Goal: Task Accomplishment & Management: Complete application form

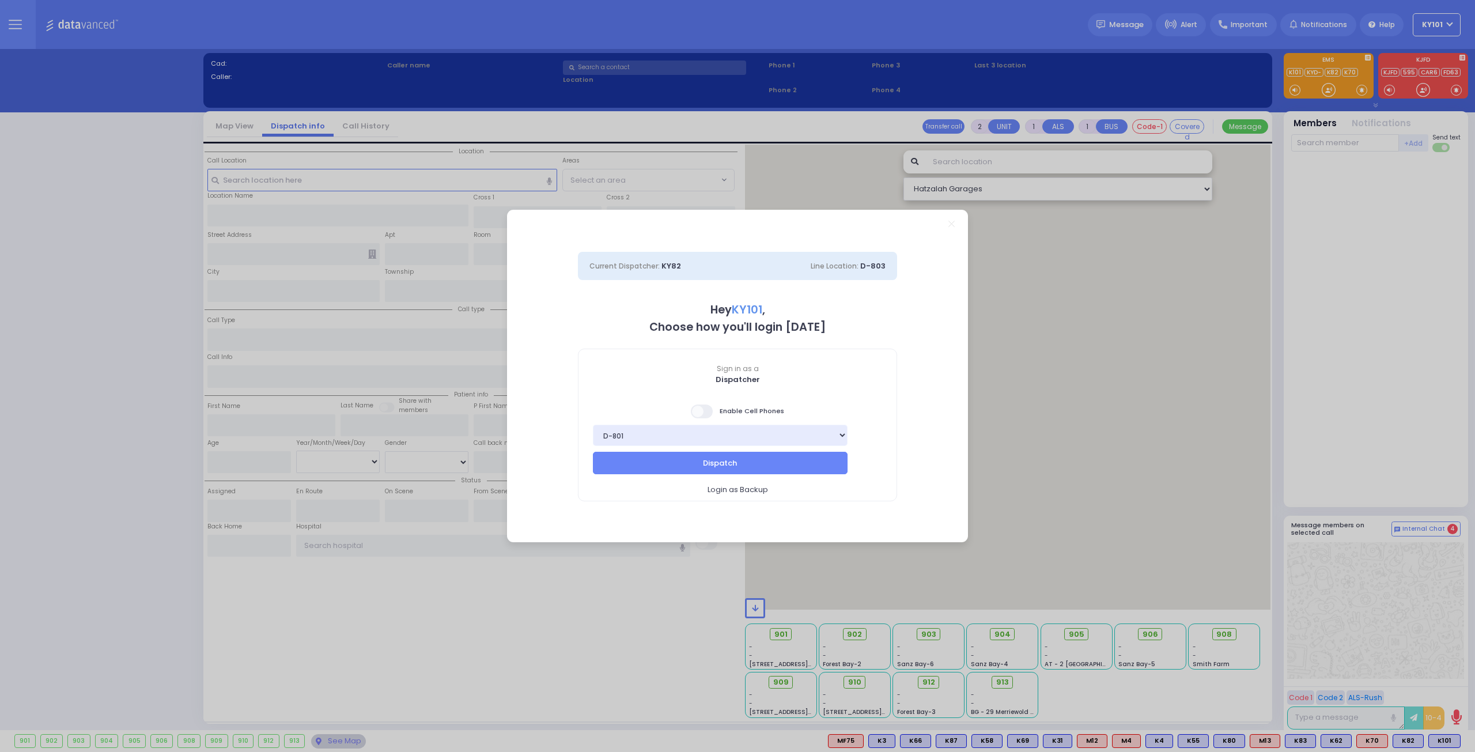
select select "14"
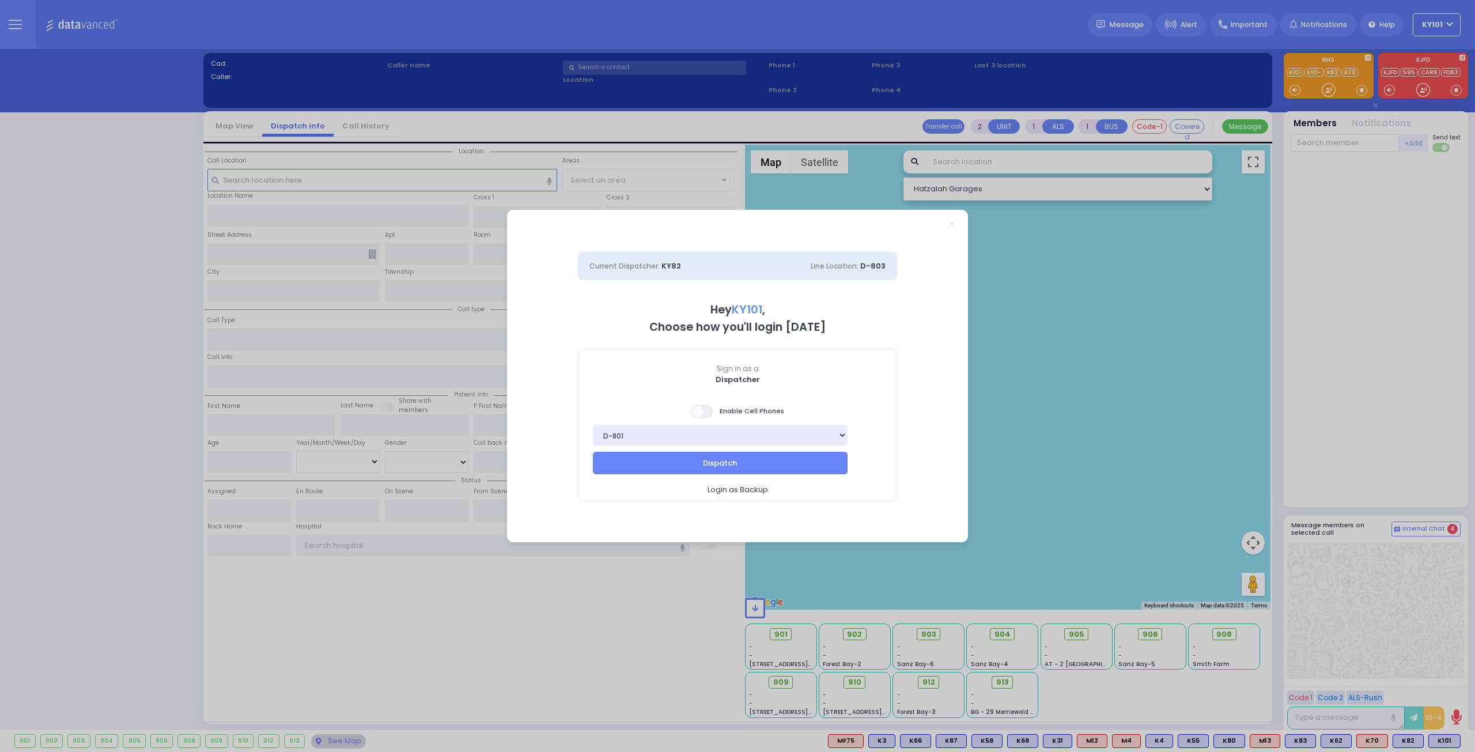
click at [702, 408] on span at bounding box center [702, 411] width 23 height 14
click at [115, 403] on input "checkbox" at bounding box center [115, 403] width 0 height 0
click at [731, 458] on button "Dispatch" at bounding box center [720, 463] width 255 height 22
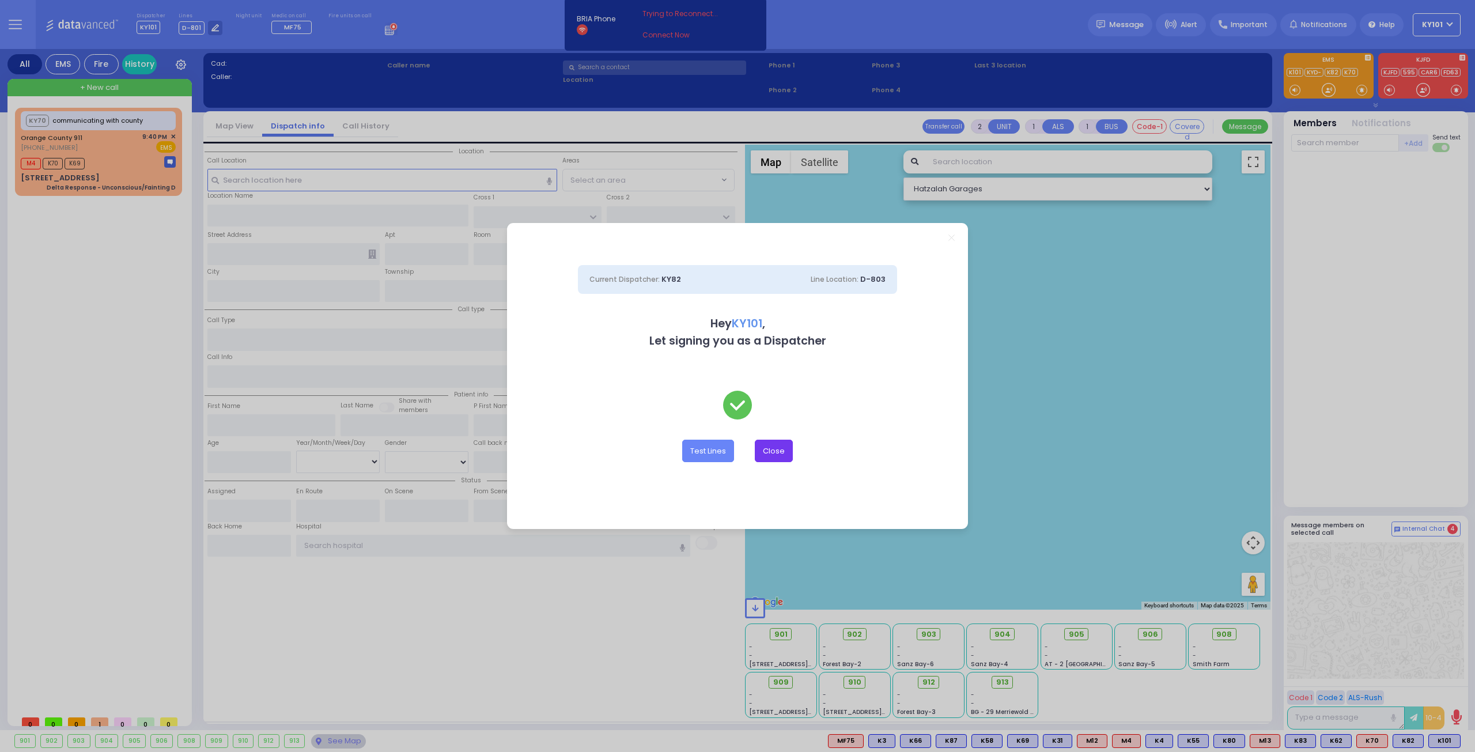
click at [770, 452] on button "Close" at bounding box center [774, 451] width 38 height 22
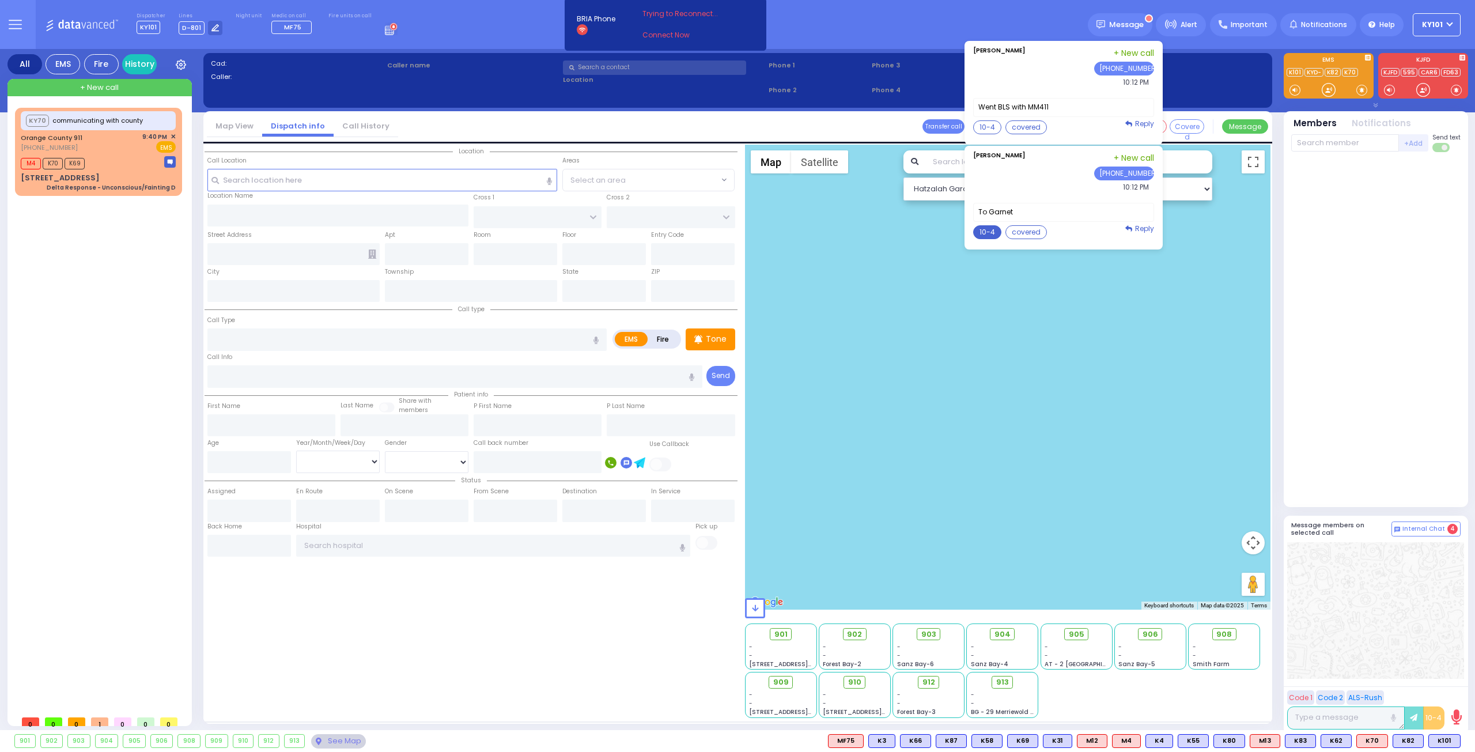
click at [998, 225] on button "10-4" at bounding box center [987, 232] width 28 height 14
type textarea "10-4 thank you"
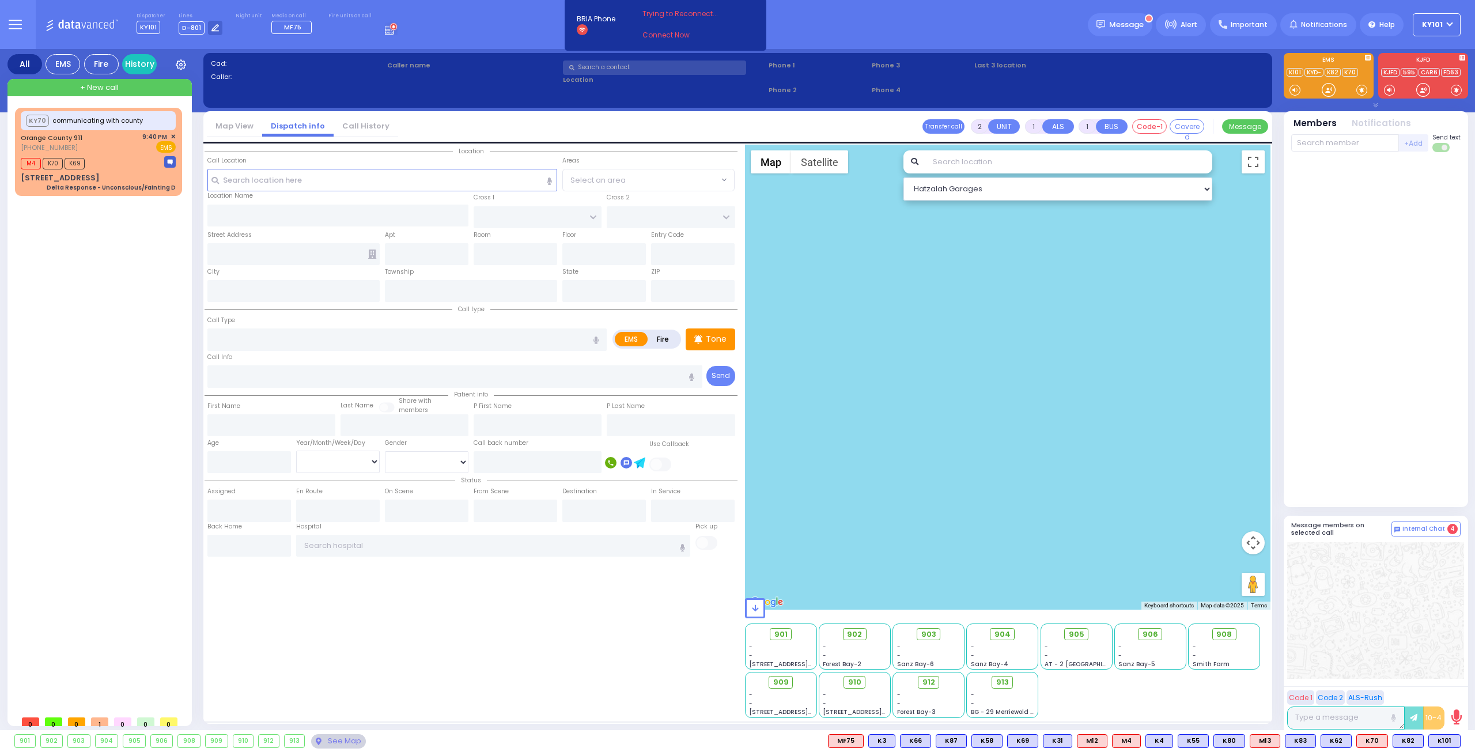
click at [0, 0] on button "Send" at bounding box center [0, 0] width 0 height 0
click at [174, 137] on span "✕" at bounding box center [173, 137] width 5 height 10
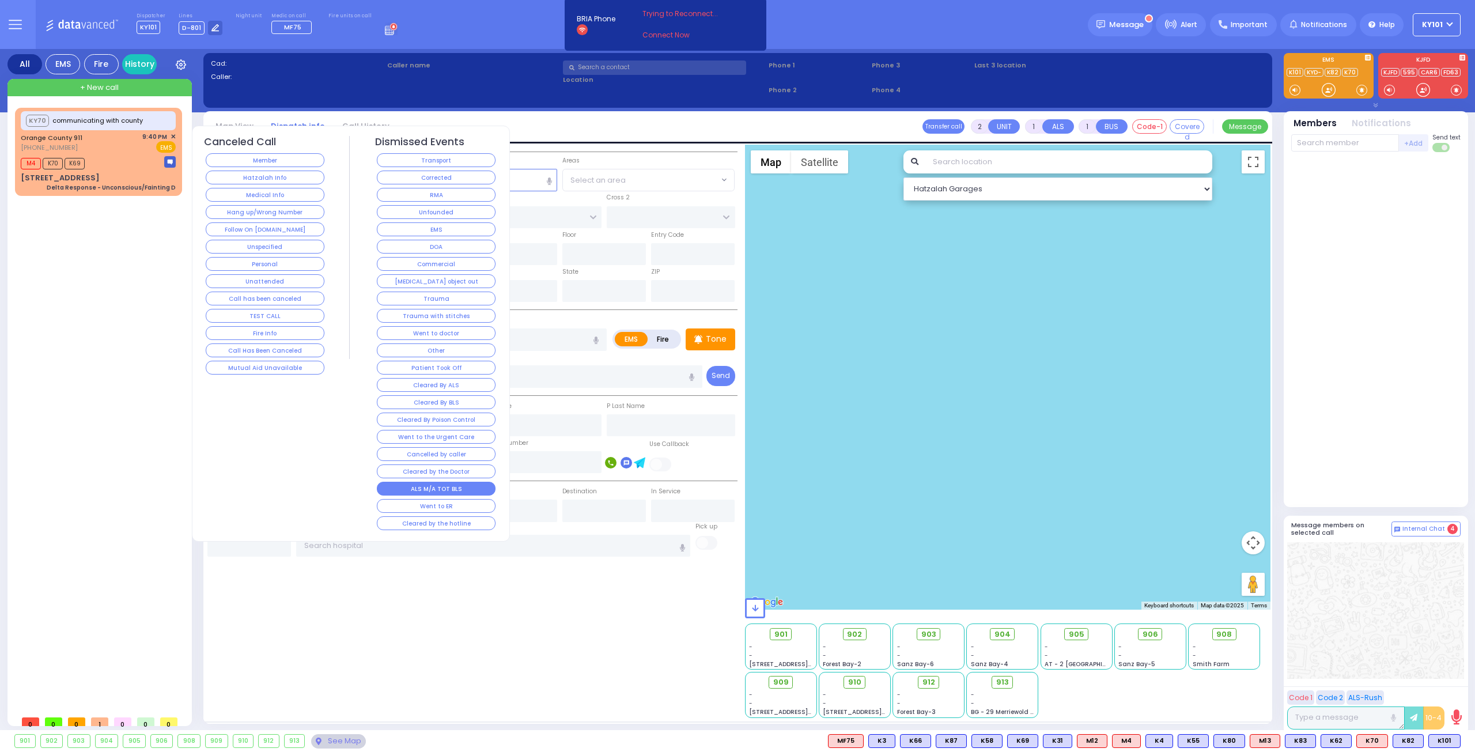
click at [438, 482] on button "ALS M/A TOT BLS" at bounding box center [436, 489] width 119 height 14
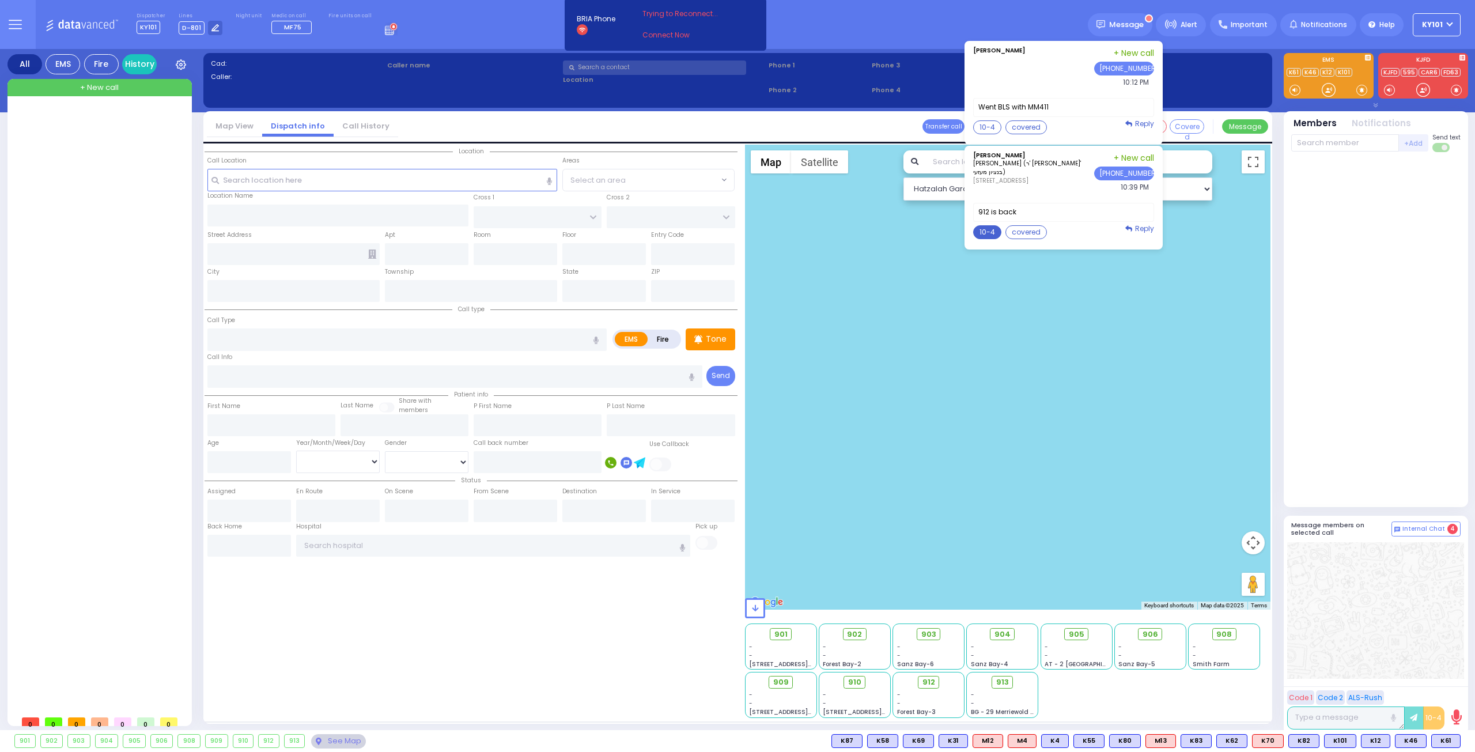
click at [1000, 228] on button "10-4" at bounding box center [987, 232] width 28 height 14
type textarea "10-4 thank you"
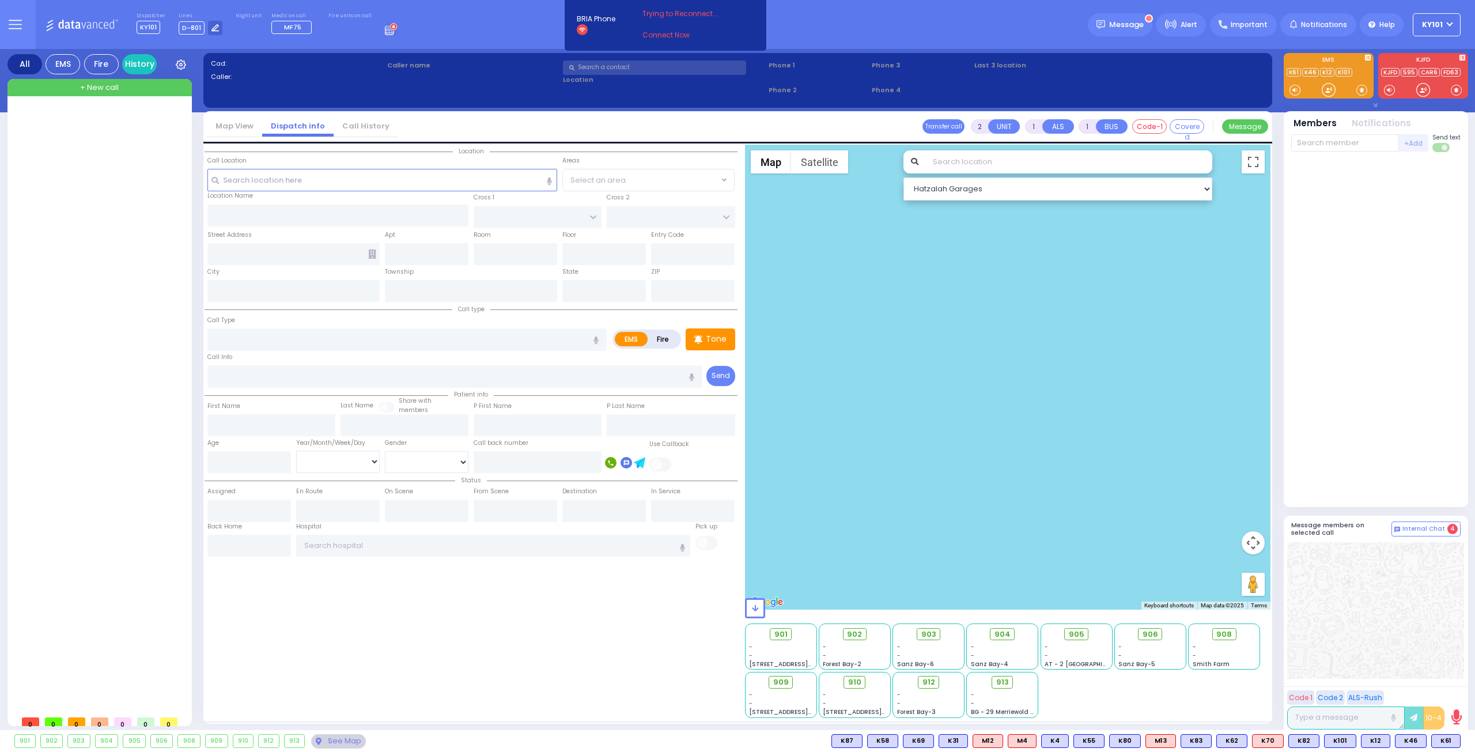
click at [0, 0] on button "Send" at bounding box center [0, 0] width 0 height 0
type input "6"
select select
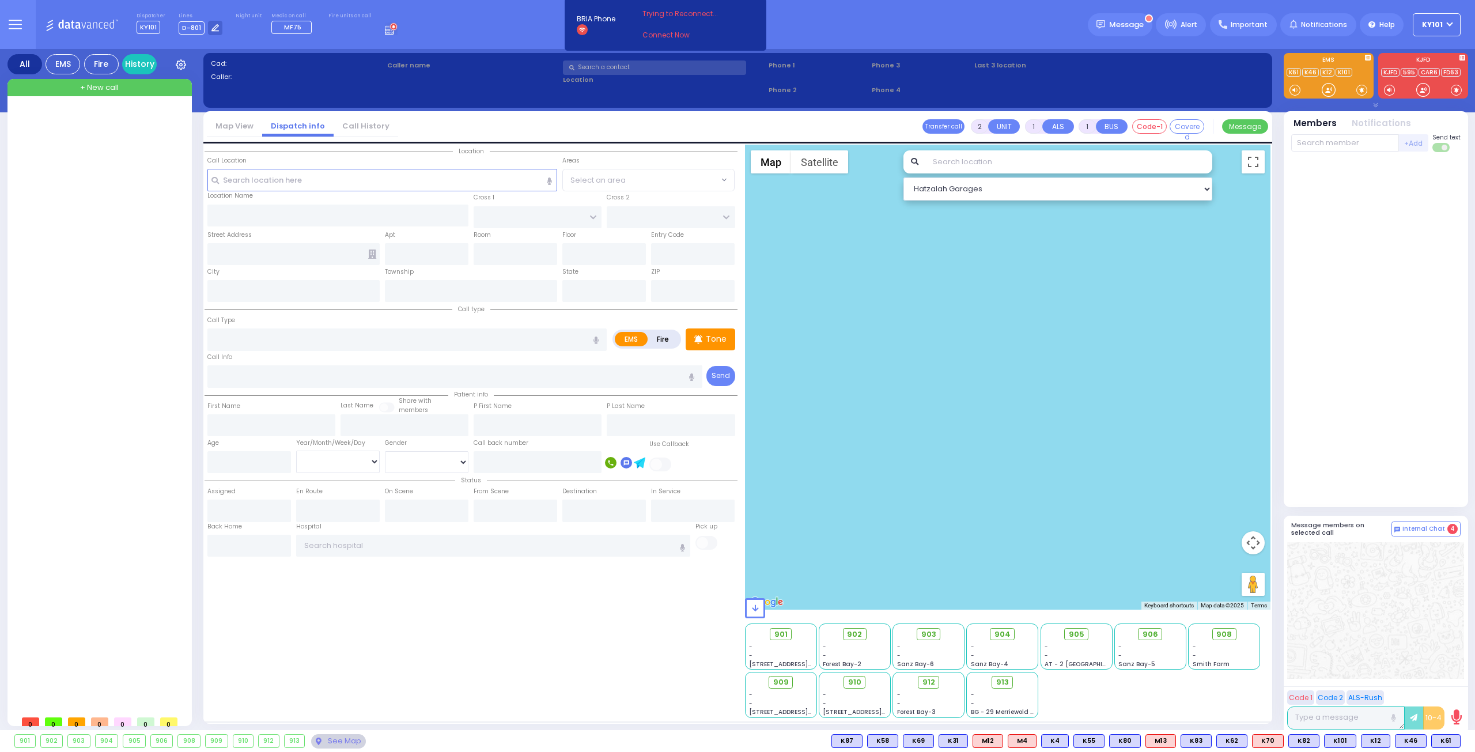
type input "Partial Obstruction"
radio input "true"
type input "YITZCHOK"
type input "[PERSON_NAME]"
type input "Henchy"
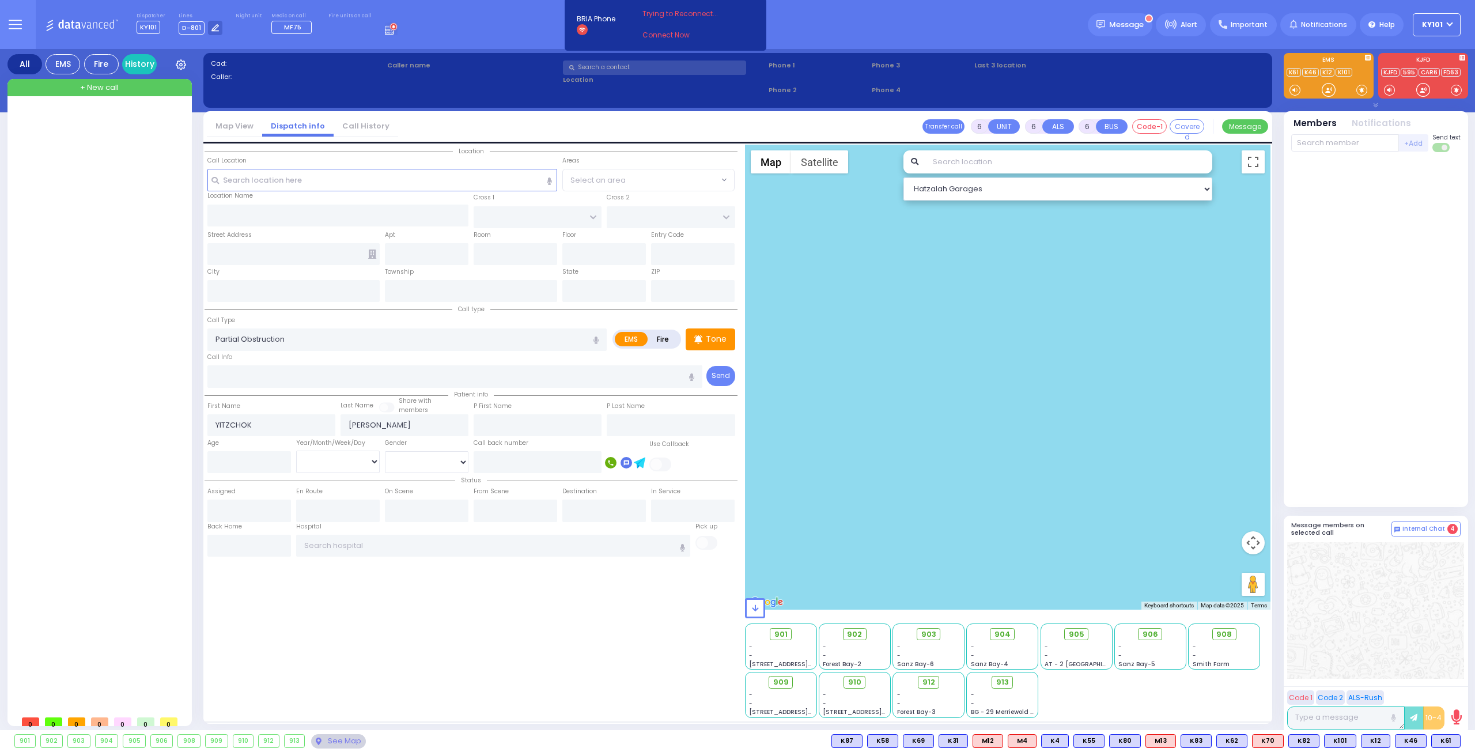
type input "[PERSON_NAME]"
type input "27"
select select "Year"
select select "[DEMOGRAPHIC_DATA]"
type input "20:18"
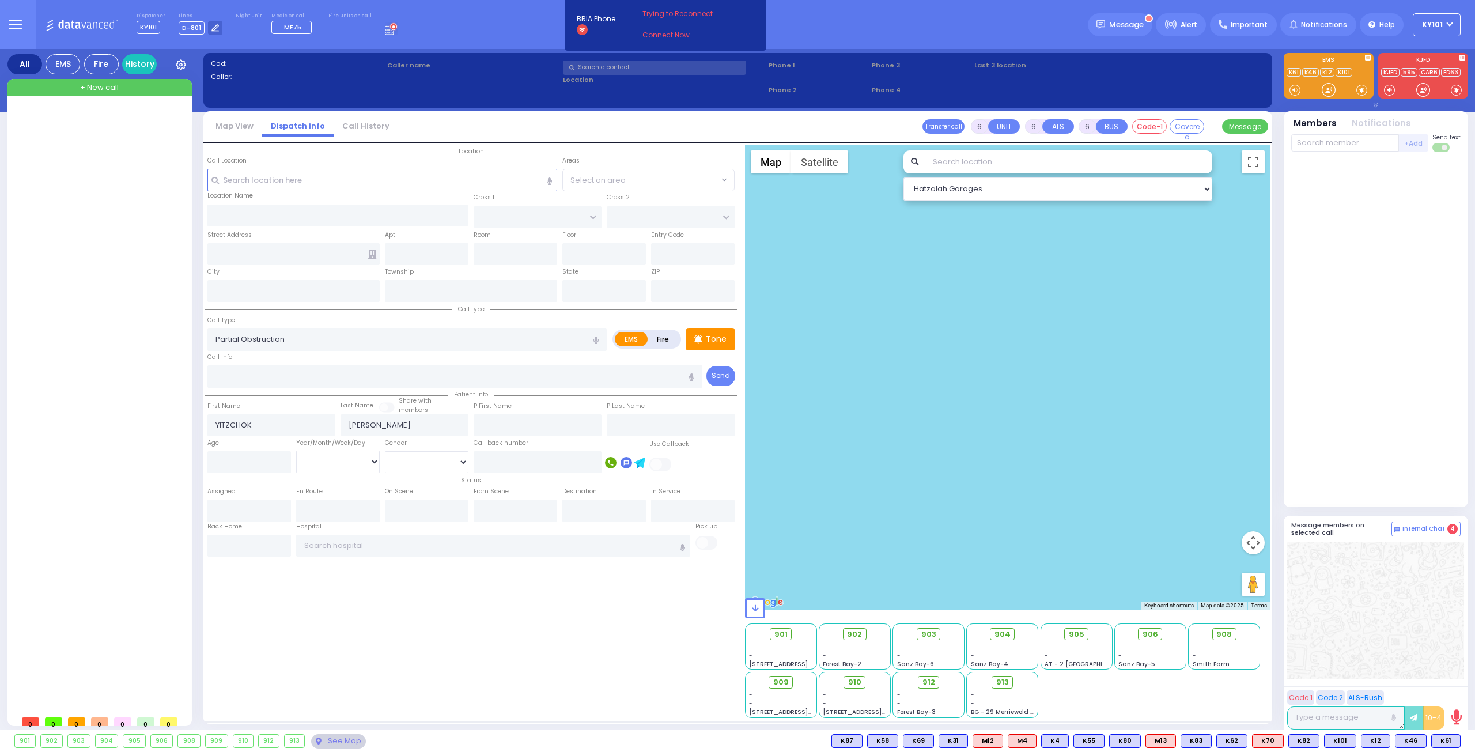
type input "20:20"
type input "20:22"
type input "20:35"
type input "20:57"
type input "21:12"
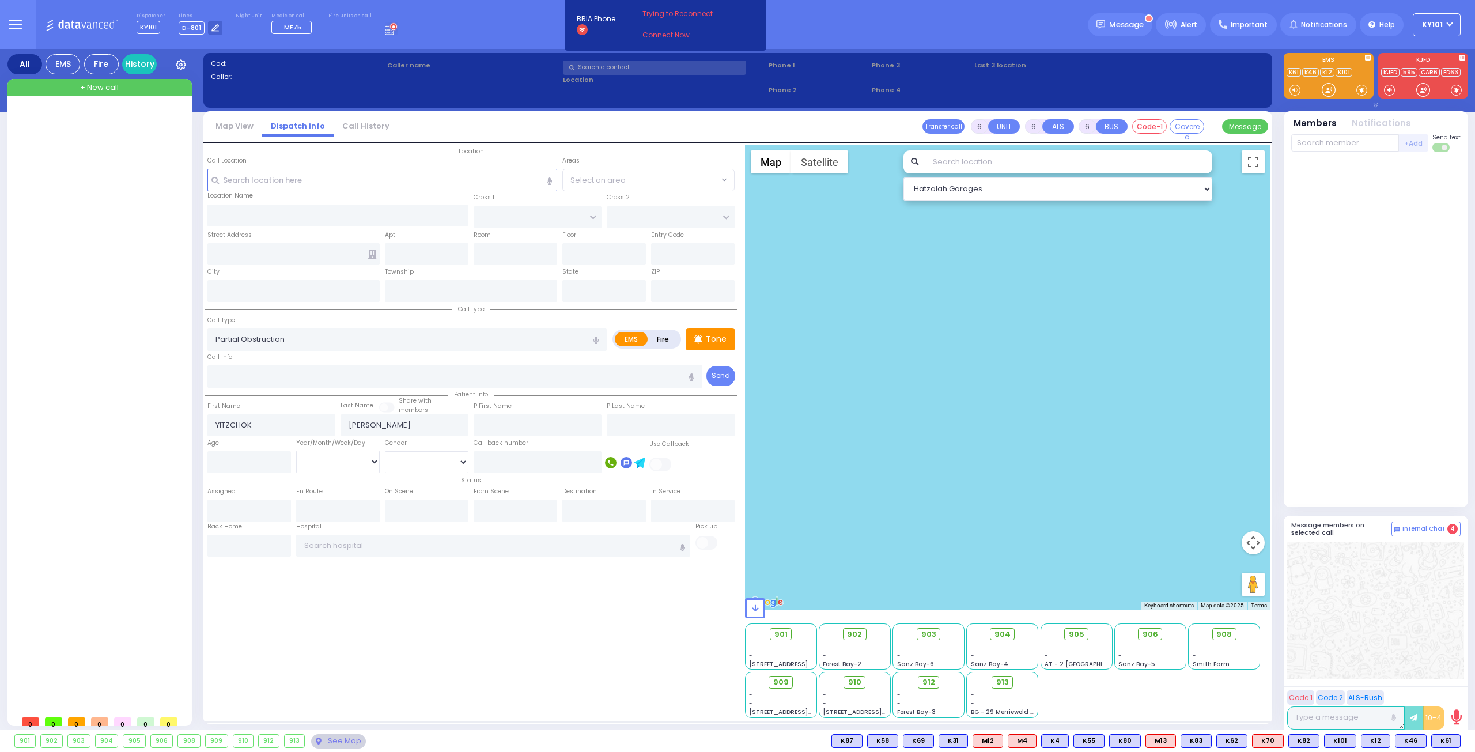
type input "[GEOGRAPHIC_DATA] [STREET_ADDRESS][GEOGRAPHIC_DATA] Suffern"
type input "CARTER LN"
type input "[GEOGRAPHIC_DATA]"
type input "[STREET_ADDRESS]"
type input "302"
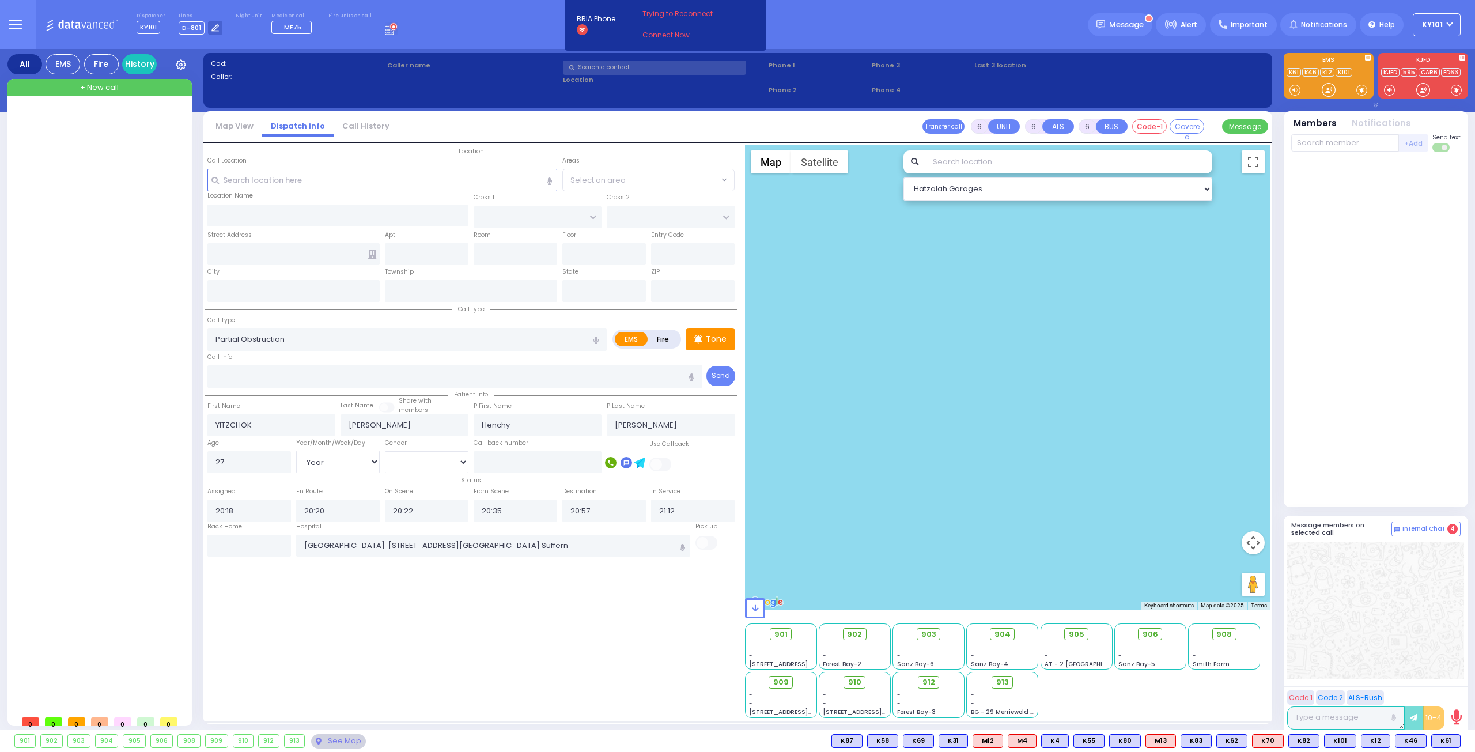
type input "[PERSON_NAME]"
type input "[US_STATE]"
type input "10950"
select select "SECTION 2"
select select "Hatzalah Garages"
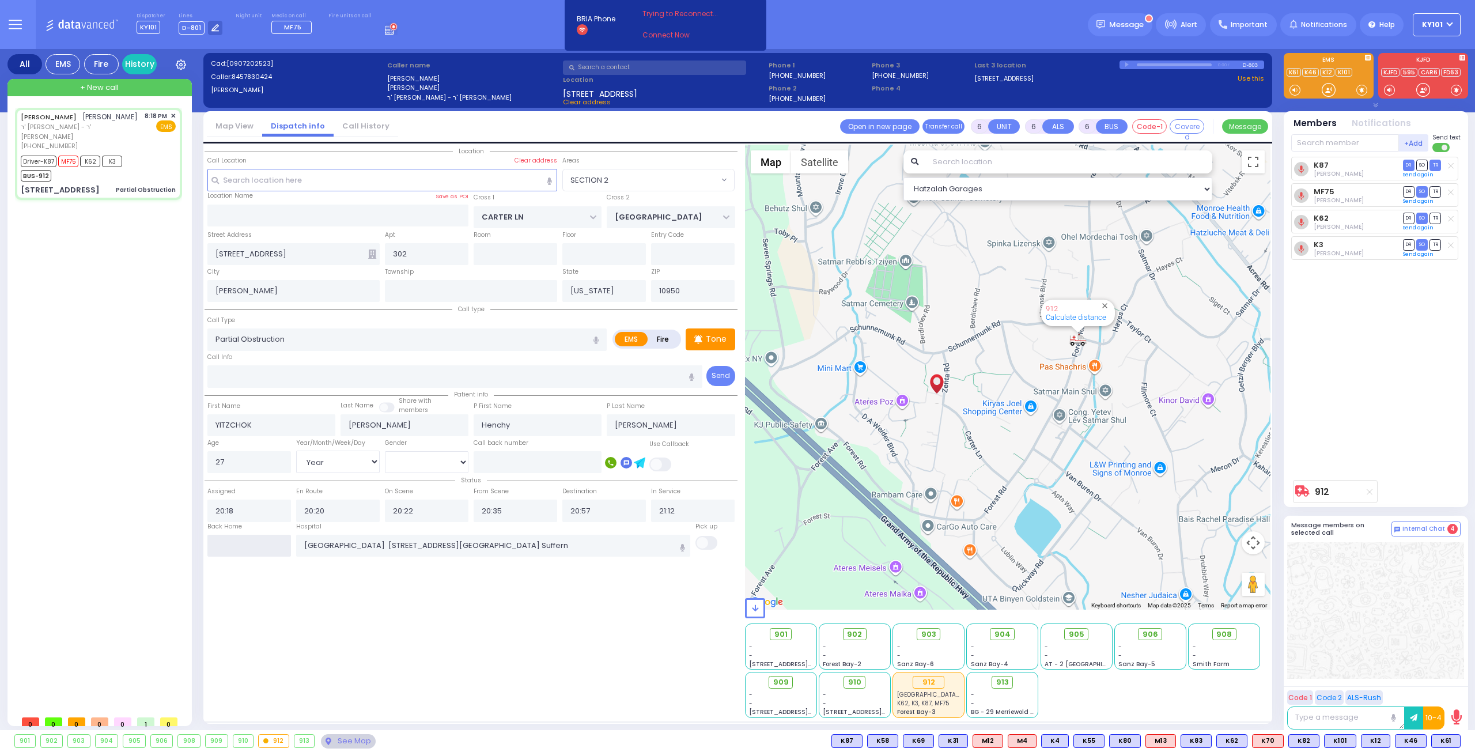
click at [263, 549] on input "text" at bounding box center [249, 546] width 84 height 22
type input "22:41"
select select
radio input "true"
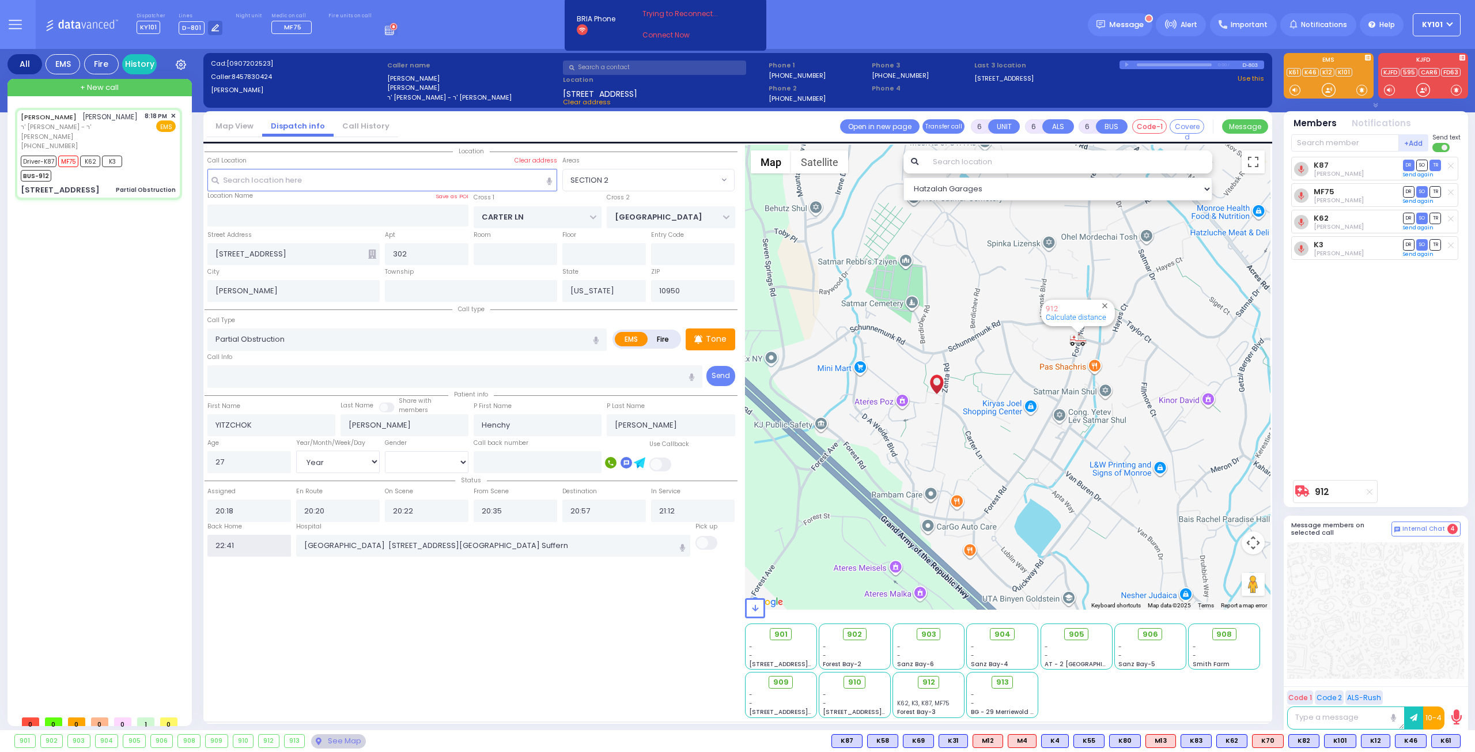
select select
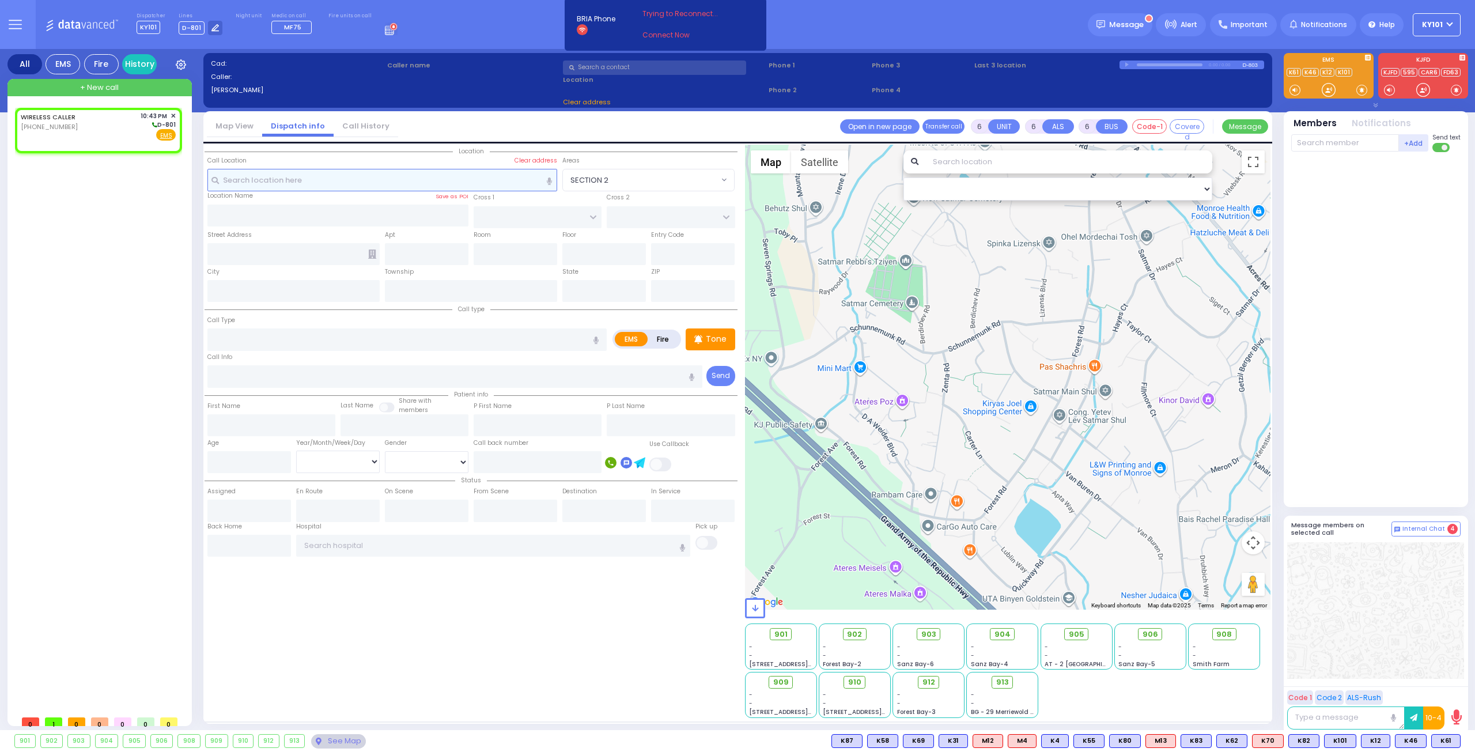
type input "2"
type input "1"
select select
radio input "true"
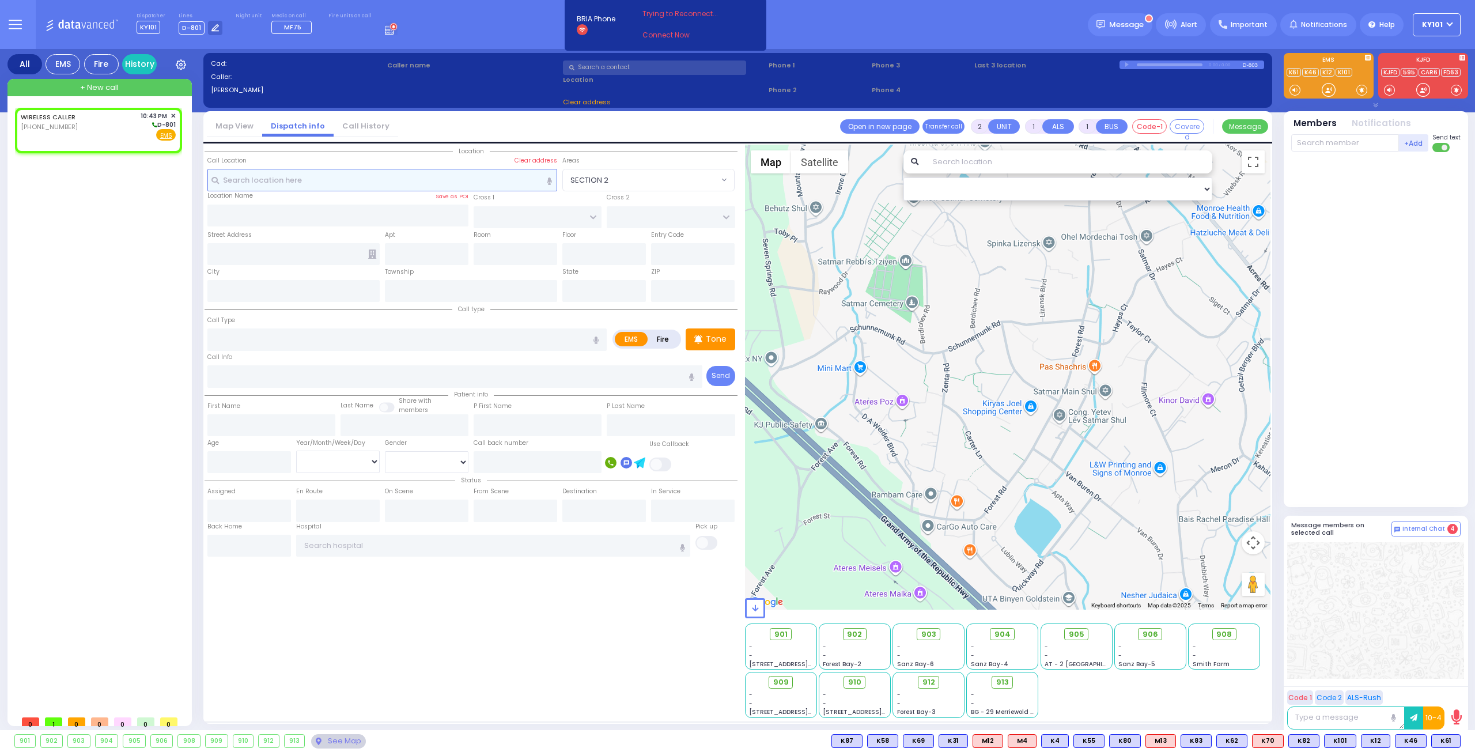
select select
type input "22:43"
select select "Hatzalah Garages"
select select
radio input "true"
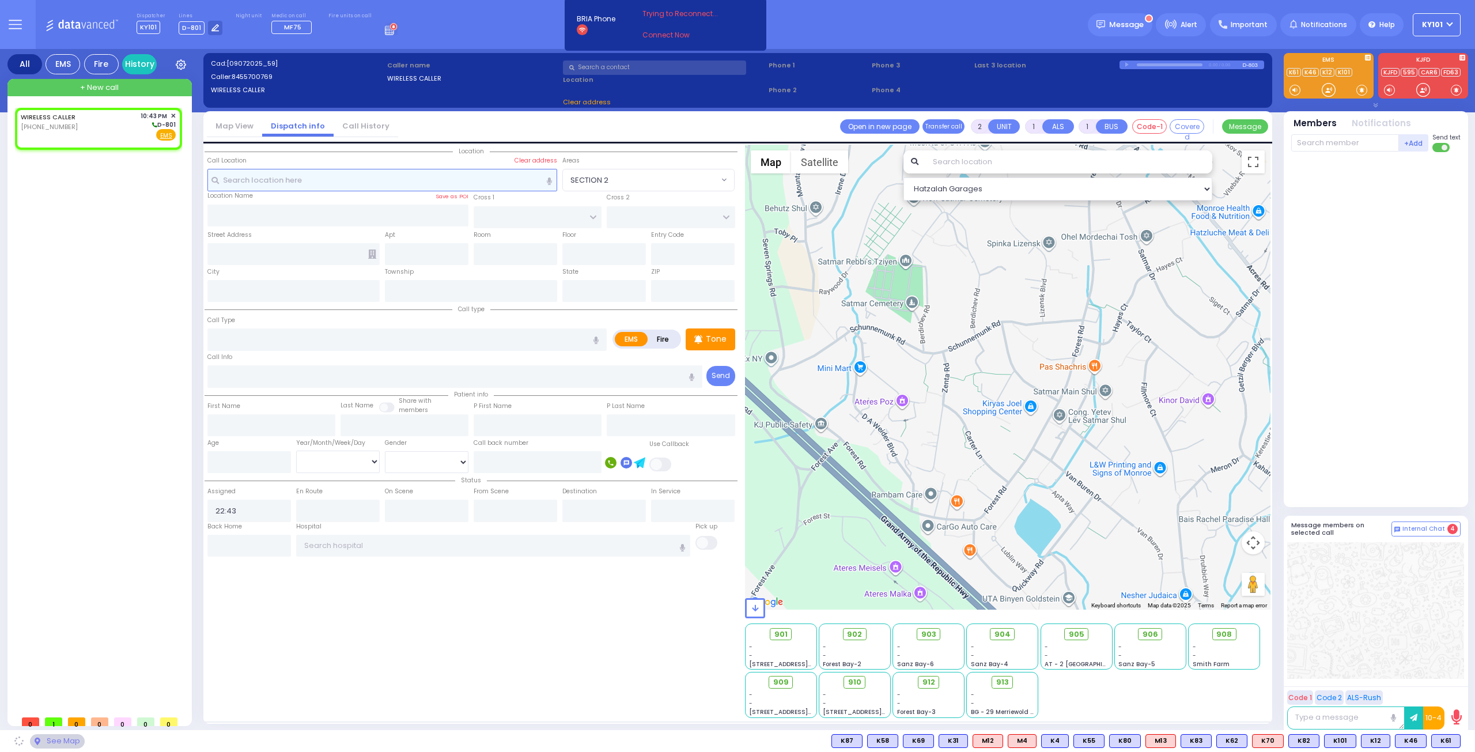
select select
select select "Hatzalah Garages"
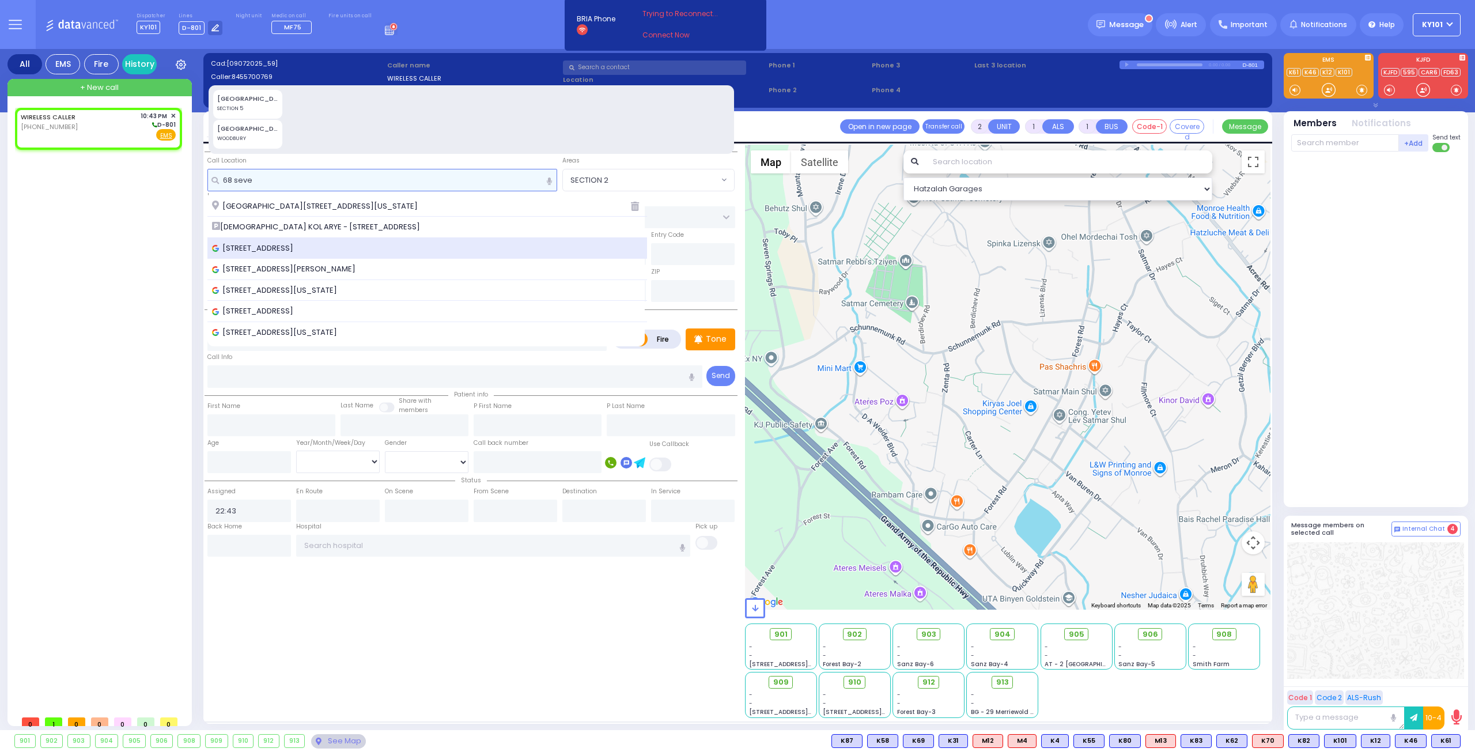
type input "68 seve"
click at [297, 243] on span "[STREET_ADDRESS]" at bounding box center [254, 249] width 85 height 12
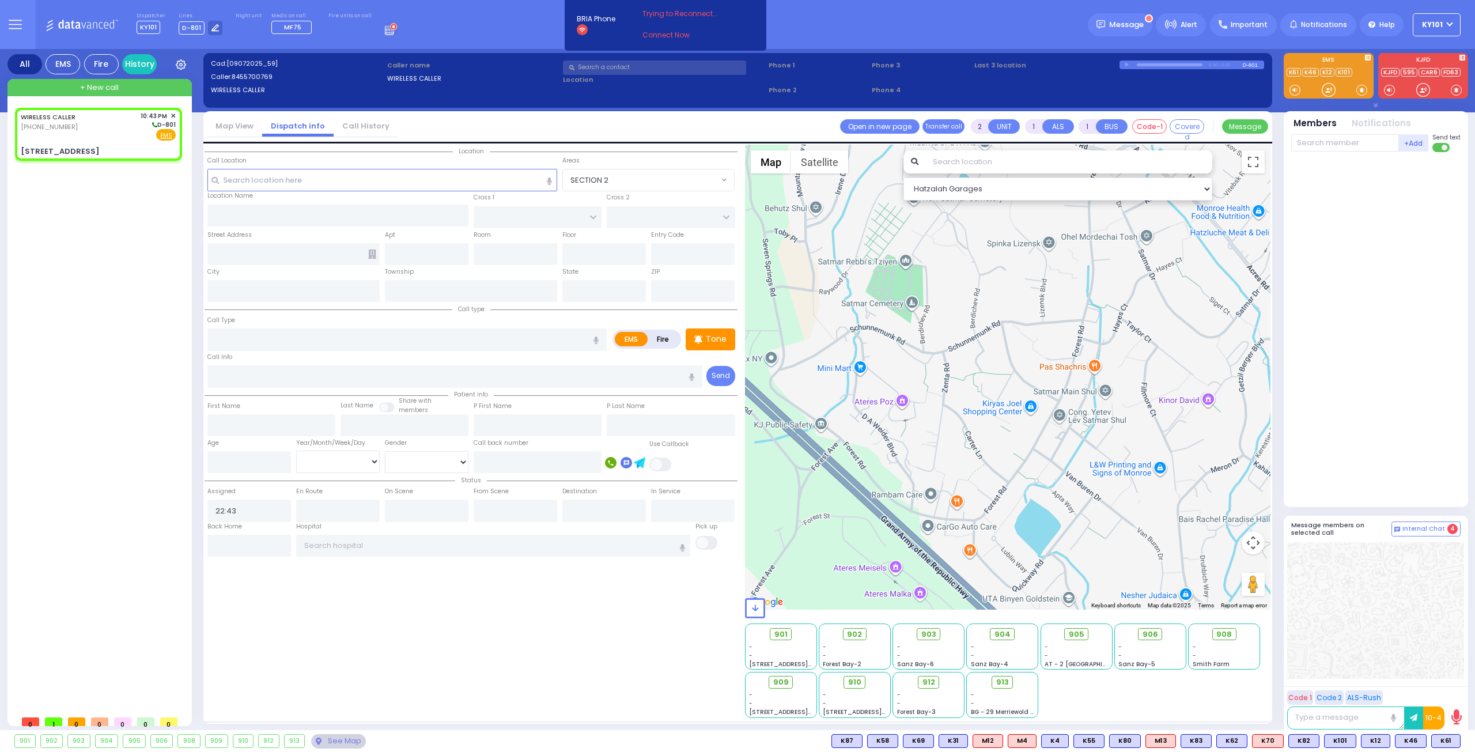
select select
radio input "true"
select select
select select "Hatzalah Garages"
type input "ROVNA COURT"
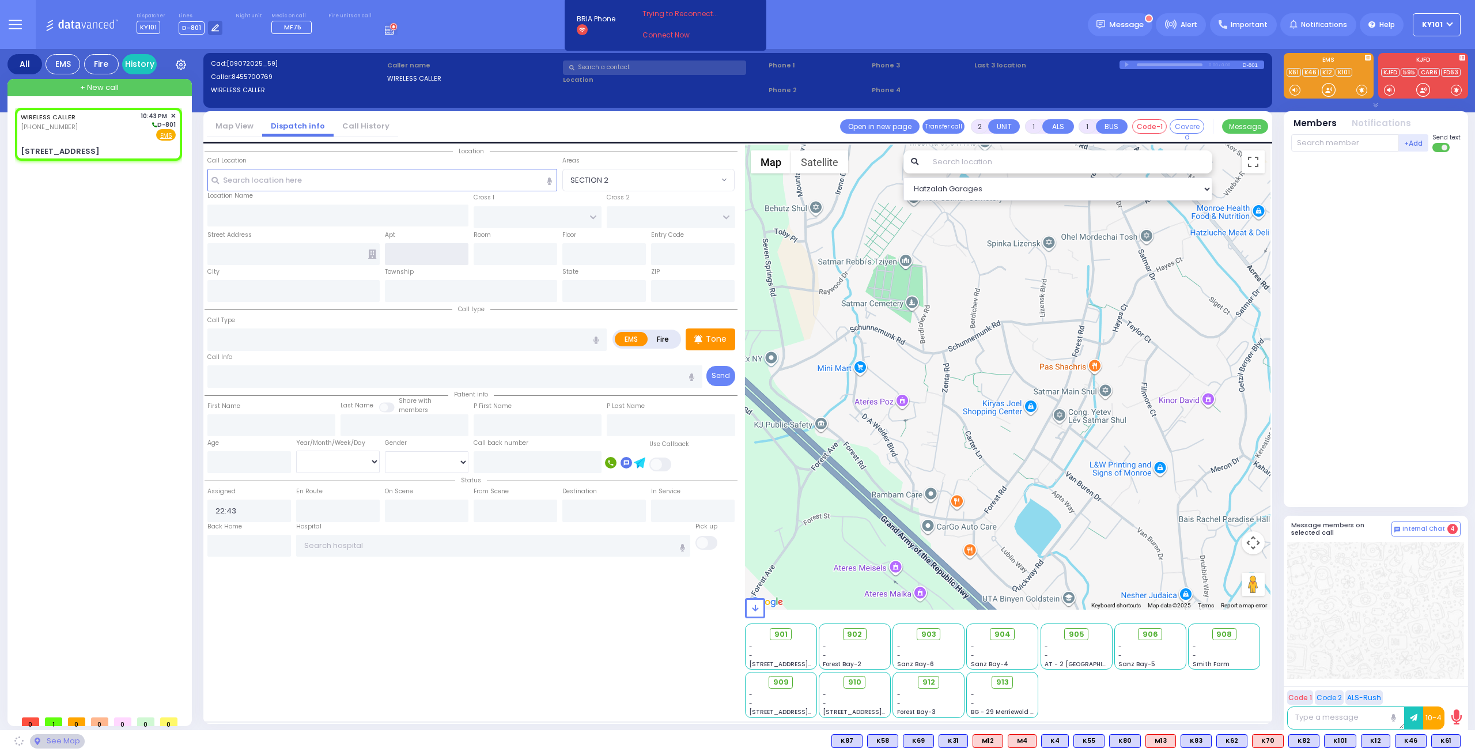
type input "TAITCH COURT"
type input "[STREET_ADDRESS]"
type input "Monroe"
type input "[US_STATE]"
type input "10950"
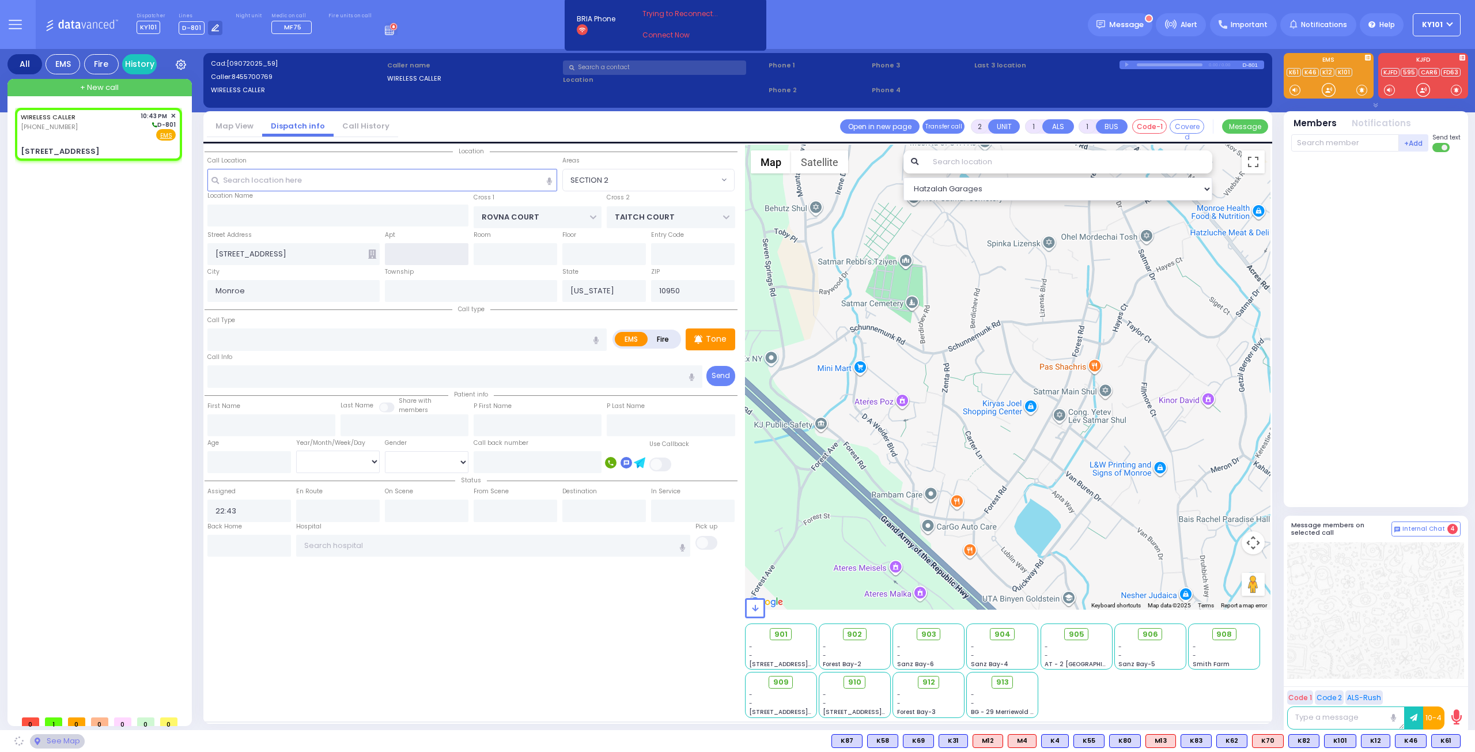
select select "SECTION 5"
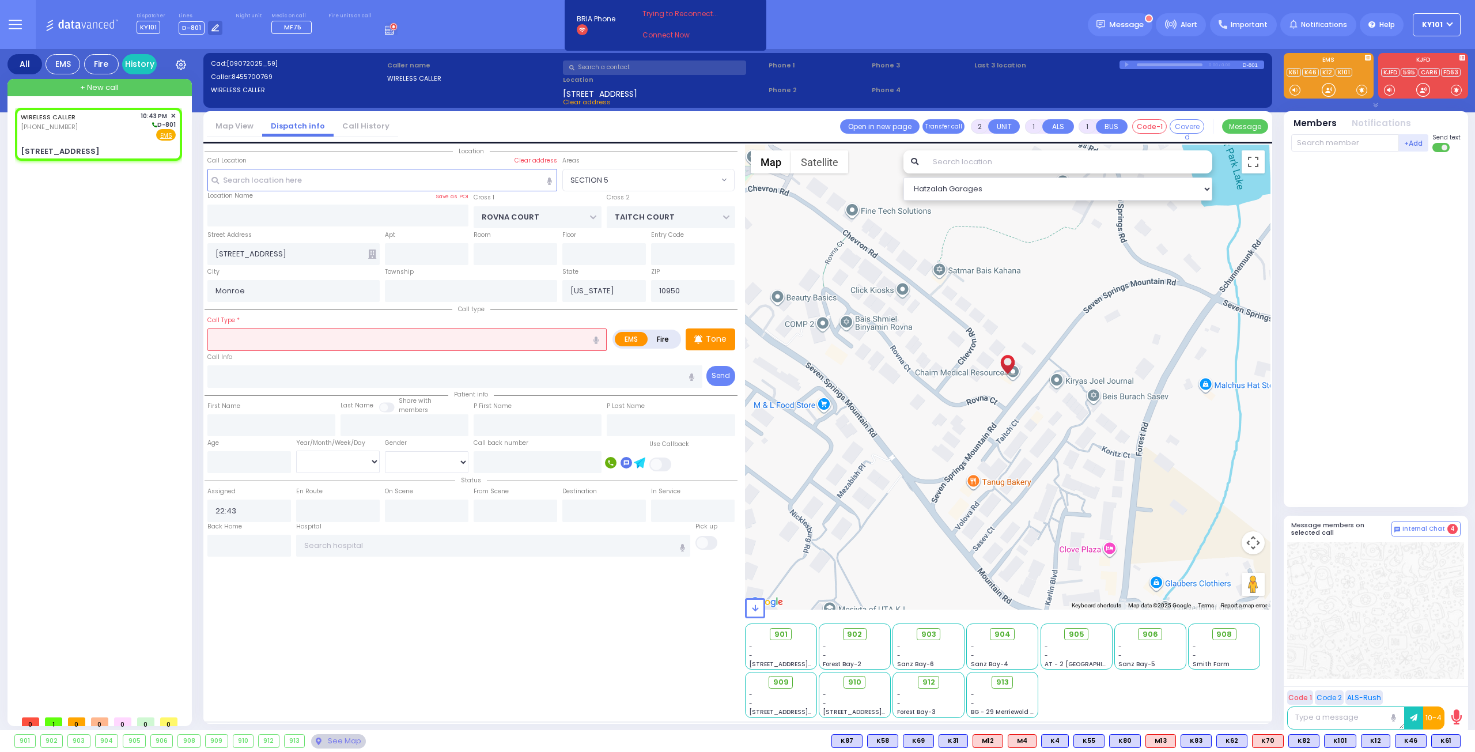
click at [668, 336] on label "Fire" at bounding box center [663, 339] width 32 height 14
radio input "true"
click at [497, 334] on input "text" at bounding box center [406, 339] width 399 height 22
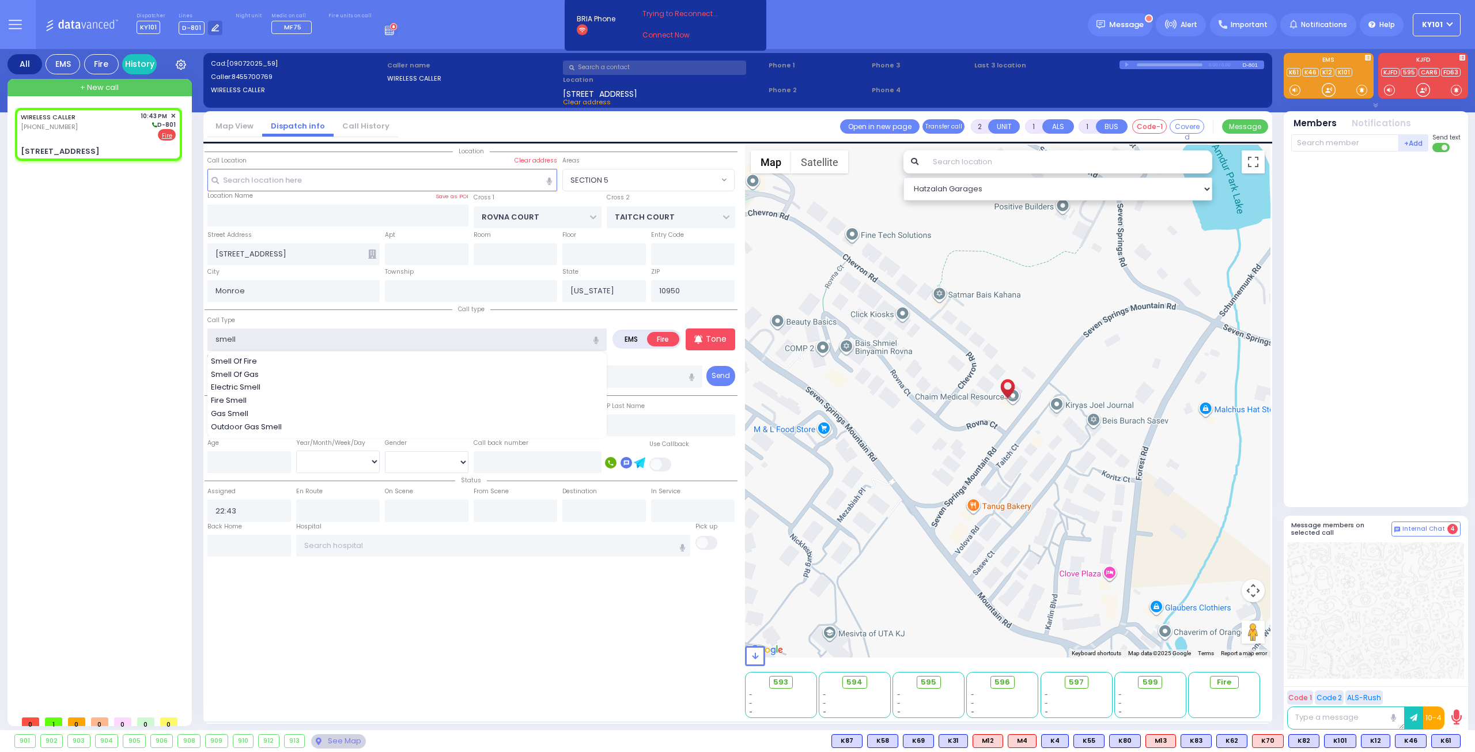
type input "smell"
select select
radio input "true"
select select
select select "Hatzalah Garages"
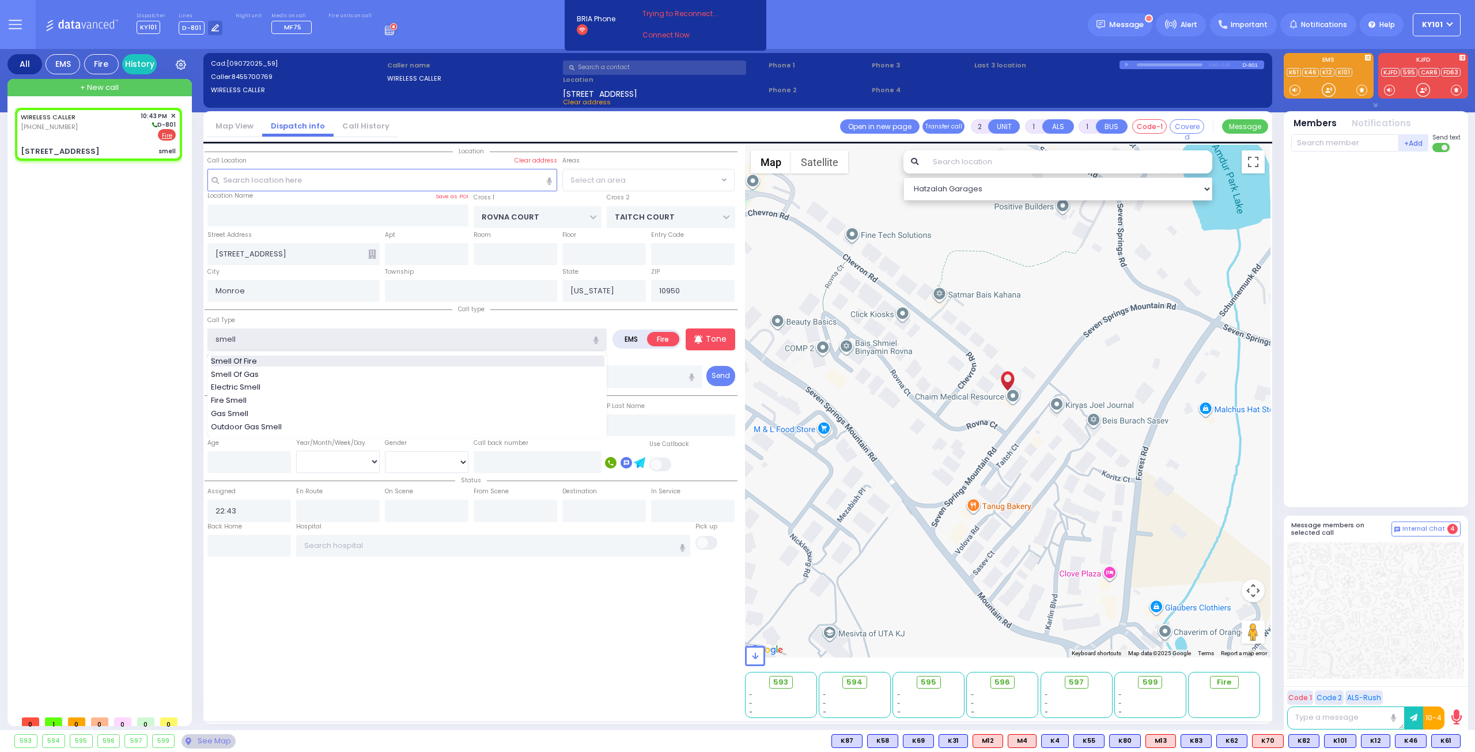
select select "SECTION 5"
type input "Smell Of Fire"
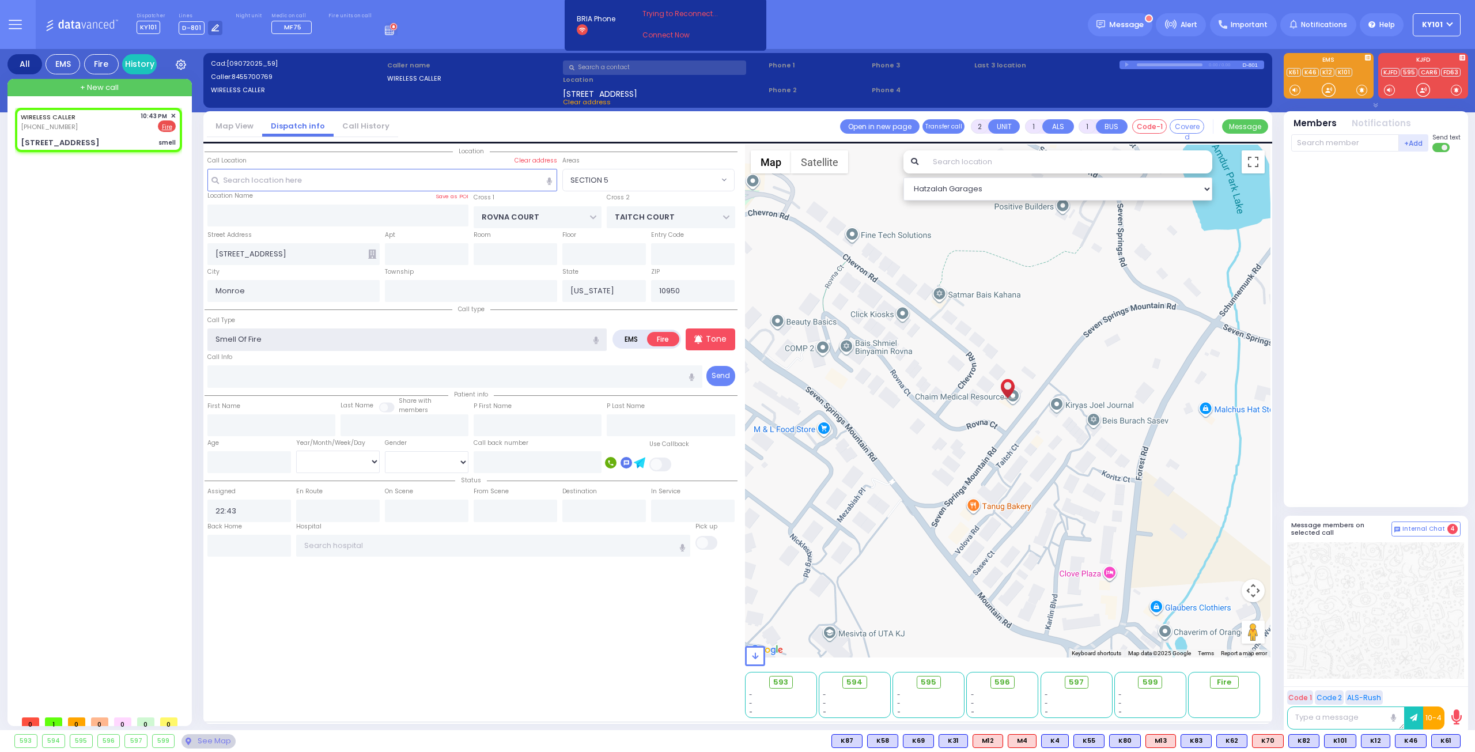
select select
radio input "true"
select select
select select "Hatzalah Garages"
select select "SECTION 5"
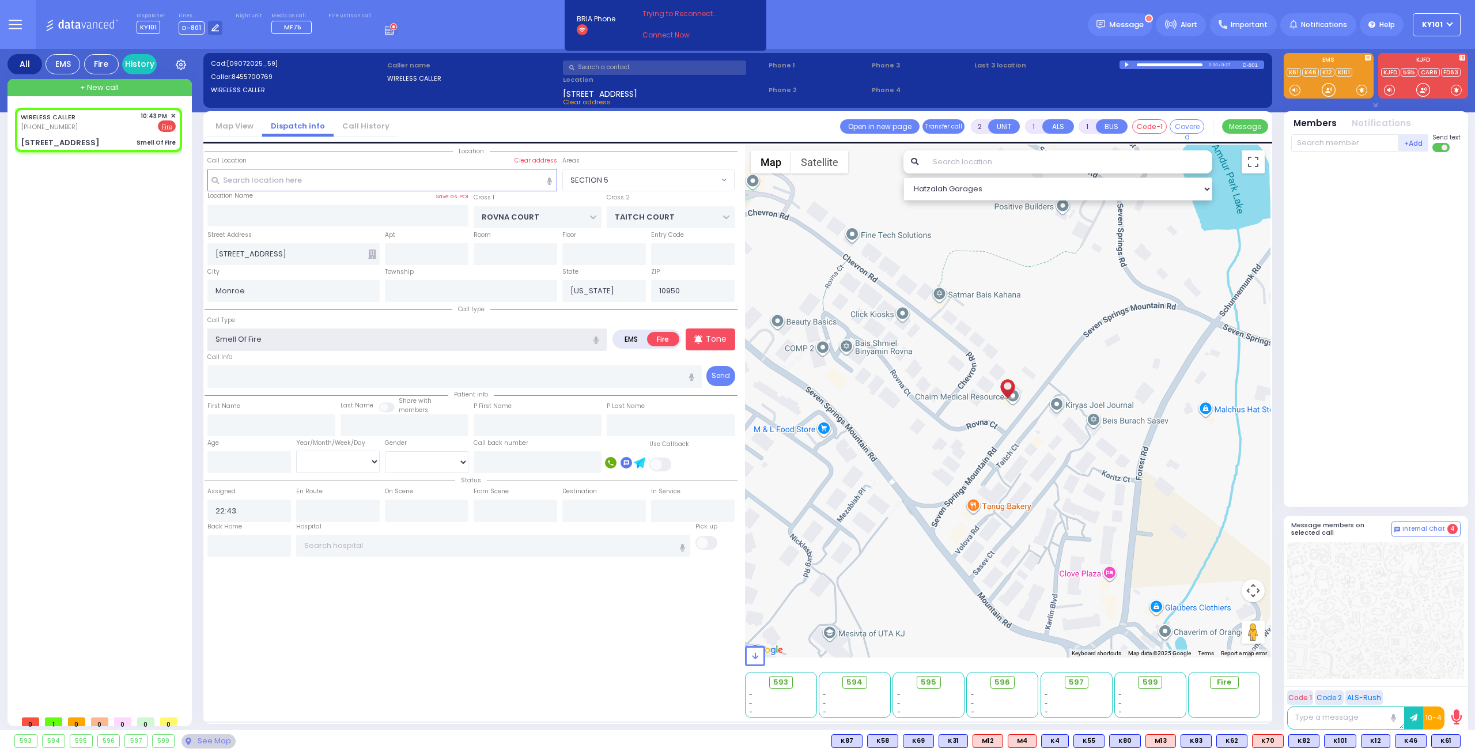
select select
radio input "true"
select select
select select "Hatzalah Garages"
select select "SECTION 5"
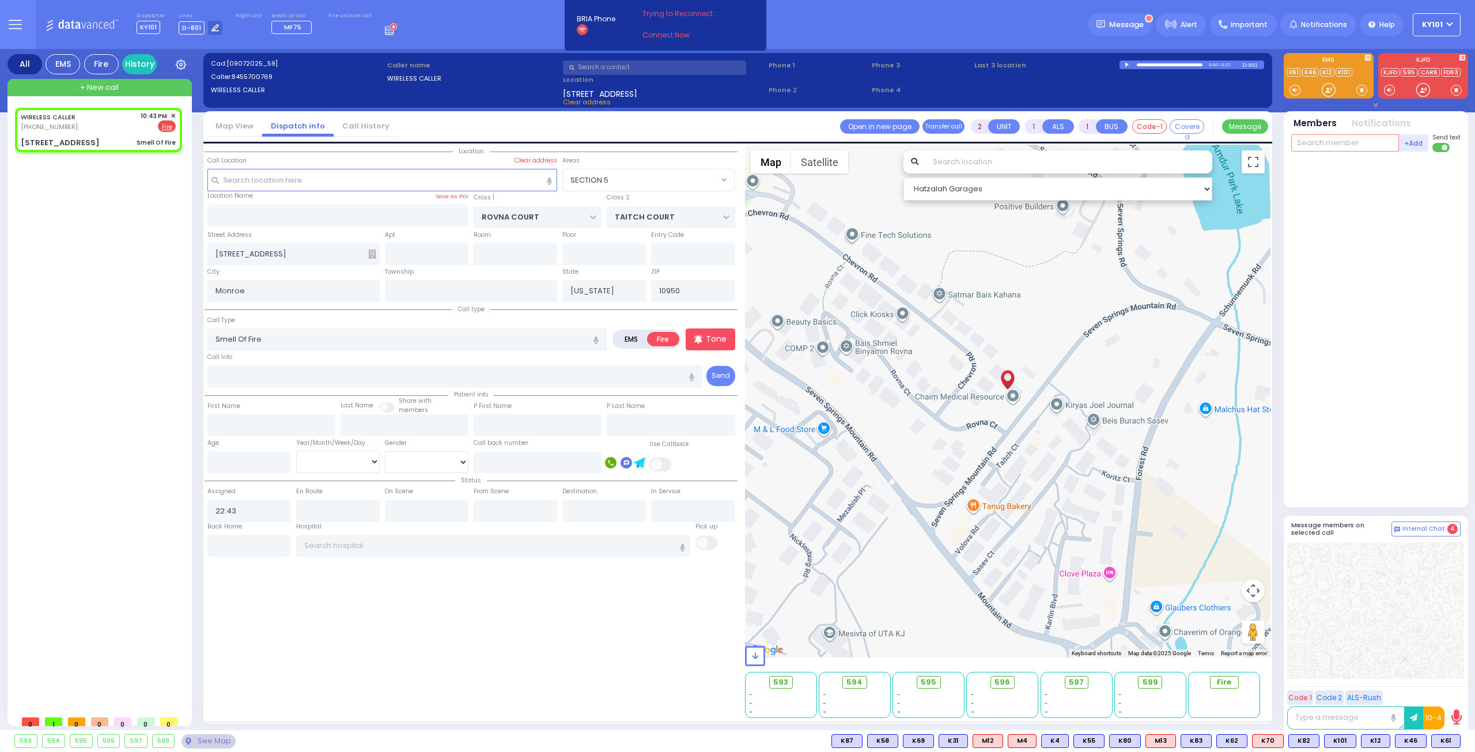
click at [1309, 142] on input "text" at bounding box center [1345, 142] width 108 height 17
select select
radio input "true"
select select
select select "Hatzalah Garages"
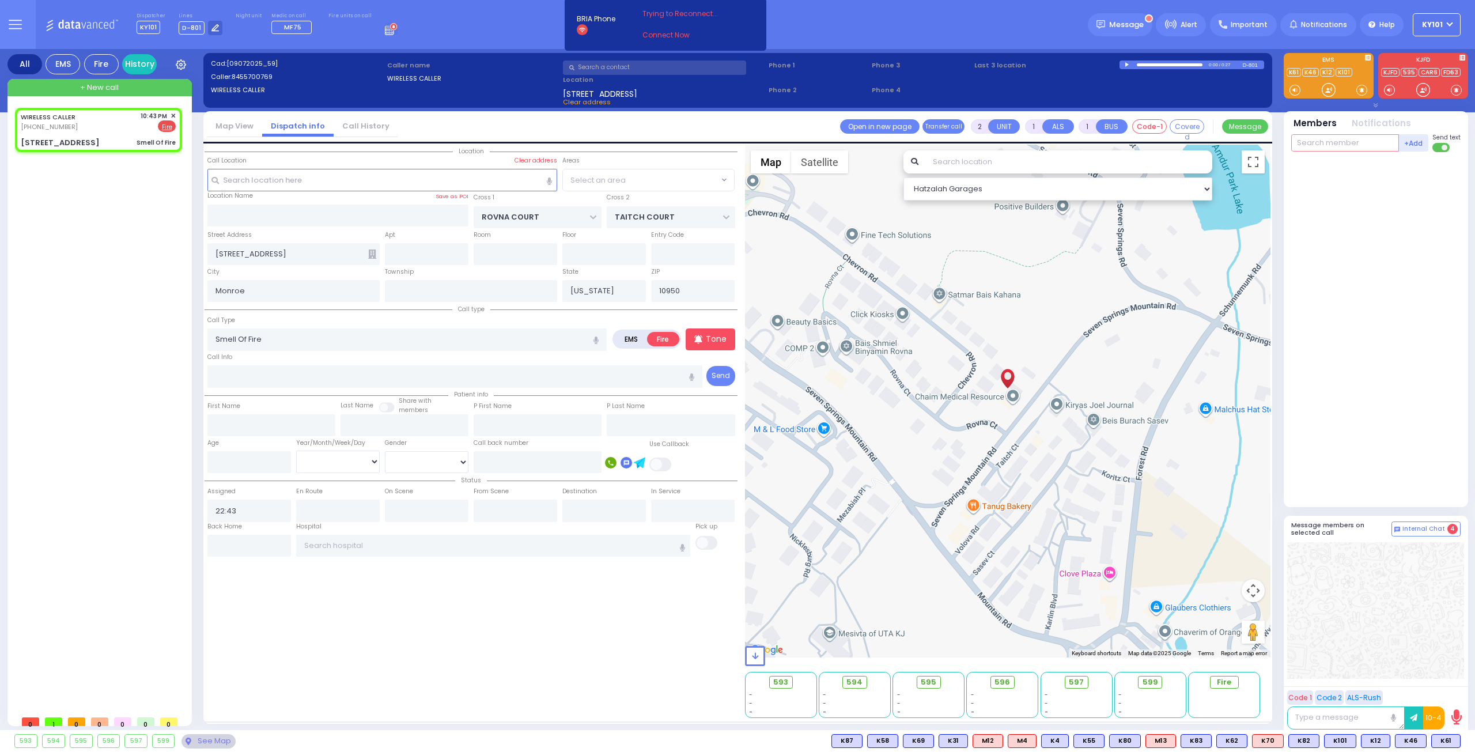
select select "SECTION 5"
type input "25"
type input "38"
select select
radio input "true"
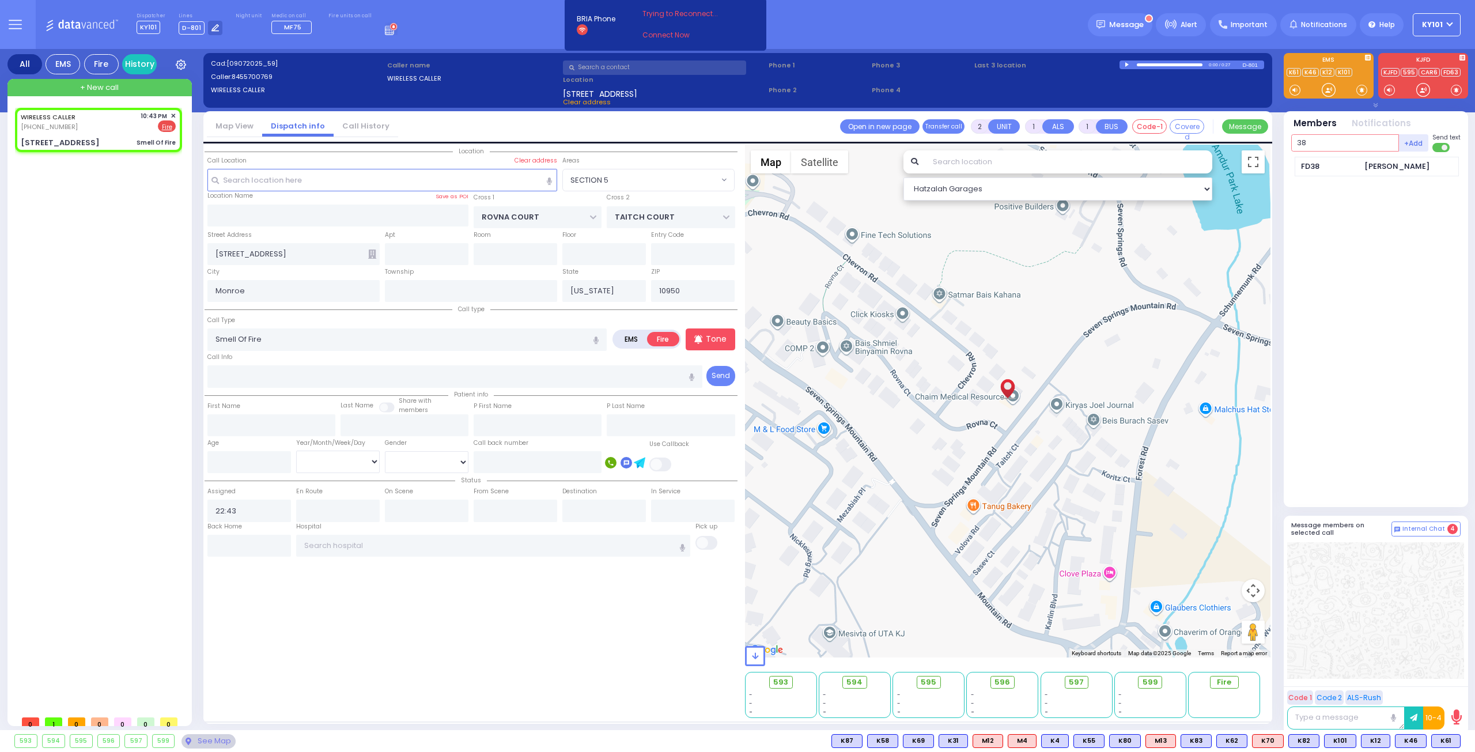
select select
type input "22:45"
select select "Hatzalah Garages"
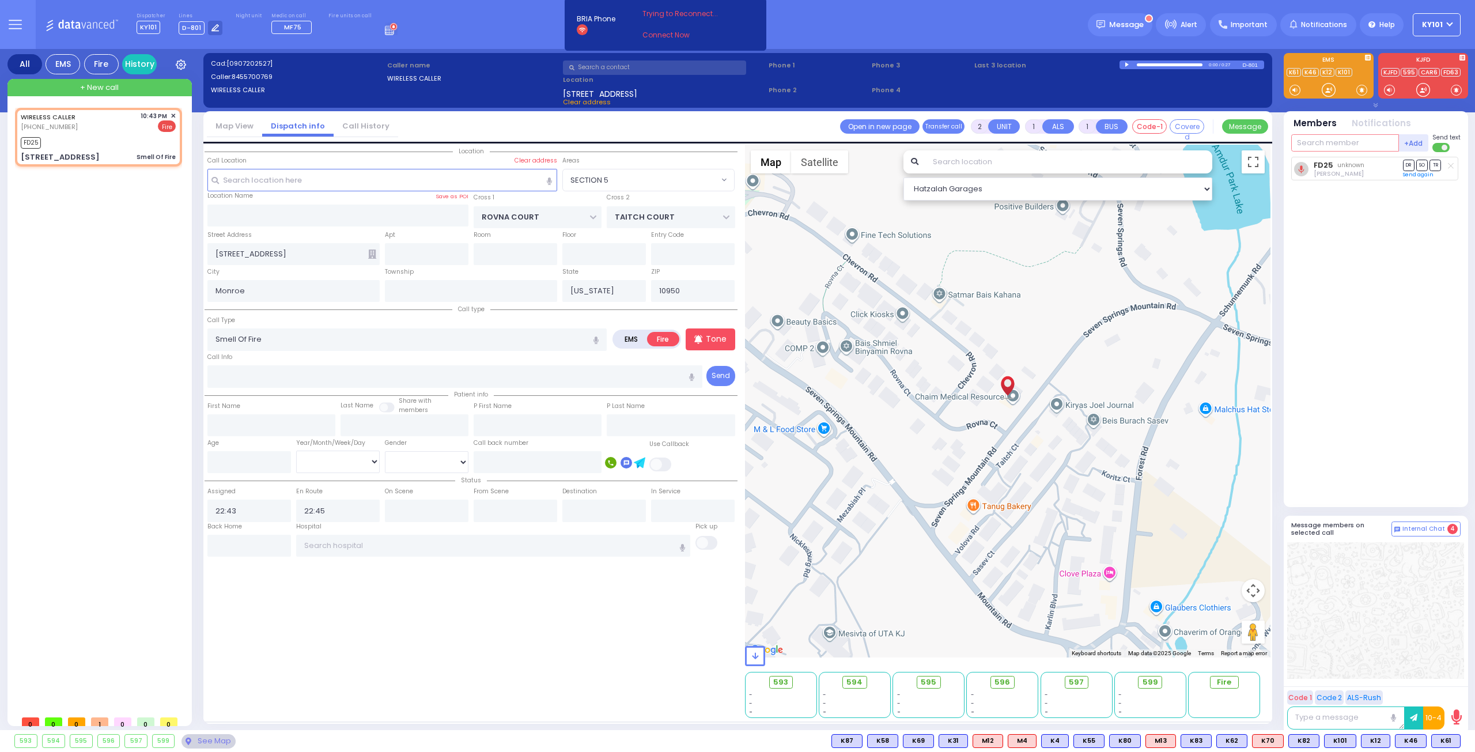
select select "SECTION 5"
select select
radio input "true"
select select
select select "Hatzalah Garages"
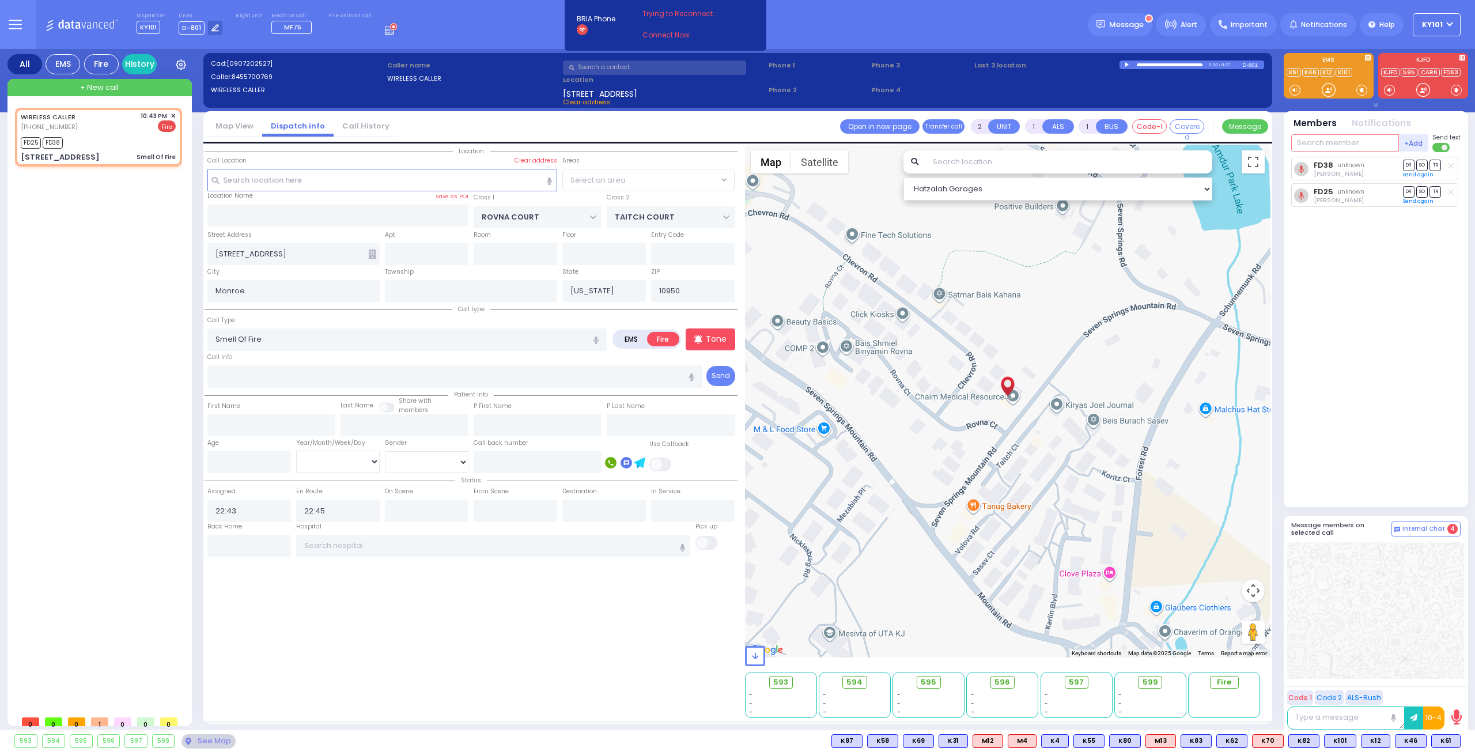
select select "SECTION 5"
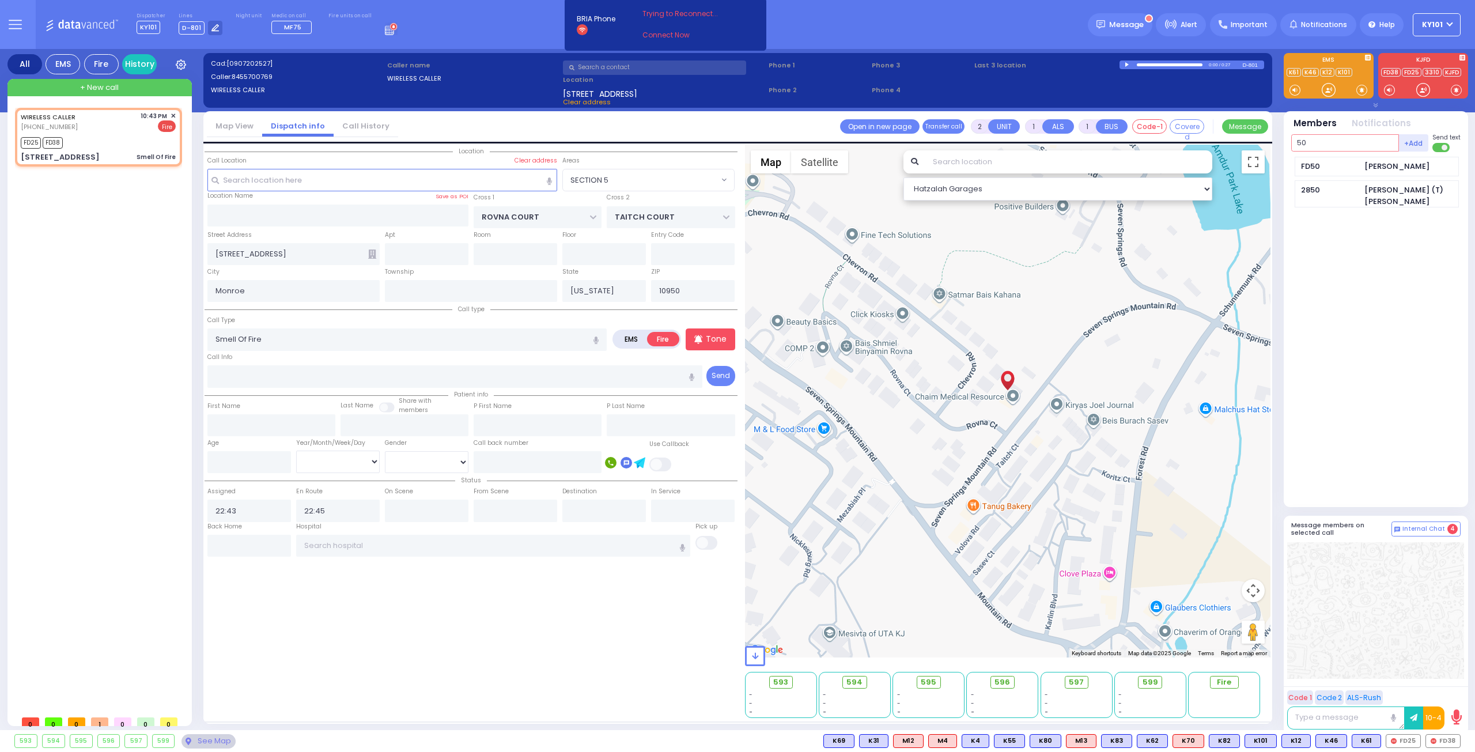
type input "50"
select select
radio input "true"
select select
select select "Hatzalah Garages"
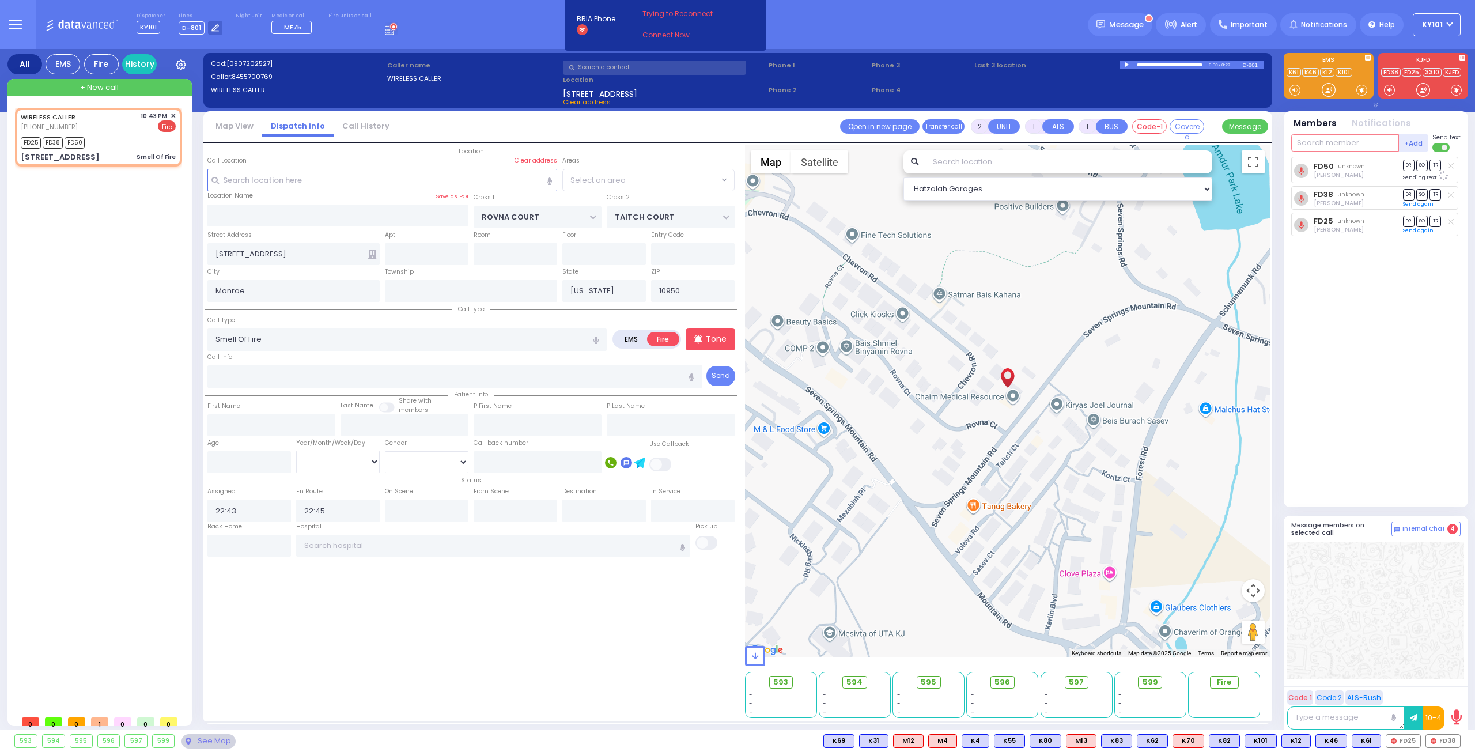
select select "SECTION 5"
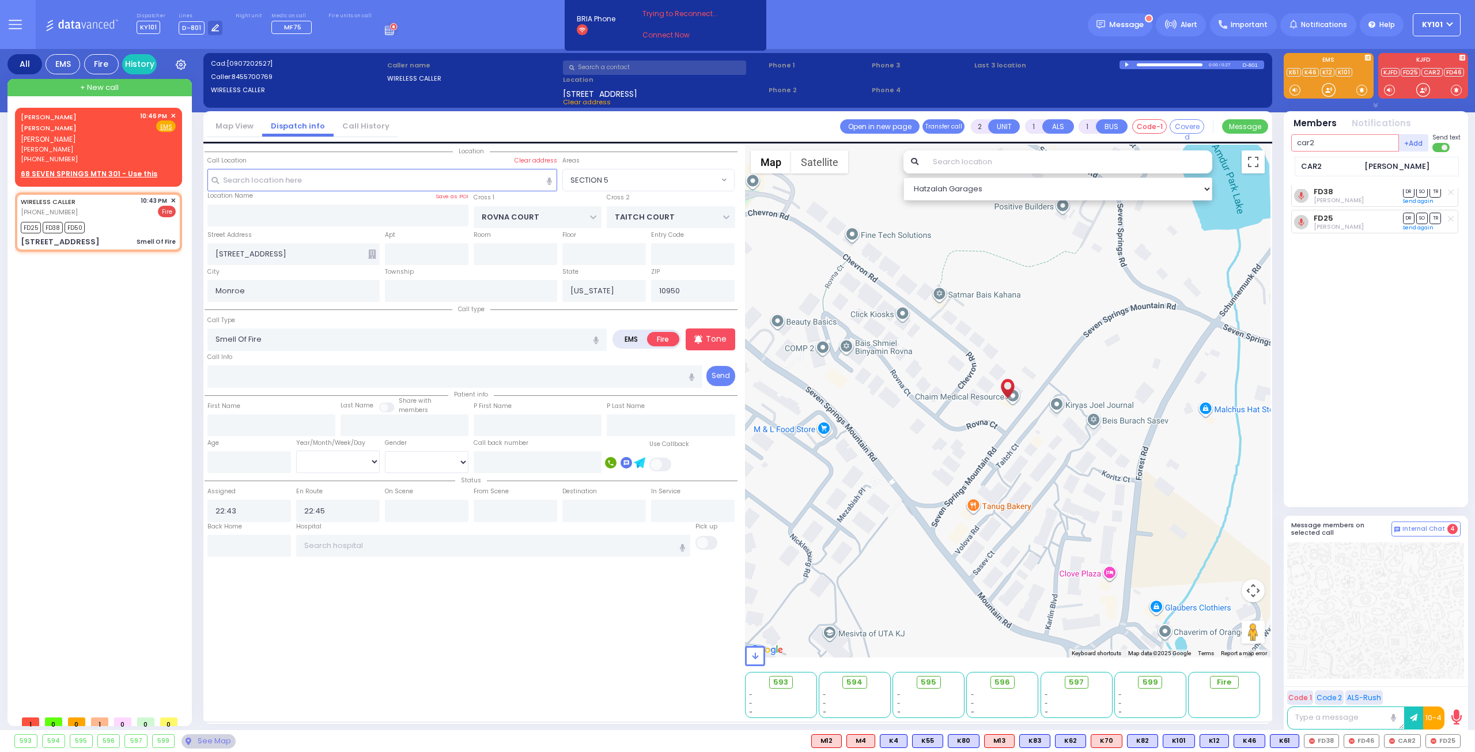
type input "car2"
select select
radio input "true"
select select
select select "Hatzalah Garages"
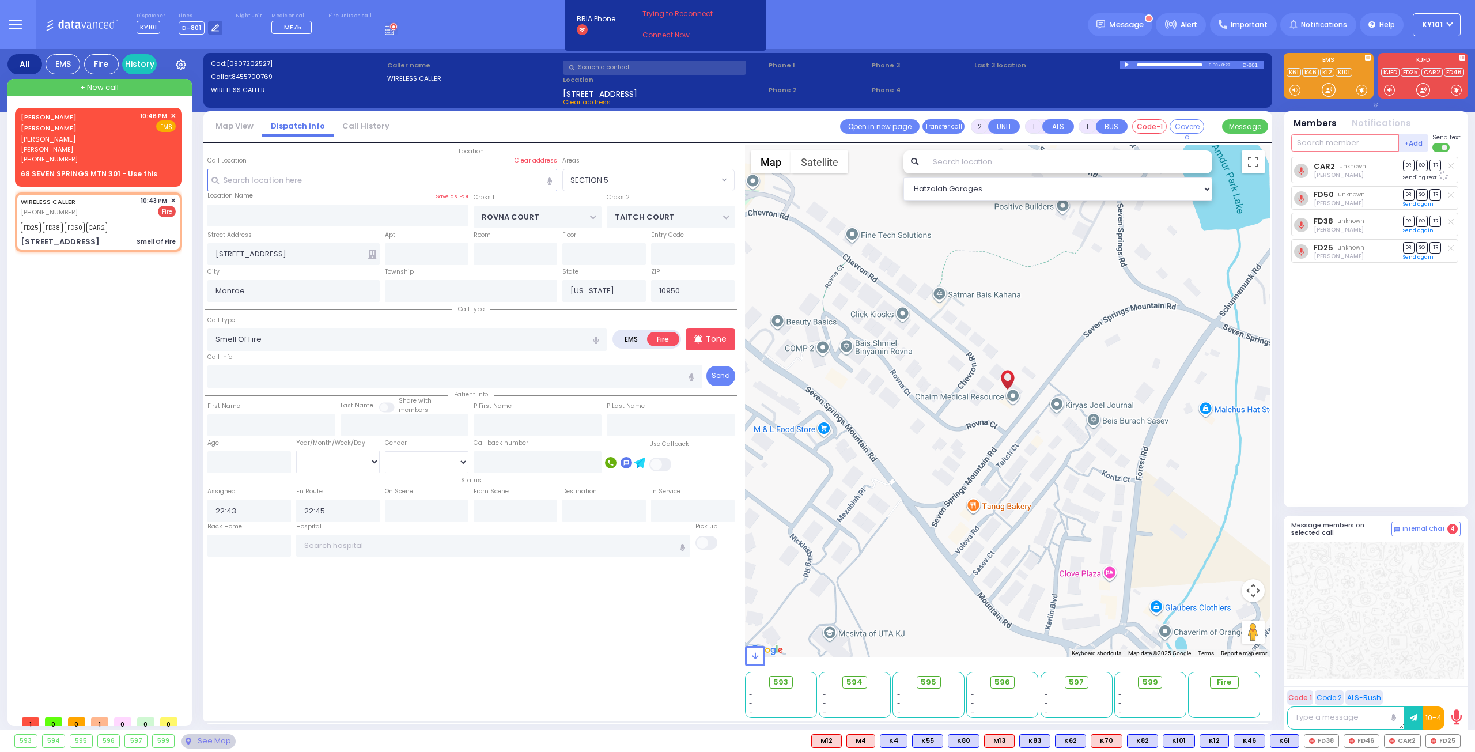
select select "SECTION 5"
type input "52"
select select
radio input "true"
select select
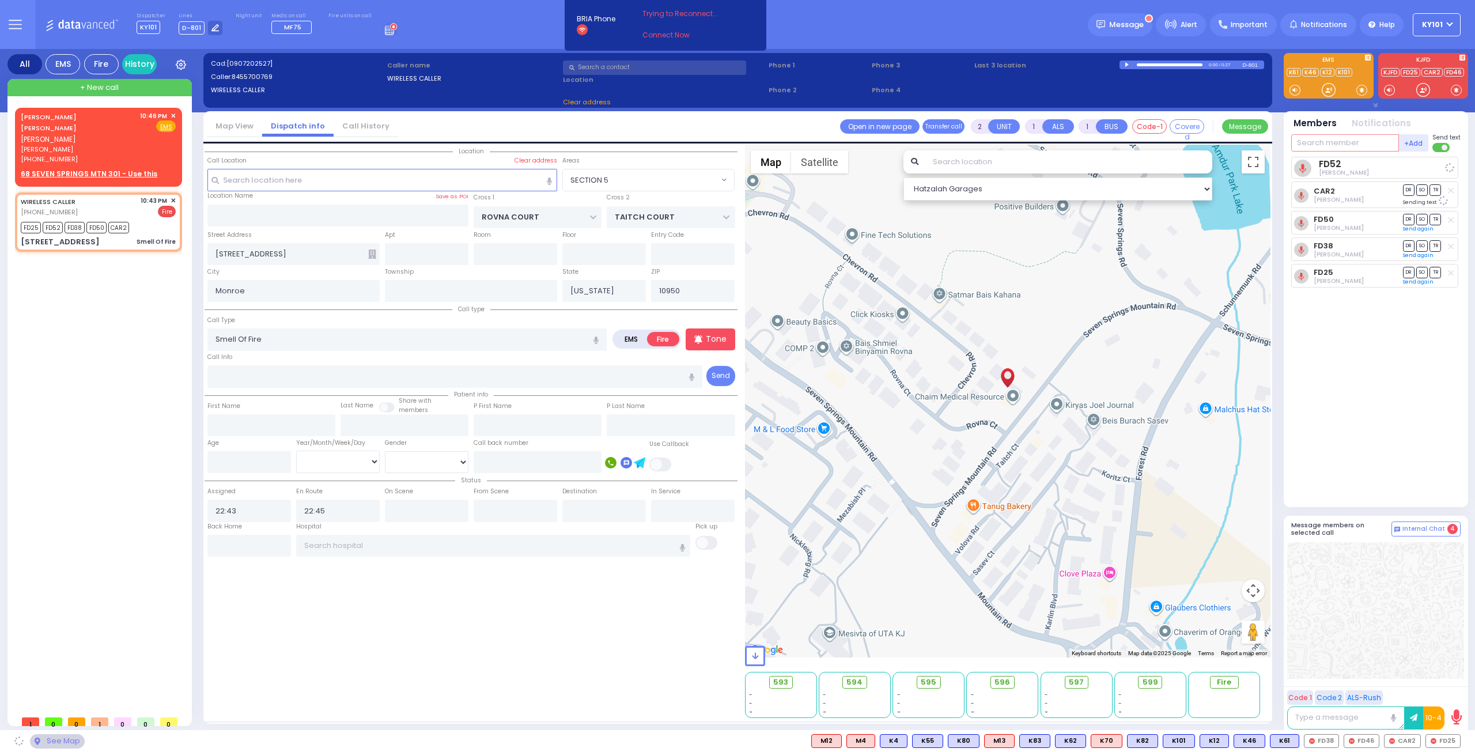
select select "Hatzalah Garages"
select select "SECTION 5"
type input "46"
select select
radio input "true"
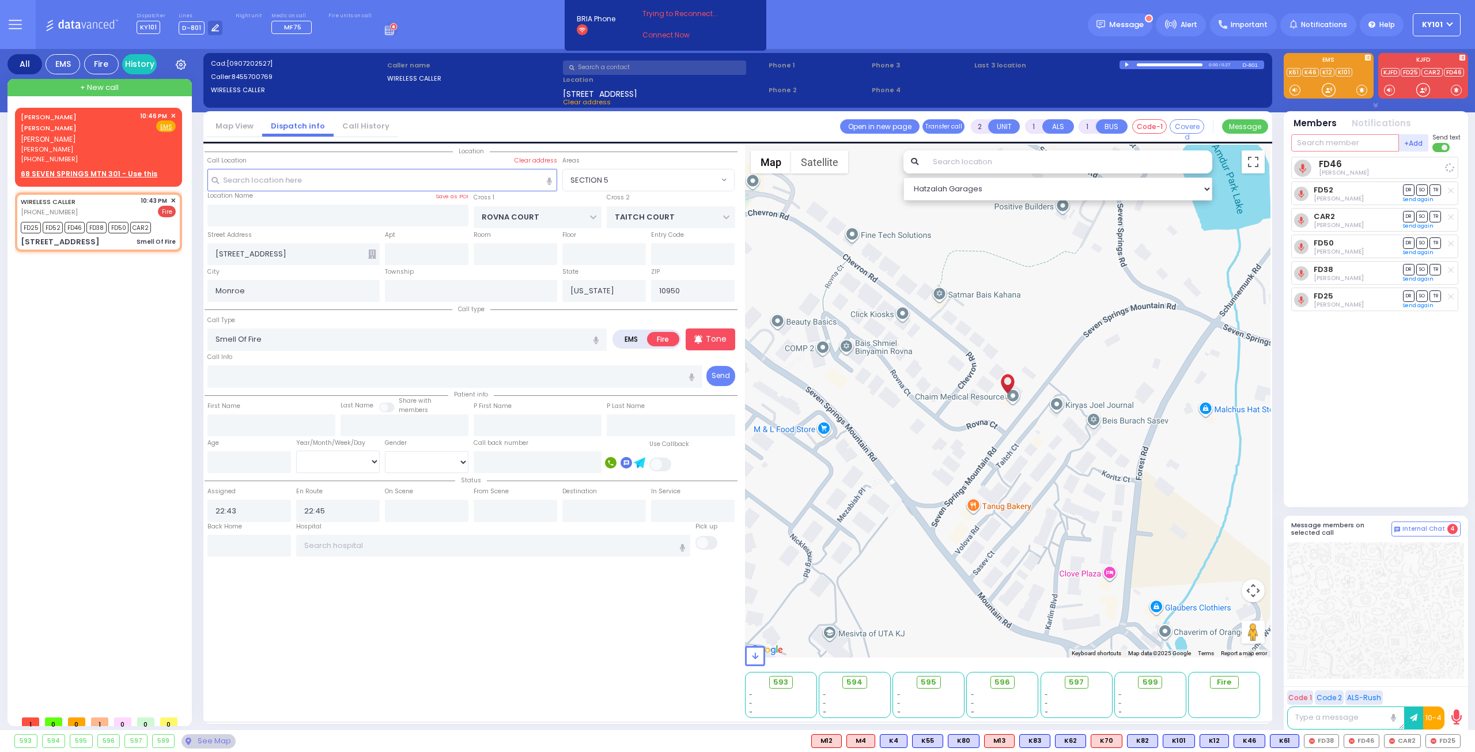
select select
select select "Hatzalah Garages"
select select "SECTION 5"
type input "car4"
select select
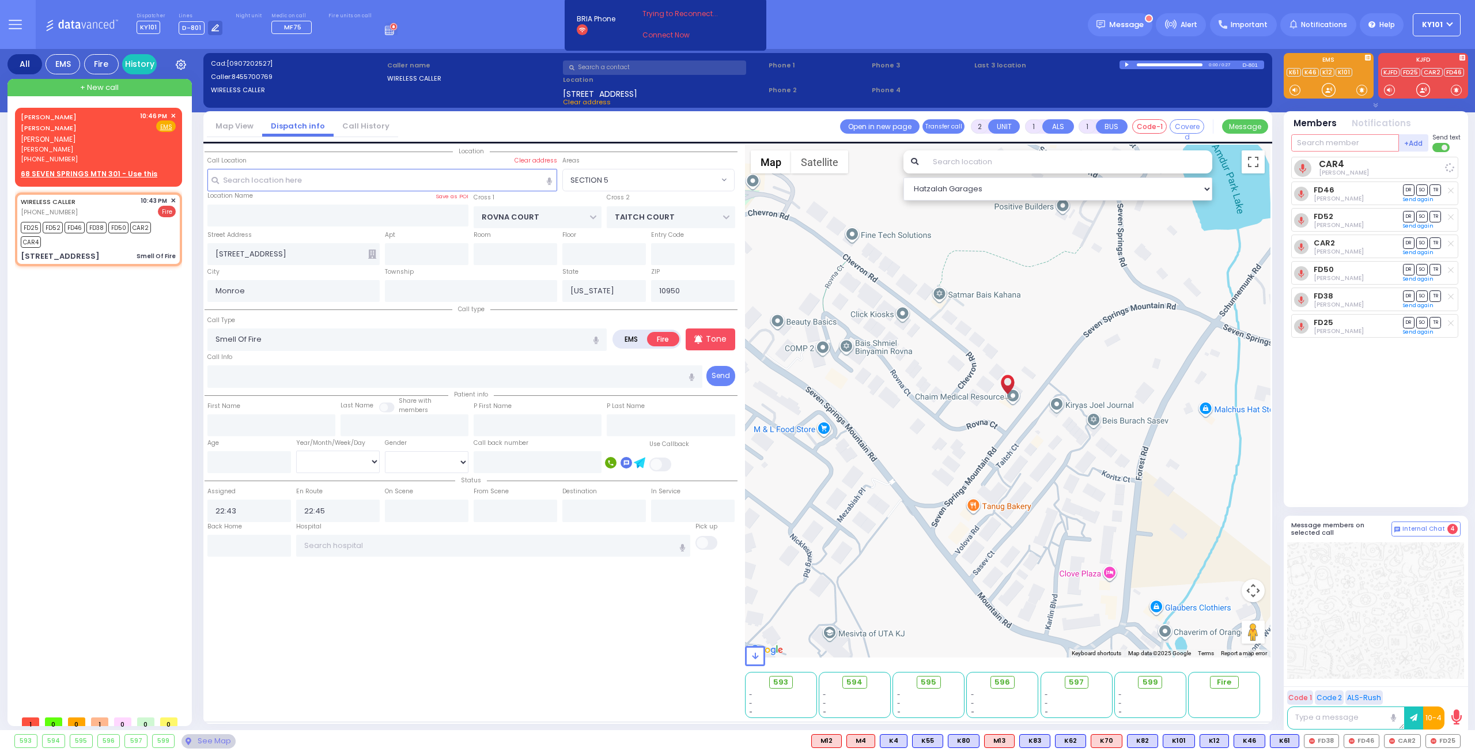
radio input "true"
select select
select select "Hatzalah Garages"
select select "SECTION 5"
type input "595"
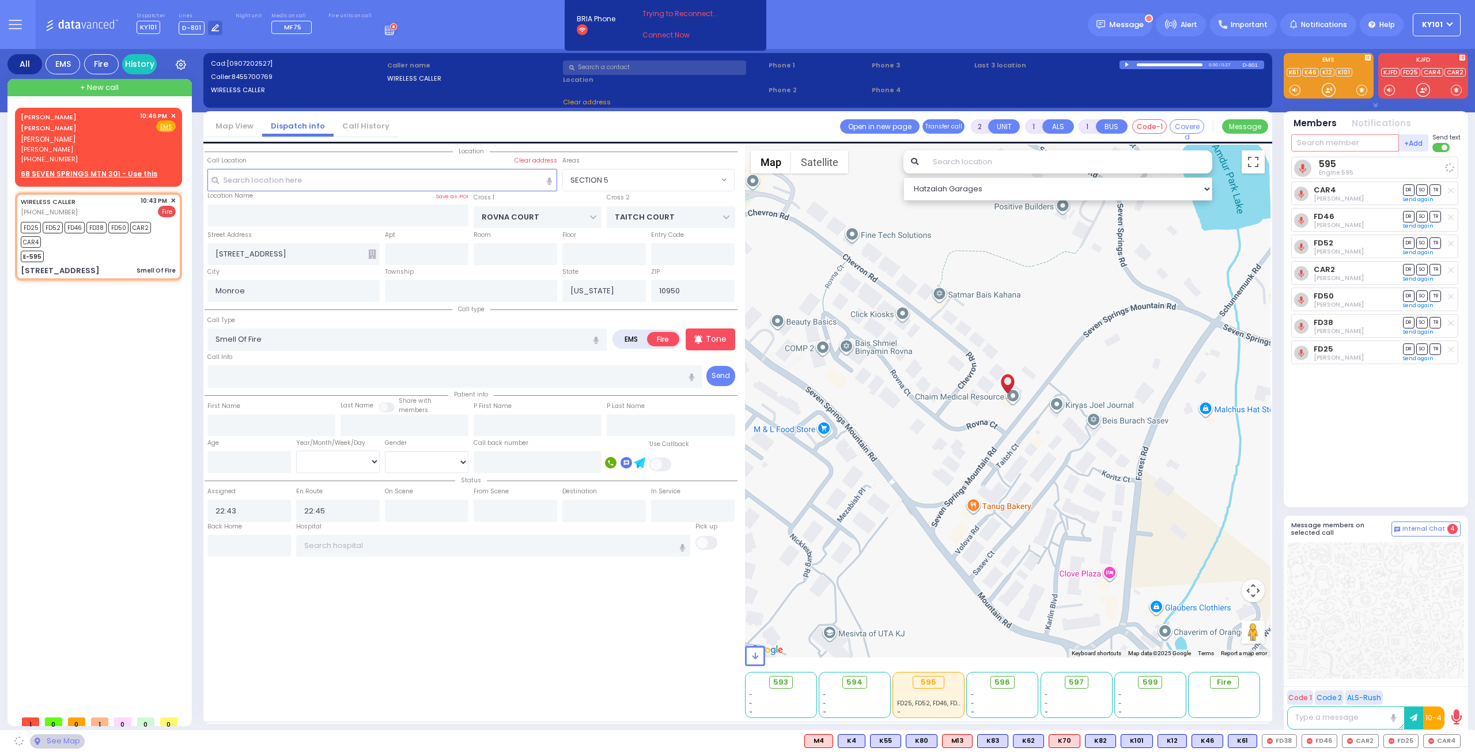
select select
radio input "true"
select select
select select "Hatzalah Garages"
select select "SECTION 5"
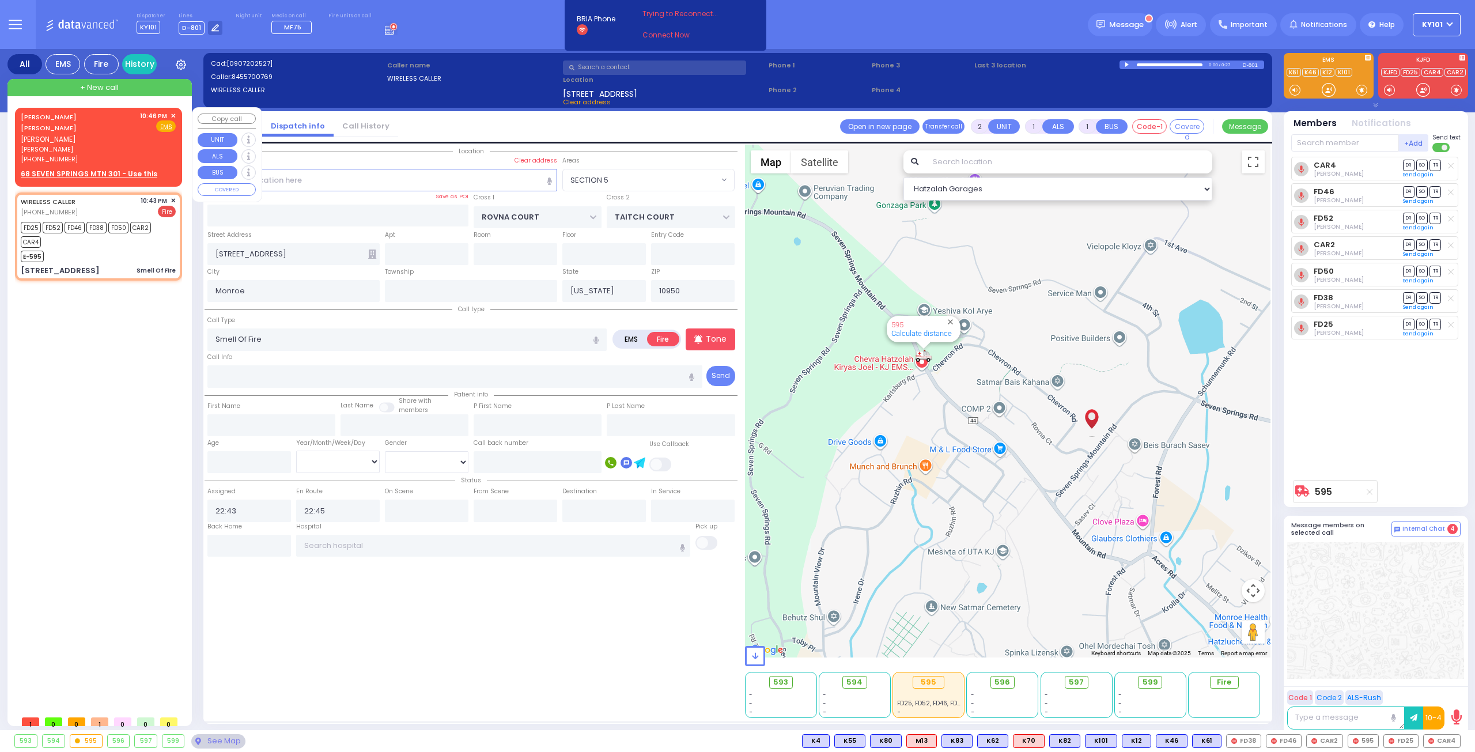
click at [173, 115] on span "✕" at bounding box center [173, 116] width 5 height 10
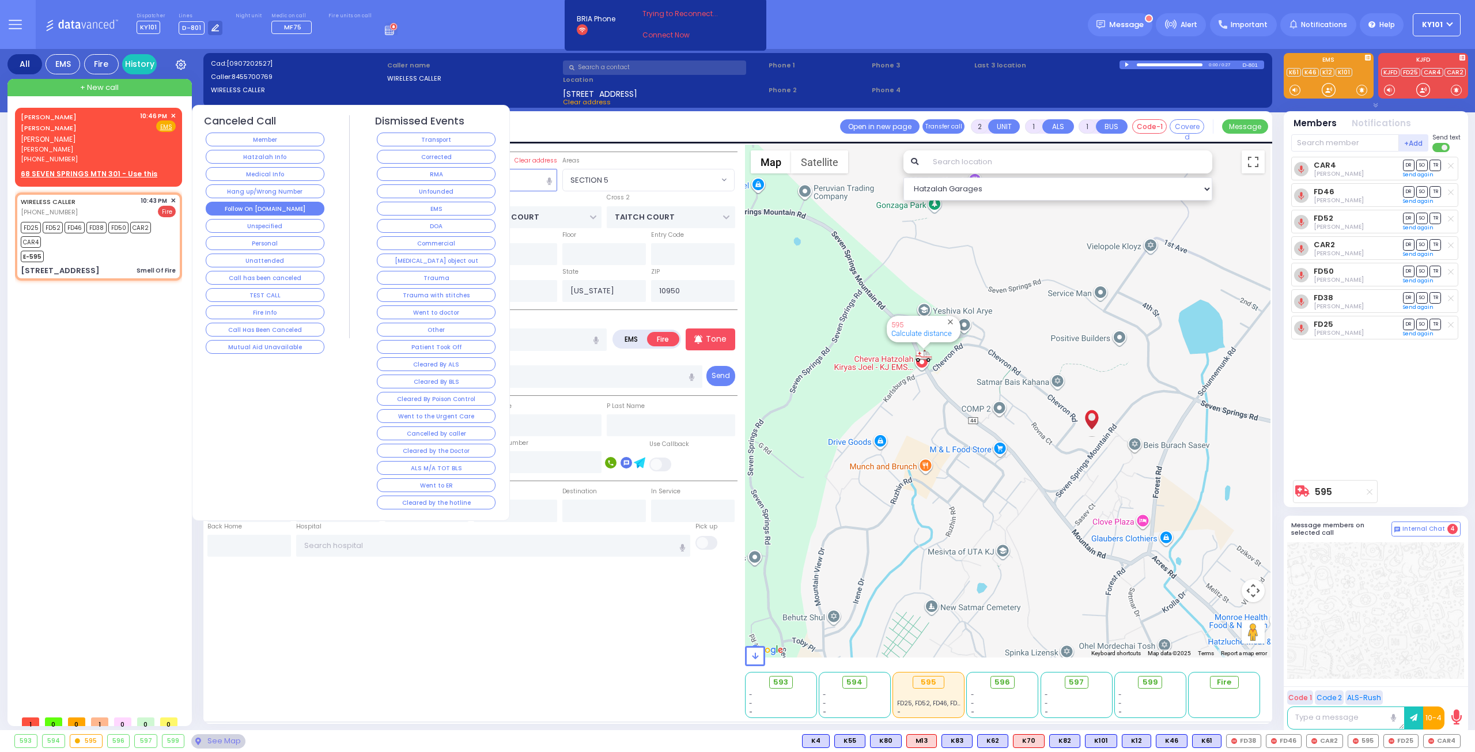
click at [282, 202] on button "Follow On [DOMAIN_NAME]" at bounding box center [265, 209] width 119 height 14
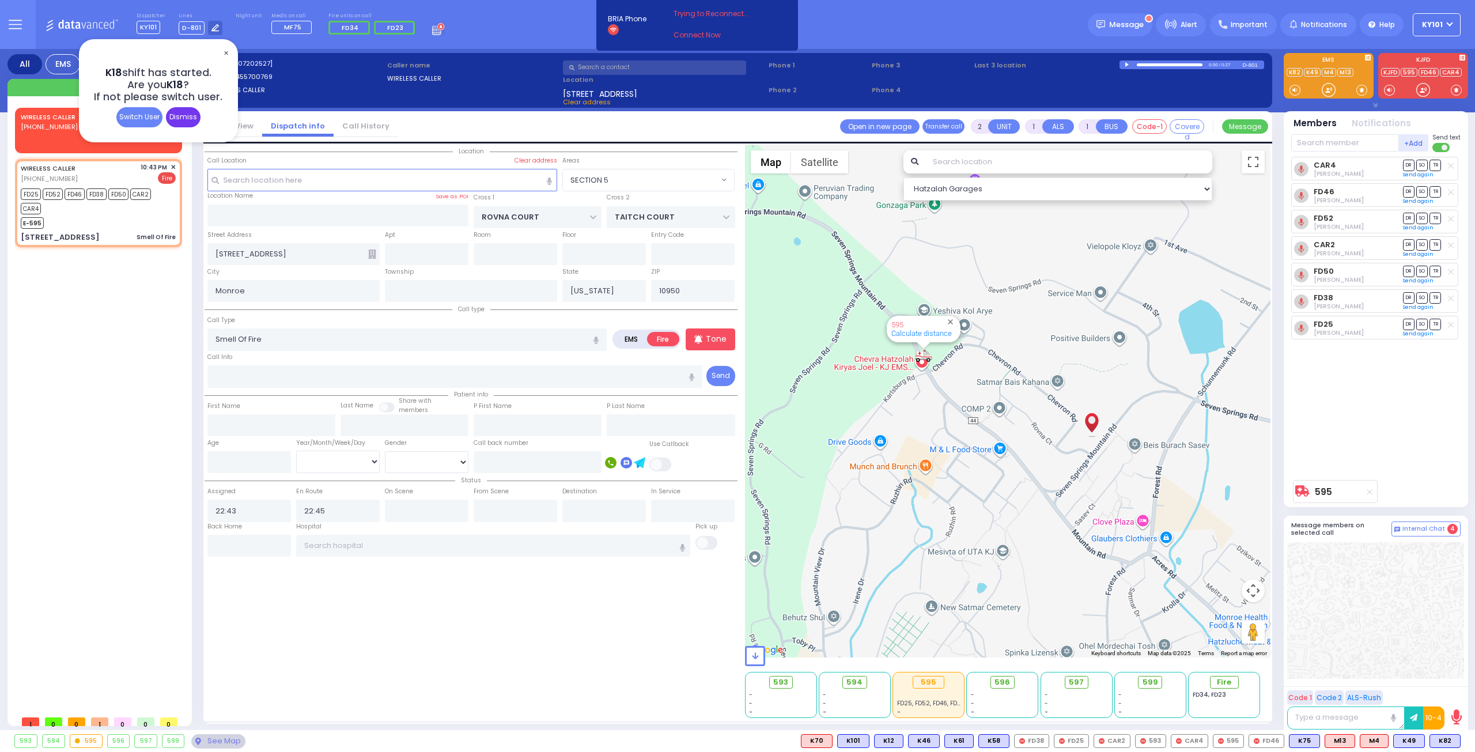
click at [192, 118] on div "Dismiss" at bounding box center [183, 117] width 35 height 20
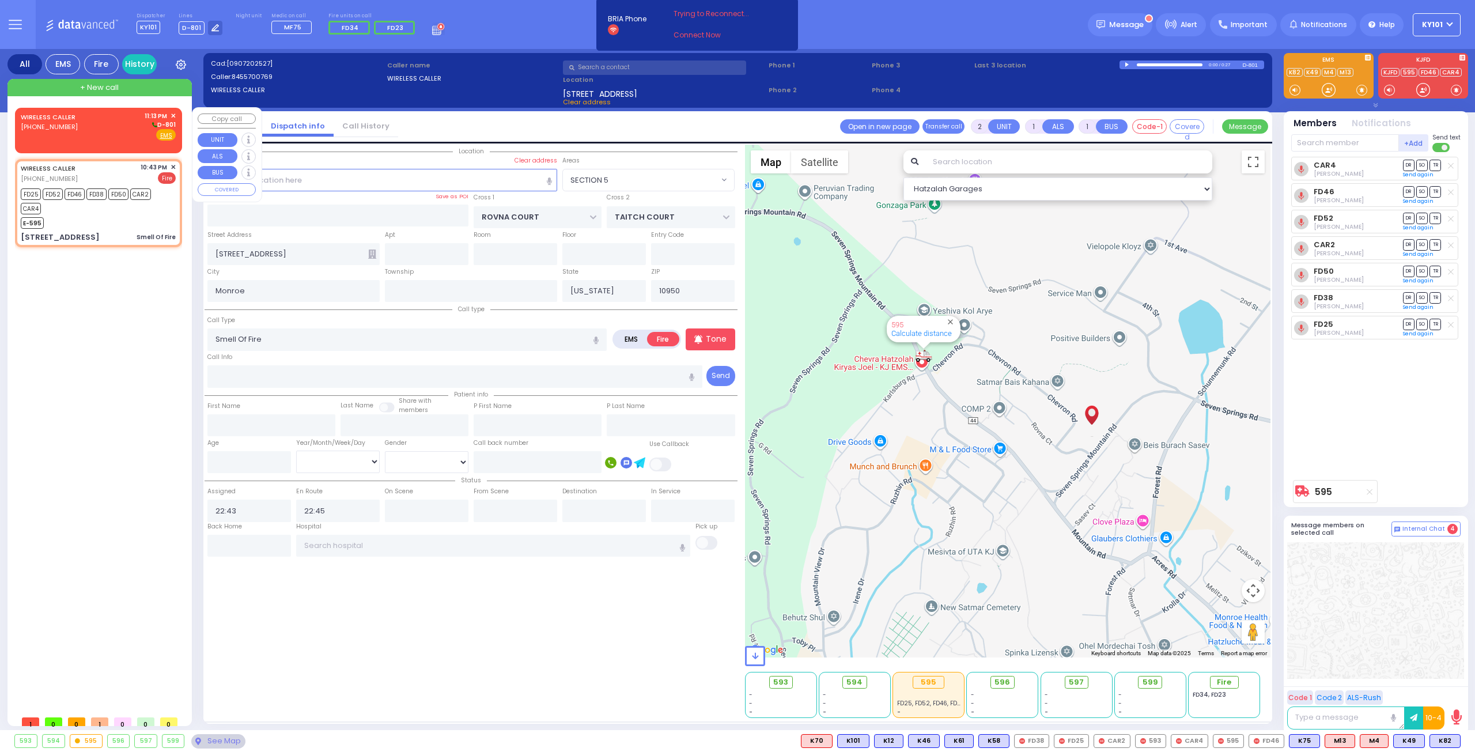
click at [96, 122] on div "WIRELESS CALLER [PHONE_NUMBER] 11:13 PM ✕ D-801" at bounding box center [98, 126] width 155 height 30
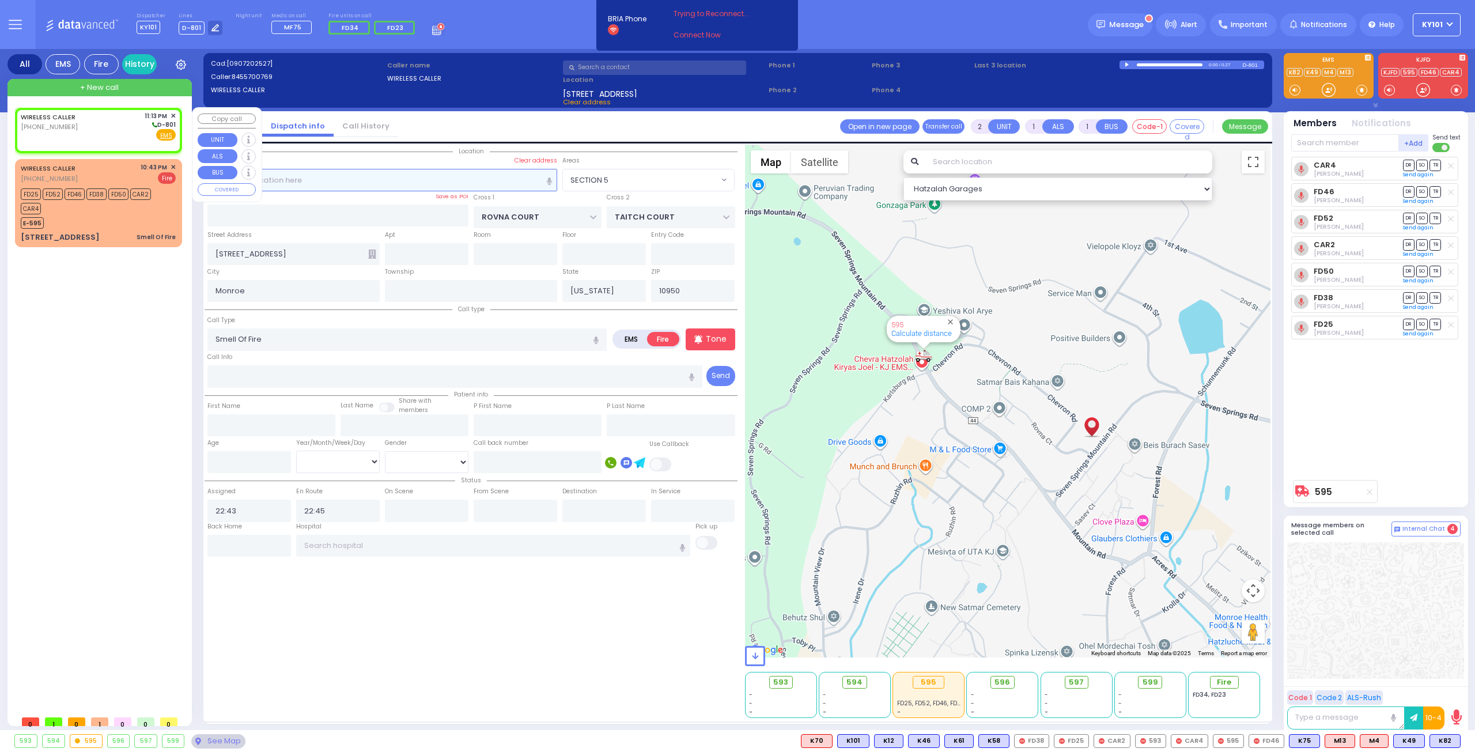
select select
radio input "true"
select select
type input "23:13"
select select "Hatzalah Garages"
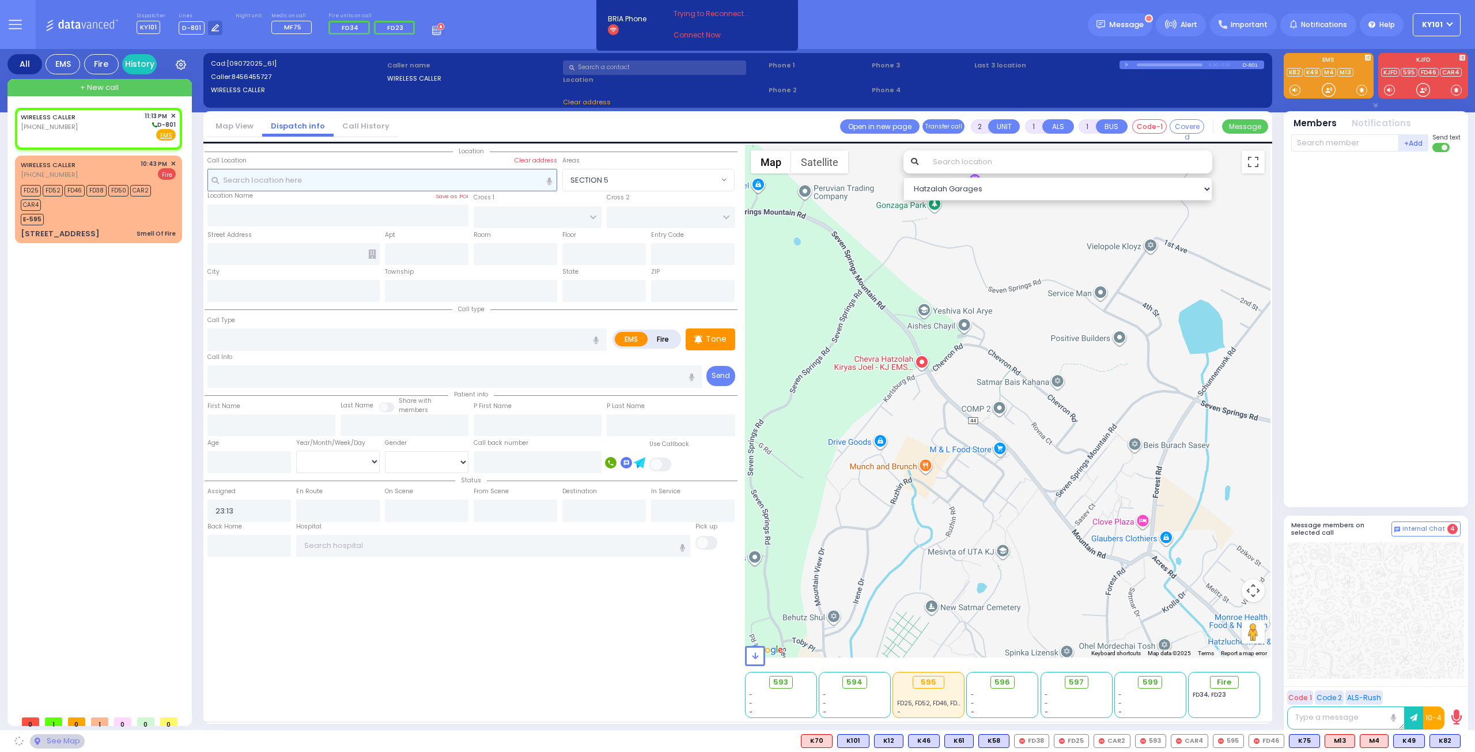
select select
radio input "true"
select select
select select "Hatzalah Garages"
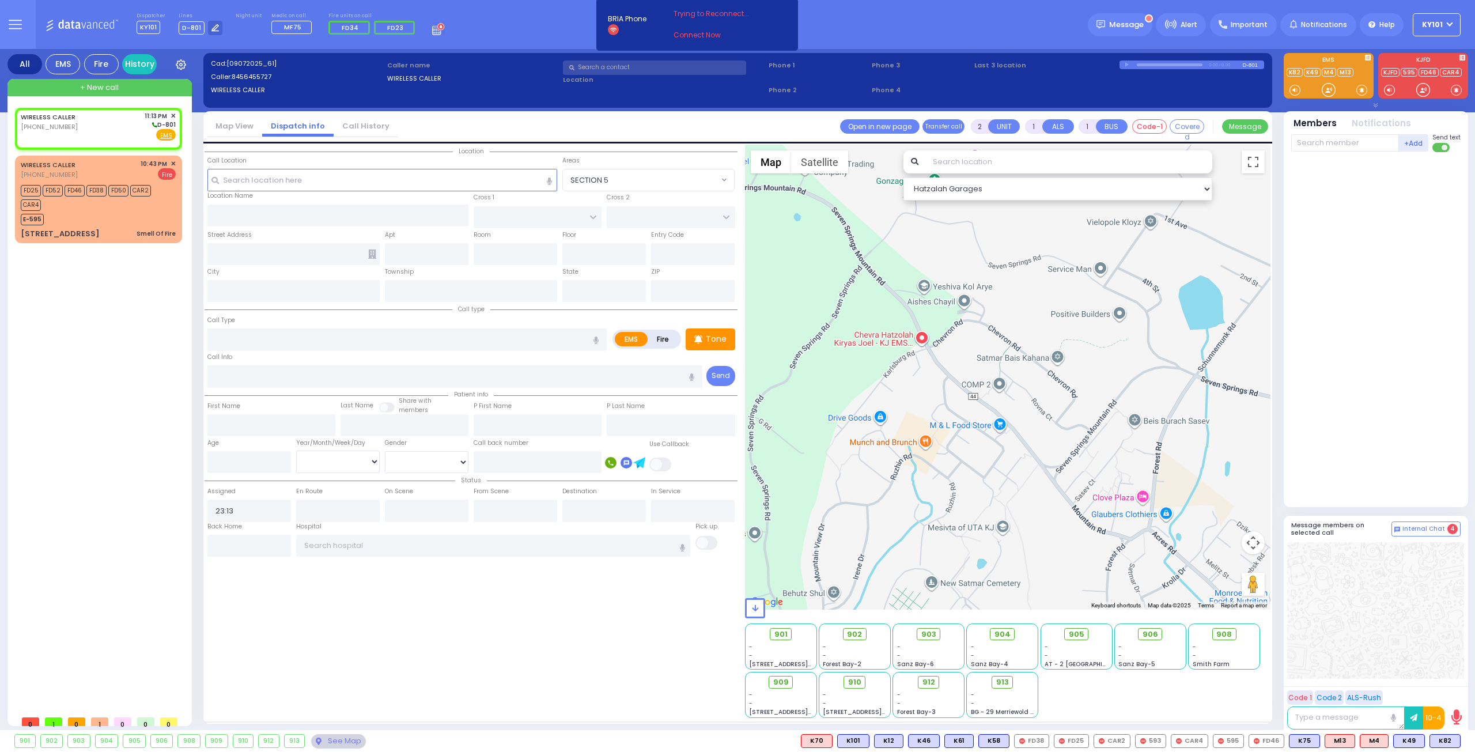
click at [358, 123] on link "Call History" at bounding box center [366, 125] width 65 height 11
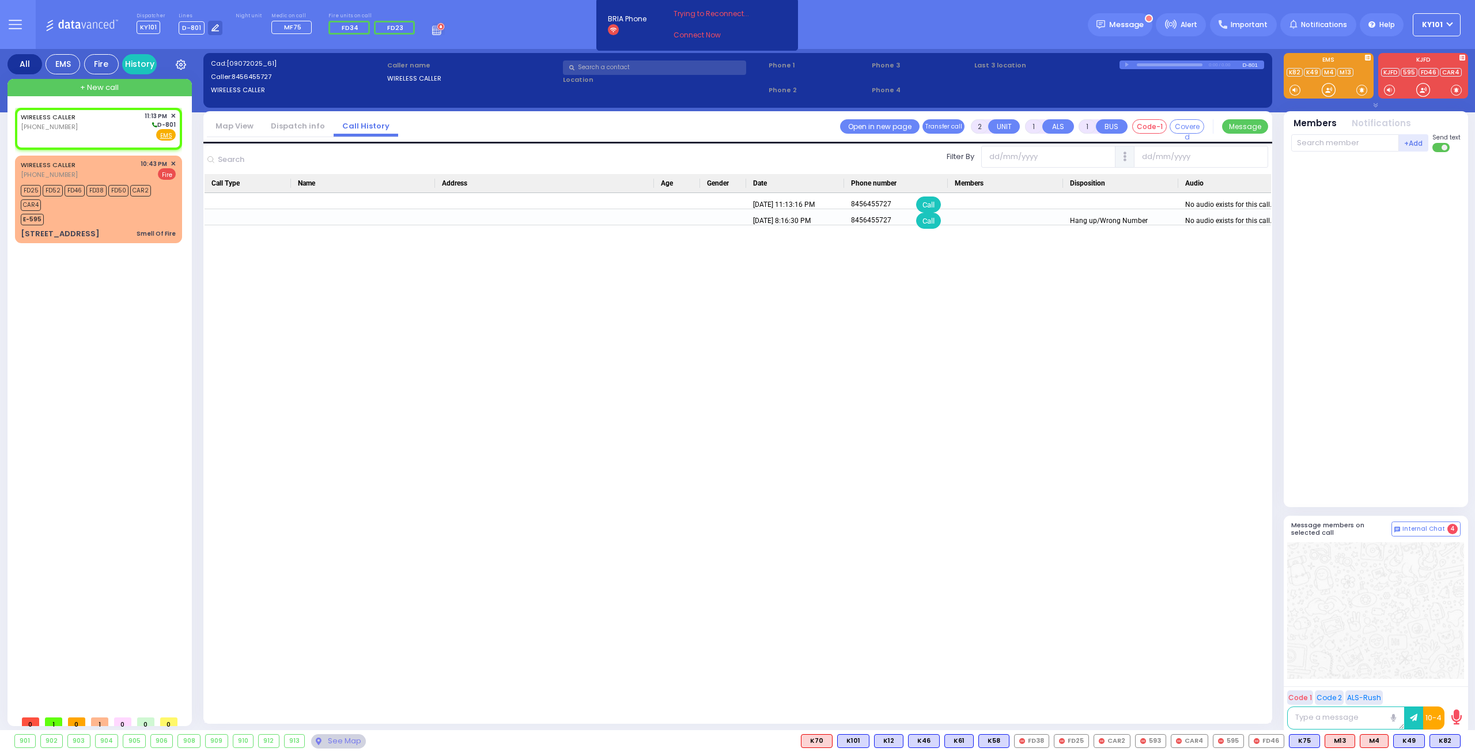
click at [299, 125] on link "Dispatch info" at bounding box center [297, 125] width 71 height 11
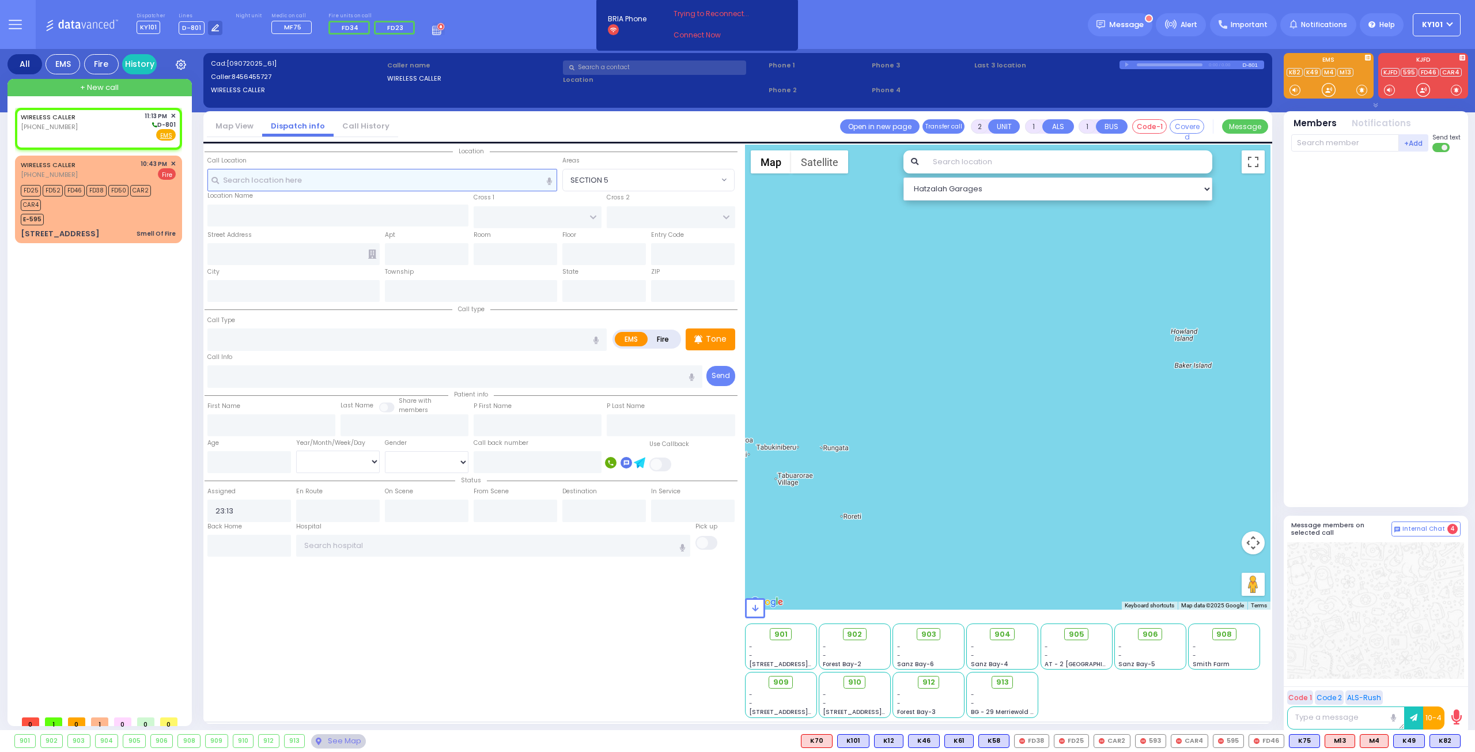
click at [292, 172] on input "text" at bounding box center [382, 180] width 350 height 22
click at [350, 130] on link "Call History" at bounding box center [366, 125] width 65 height 11
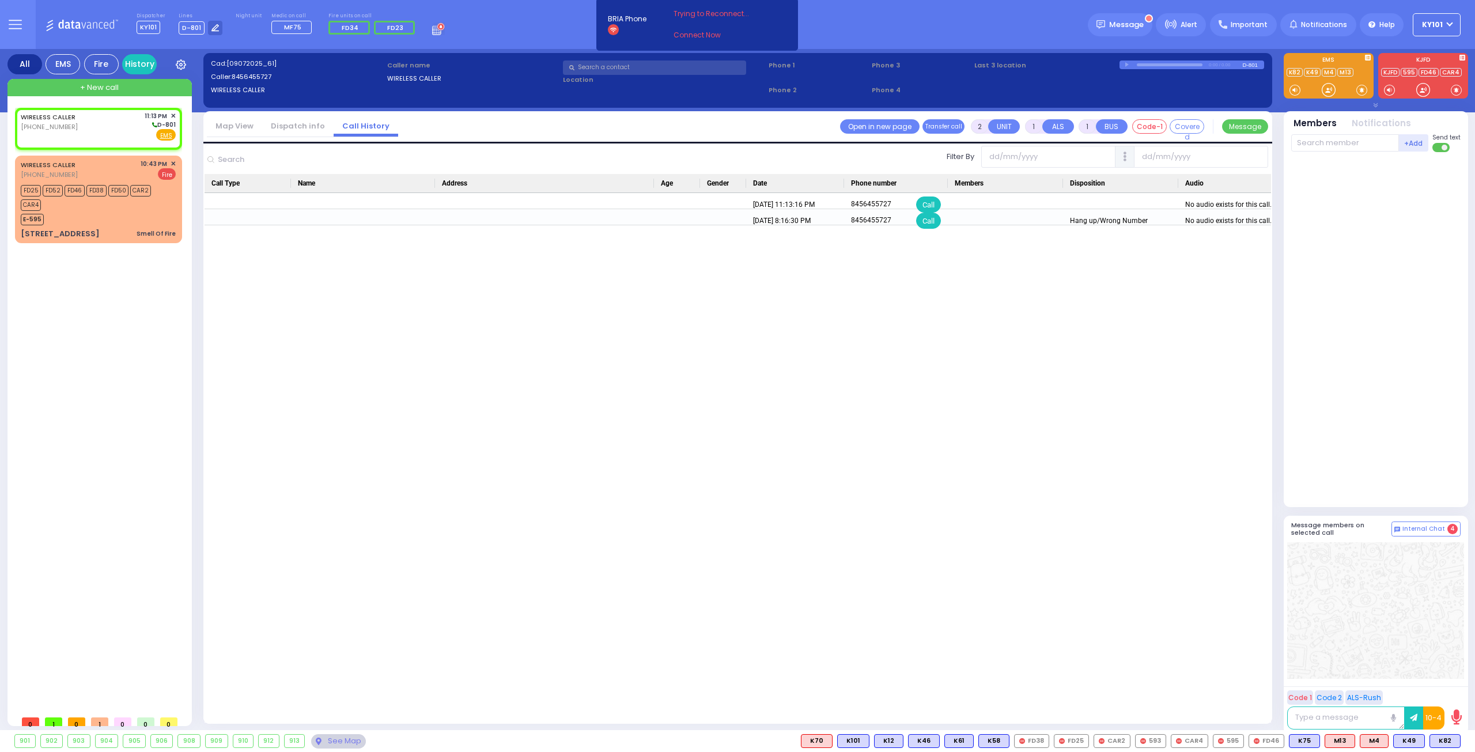
click at [289, 130] on link "Dispatch info" at bounding box center [297, 125] width 71 height 11
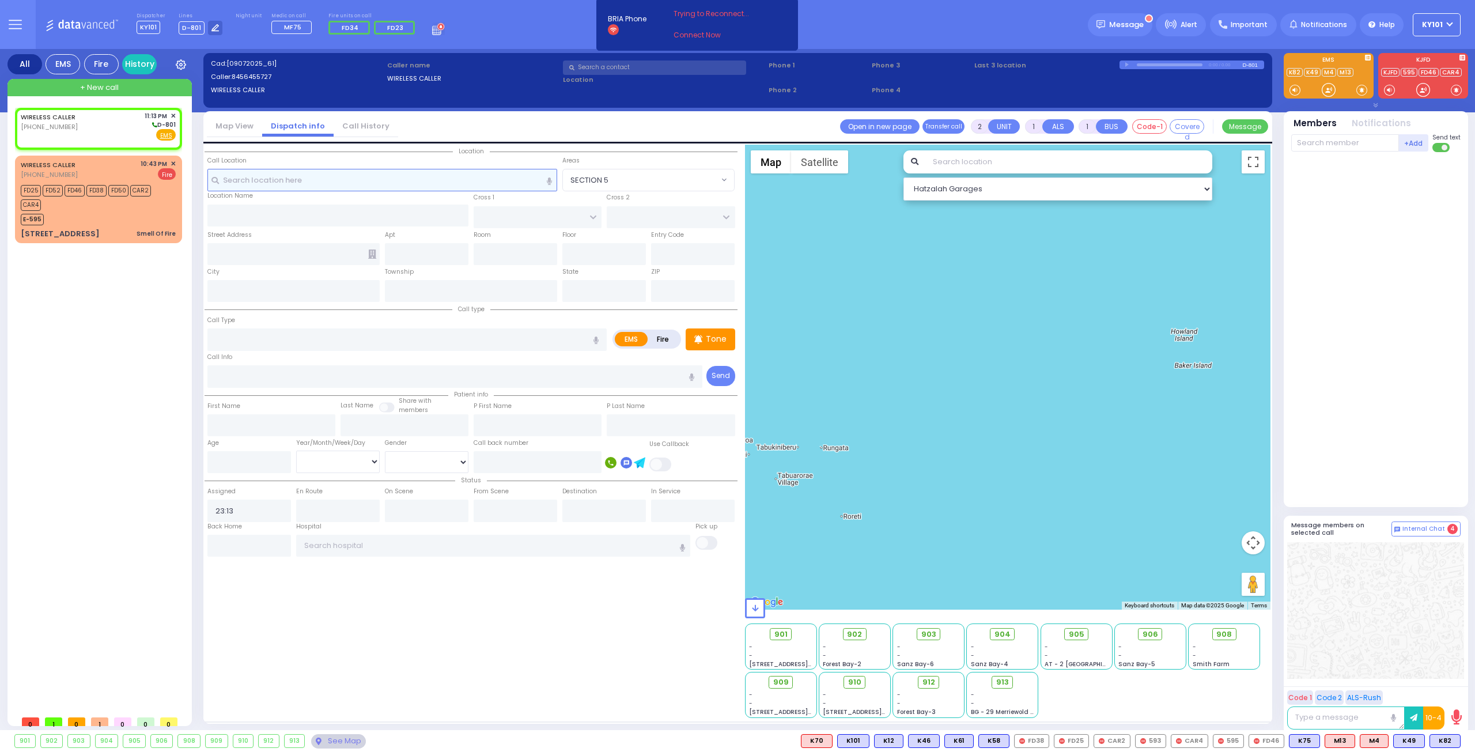
click at [311, 173] on input "text" at bounding box center [382, 180] width 350 height 22
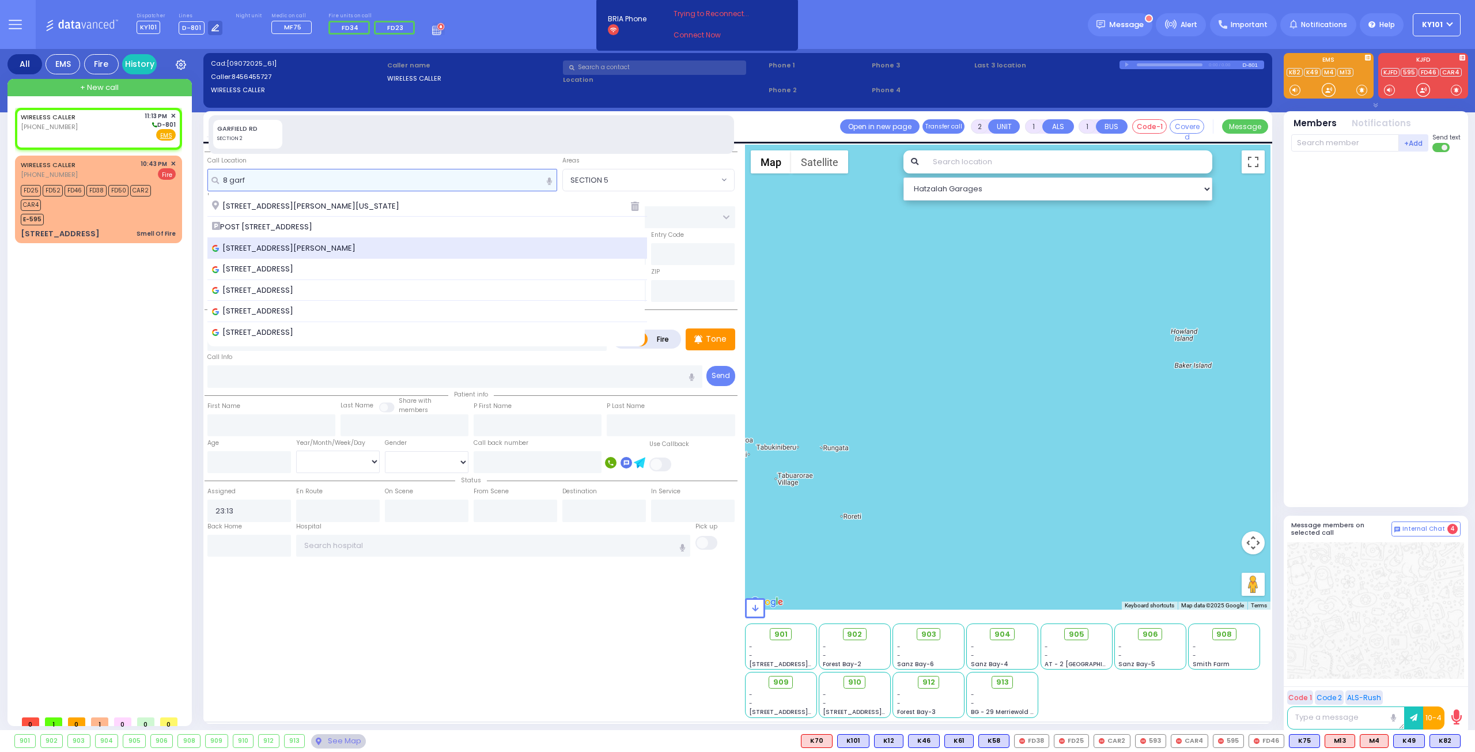
type input "8 garf"
click at [329, 240] on div "[STREET_ADDRESS][PERSON_NAME]" at bounding box center [427, 248] width 440 height 21
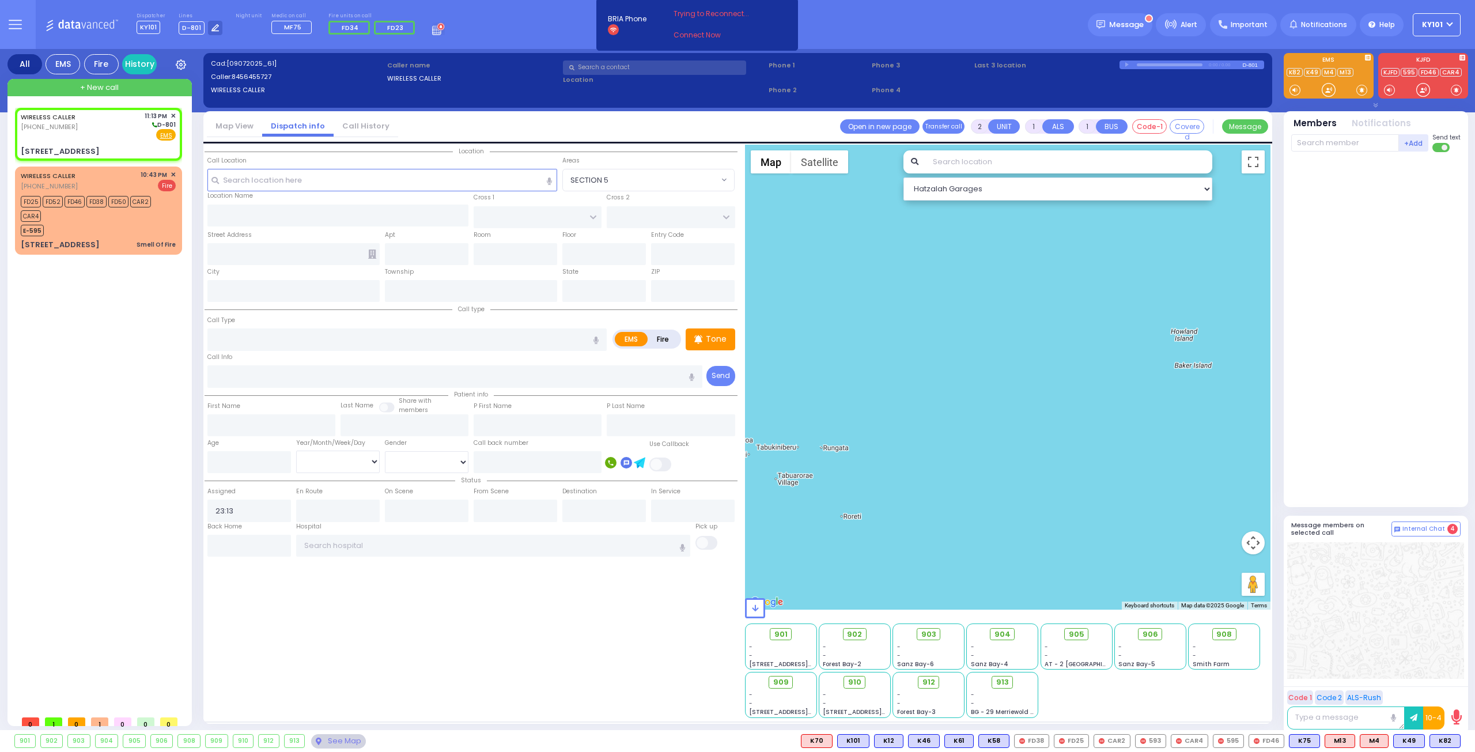
select select
radio input "true"
select select
select select "Hatzalah Garages"
type input "EAHAL COURT"
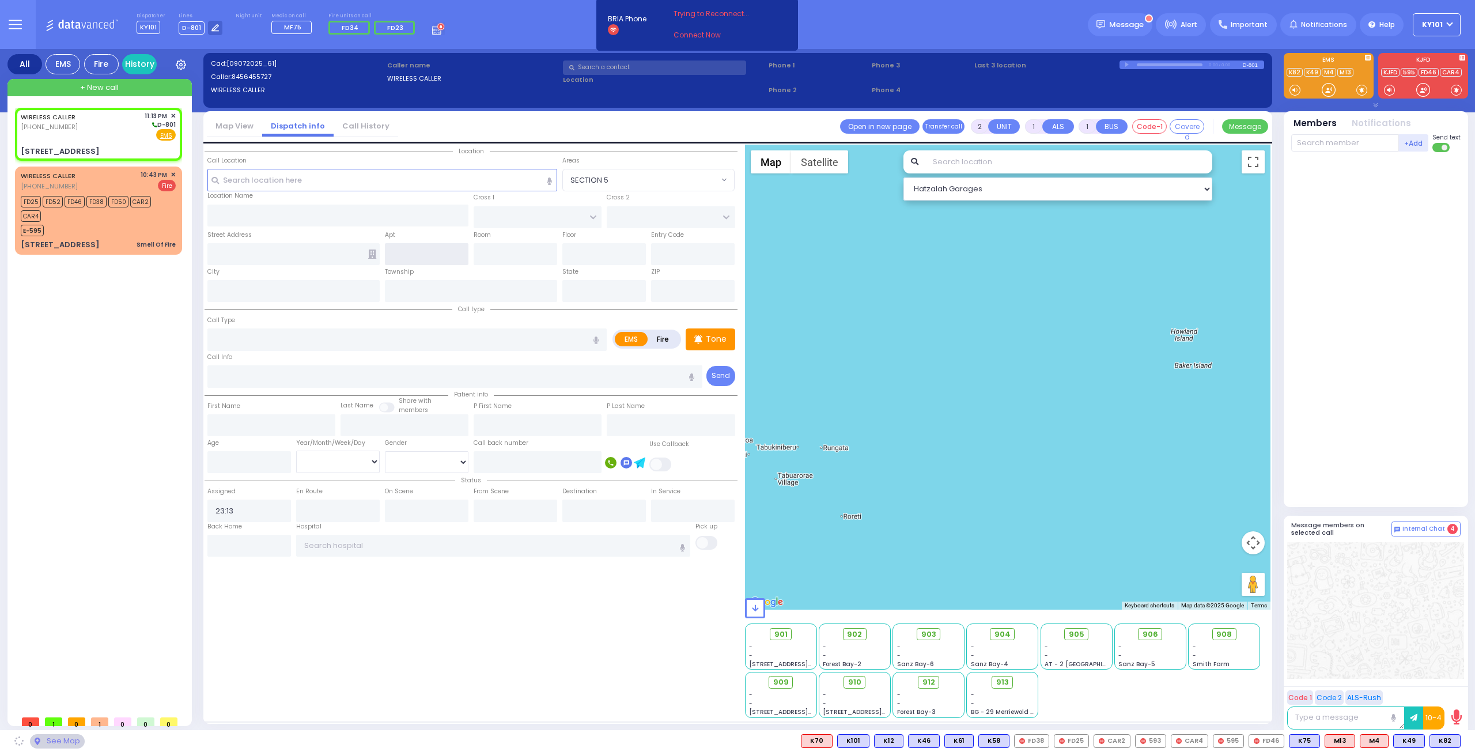
type input "[PERSON_NAME] DR"
type input "[STREET_ADDRESS]"
type input "[PERSON_NAME]"
type input "[US_STATE]"
type input "10950"
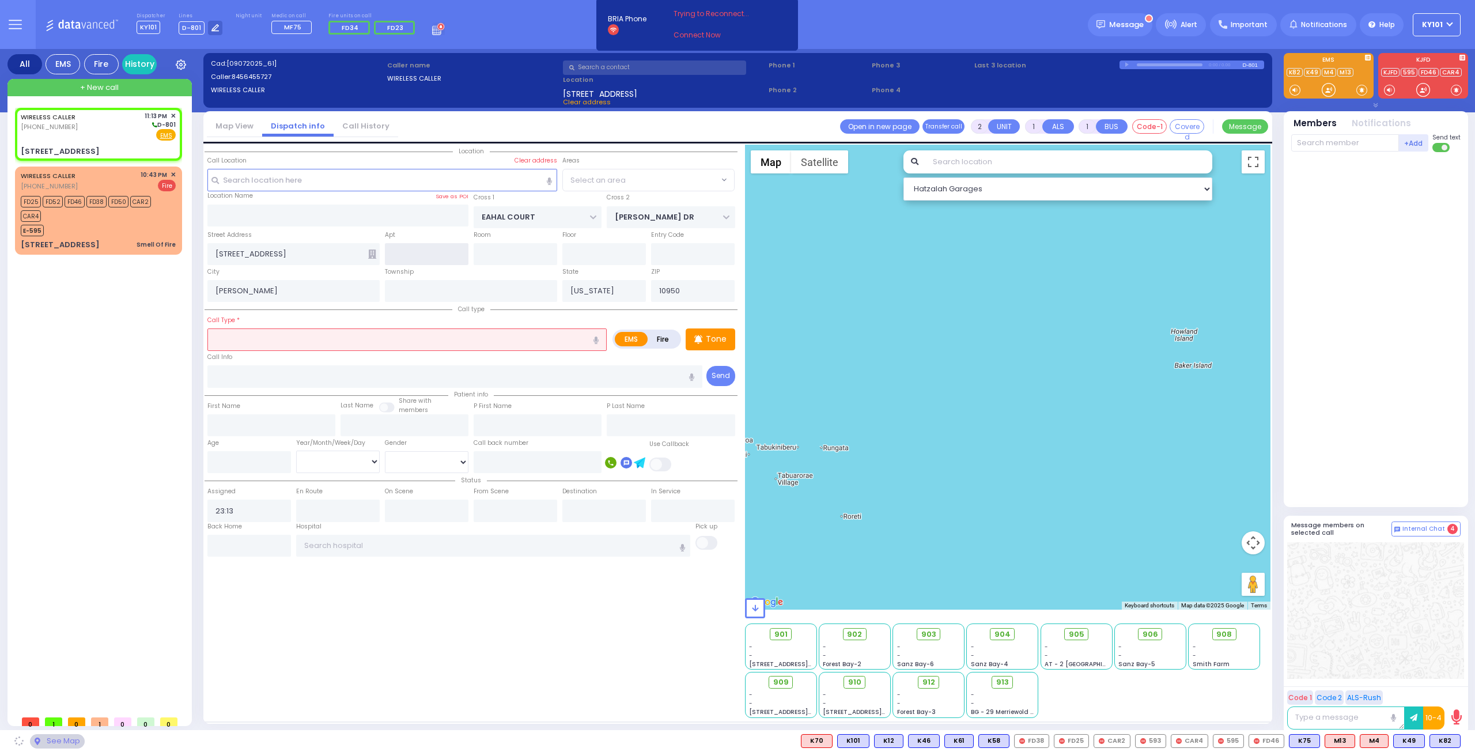
select select "SECTION 1"
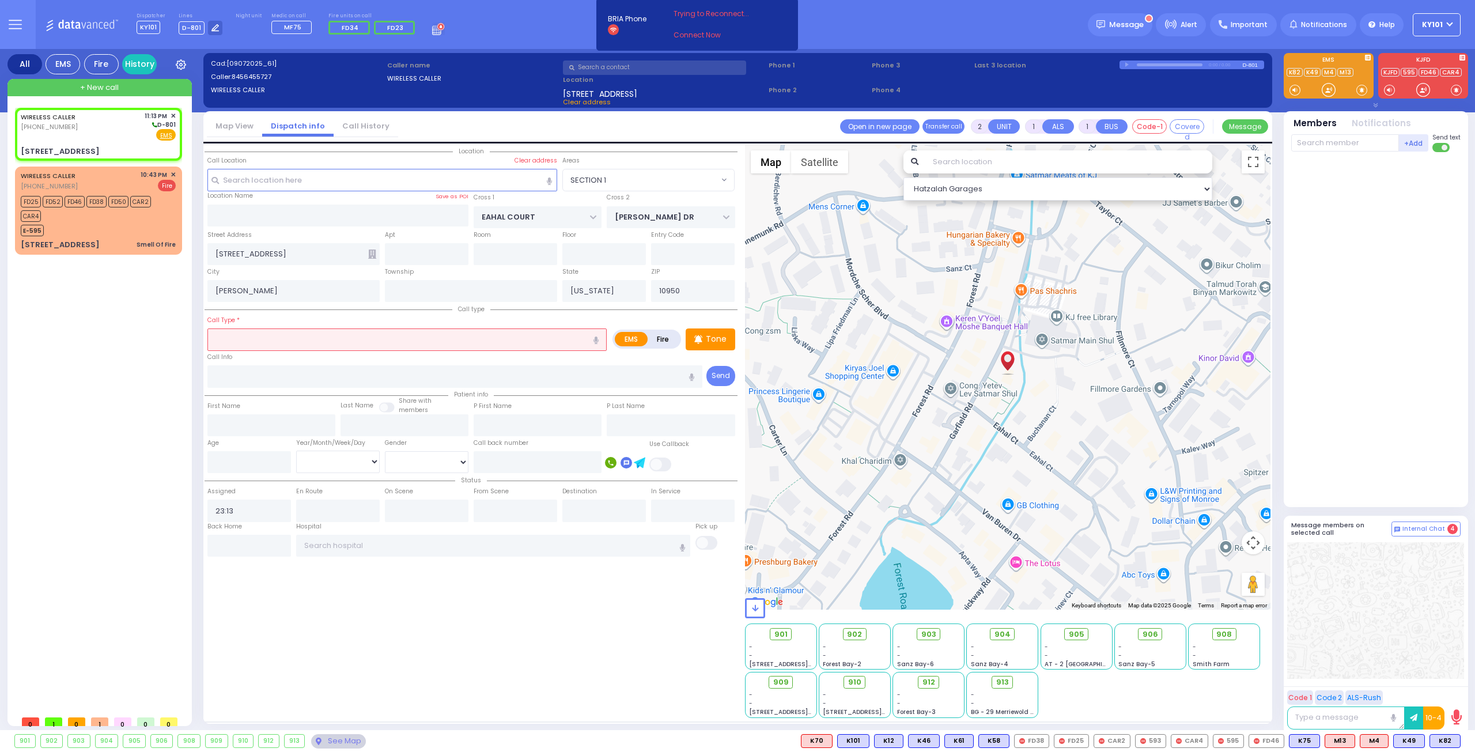
click at [656, 342] on label "Fire" at bounding box center [663, 339] width 32 height 14
radio input "true"
click at [499, 345] on input "text" at bounding box center [406, 339] width 399 height 22
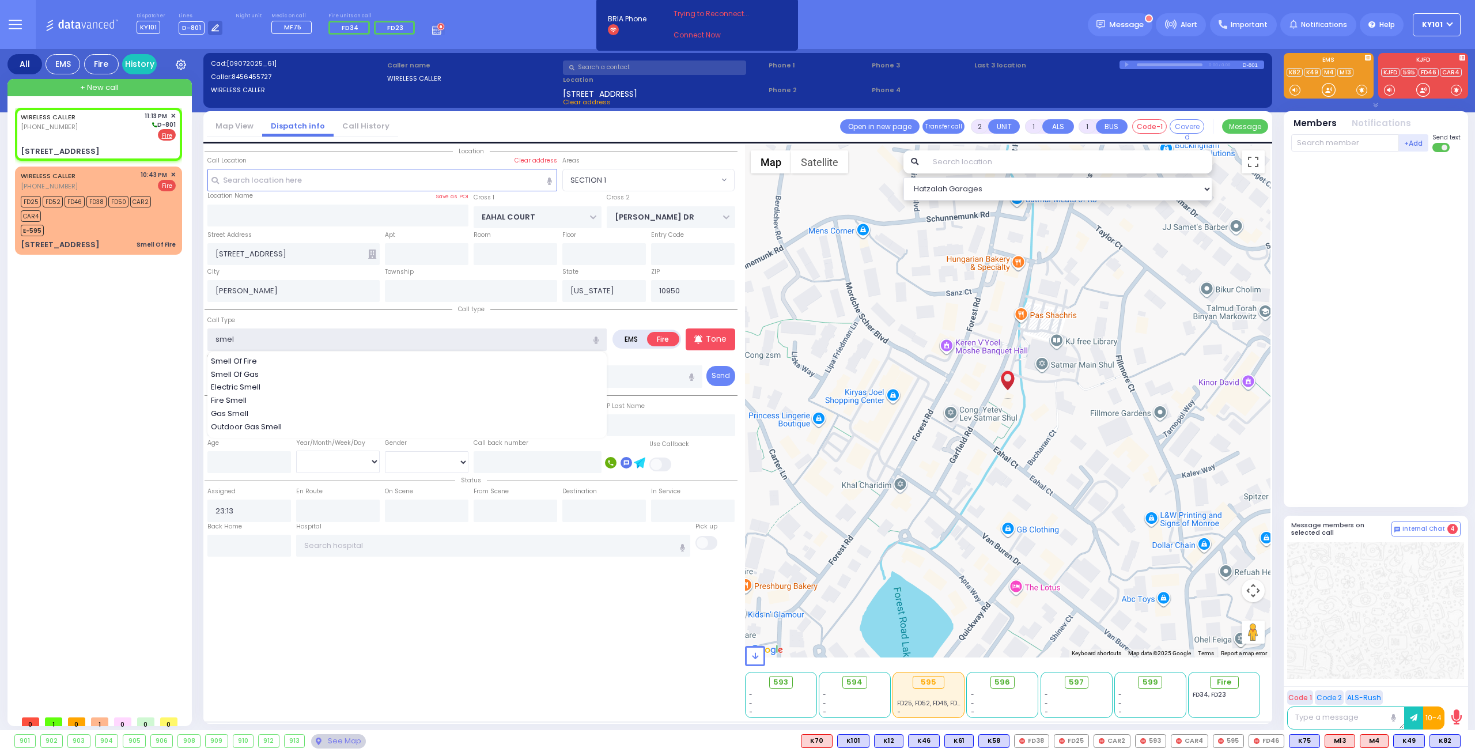
type input "smell"
select select
radio input "true"
select select
select select "Hatzalah Garages"
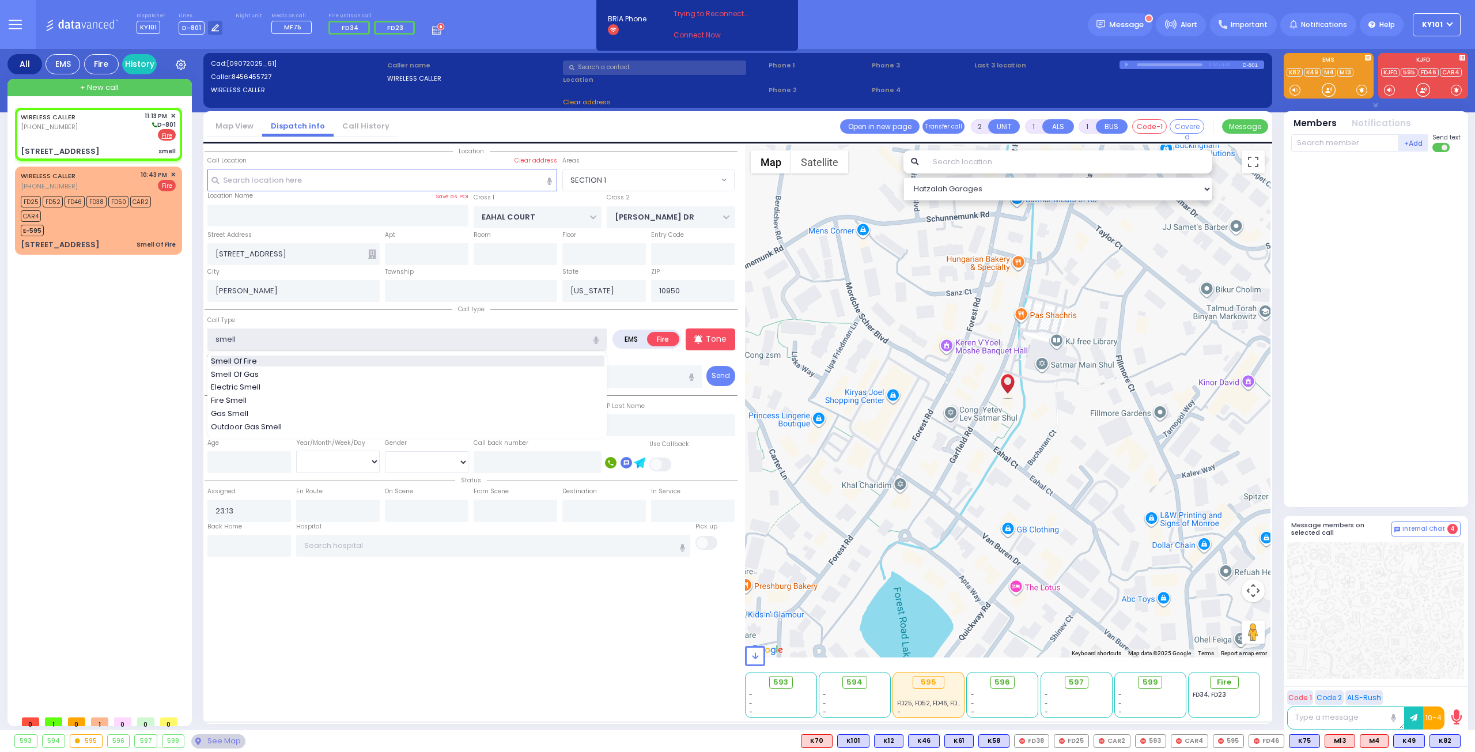
type input "smell"
click at [341, 358] on div "Smell Of Fire" at bounding box center [407, 361] width 393 height 12
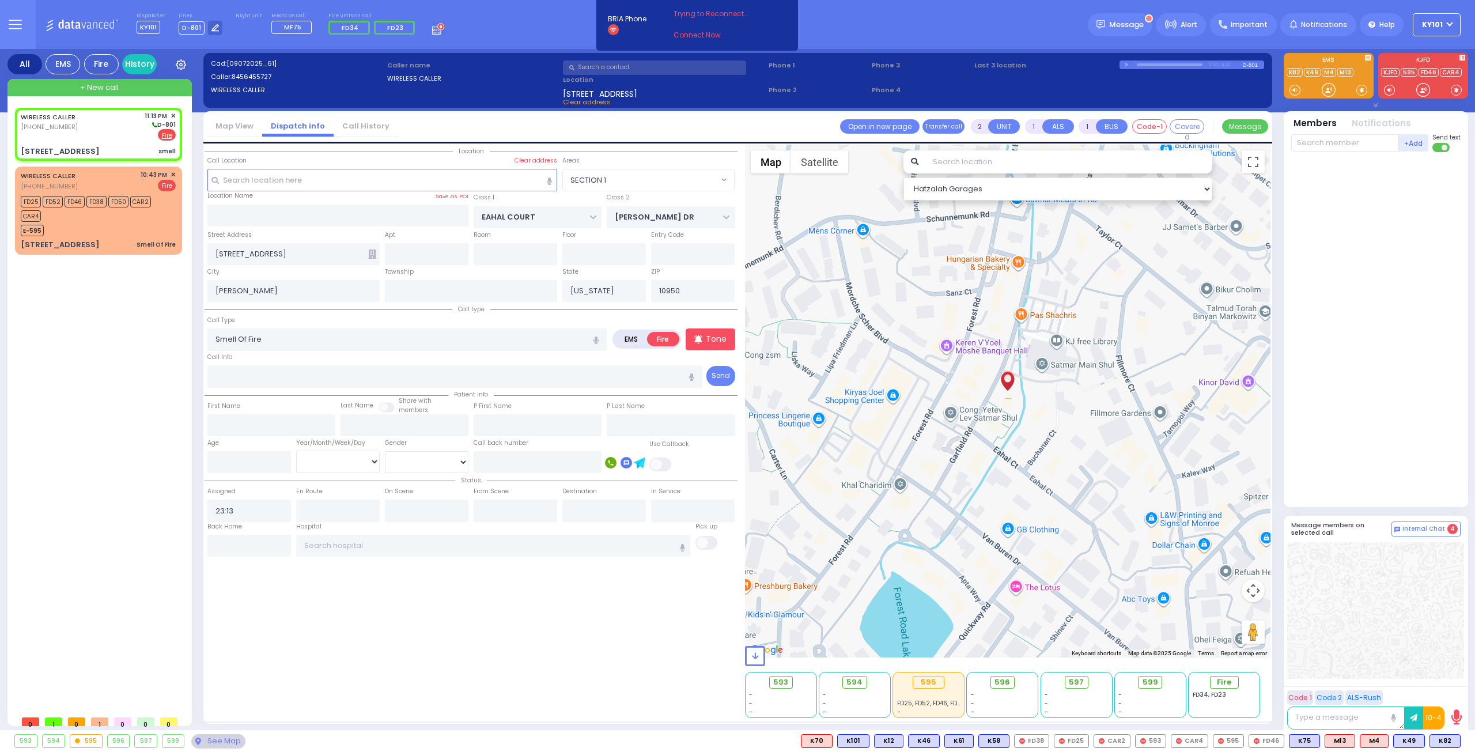
click at [304, 323] on div "Call Type Smell Of Fire Smell Of Fire" at bounding box center [406, 332] width 399 height 37
click at [371, 254] on icon at bounding box center [372, 253] width 8 height 9
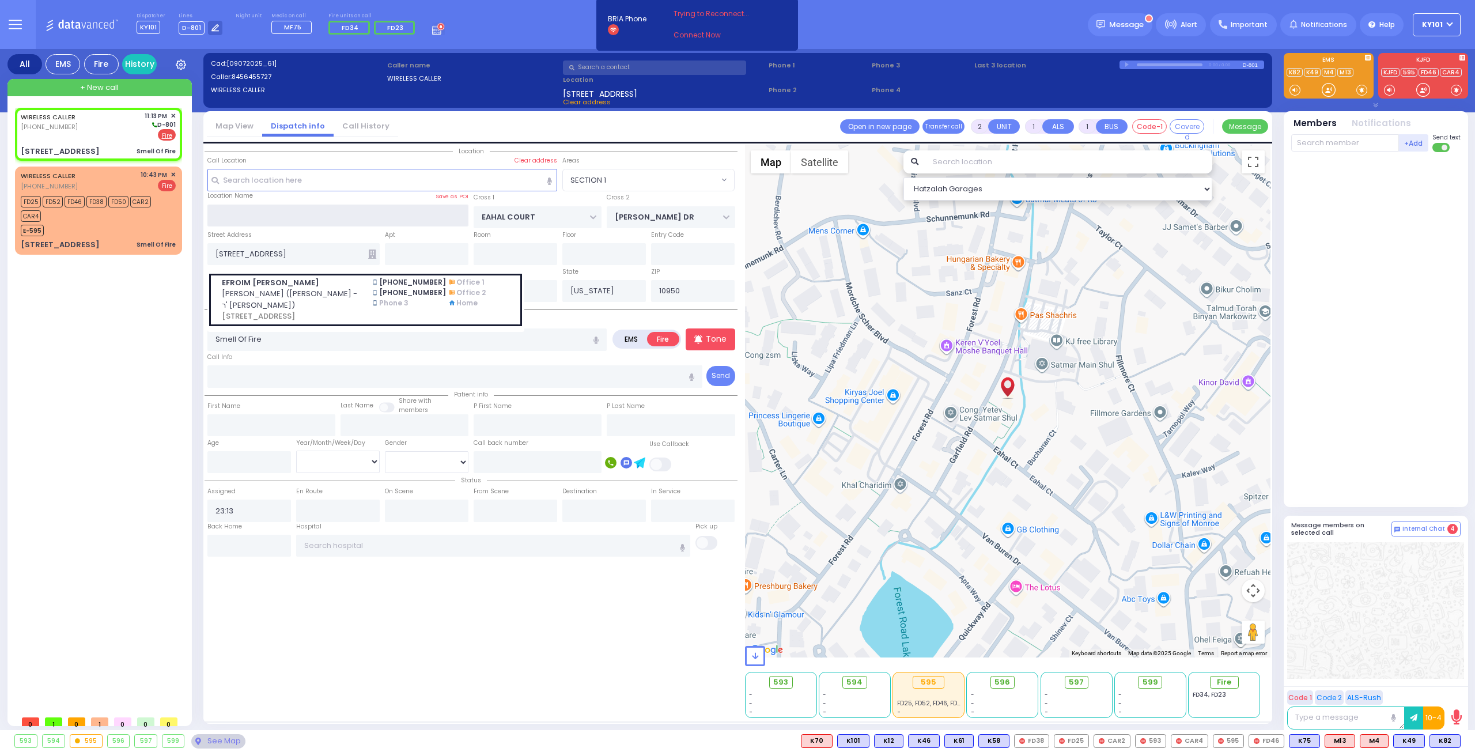
click at [312, 215] on input "text" at bounding box center [338, 216] width 262 height 22
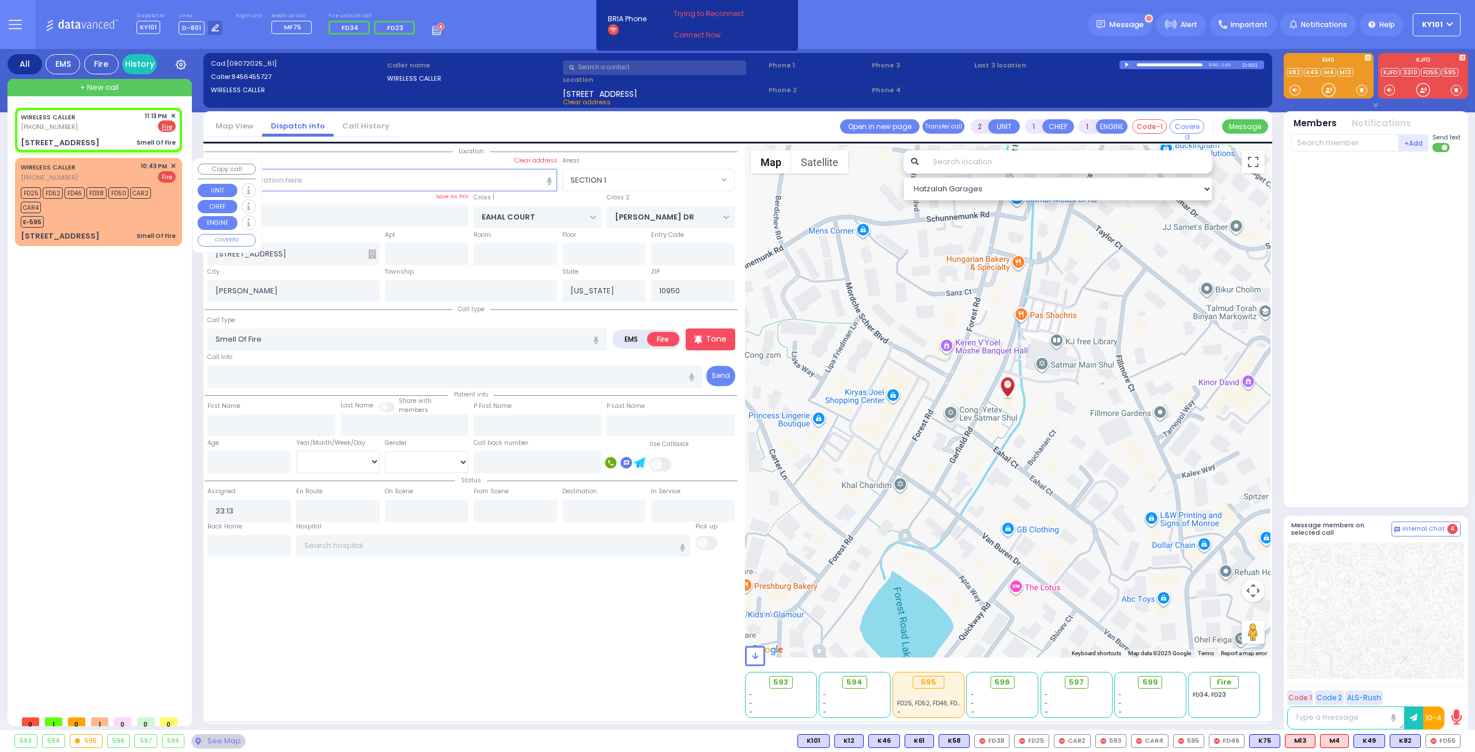
click at [115, 223] on div "E-595" at bounding box center [93, 220] width 144 height 14
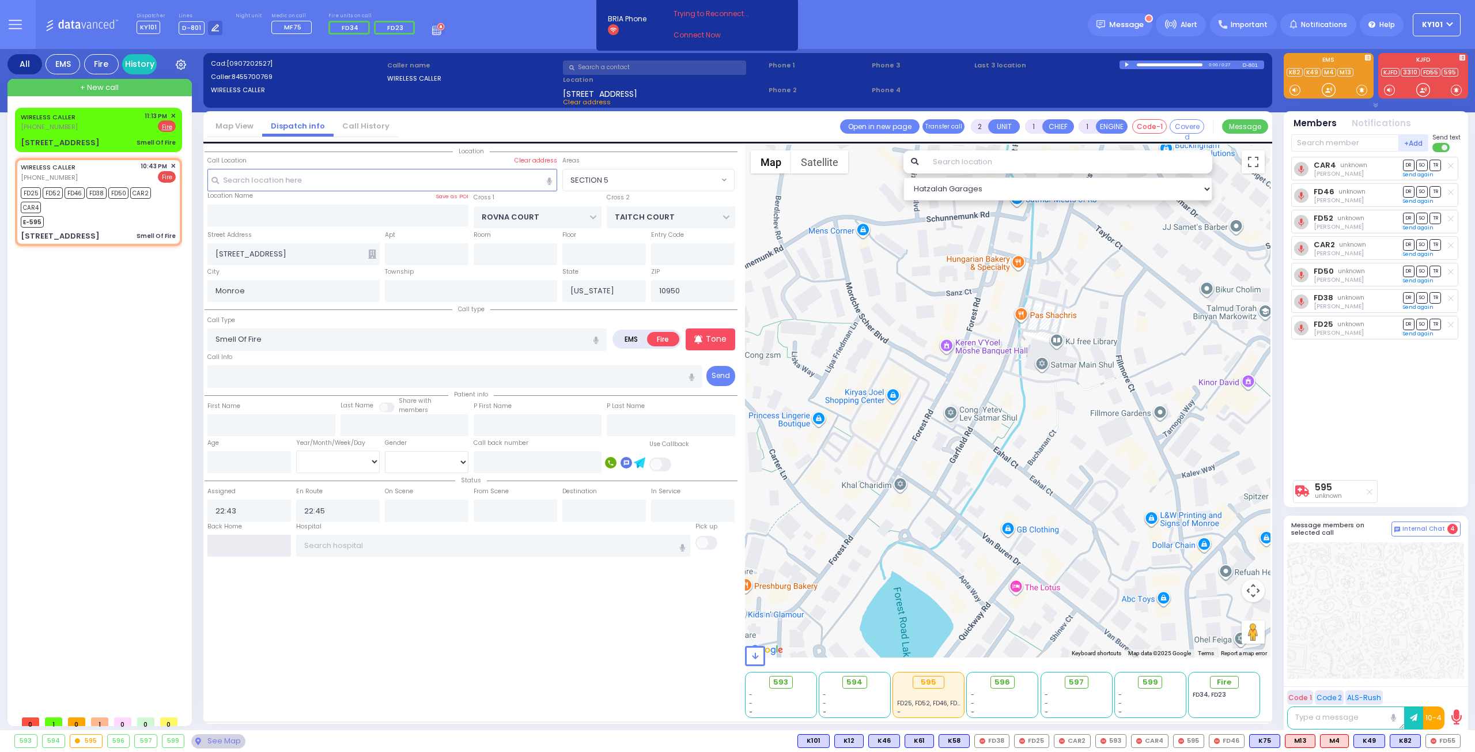
click at [245, 539] on input "text" at bounding box center [249, 546] width 84 height 22
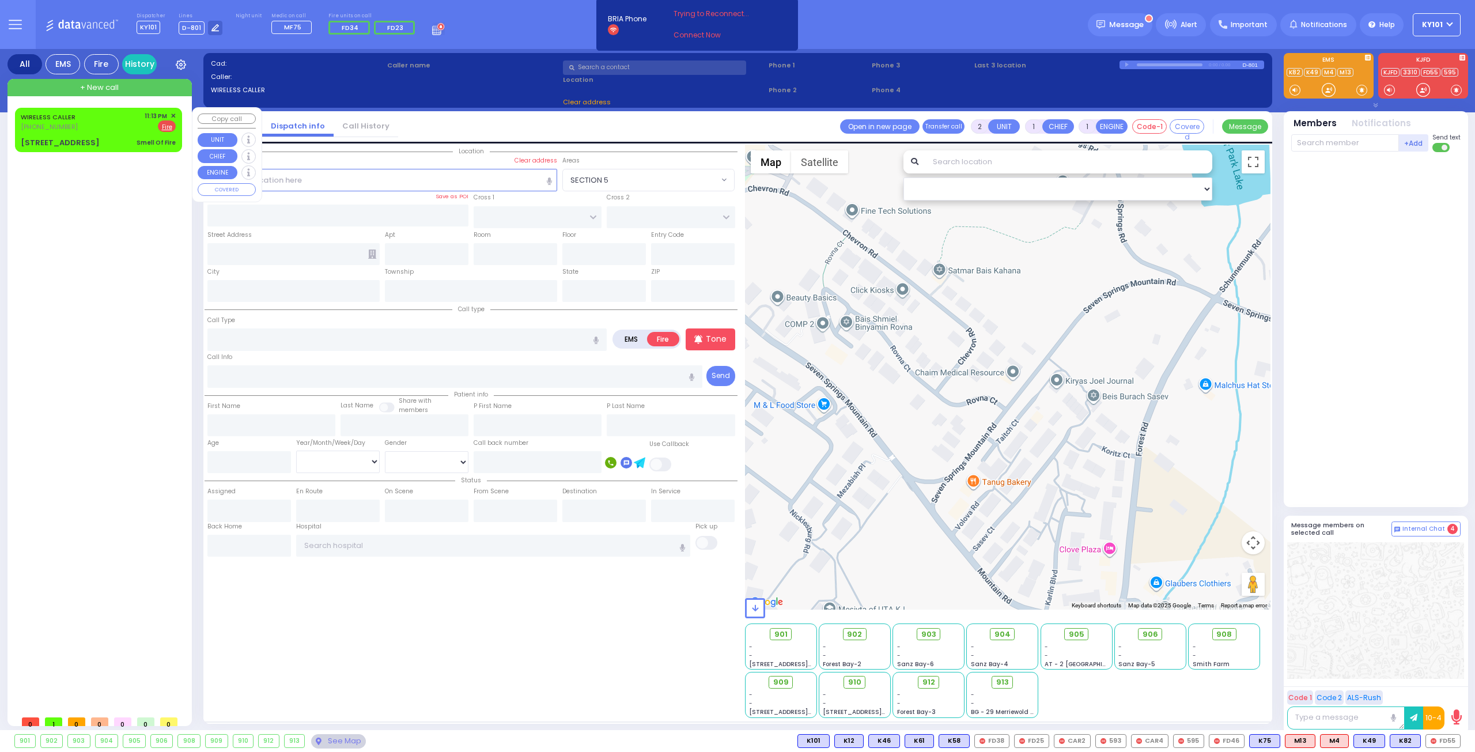
click at [102, 140] on div "[STREET_ADDRESS] Smell Of Fire" at bounding box center [98, 143] width 155 height 12
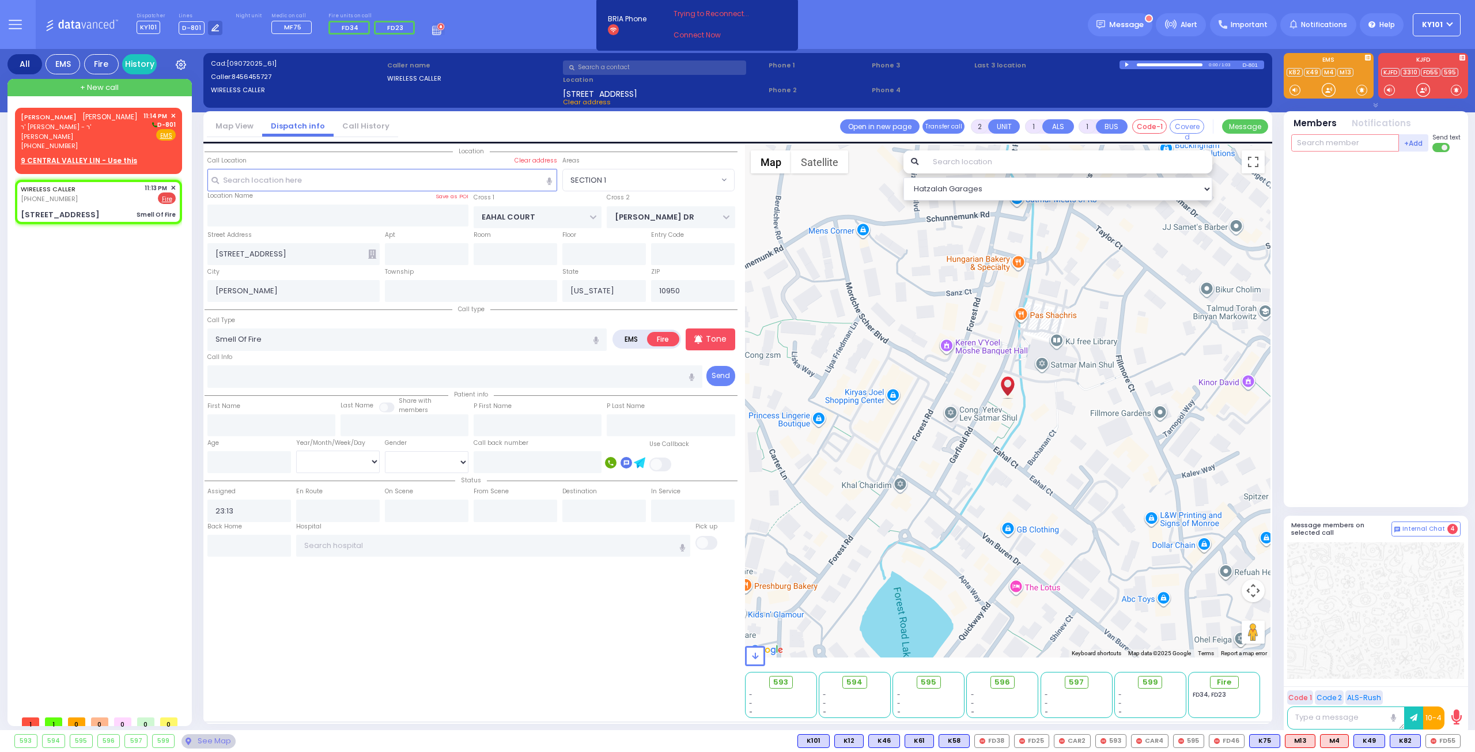
click at [1305, 144] on input "text" at bounding box center [1345, 142] width 108 height 17
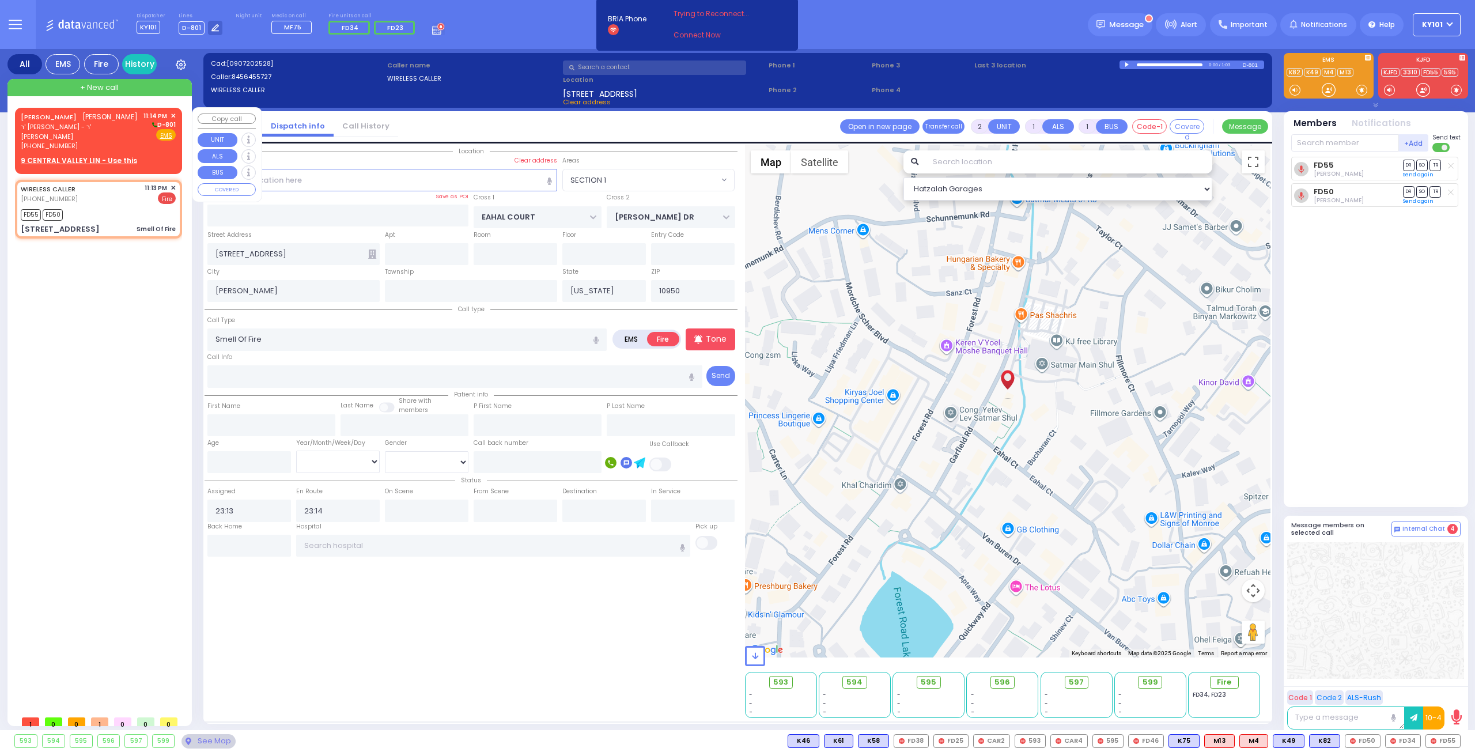
click at [81, 123] on div "[PERSON_NAME] [PERSON_NAME]" at bounding box center [79, 117] width 117 height 12
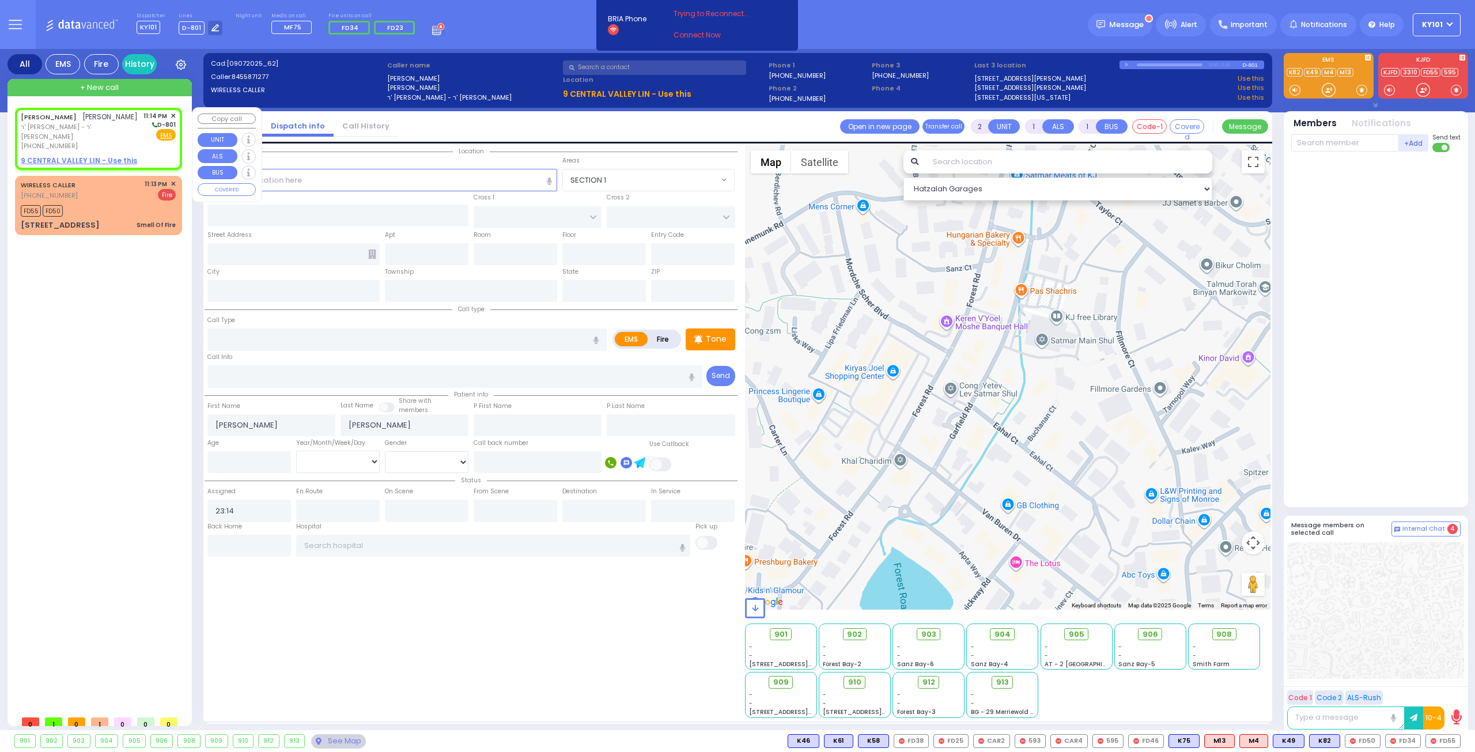
click at [85, 158] on u "9 CENTRAL VALLEY LIN - Use this" at bounding box center [79, 161] width 116 height 10
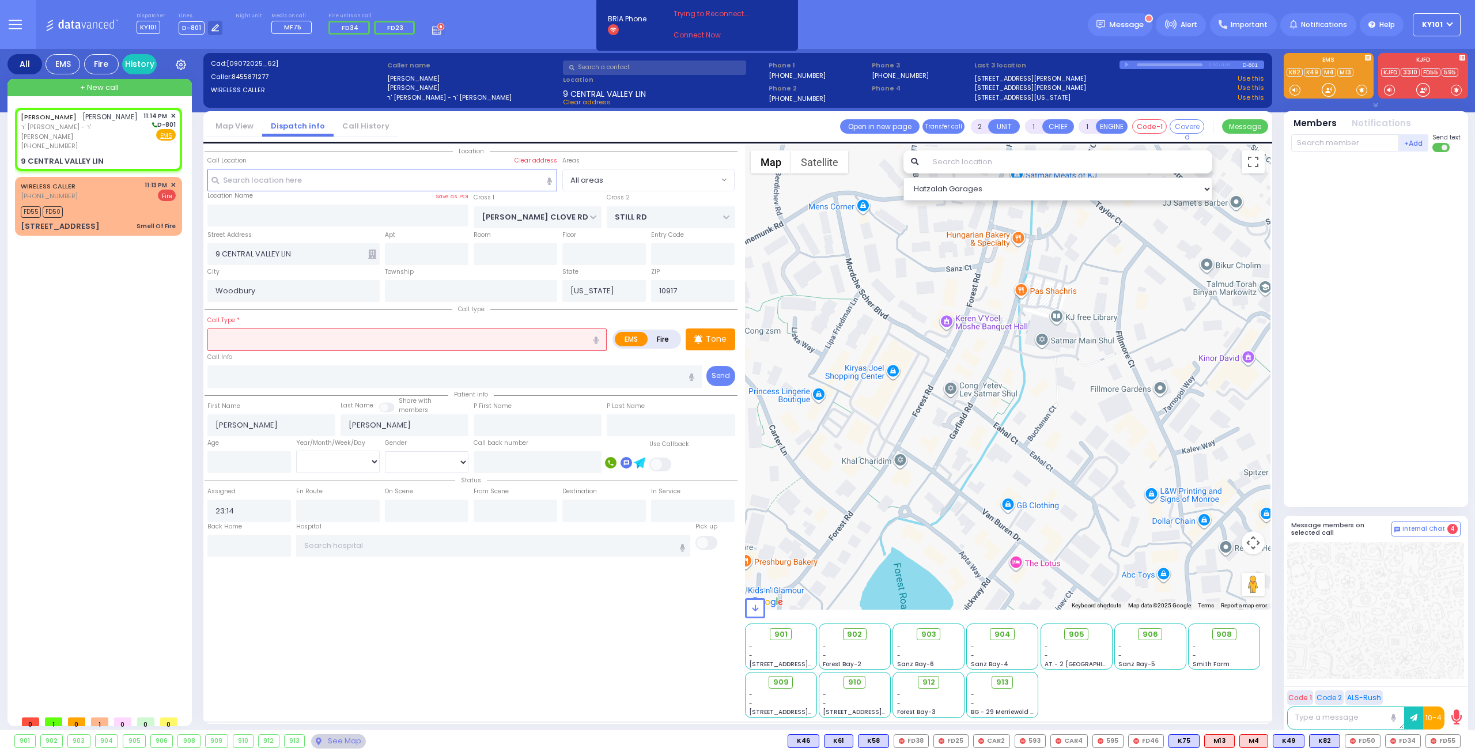
click at [281, 332] on input "text" at bounding box center [406, 339] width 399 height 22
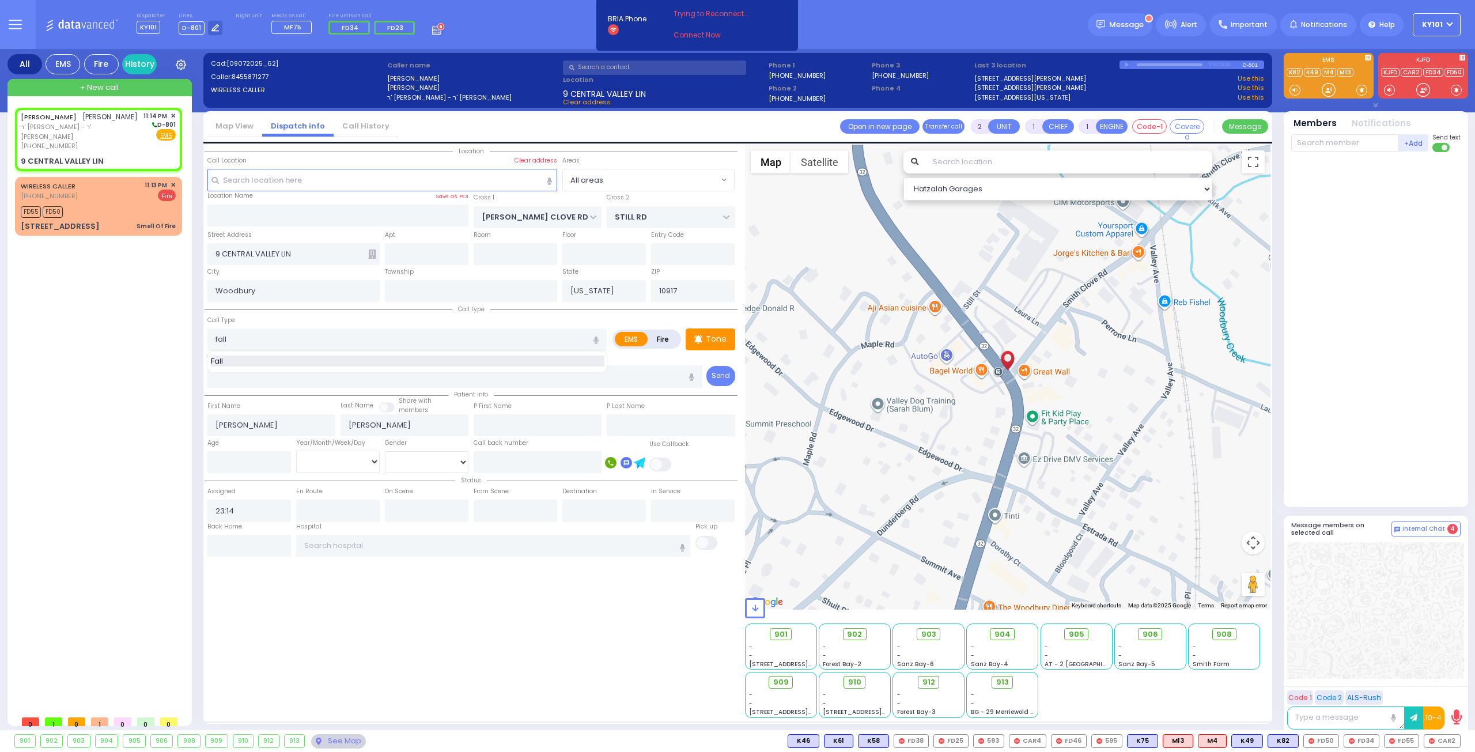
click at [287, 359] on div "Fall" at bounding box center [407, 361] width 393 height 12
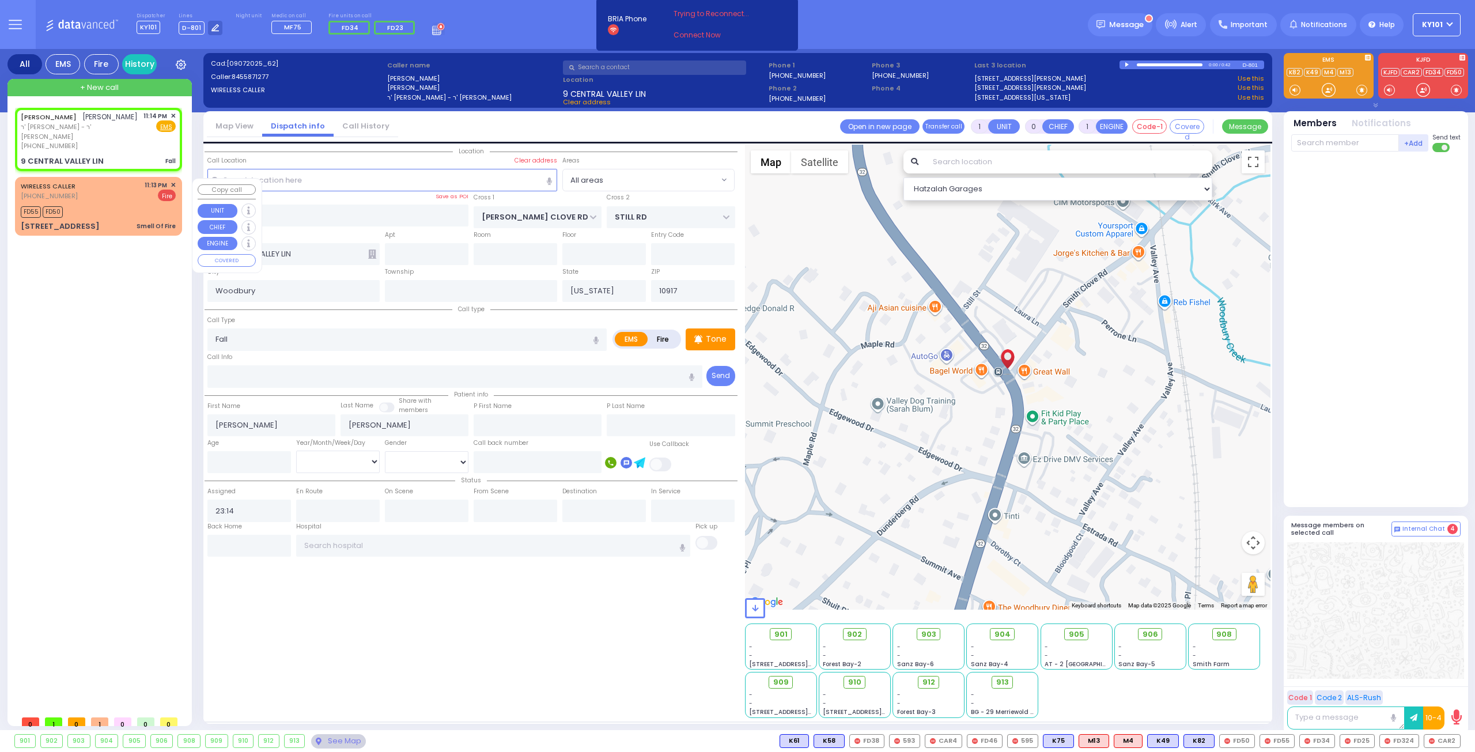
click at [124, 207] on div "FD55 FD50" at bounding box center [98, 210] width 155 height 14
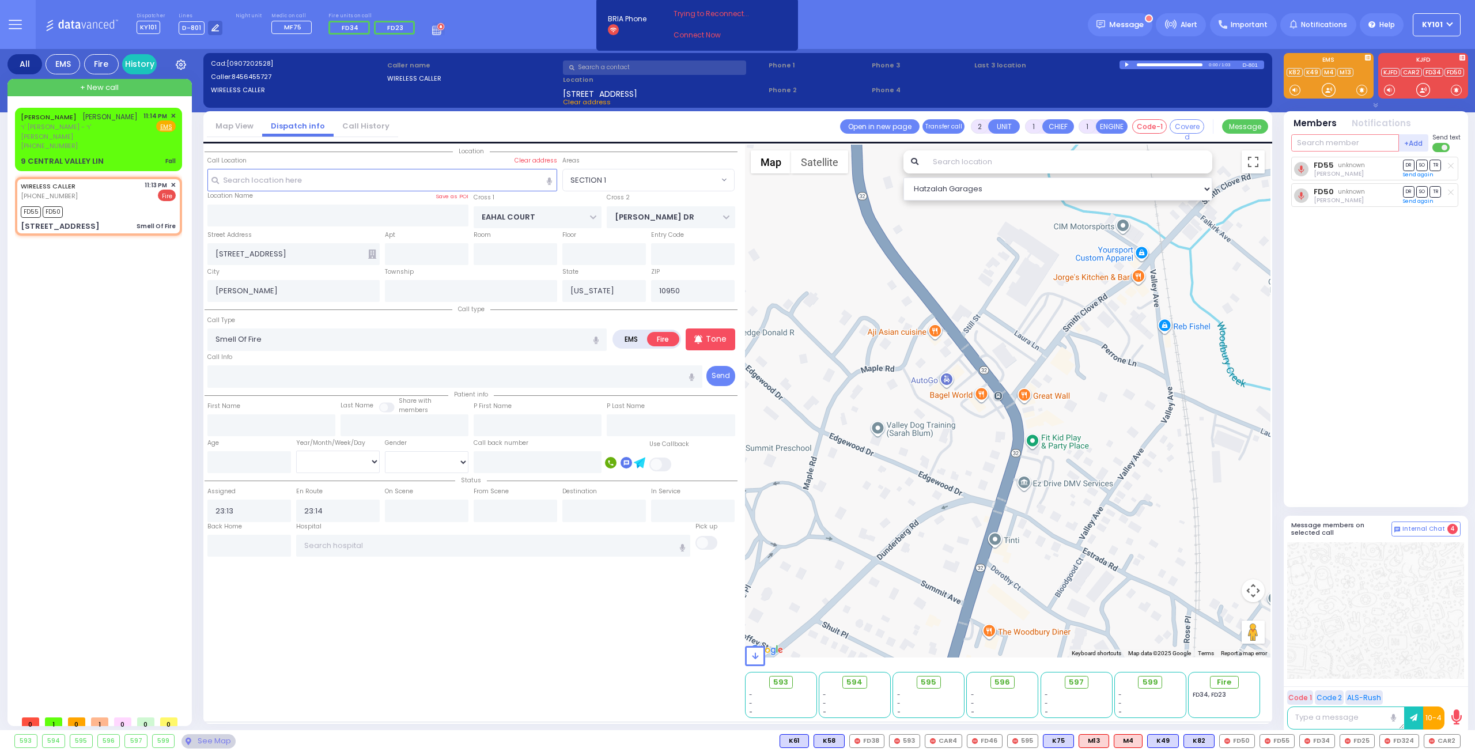
click at [1319, 134] on input "text" at bounding box center [1345, 142] width 108 height 17
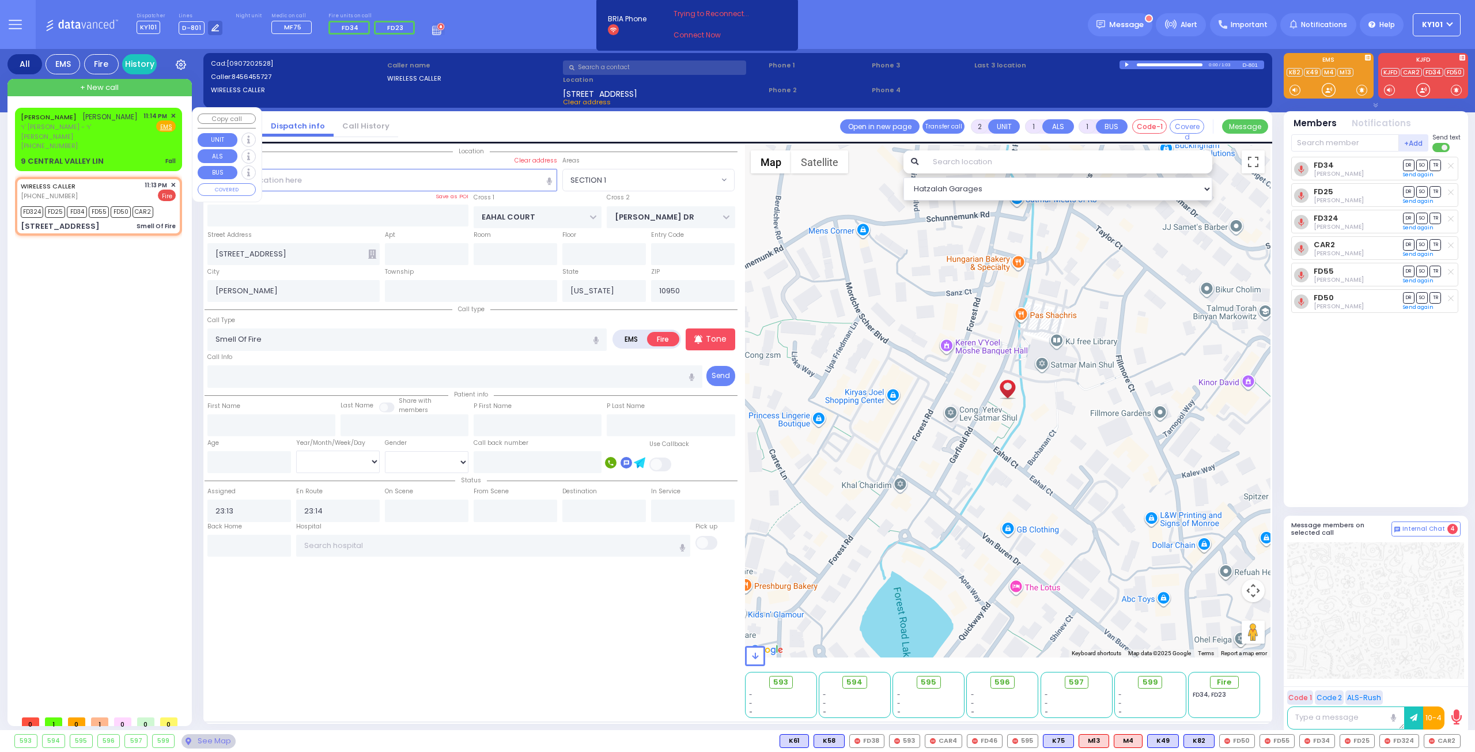
click at [127, 123] on div "[PERSON_NAME] [PERSON_NAME]" at bounding box center [79, 117] width 117 height 12
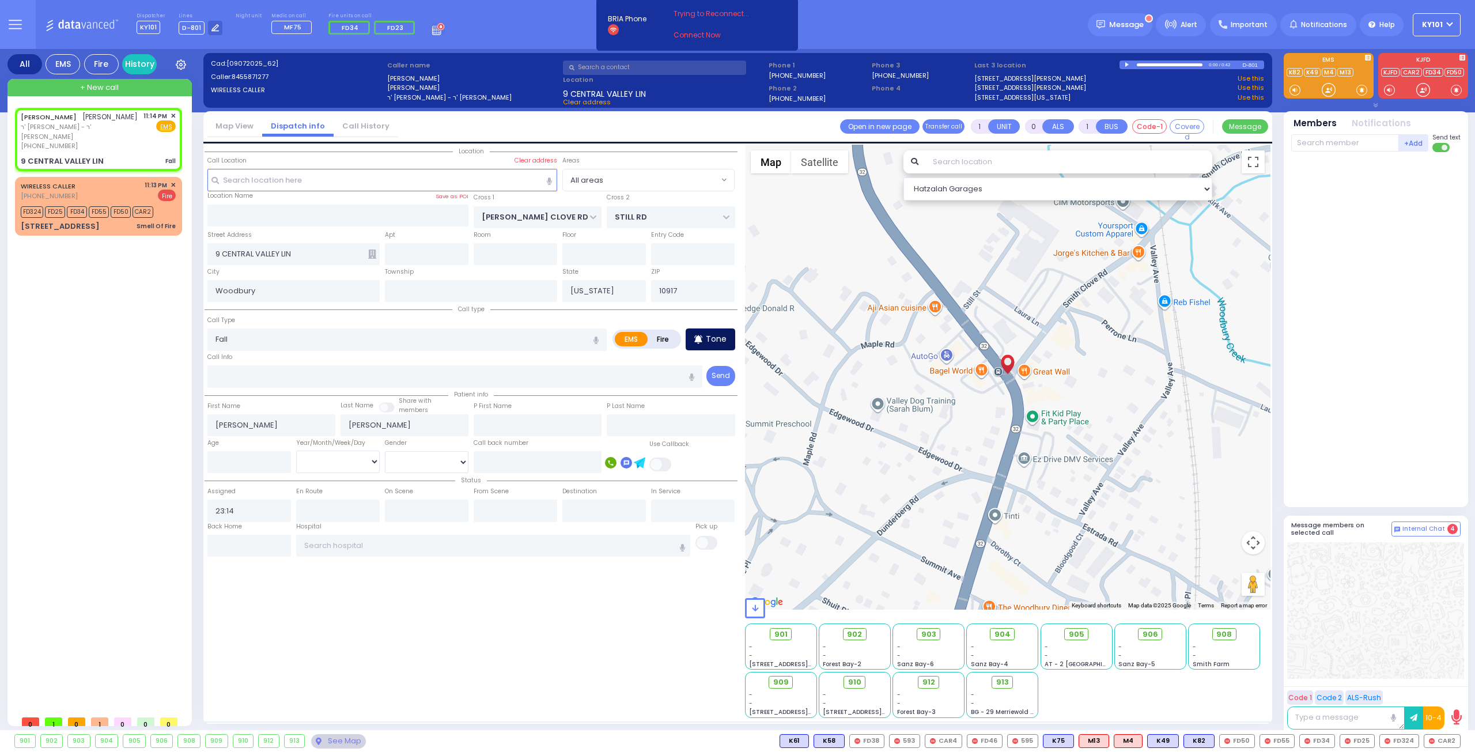
click at [705, 332] on div "Tone" at bounding box center [711, 339] width 50 height 22
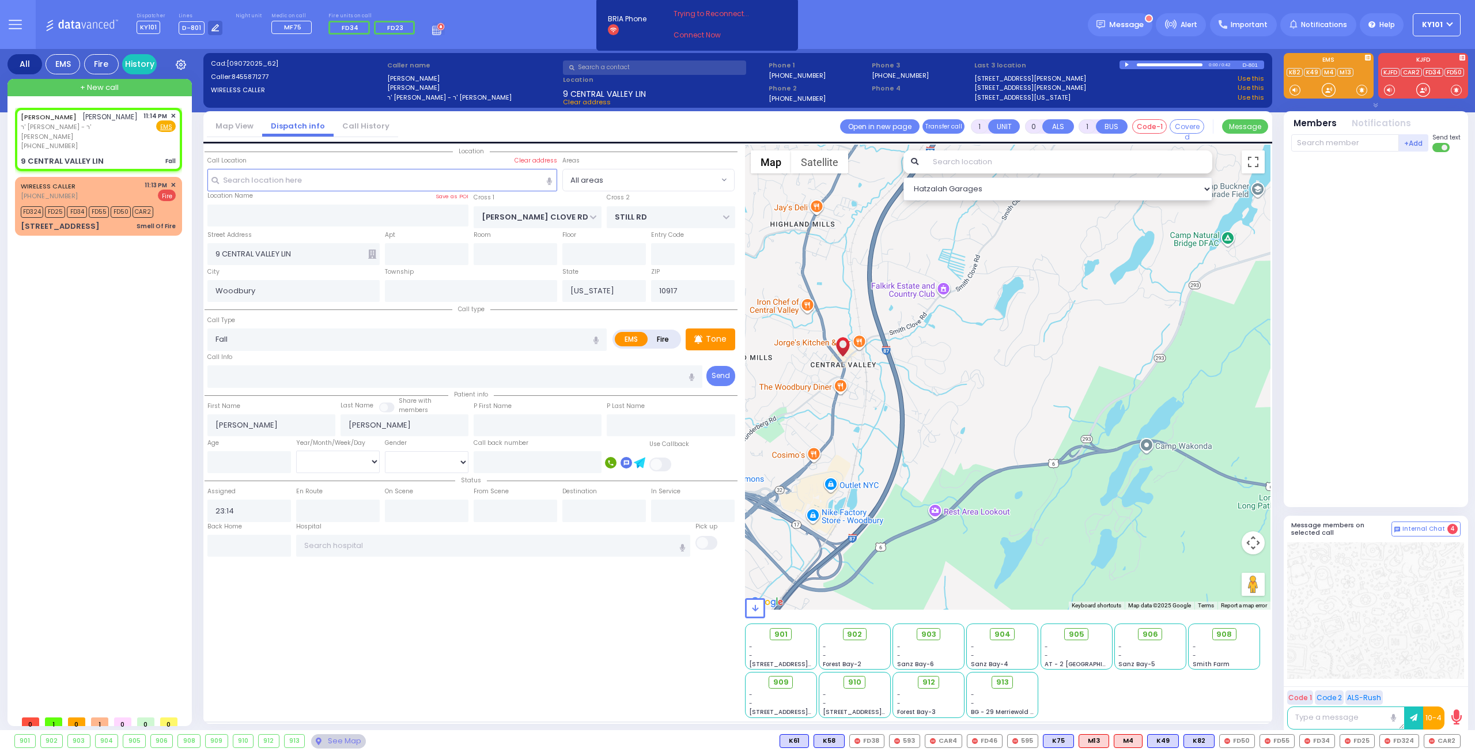
drag, startPoint x: 694, startPoint y: 363, endPoint x: 593, endPoint y: 357, distance: 101.6
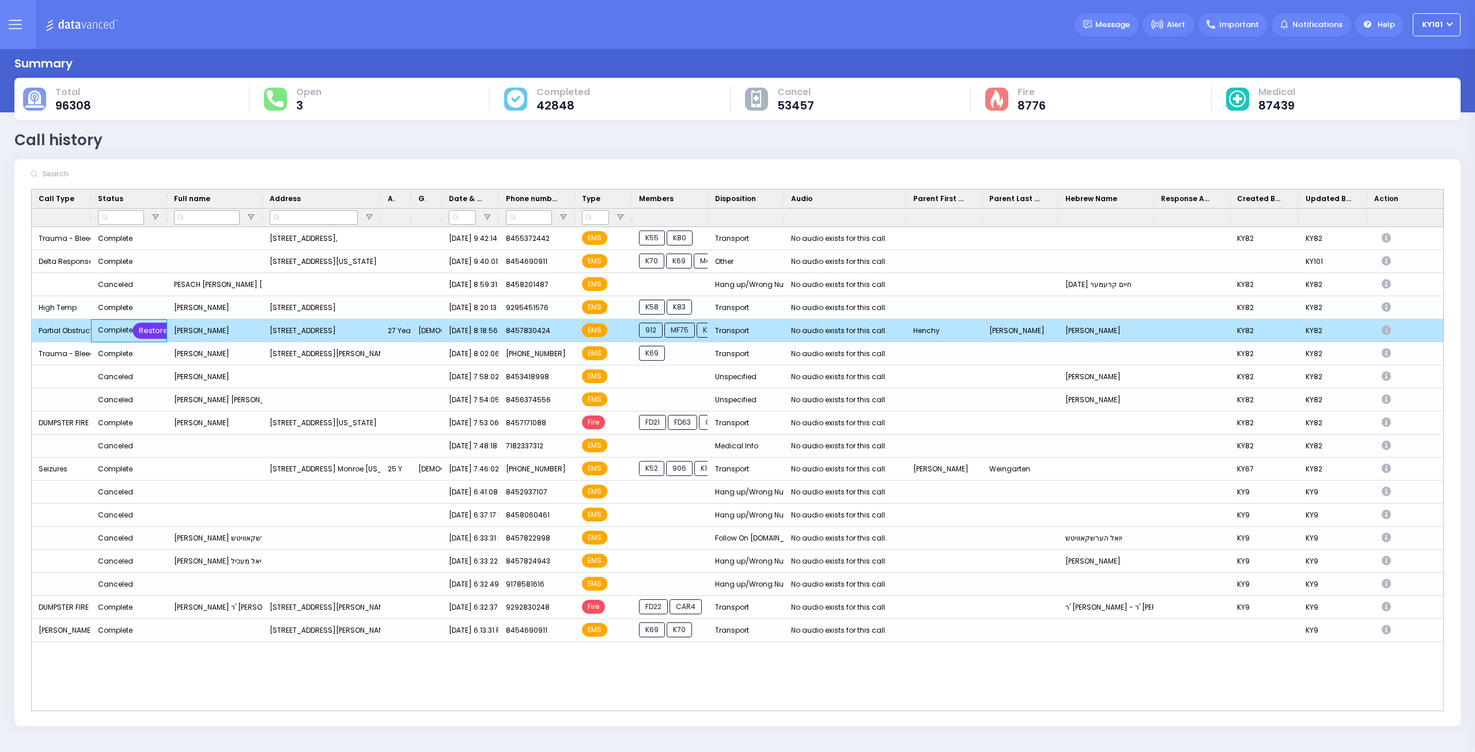
click at [152, 324] on div "Restore" at bounding box center [154, 331] width 42 height 16
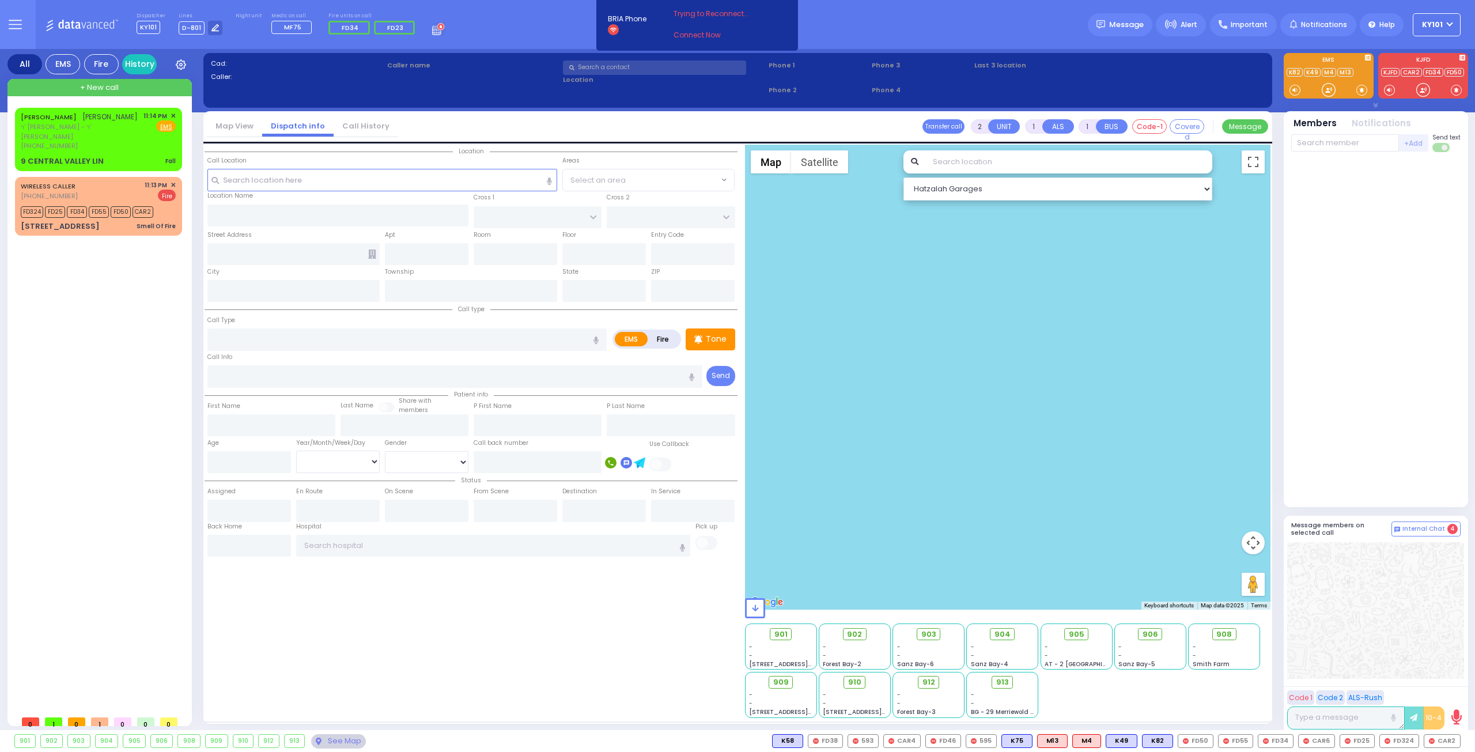
drag, startPoint x: 535, startPoint y: 95, endPoint x: 368, endPoint y: 208, distance: 201.2
drag, startPoint x: 1161, startPoint y: 429, endPoint x: 952, endPoint y: -36, distance: 510.6
click at [952, 0] on html "Dashboard" at bounding box center [737, 376] width 1475 height 752
click at [1327, 87] on div at bounding box center [1329, 90] width 12 height 12
click at [60, 123] on div "[PERSON_NAME] [PERSON_NAME]" at bounding box center [79, 117] width 117 height 12
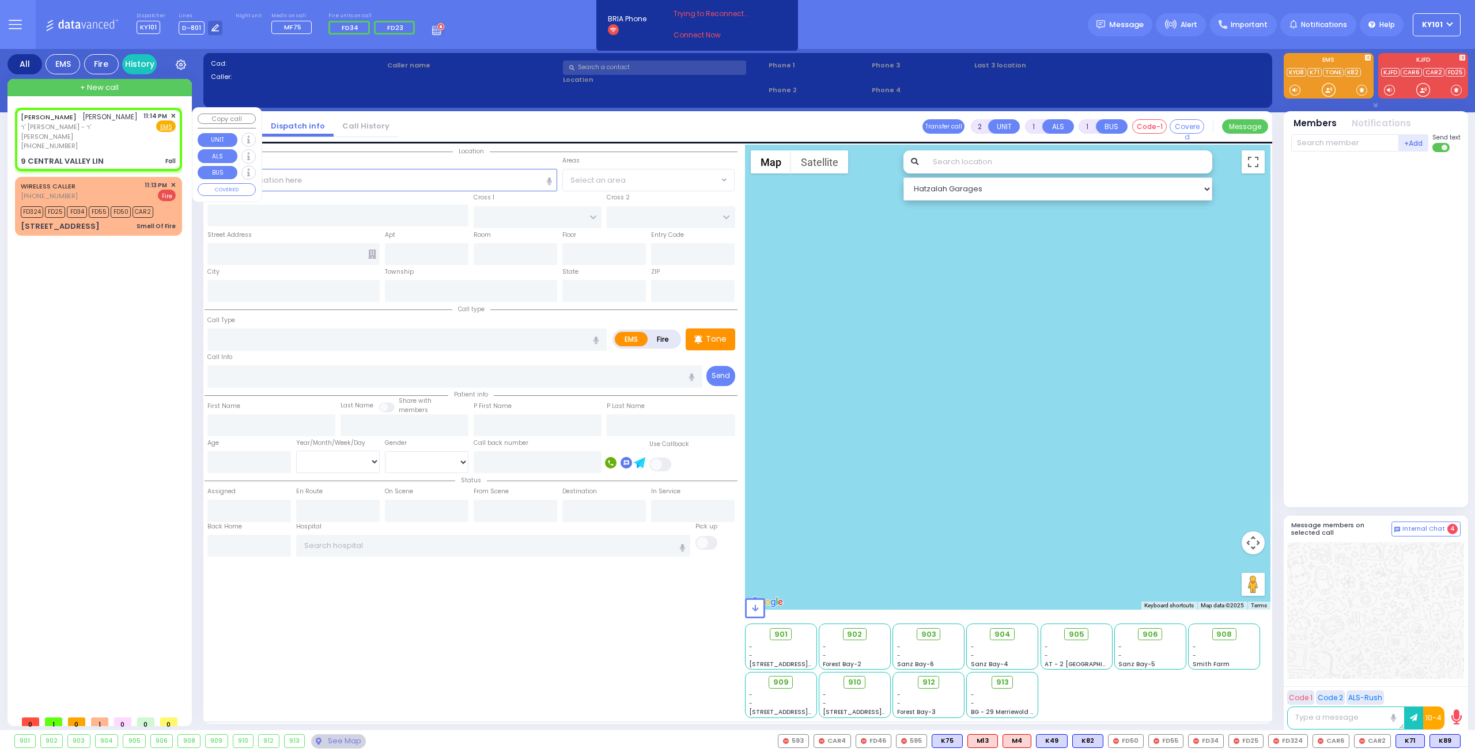
type input "1"
type input "0"
select select
type input "Fall"
radio input "true"
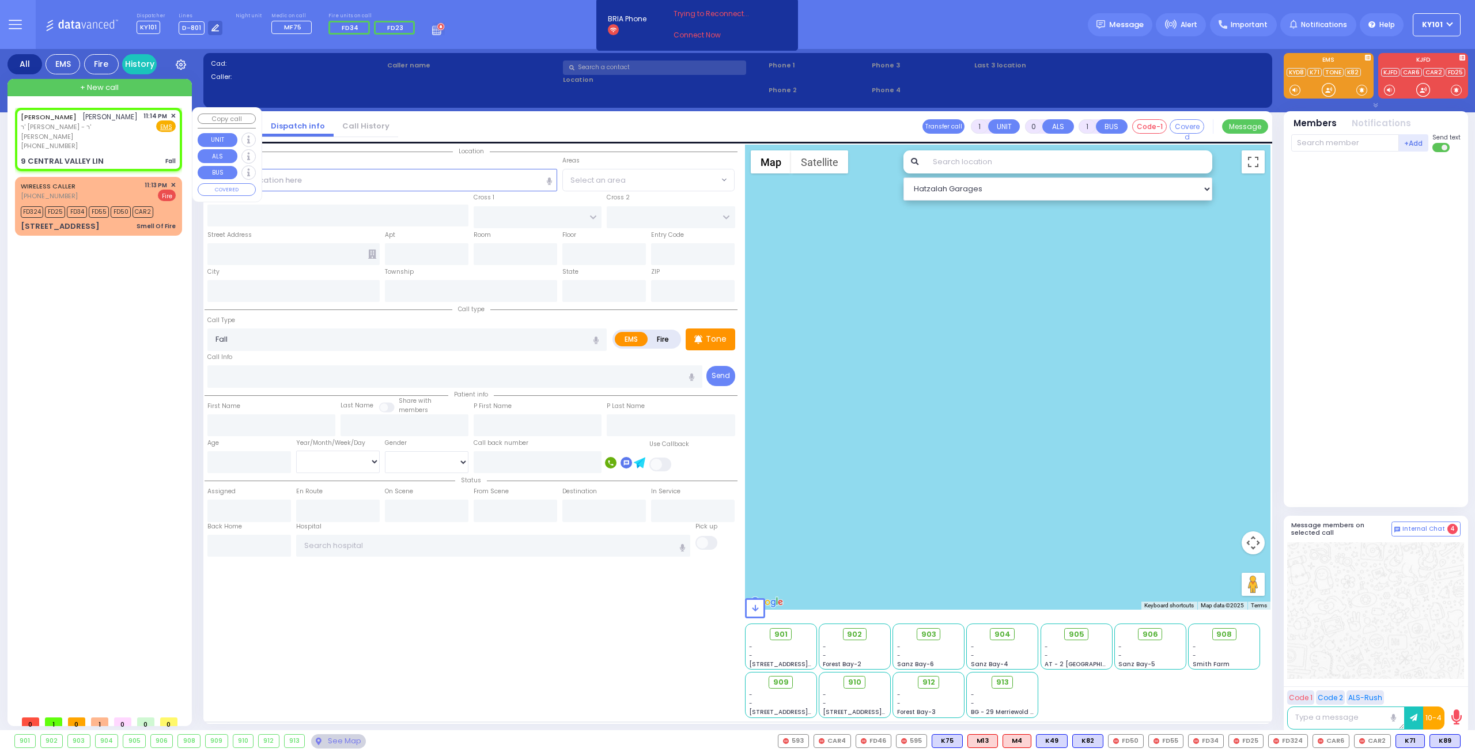
type input "[PERSON_NAME]"
select select
type input "23:14"
select select "Hatzalah Garages"
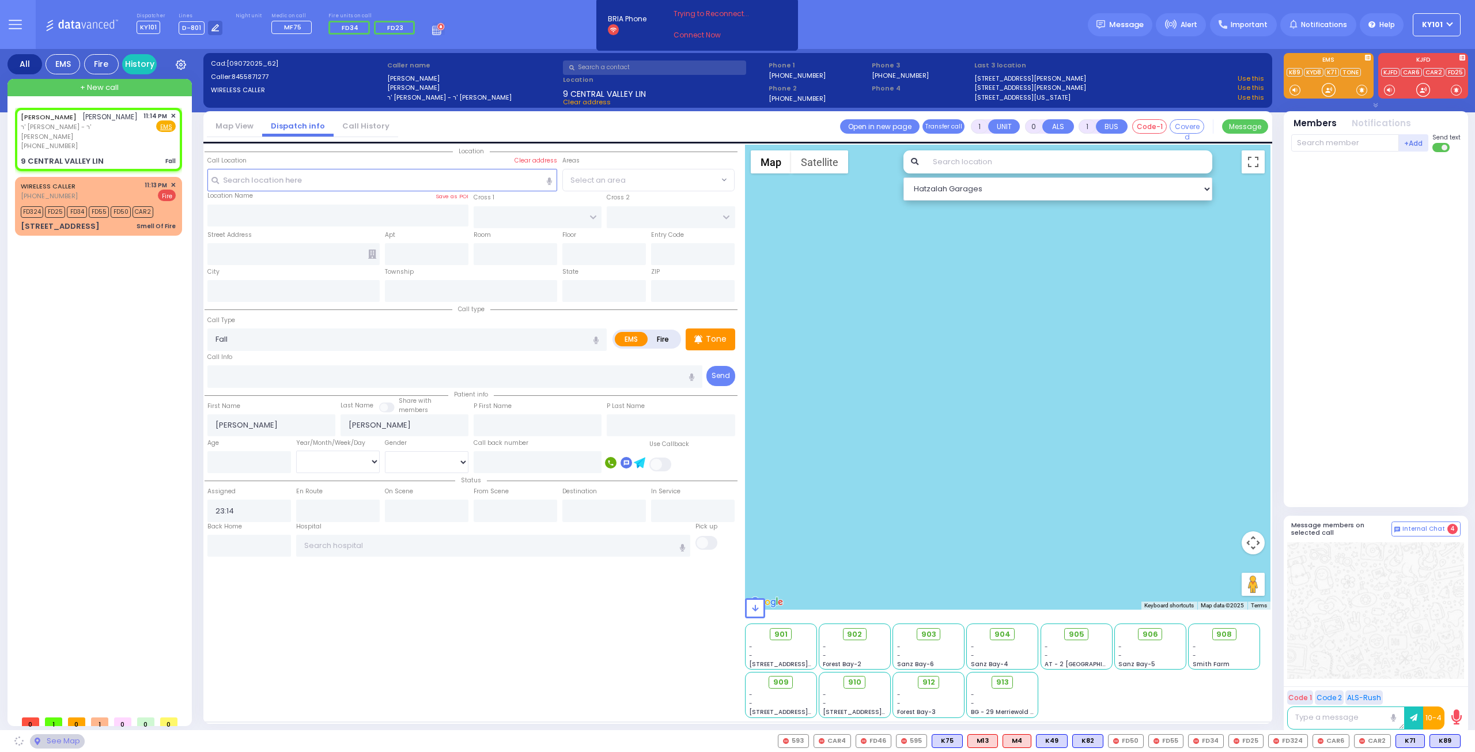
type input "[PERSON_NAME] CLOVE RD"
type input "STILL RD"
type input "9 CENTRAL VALLEY LIN"
type input "Woodbury"
type input "[US_STATE]"
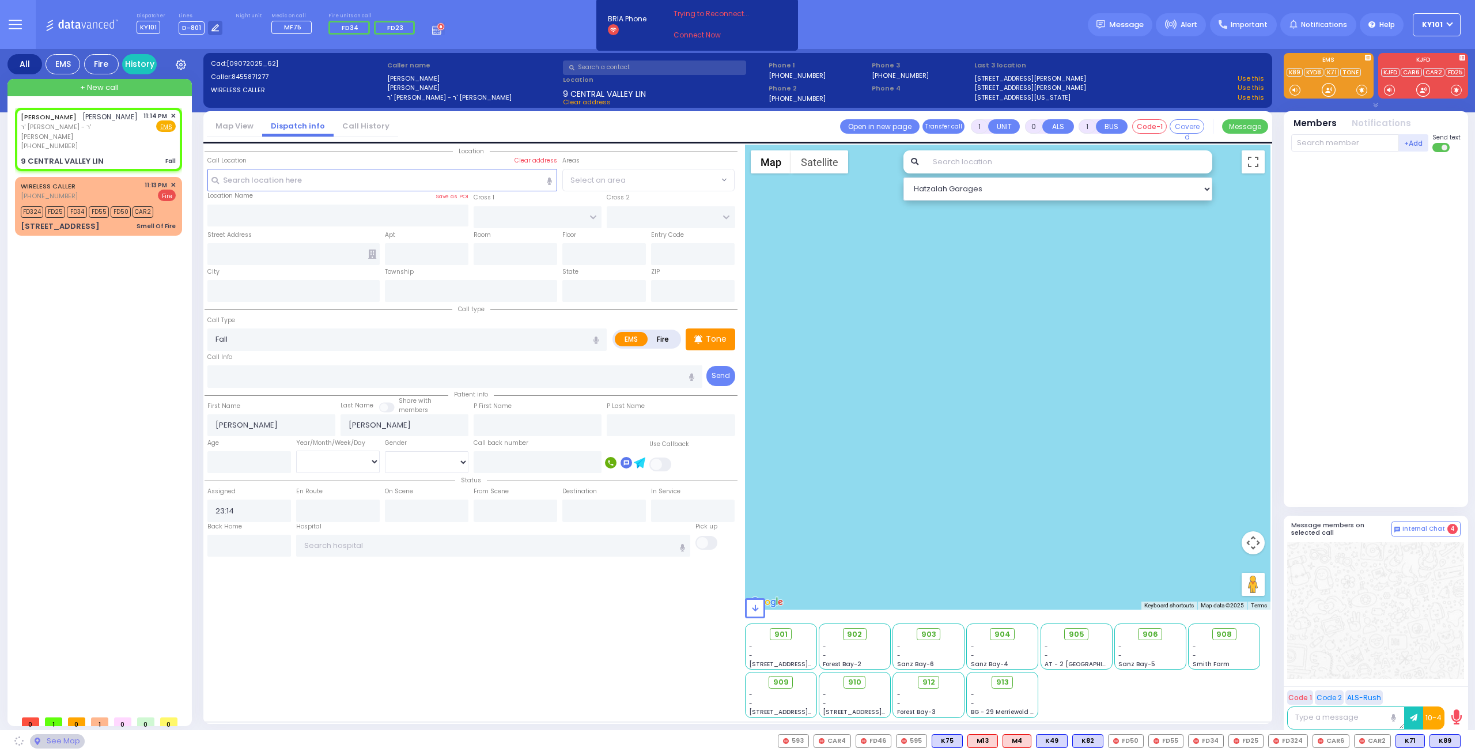
type input "10917"
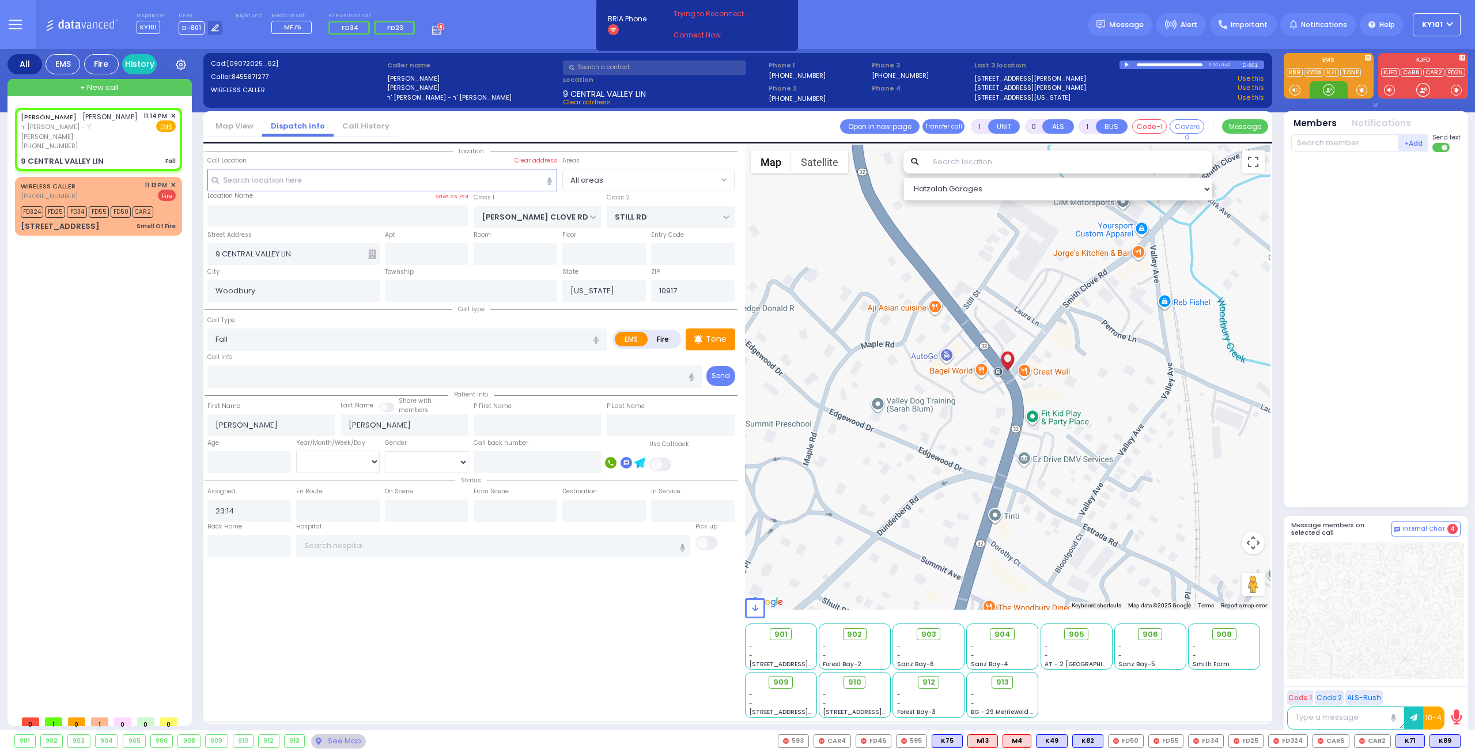
click at [1330, 88] on div at bounding box center [1329, 90] width 12 height 12
click at [1446, 740] on span "K89" at bounding box center [1445, 741] width 30 height 13
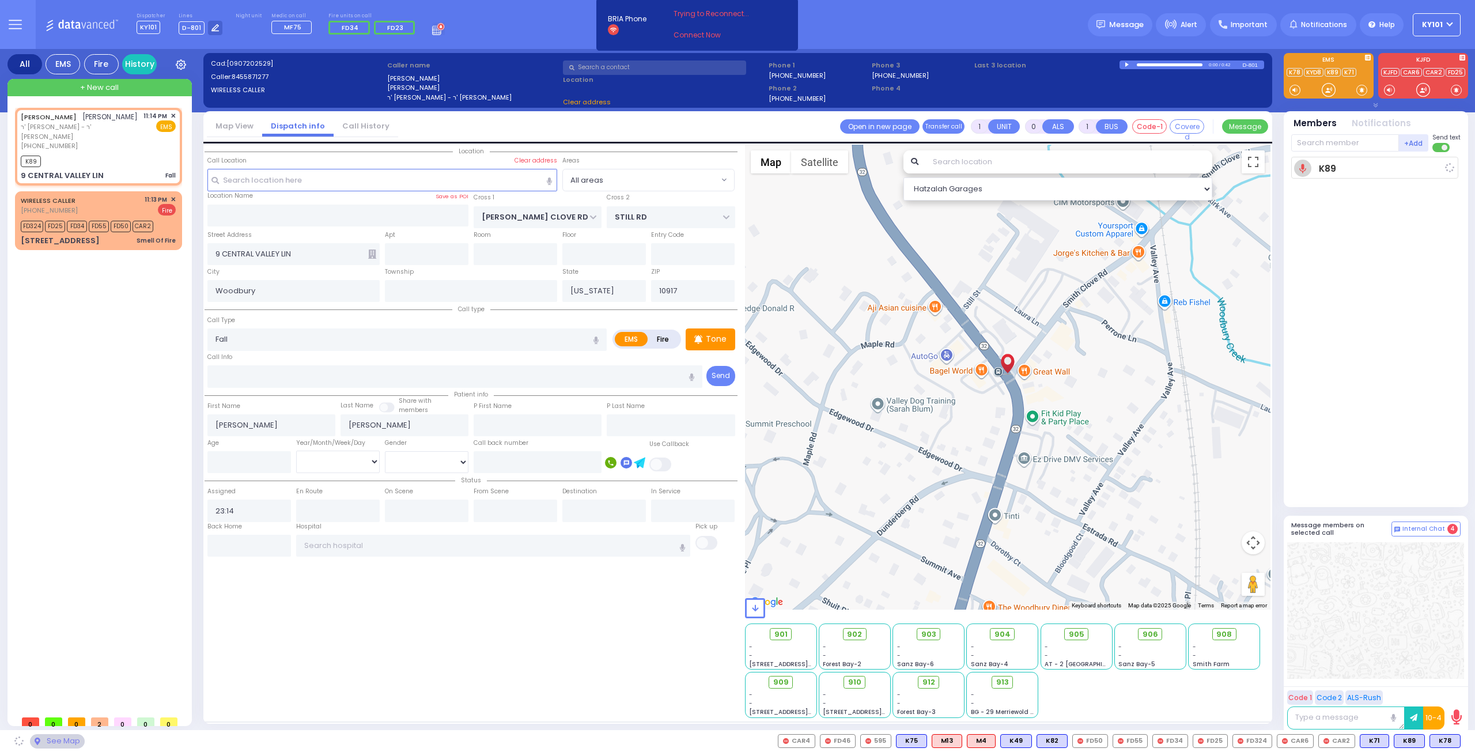
select select
radio input "true"
select select
type input "23:16"
select select "Hatzalah Garages"
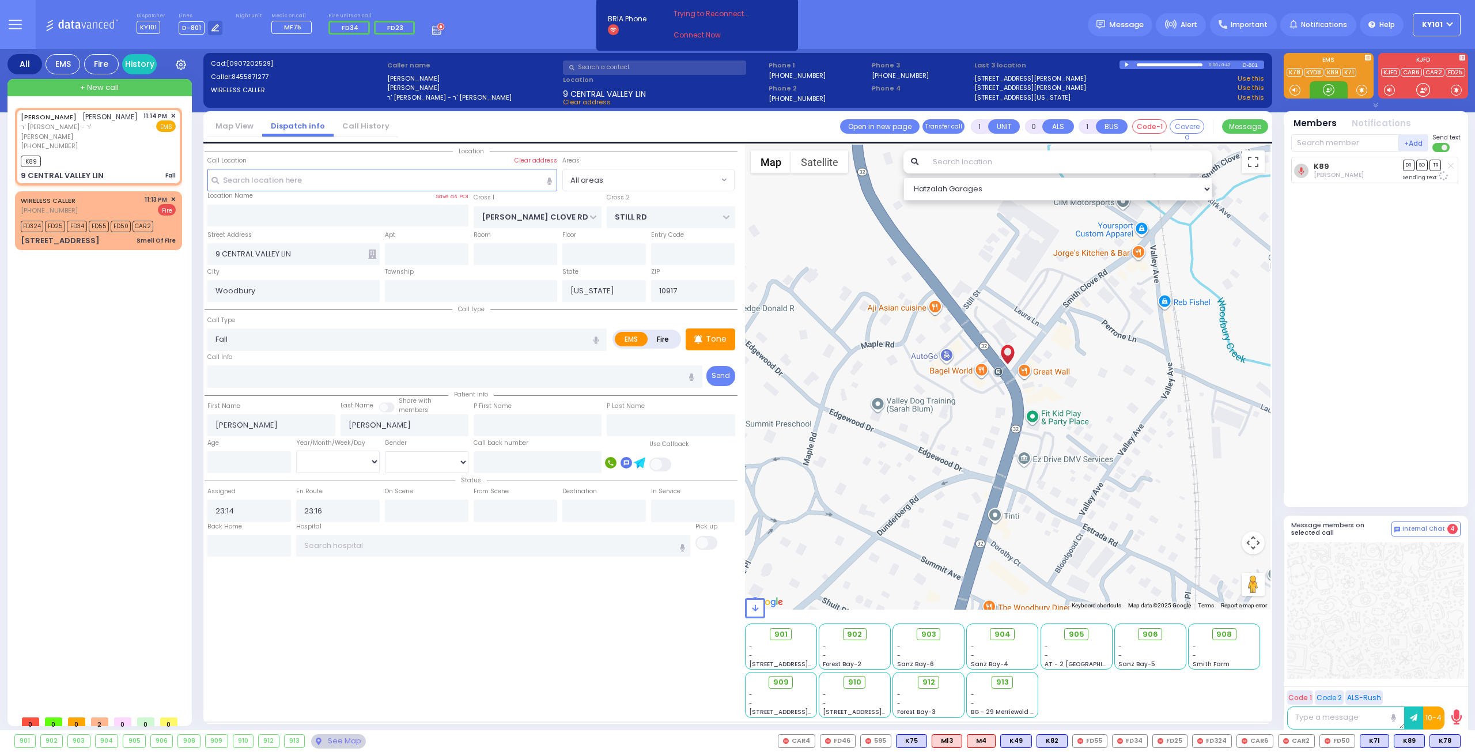
click at [1329, 92] on div at bounding box center [1329, 90] width 12 height 12
click at [1443, 741] on span "K78" at bounding box center [1445, 741] width 30 height 13
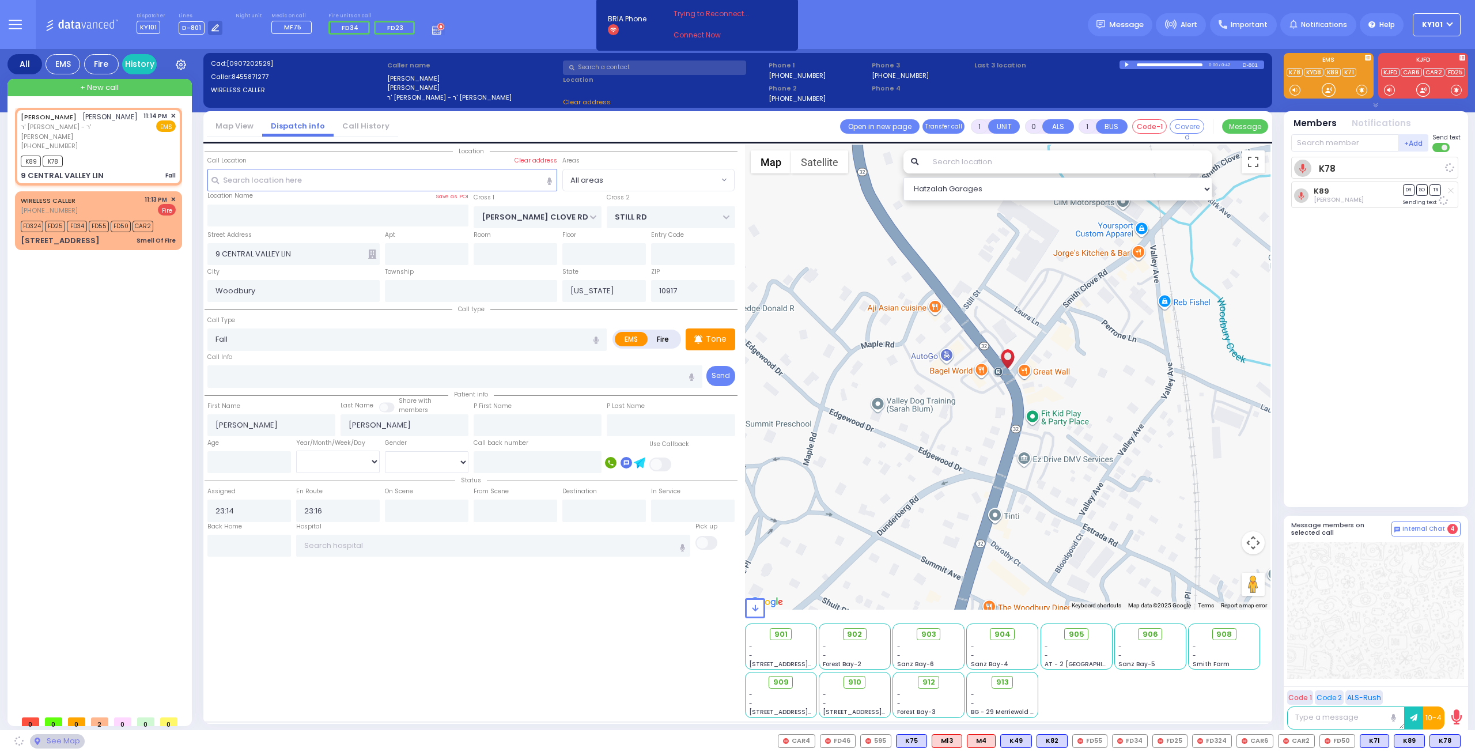
select select
radio input "true"
select select
select select "Hatzalah Garages"
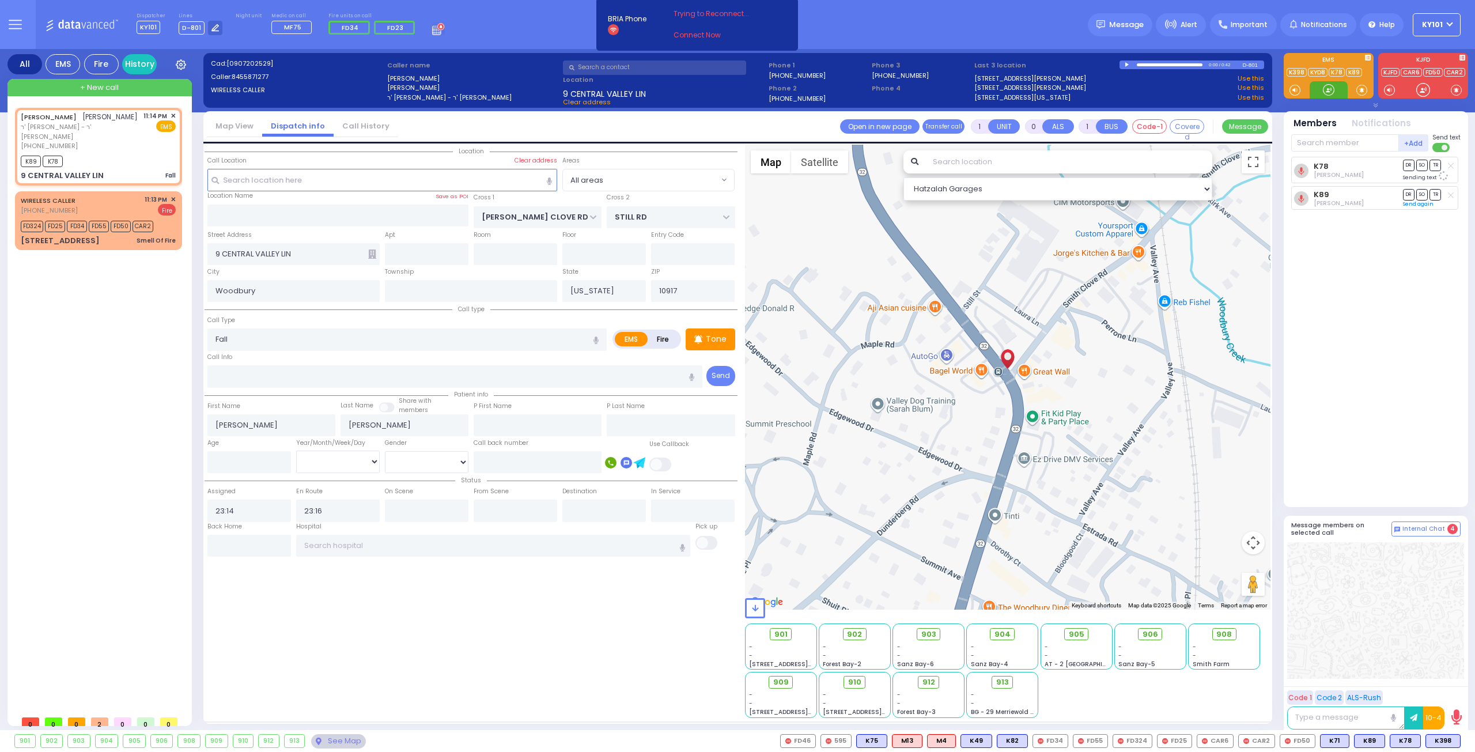
click at [1326, 92] on div at bounding box center [1329, 90] width 12 height 12
click at [303, 180] on input "text" at bounding box center [382, 180] width 350 height 22
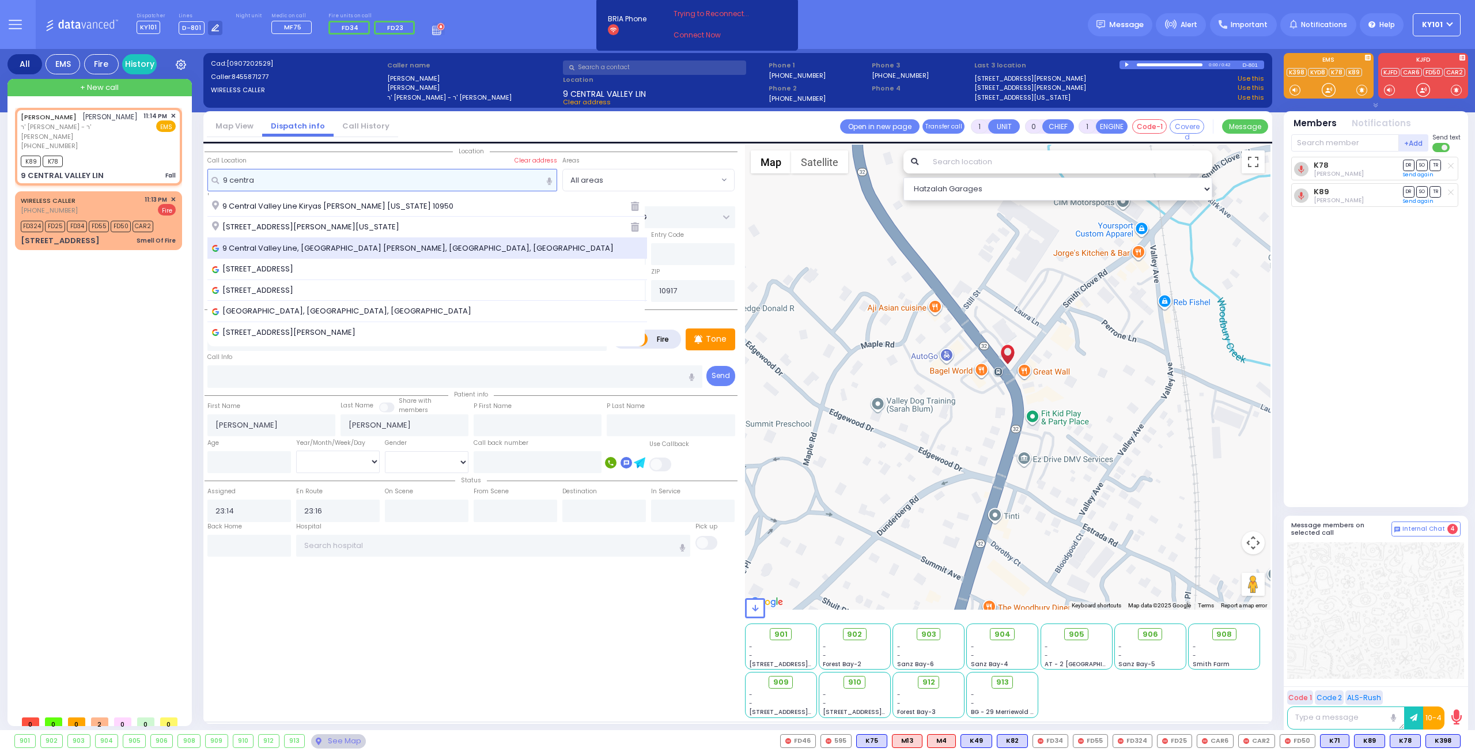
type input "9 centra"
click at [345, 245] on span "9 Central Valley Line, Kiryas Joel, NY, USA" at bounding box center [415, 249] width 406 height 12
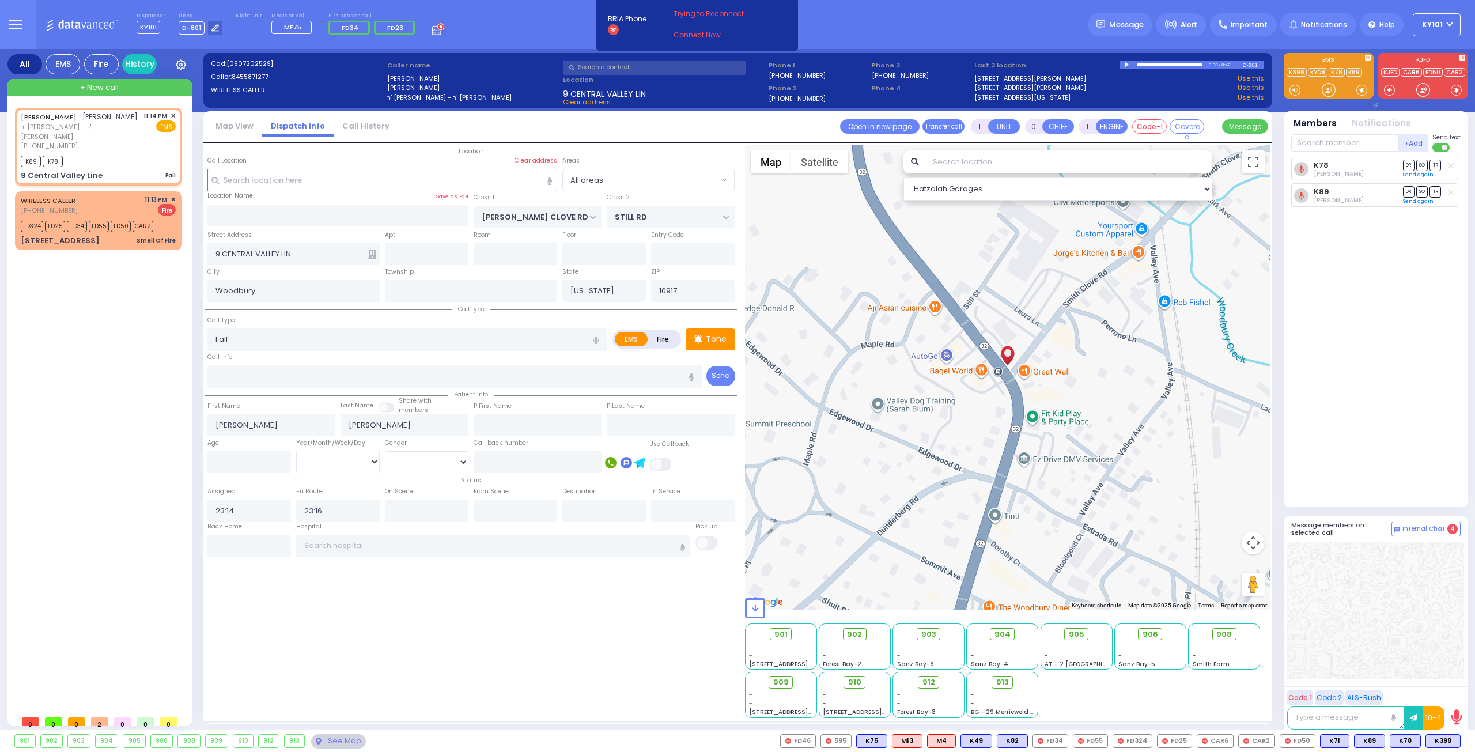
select select
radio input "true"
select select
select select "Hatzalah Garages"
type input "CATSKILL HIGH RAIL"
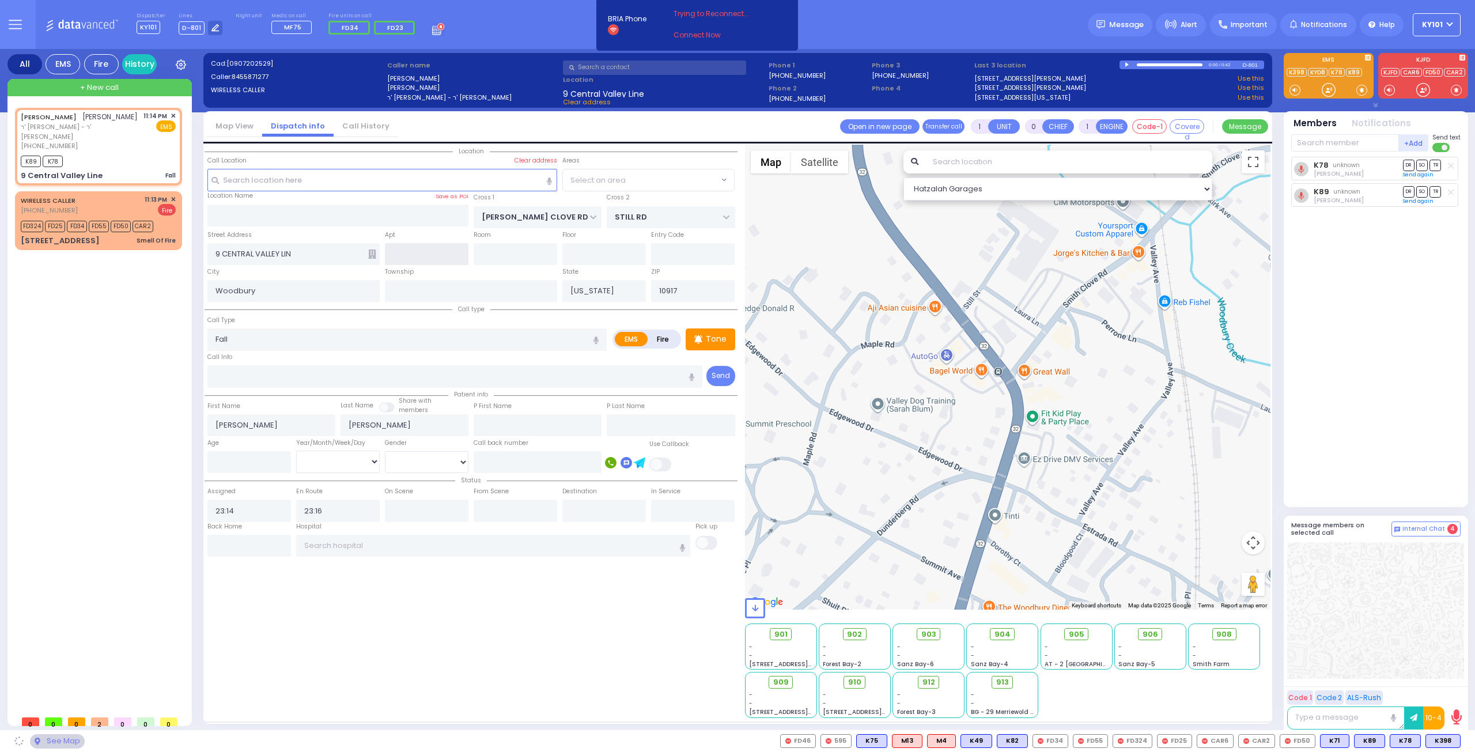
type input "9 Central Valley Line"
type input "[PERSON_NAME]"
type input "10950"
select select "[GEOGRAPHIC_DATA]"
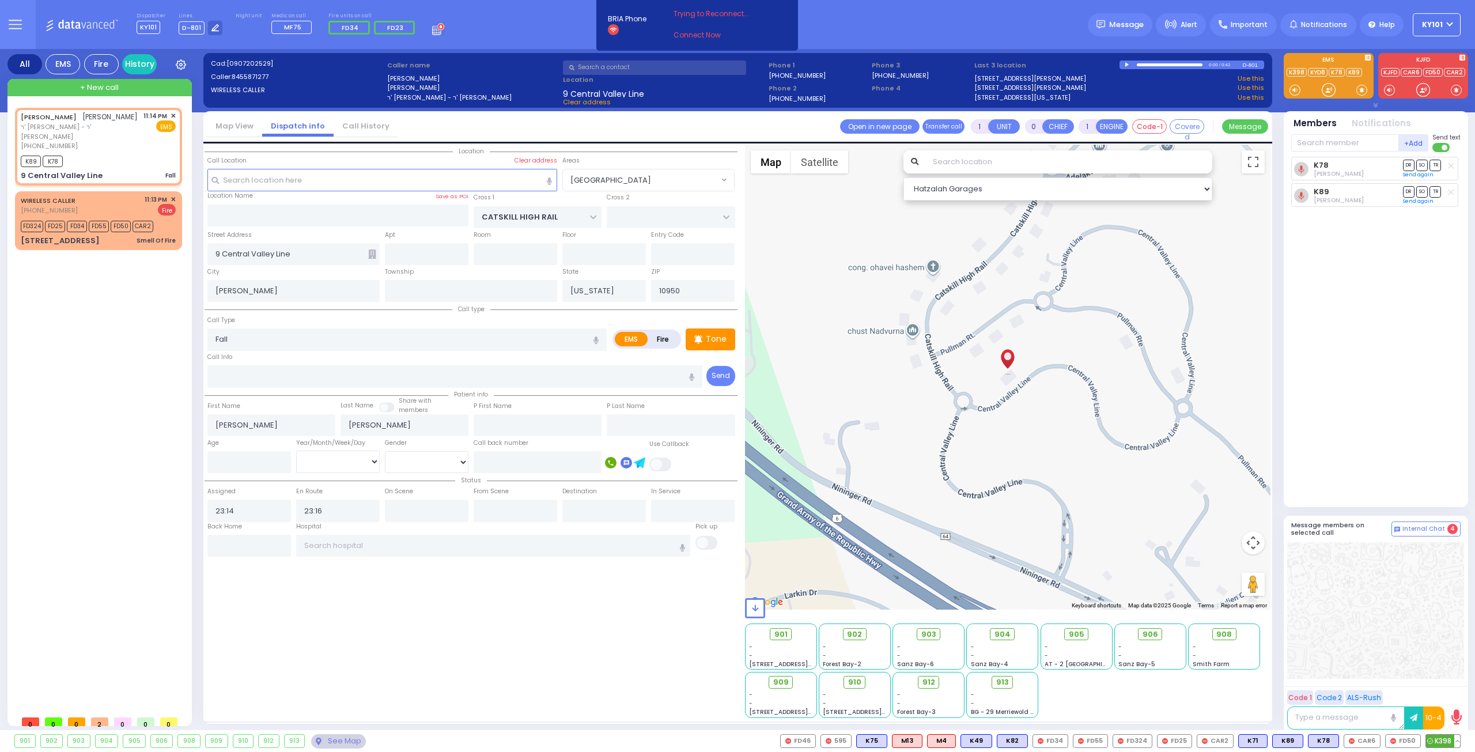
click at [1440, 738] on span "K398" at bounding box center [1443, 741] width 34 height 13
select select
radio input "true"
select select
select select "Hatzalah Garages"
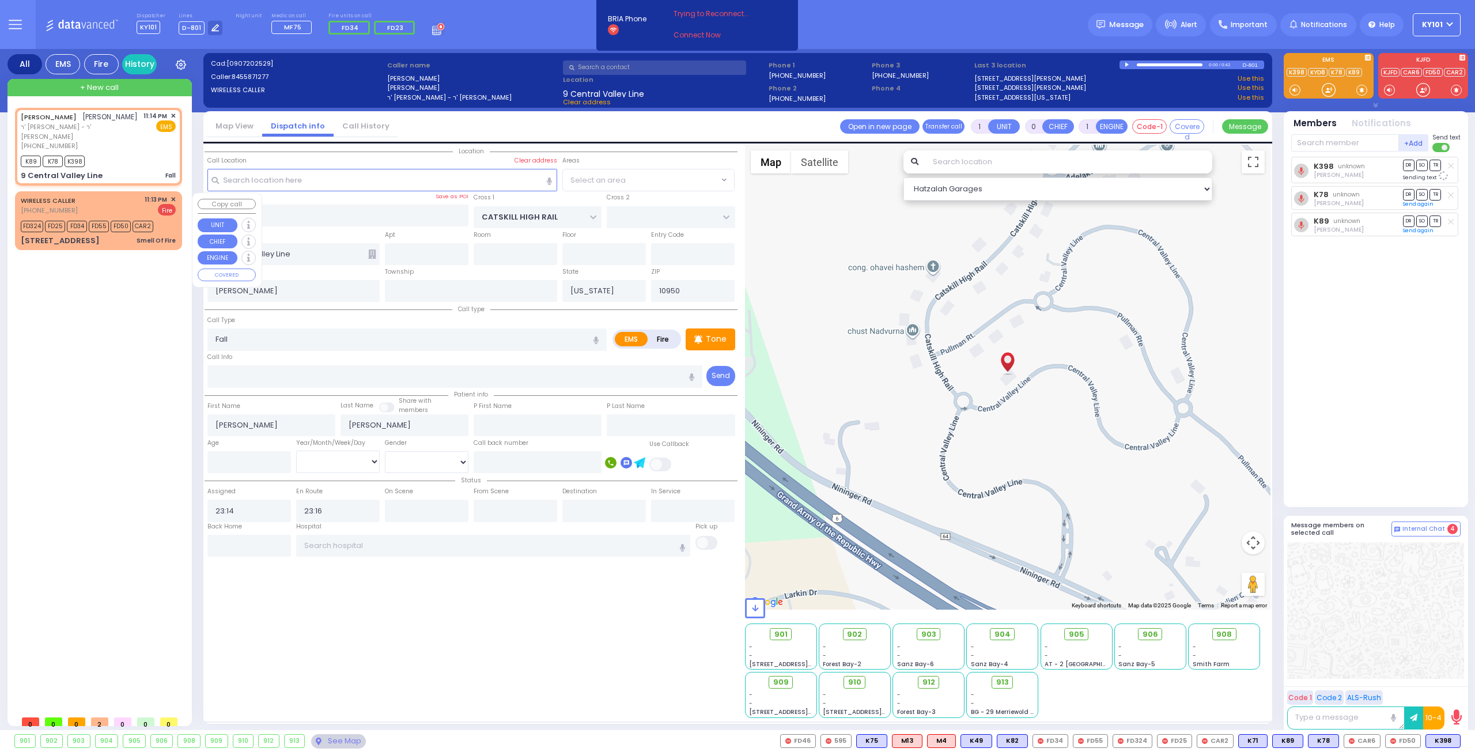
select select "[GEOGRAPHIC_DATA]"
click at [373, 253] on icon at bounding box center [372, 253] width 8 height 9
click at [301, 219] on input "text" at bounding box center [338, 216] width 262 height 22
click at [77, 204] on div "WIRELESS CALLER" at bounding box center [50, 201] width 59 height 12
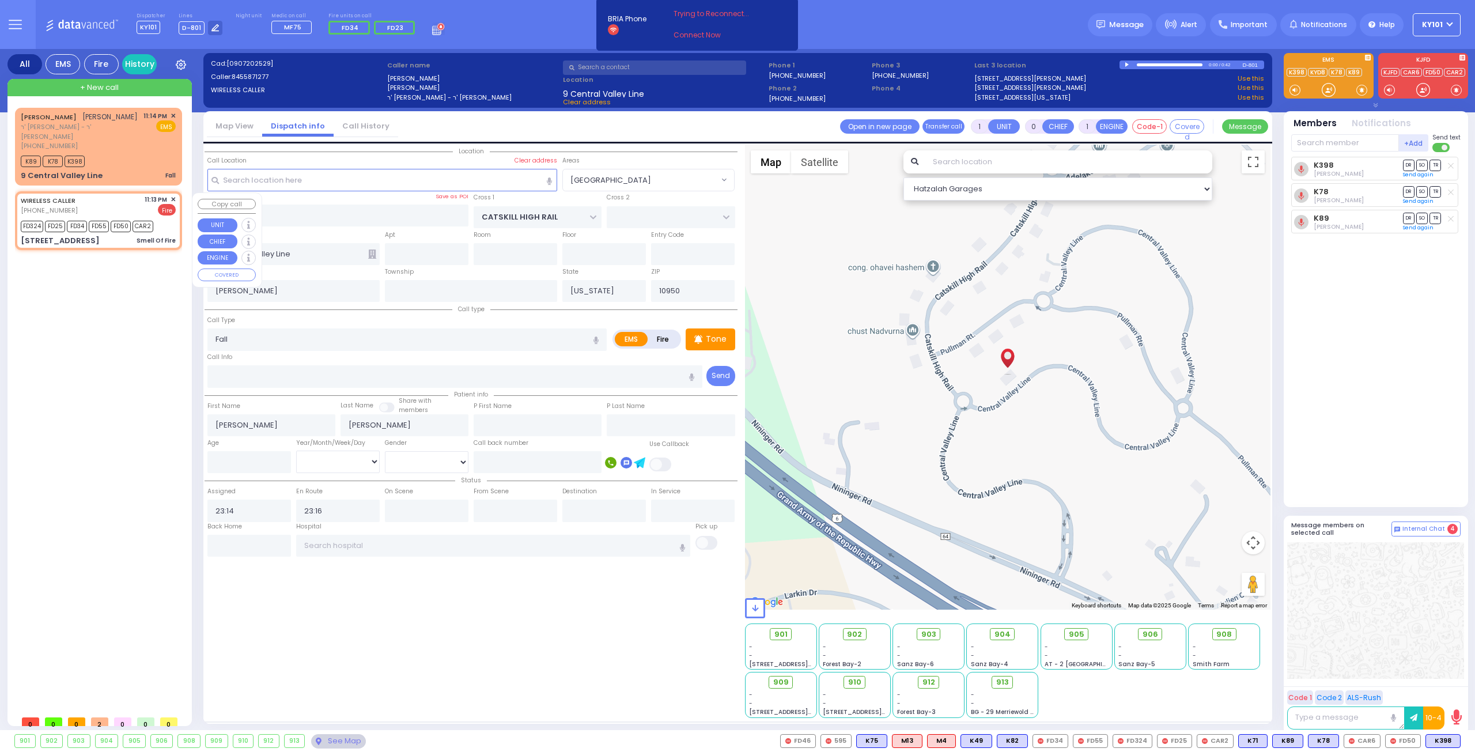
type input "2"
type input "1"
select select
type input "Smell Of Fire"
radio input "false"
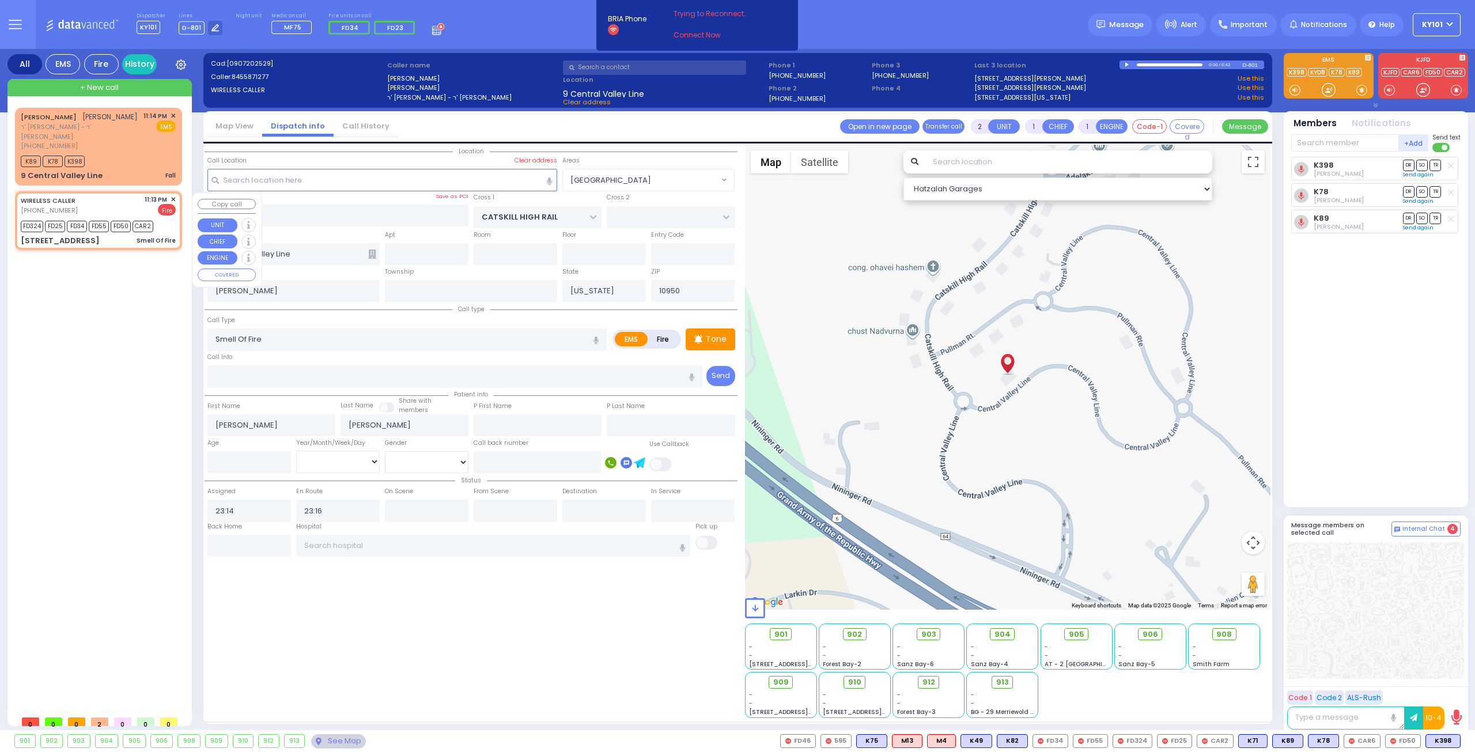
radio input "true"
select select
type input "23:13"
type input "23:14"
type input "EAHAL COURT"
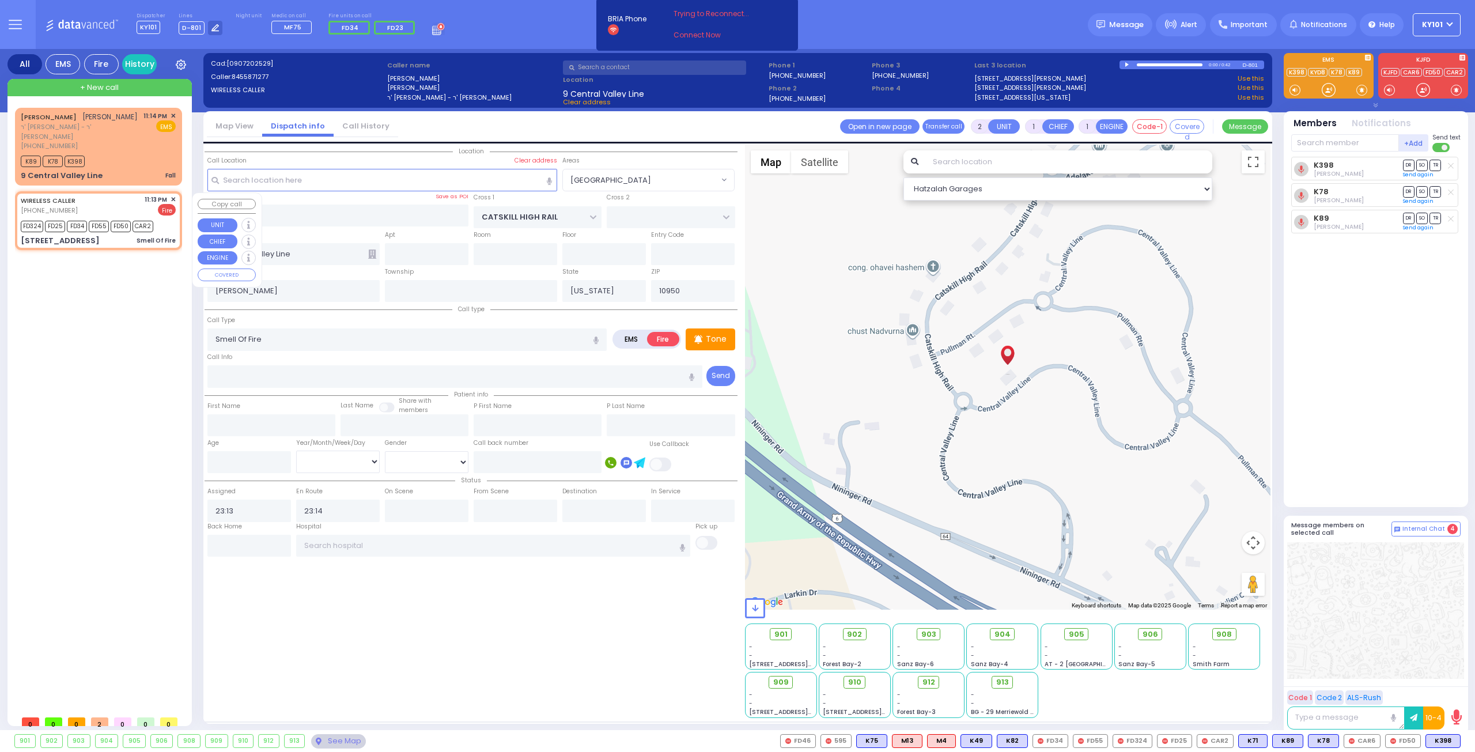
type input "[PERSON_NAME] DR"
type input "[STREET_ADDRESS]"
select select "Hatzalah Garages"
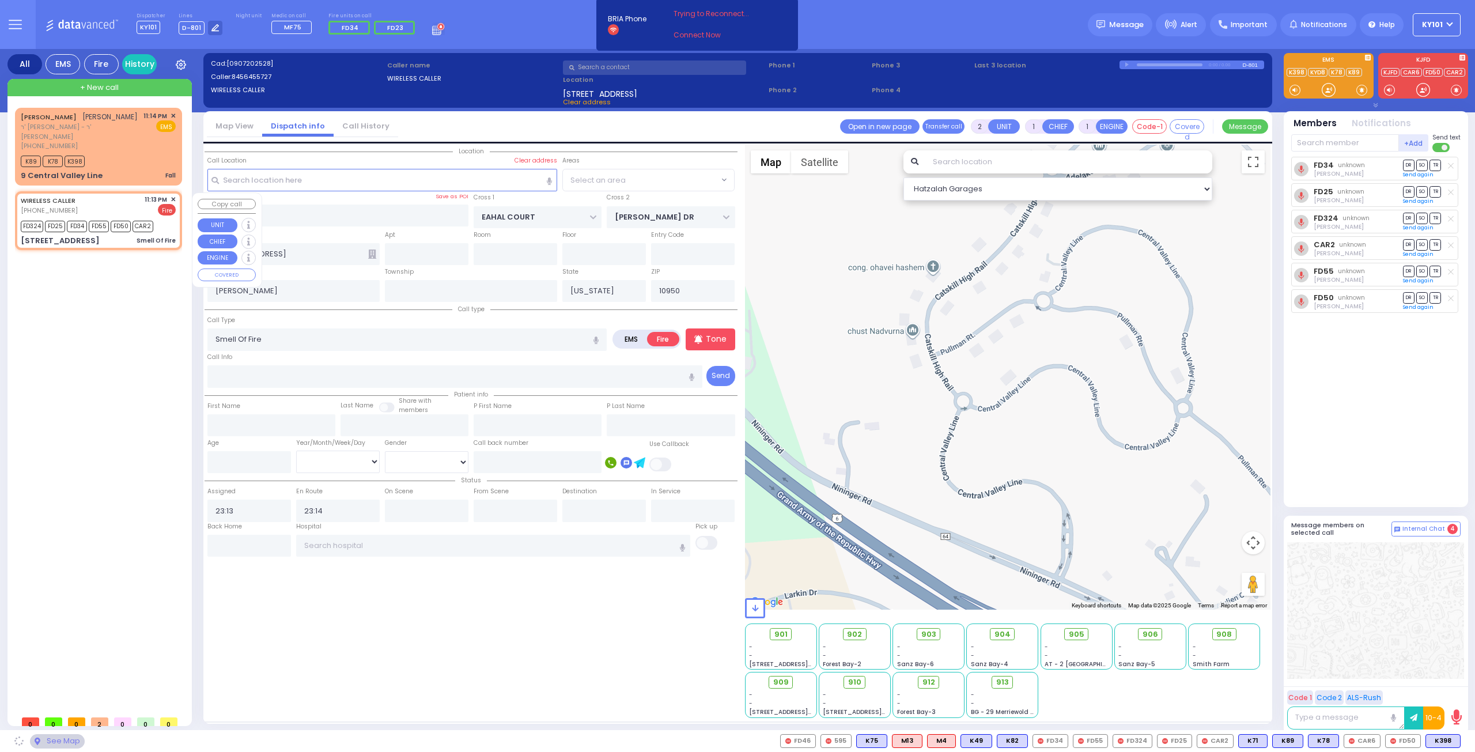
select select "SECTION 1"
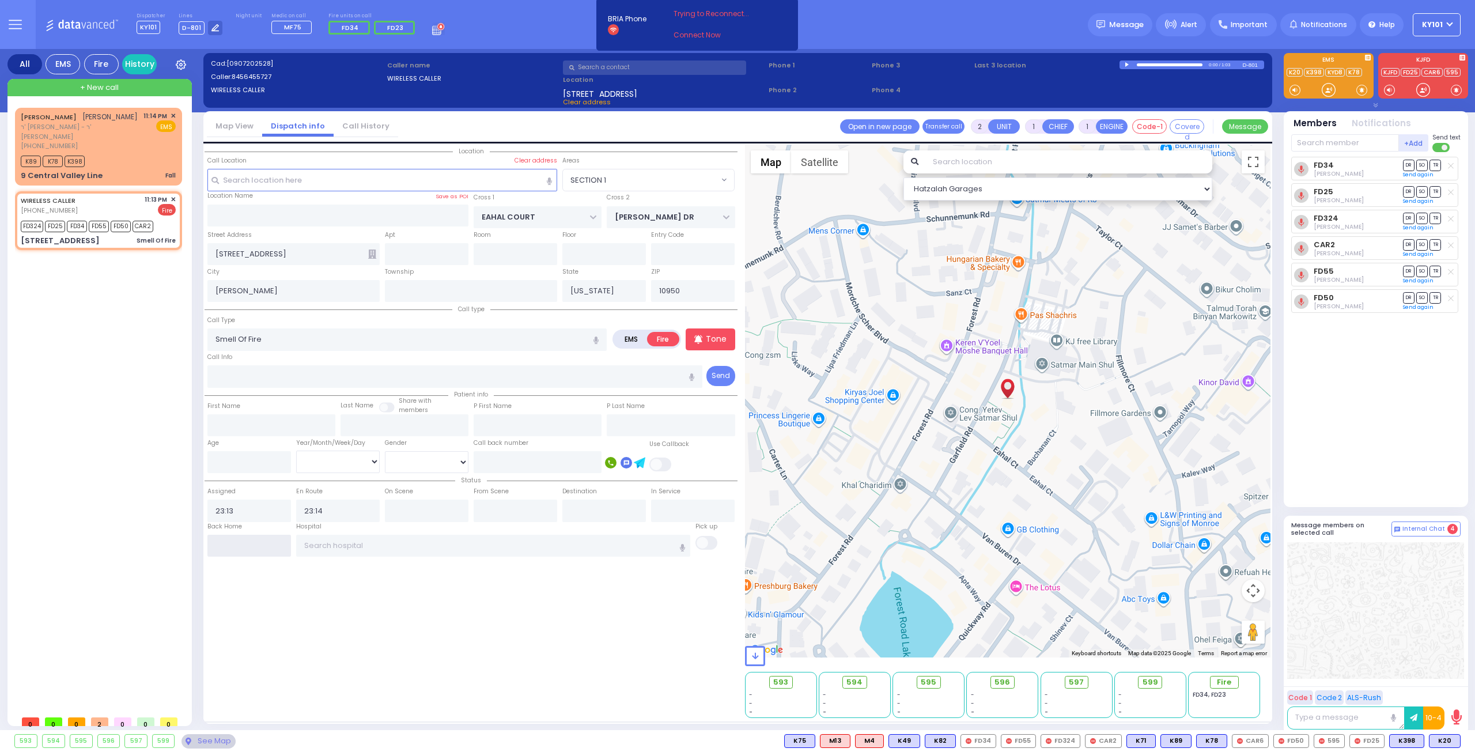
click at [239, 544] on input "text" at bounding box center [249, 546] width 84 height 22
type input "23:21"
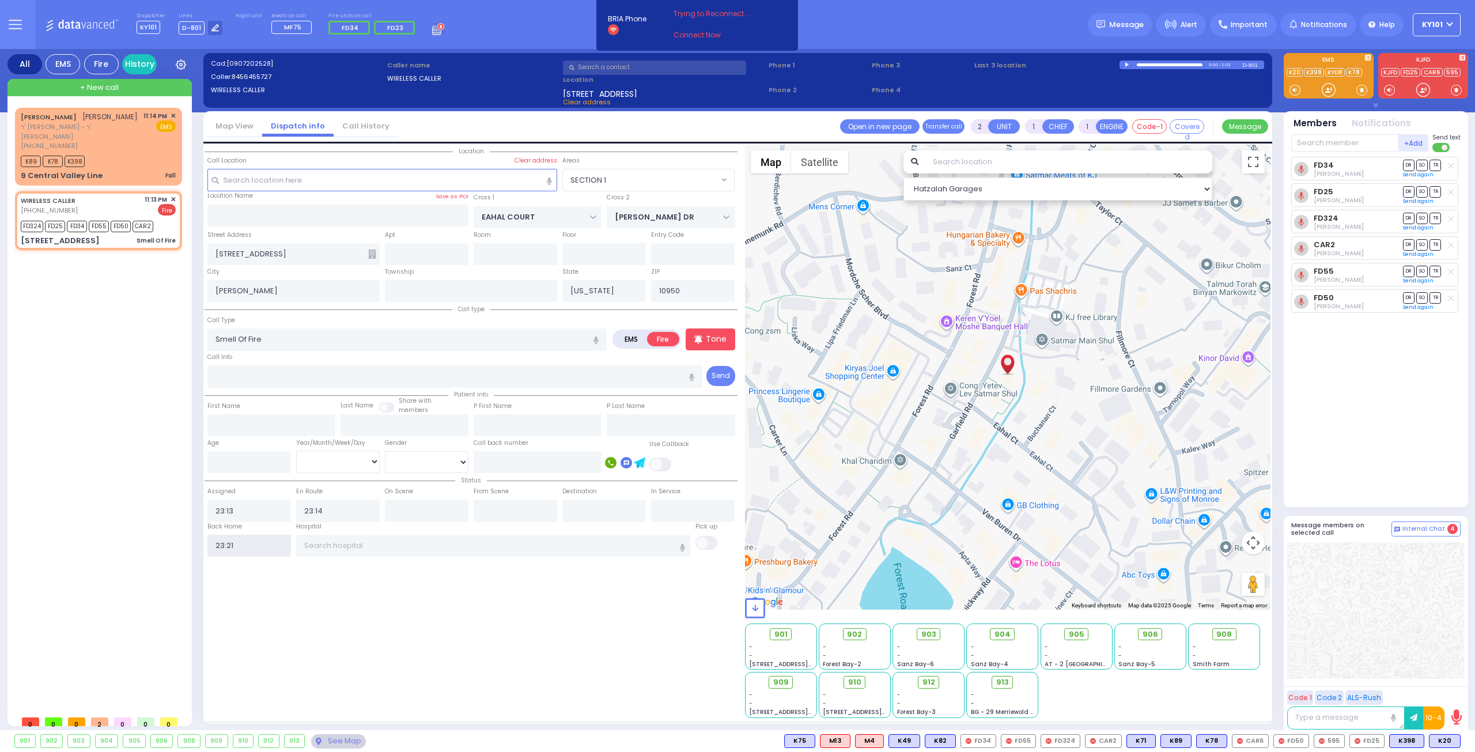
select select
radio input "true"
select select
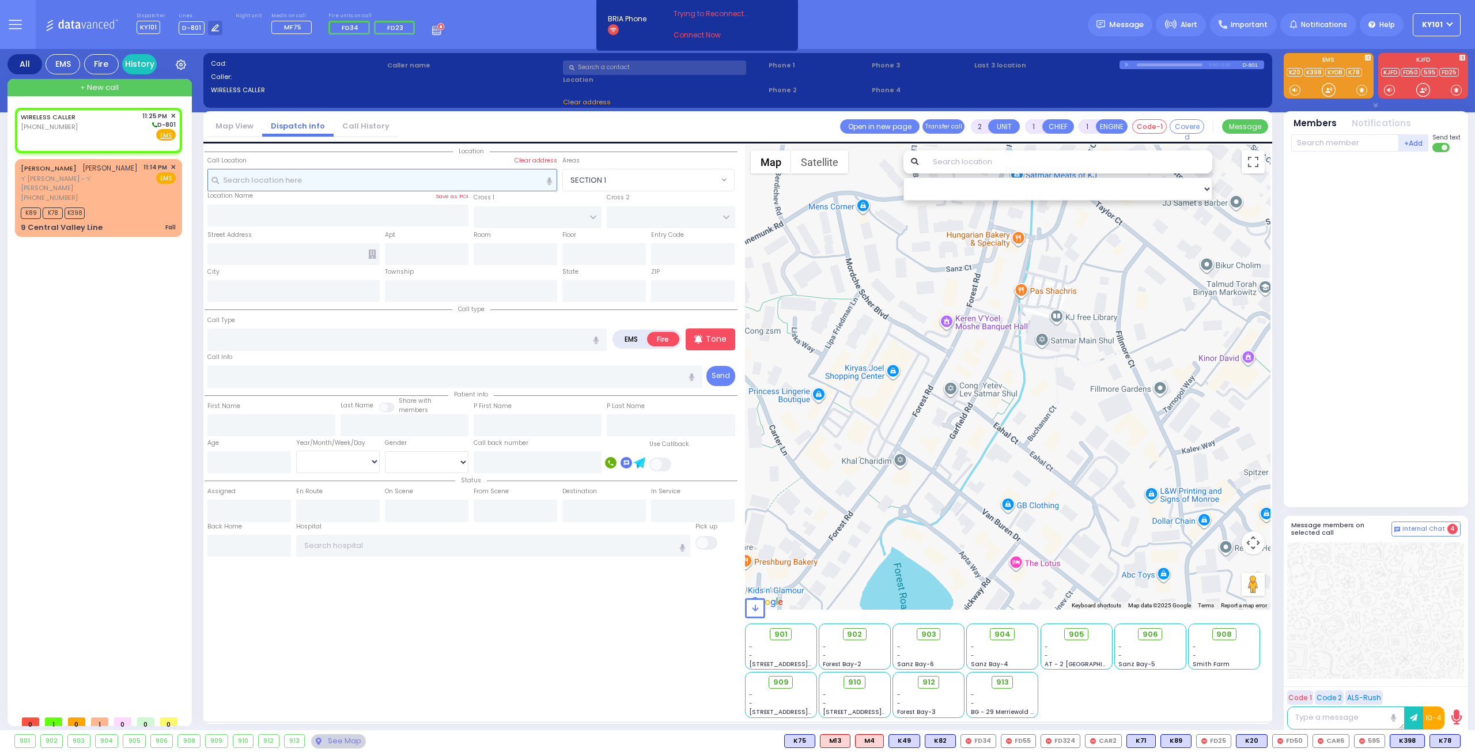
select select
radio input "true"
select select
type input "23:25"
select select "Hatzalah Garages"
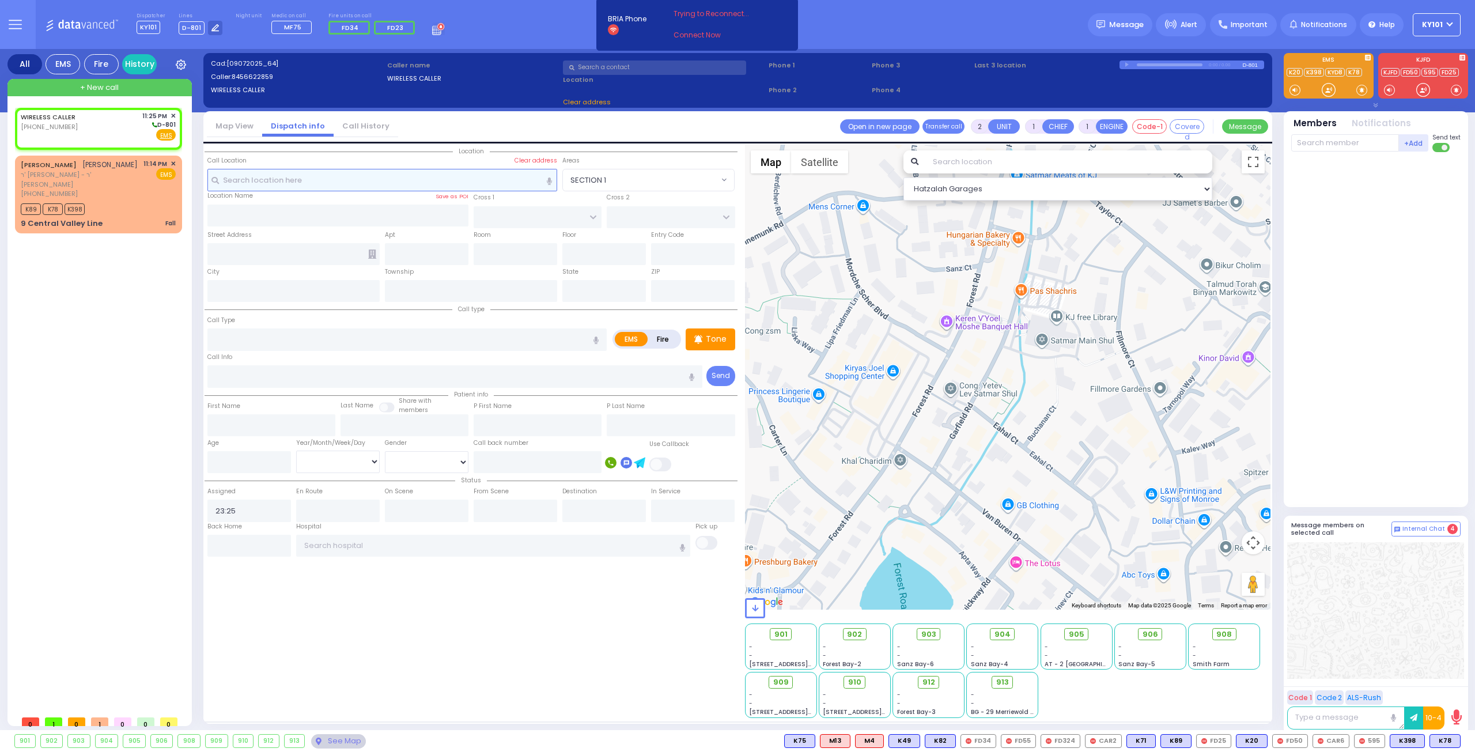
select select
radio input "true"
select select
select select "Hatzalah Garages"
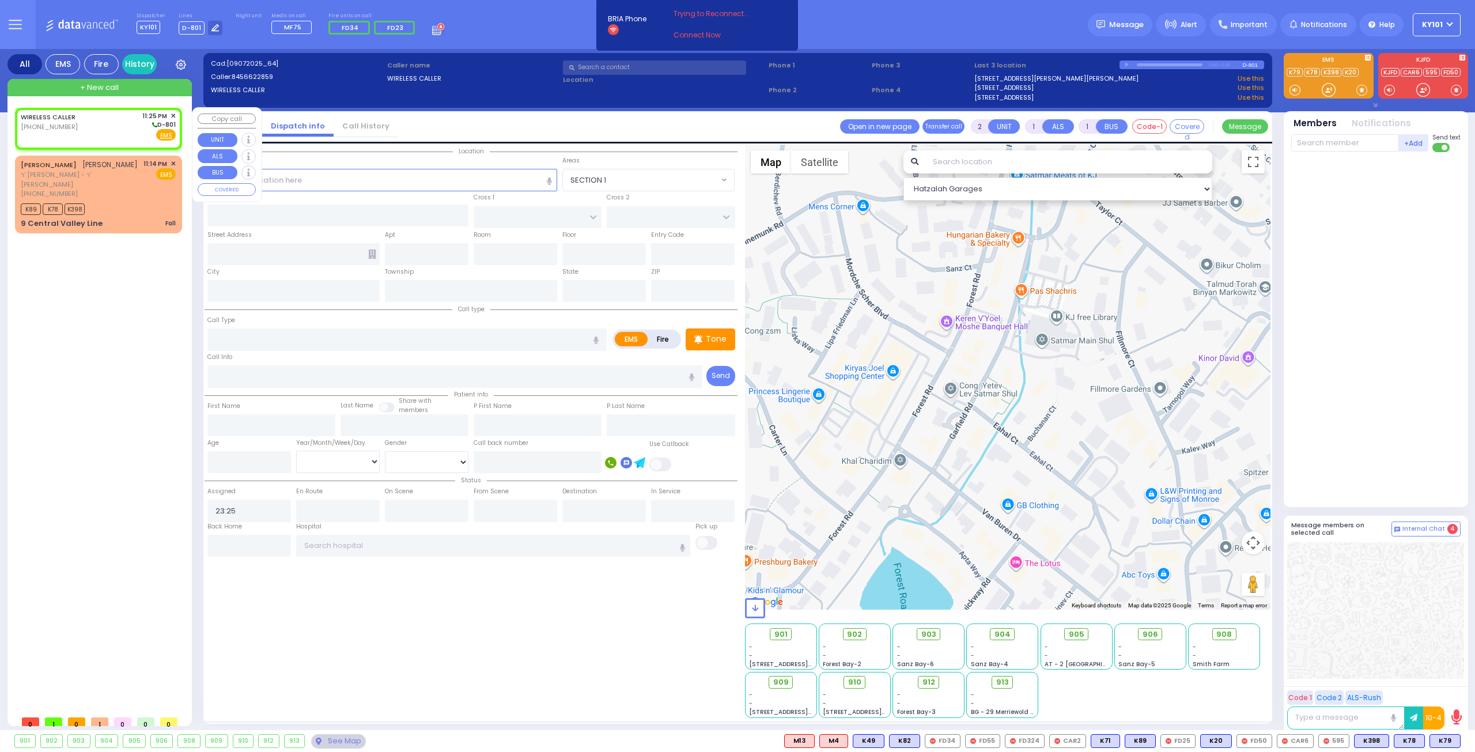
click at [172, 116] on span "✕" at bounding box center [173, 116] width 5 height 10
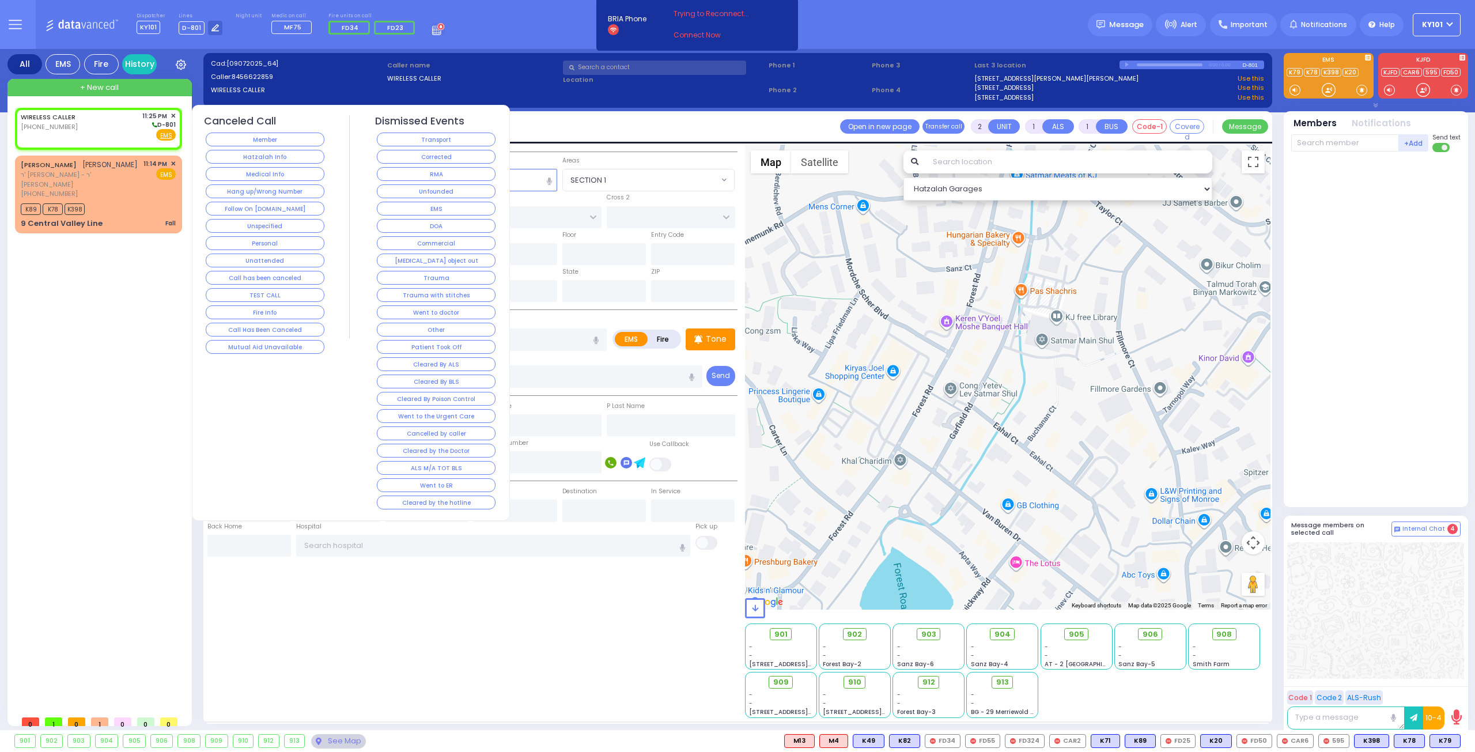
click at [285, 173] on button "Medical Info" at bounding box center [265, 174] width 119 height 14
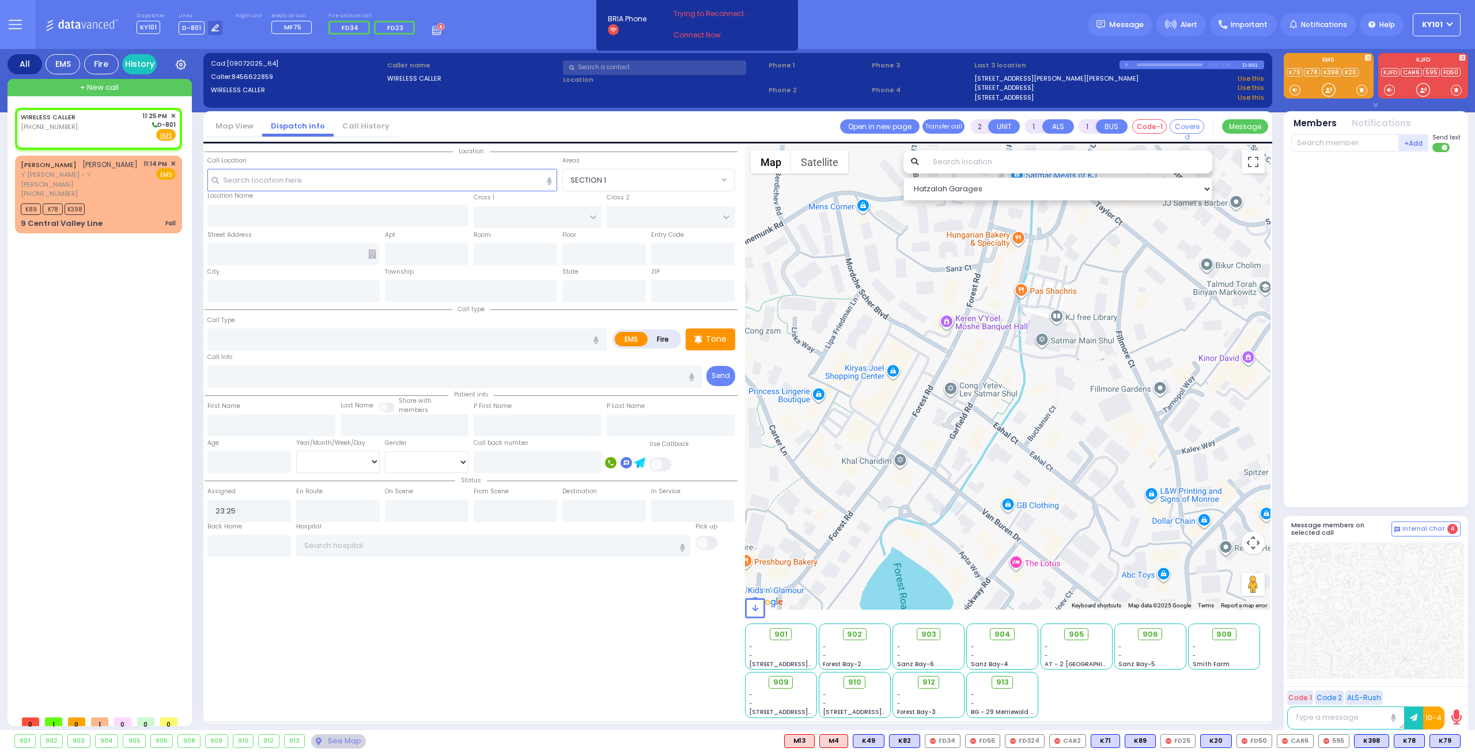
select select
radio input "true"
select select
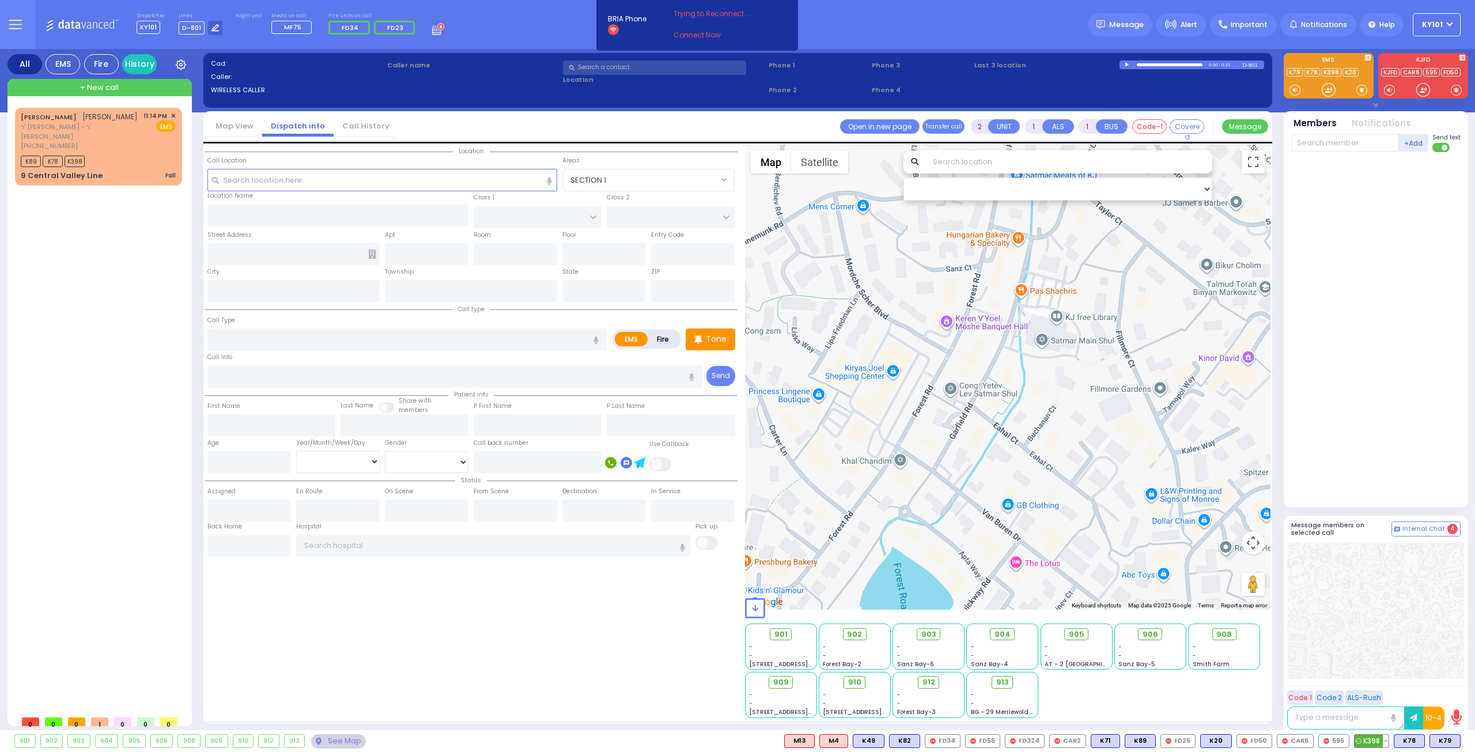
click at [1388, 739] on button at bounding box center [1386, 741] width 6 height 13
click at [1382, 691] on icon at bounding box center [1377, 690] width 12 height 12
click at [1379, 673] on icon at bounding box center [1377, 674] width 12 height 12
click at [103, 135] on span "ר' [PERSON_NAME] - ר' [PERSON_NAME]" at bounding box center [80, 131] width 119 height 19
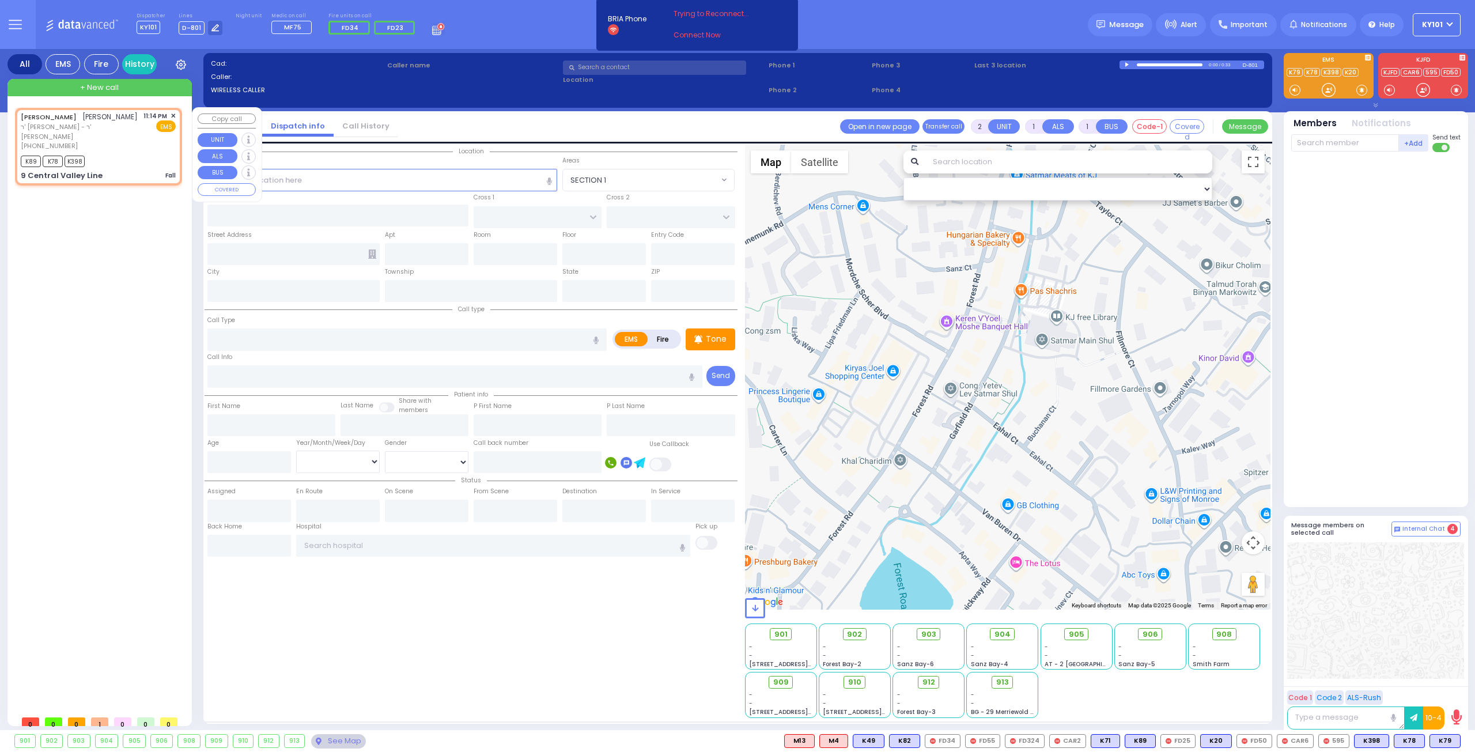
type input "1"
type input "0"
select select
type input "Fall"
radio input "true"
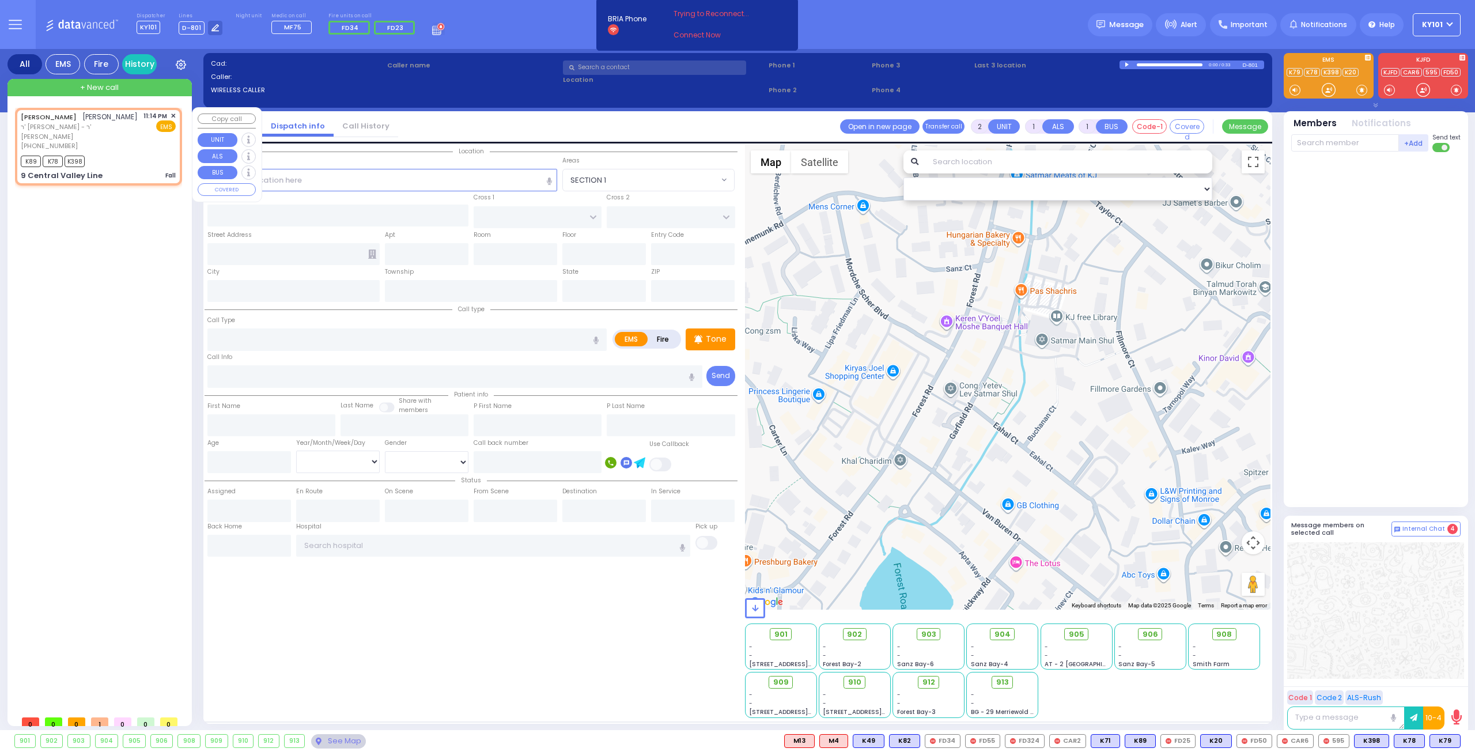
type input "[PERSON_NAME]"
select select
type input "23:14"
type input "23:16"
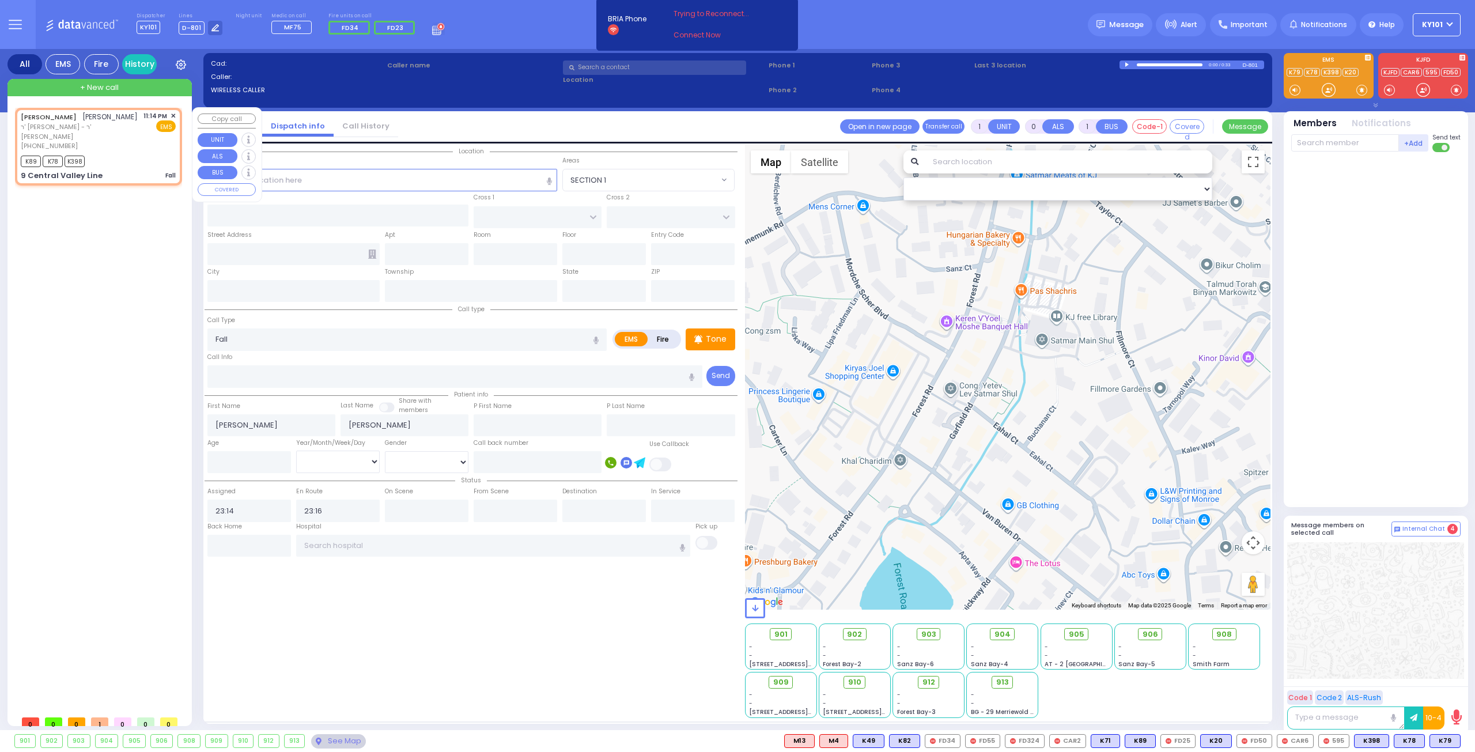
select select "Hatzalah Garages"
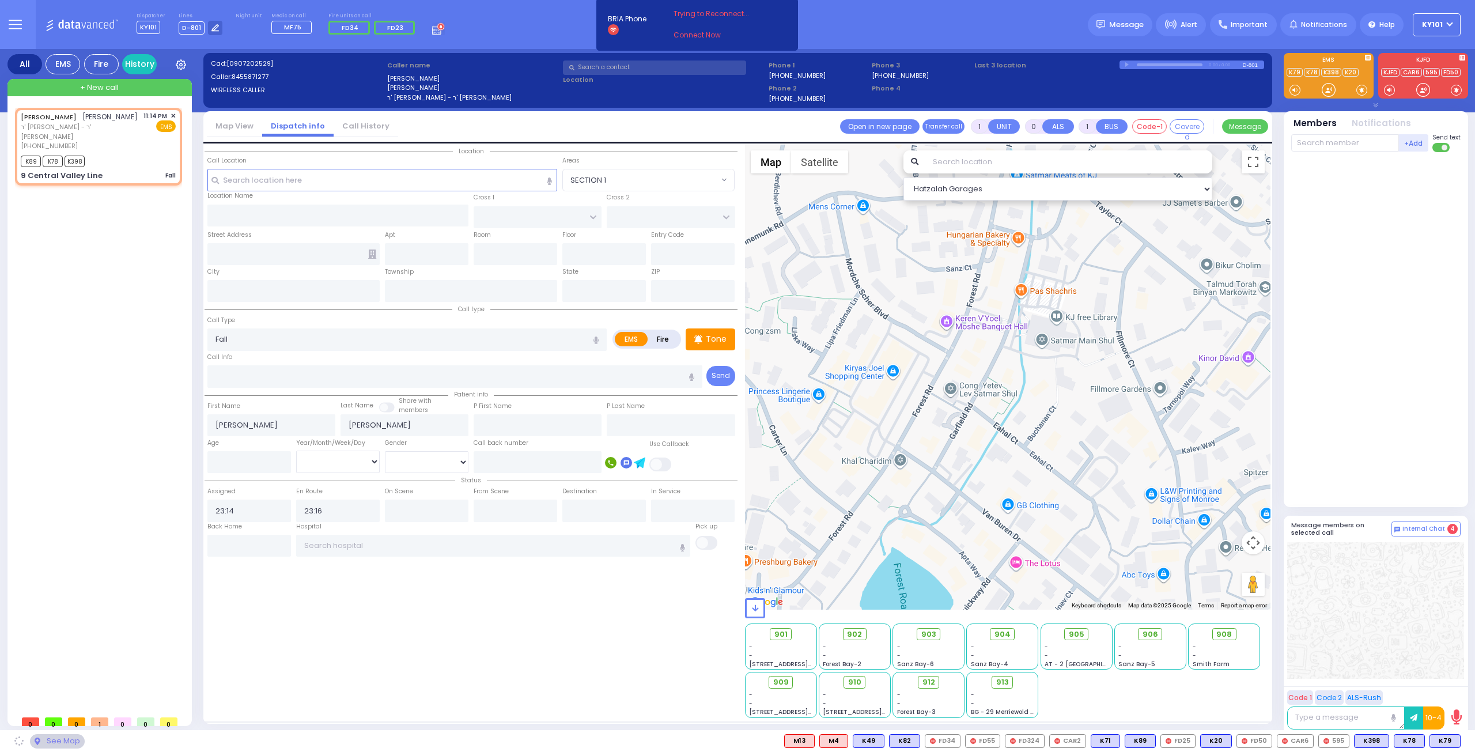
type input "CATSKILL HIGH RAIL"
type input "9 Central Valley Line"
type input "[PERSON_NAME]"
type input "[US_STATE]"
type input "10950"
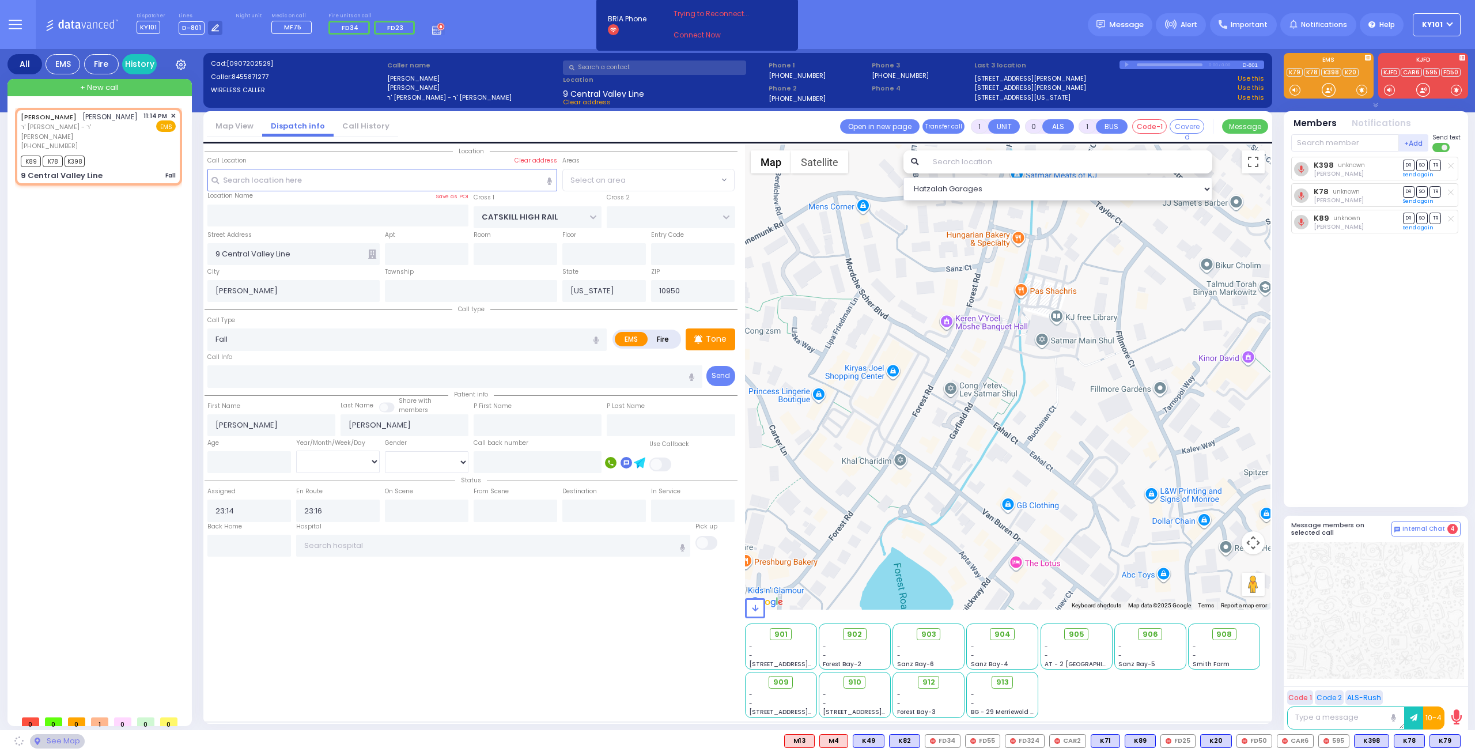
select select "[GEOGRAPHIC_DATA]"
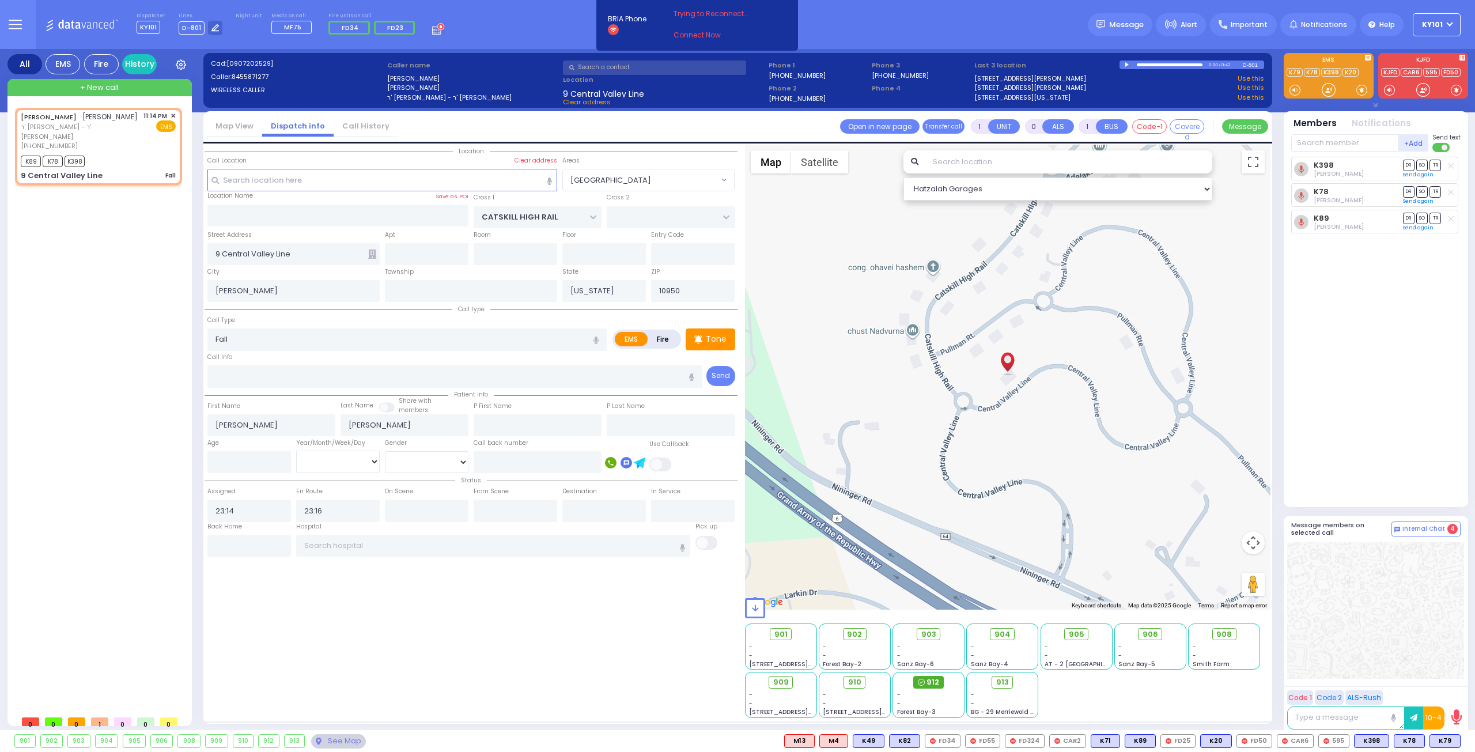
click at [928, 684] on span "912" at bounding box center [932, 682] width 13 height 12
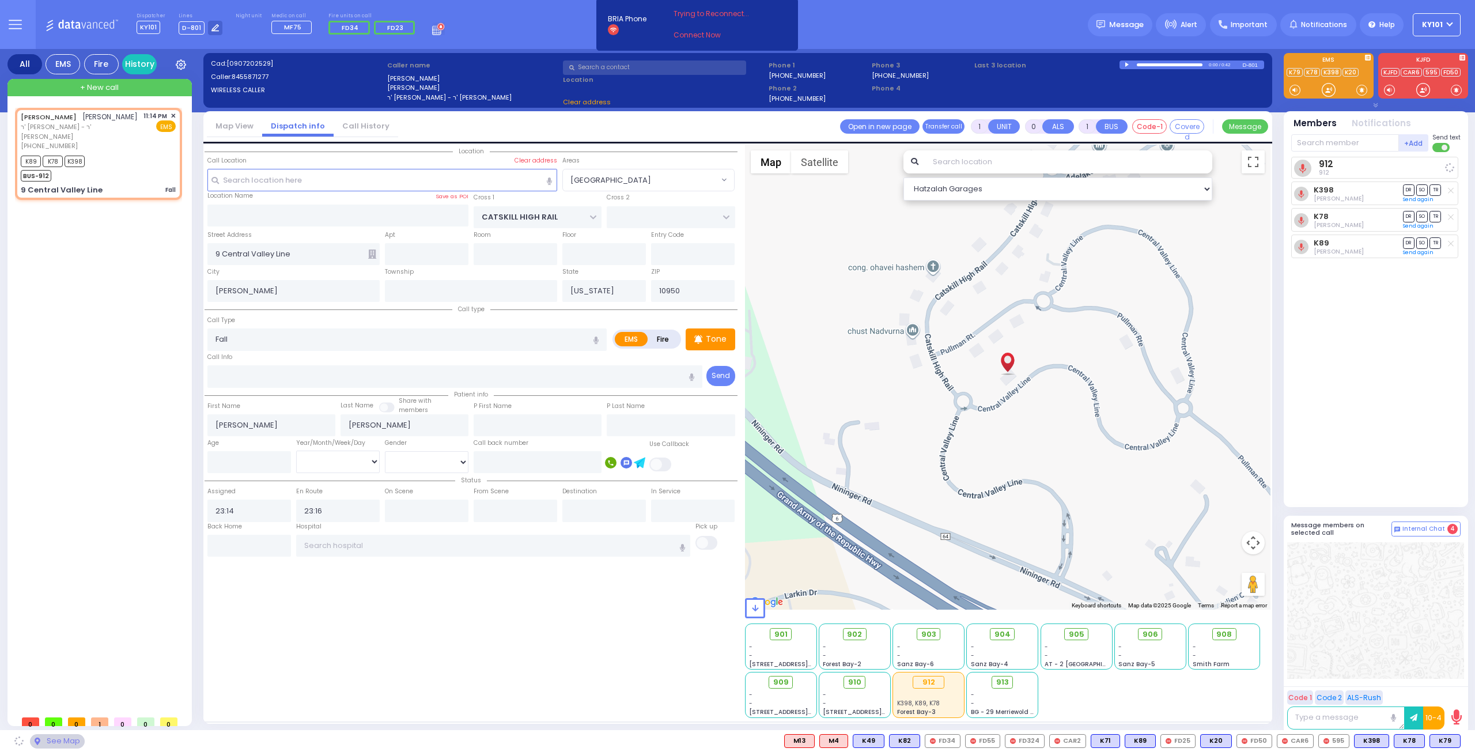
select select
radio input "true"
select select
select select "Hatzalah Garages"
select select "[GEOGRAPHIC_DATA]"
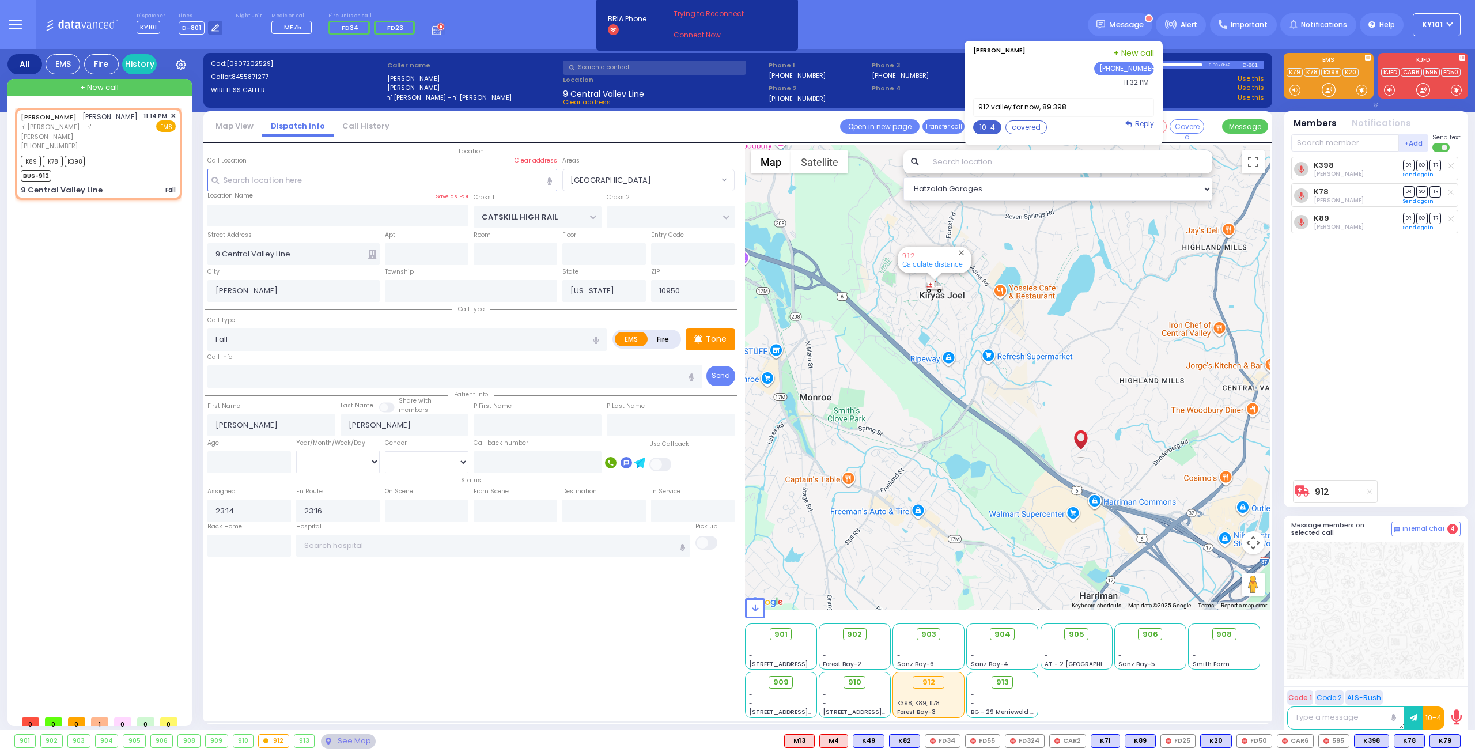
click at [990, 126] on button "10-4" at bounding box center [987, 127] width 28 height 14
type textarea "10-4 thank you"
click at [1146, 220] on button "Send" at bounding box center [1135, 221] width 33 height 14
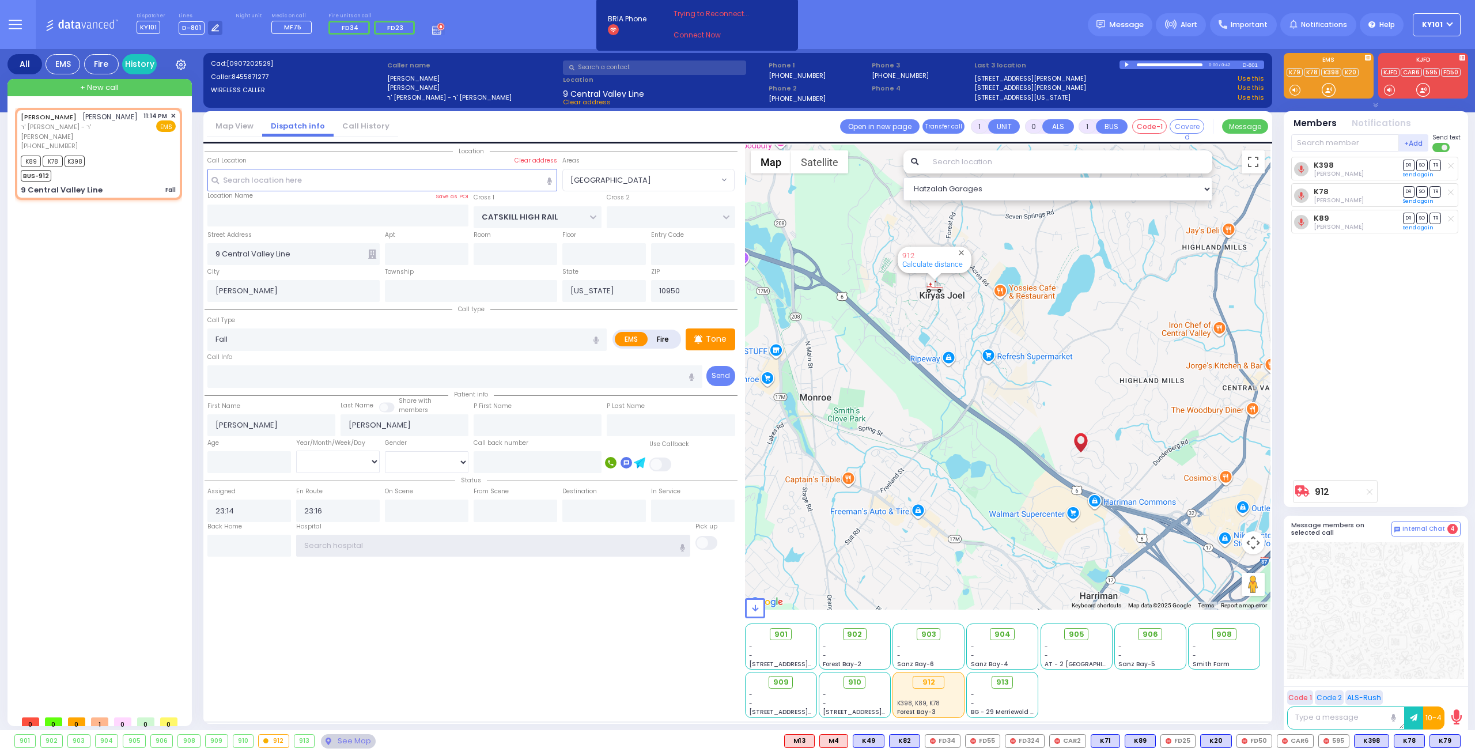
click at [374, 546] on input "text" at bounding box center [493, 546] width 395 height 22
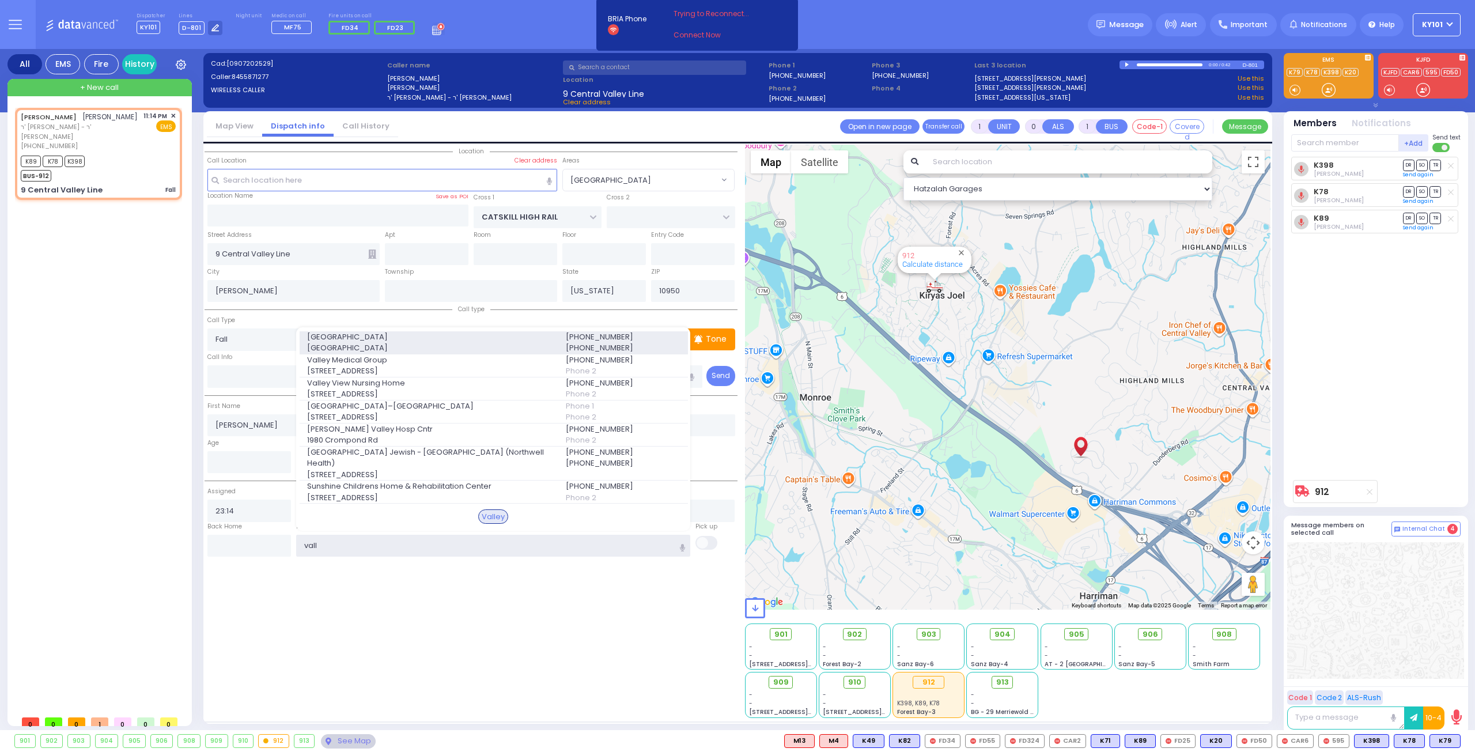
type input "vall"
click at [431, 354] on span "4 Valley Health Plaza" at bounding box center [429, 348] width 245 height 12
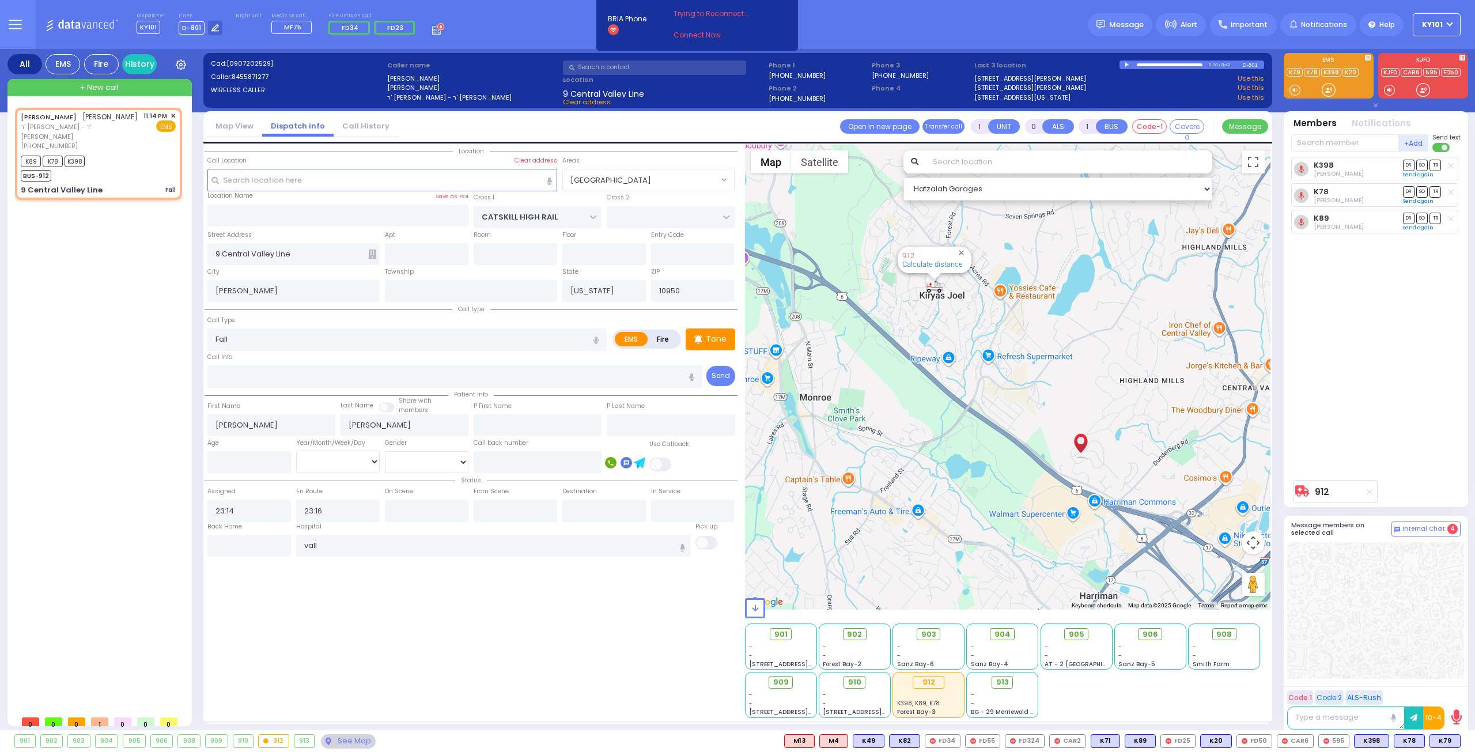
select select
radio input "true"
select select
type input "Valley Hospital"
select select "Hatzalah Garages"
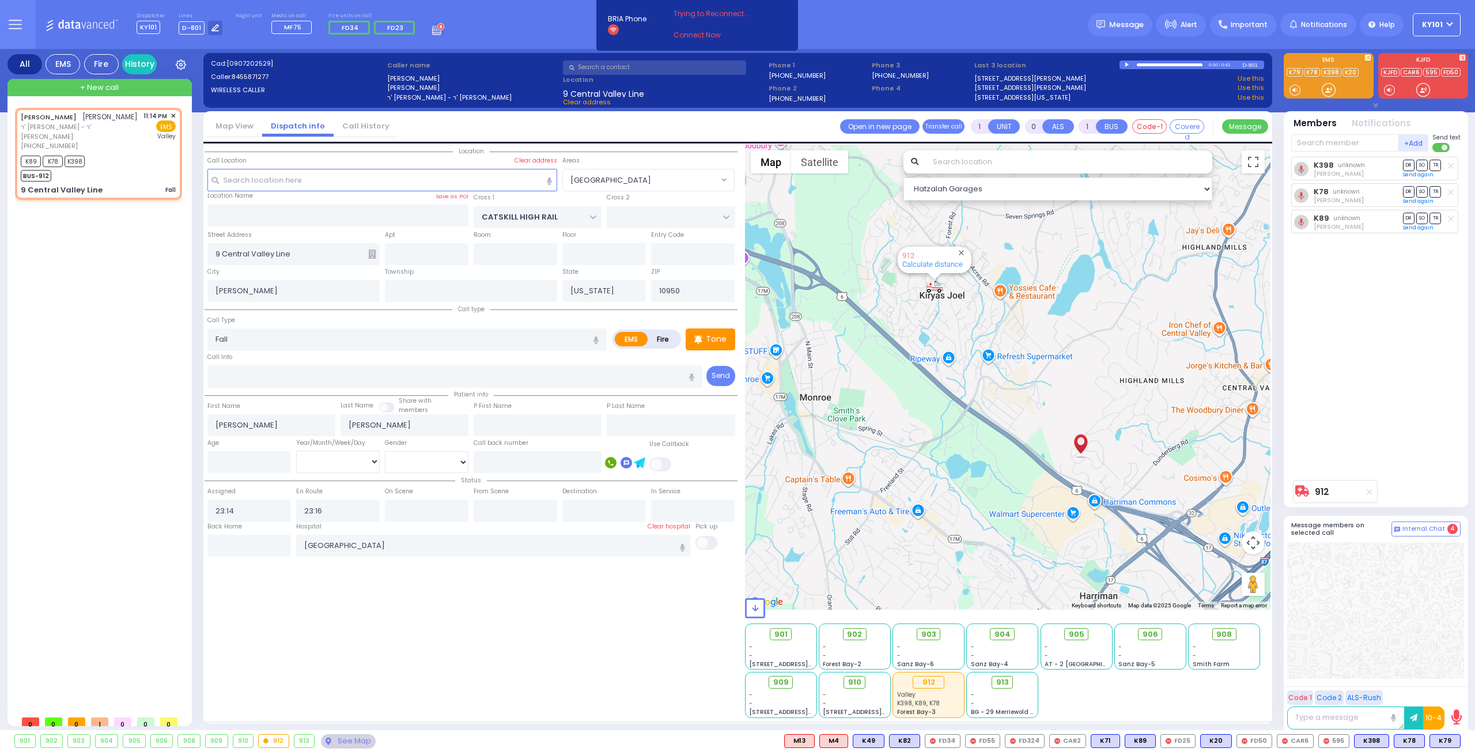
select select "[GEOGRAPHIC_DATA]"
click at [1126, 24] on span "Message" at bounding box center [1126, 25] width 35 height 12
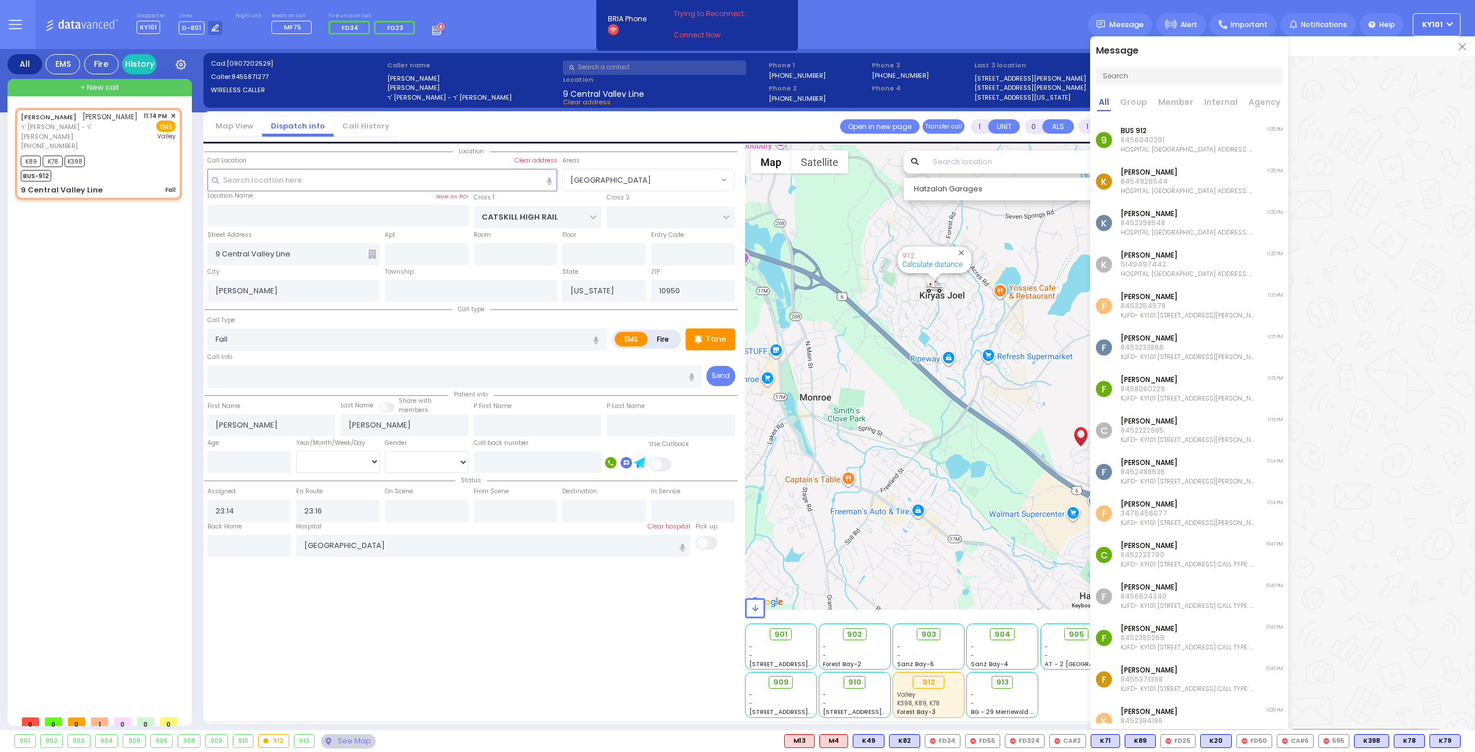
click at [1462, 48] on img at bounding box center [1462, 46] width 7 height 7
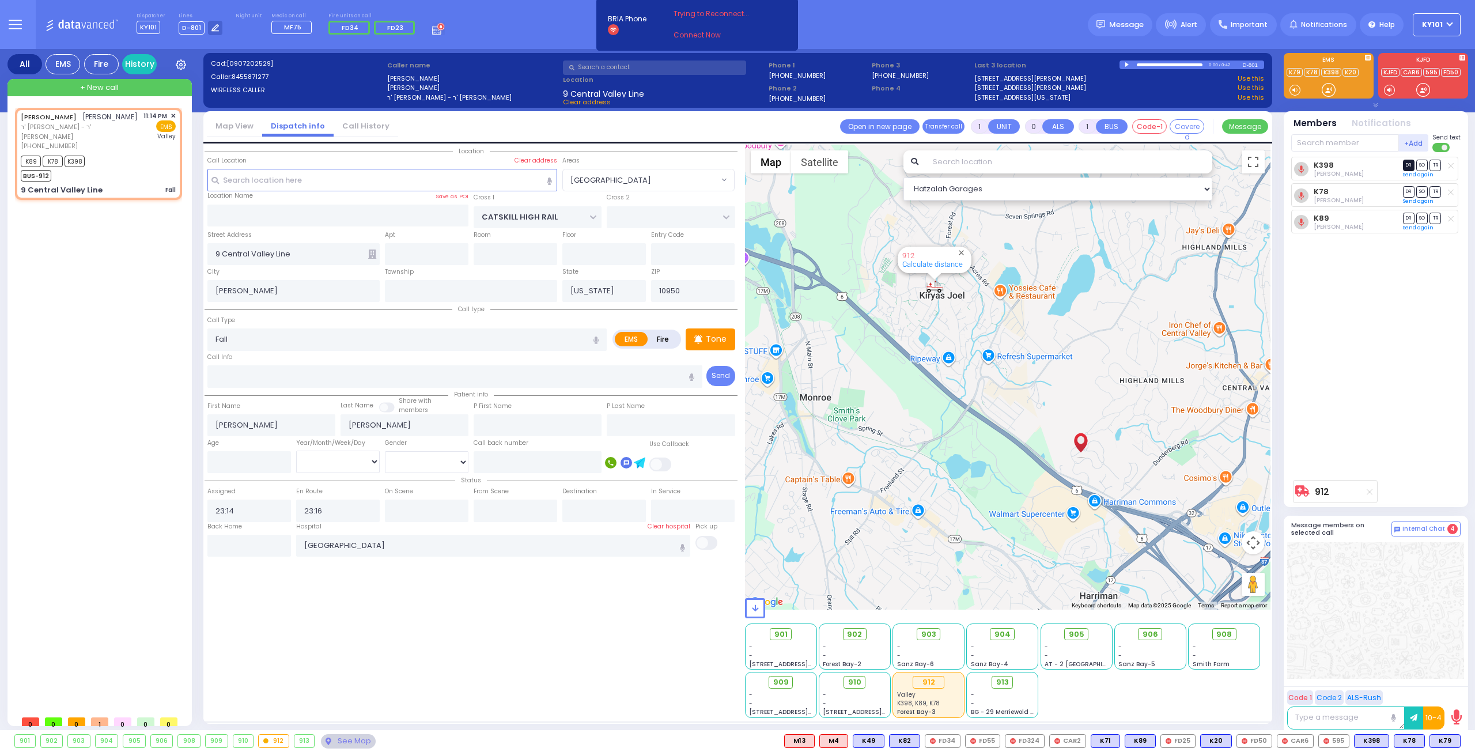
click at [1404, 168] on span "DR" at bounding box center [1409, 165] width 12 height 11
select select
radio input "true"
select select
select select "Hatzalah Garages"
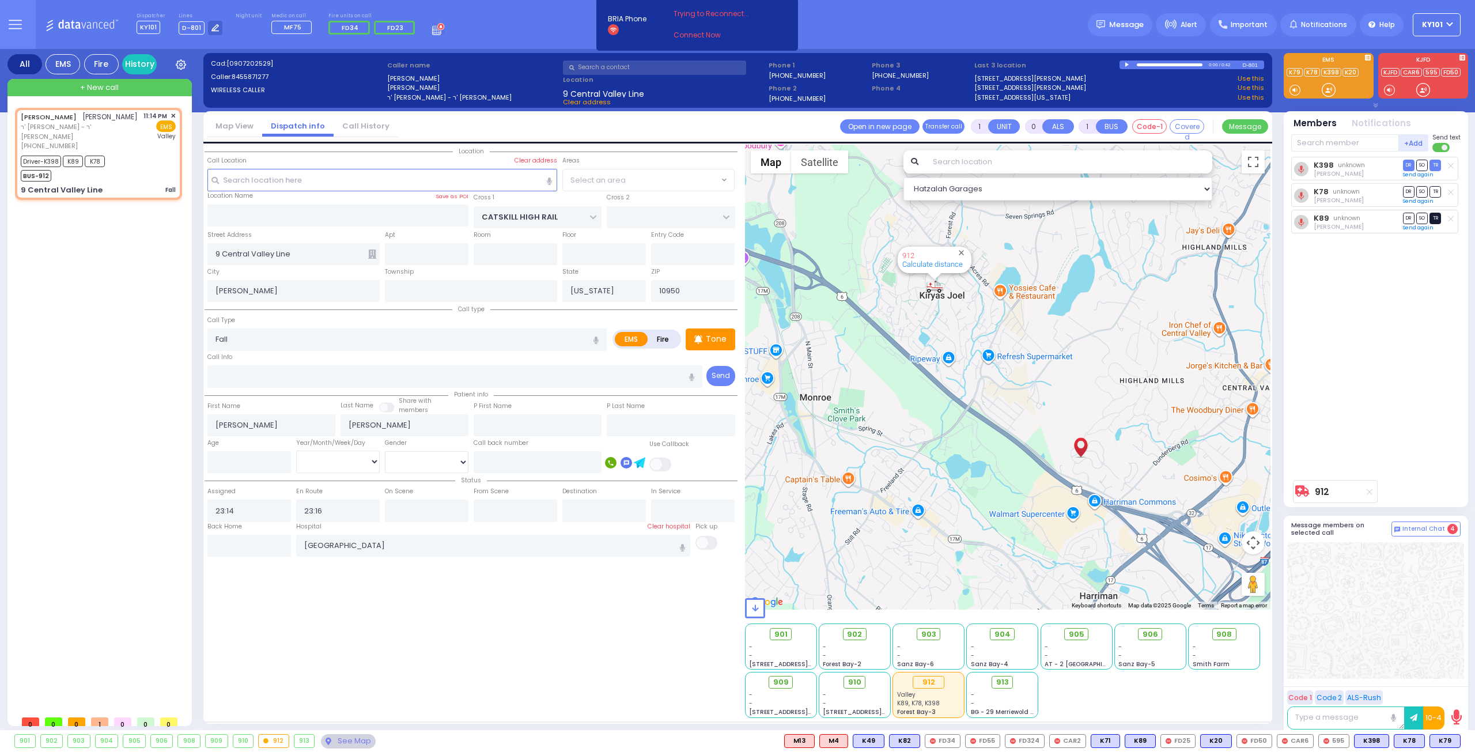
select select "[GEOGRAPHIC_DATA]"
click at [1434, 218] on span "TR" at bounding box center [1435, 218] width 12 height 11
select select
radio input "true"
select select
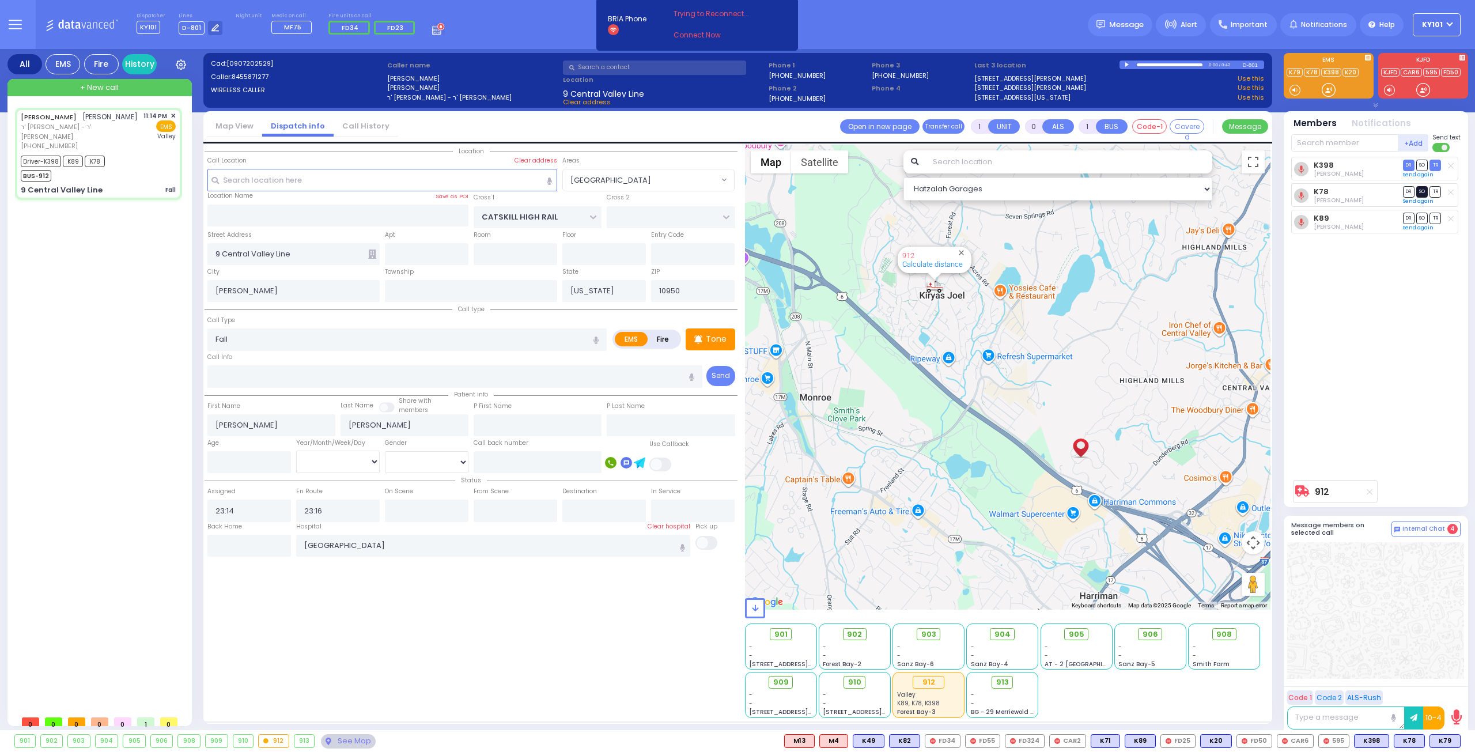
type input "23:35"
select select "Hatzalah Garages"
select select "[GEOGRAPHIC_DATA]"
click at [1422, 191] on span "SO" at bounding box center [1422, 191] width 12 height 11
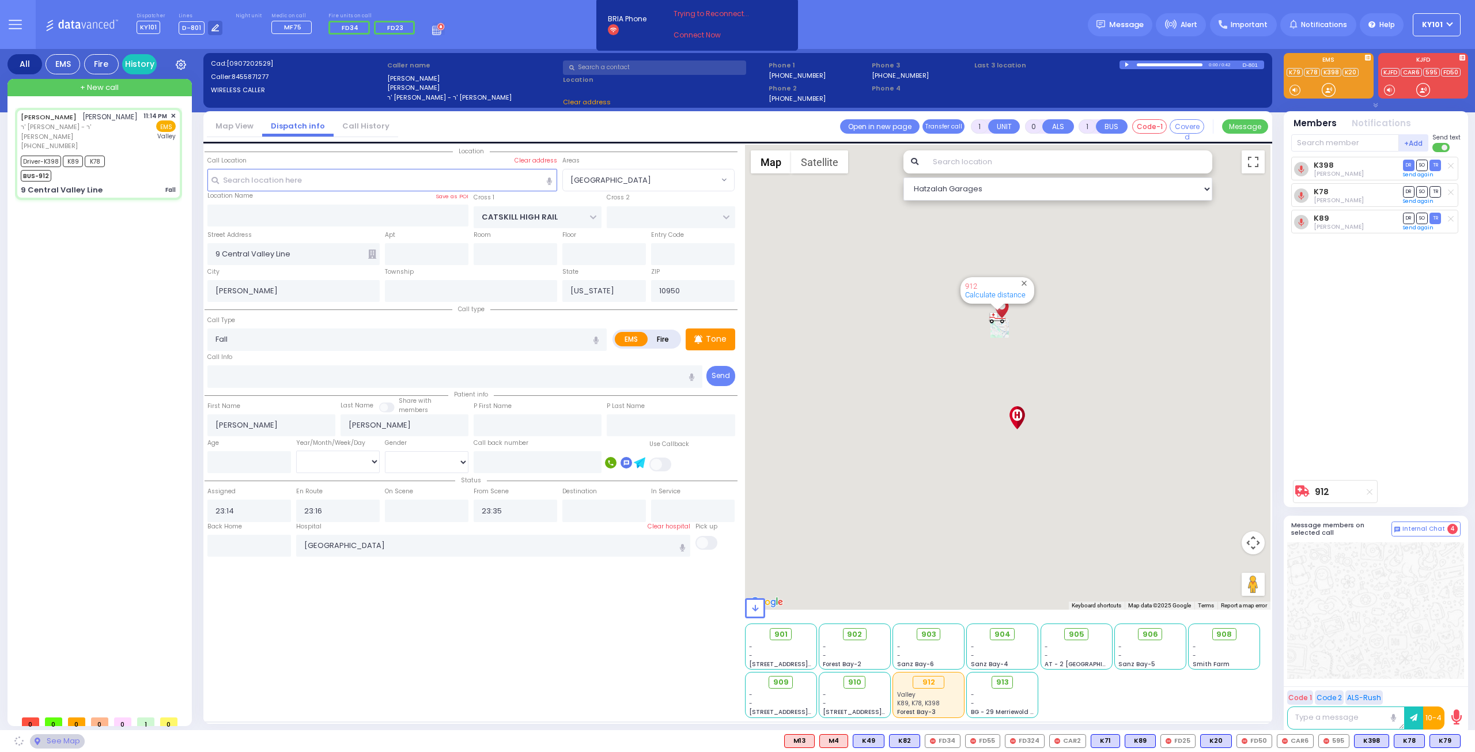
select select
radio input "true"
select select
select select "Hatzalah Garages"
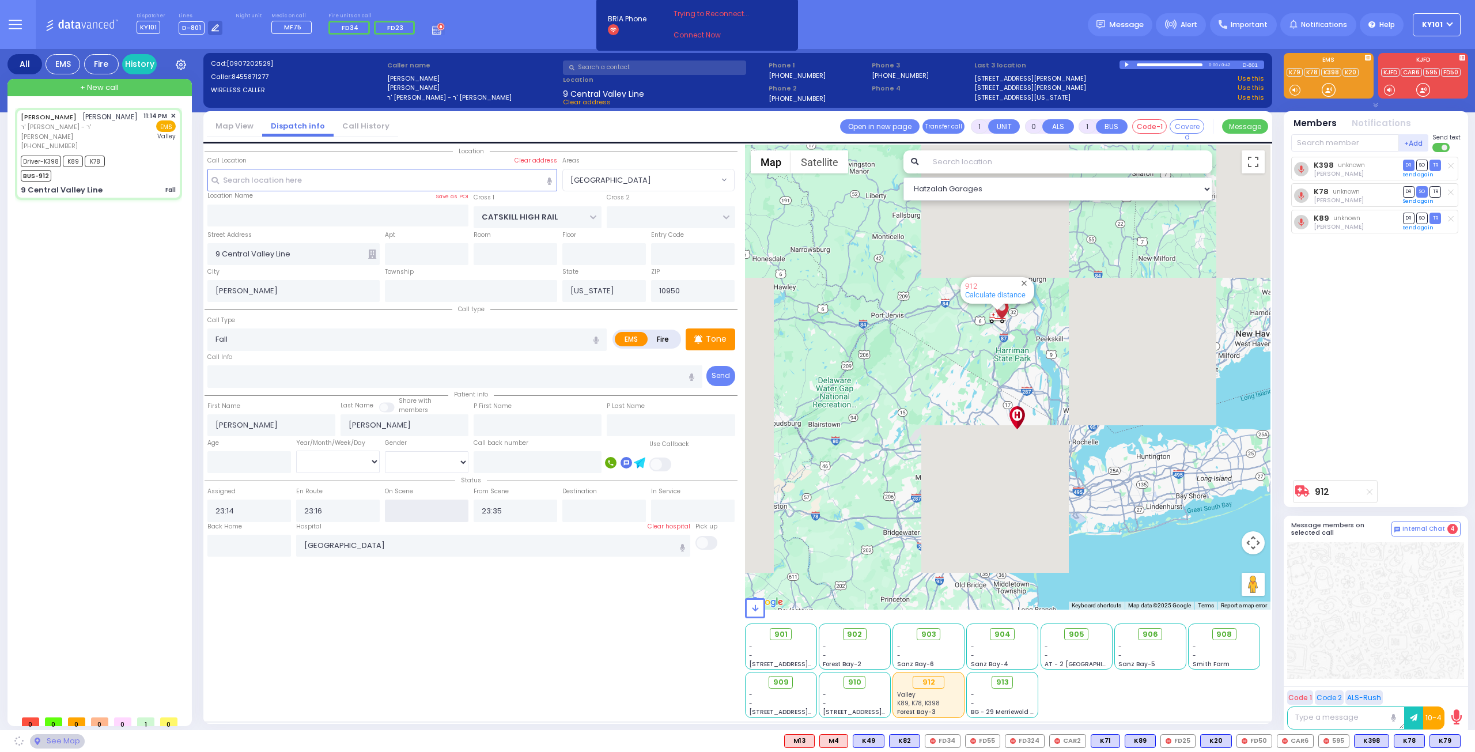
select select "[GEOGRAPHIC_DATA]"
click at [426, 504] on input "text" at bounding box center [427, 510] width 84 height 22
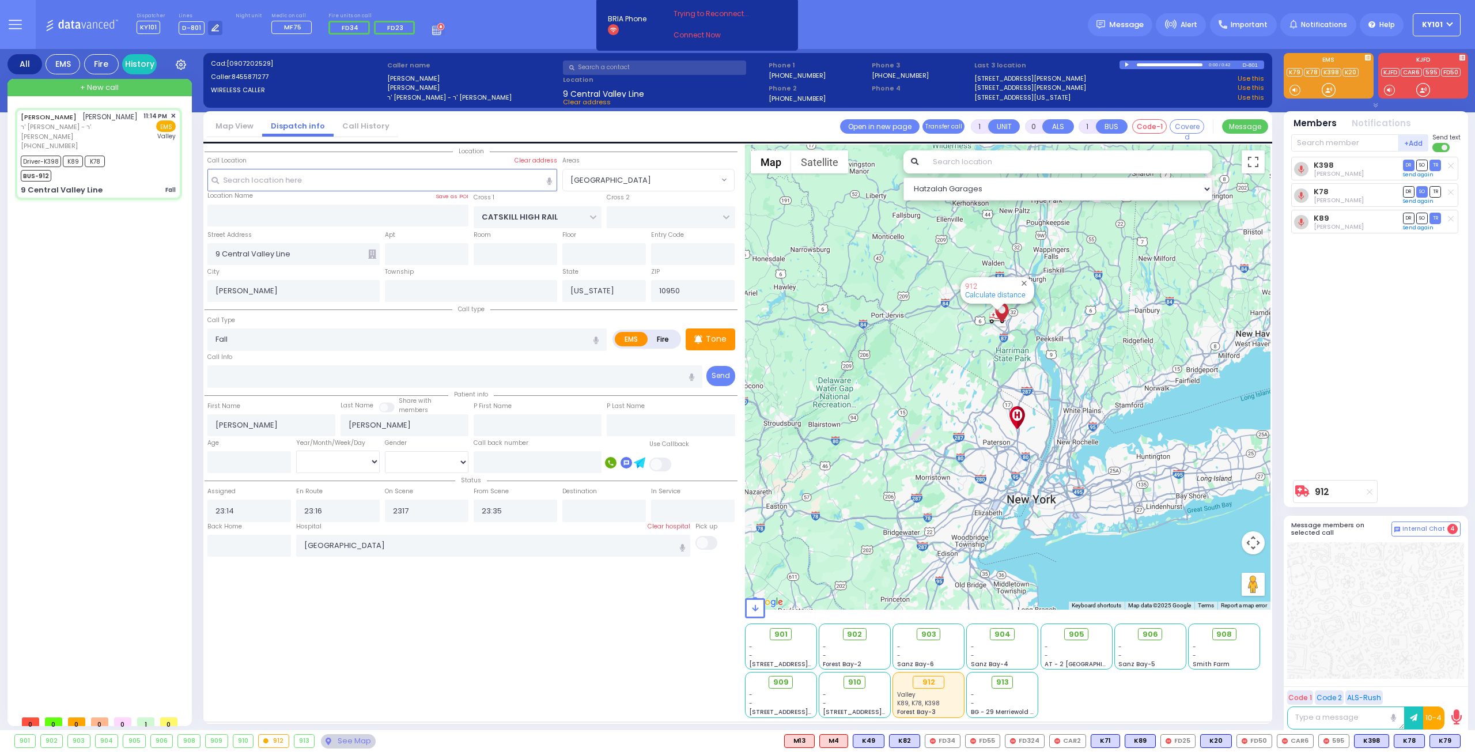
type input "23:17"
select select
radio input "true"
select select
select select "Hatzalah Garages"
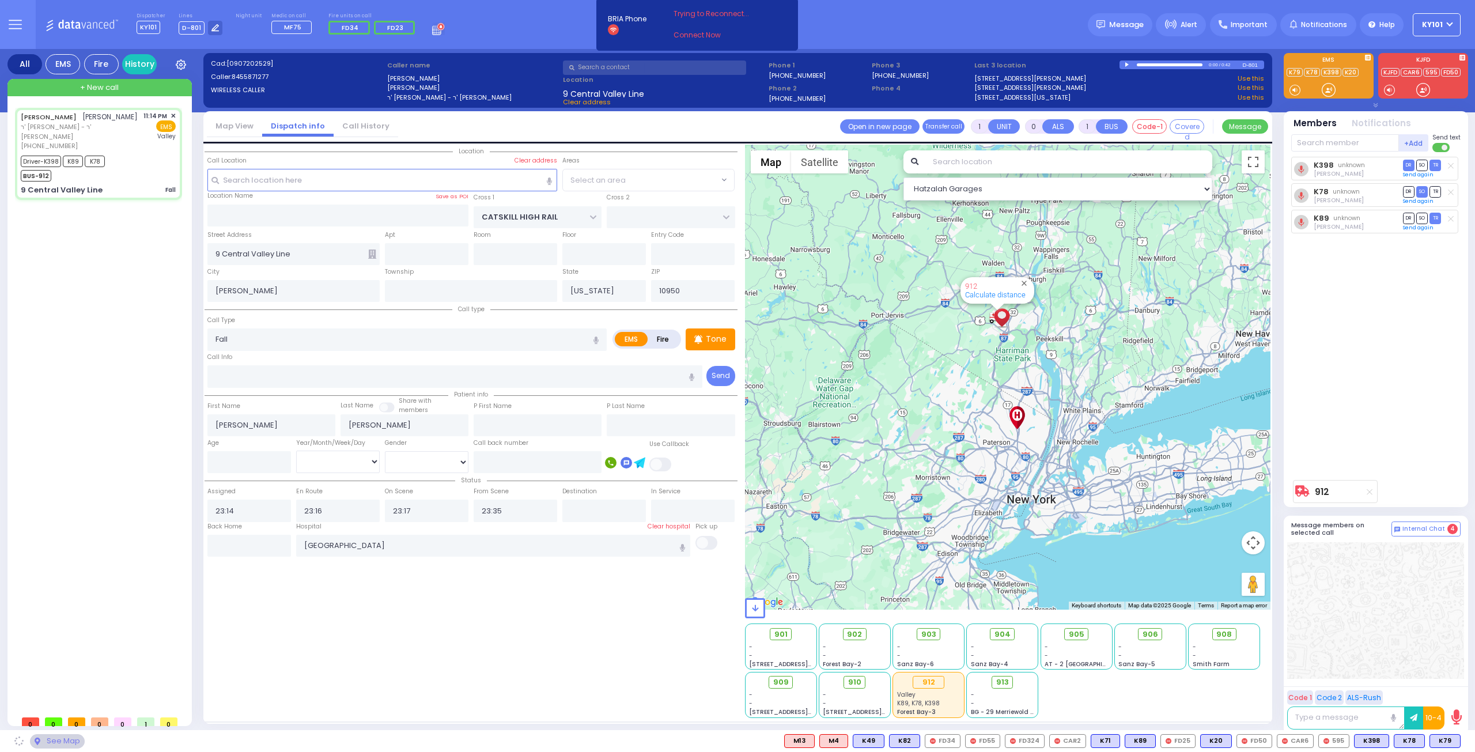
select select "[GEOGRAPHIC_DATA]"
type input "6"
select select
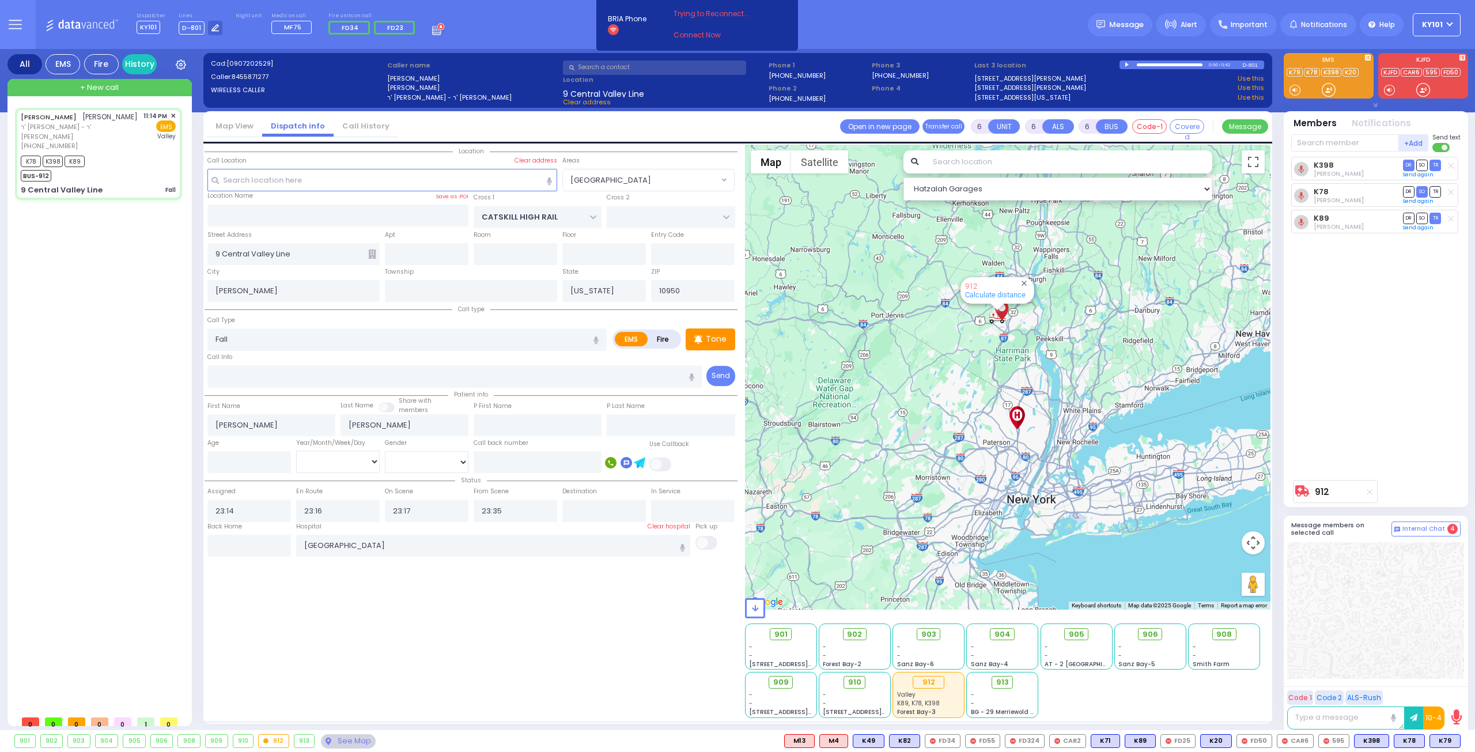
radio input "true"
type input "Unknown"
select select "Year"
select select "Hatzalah Garages"
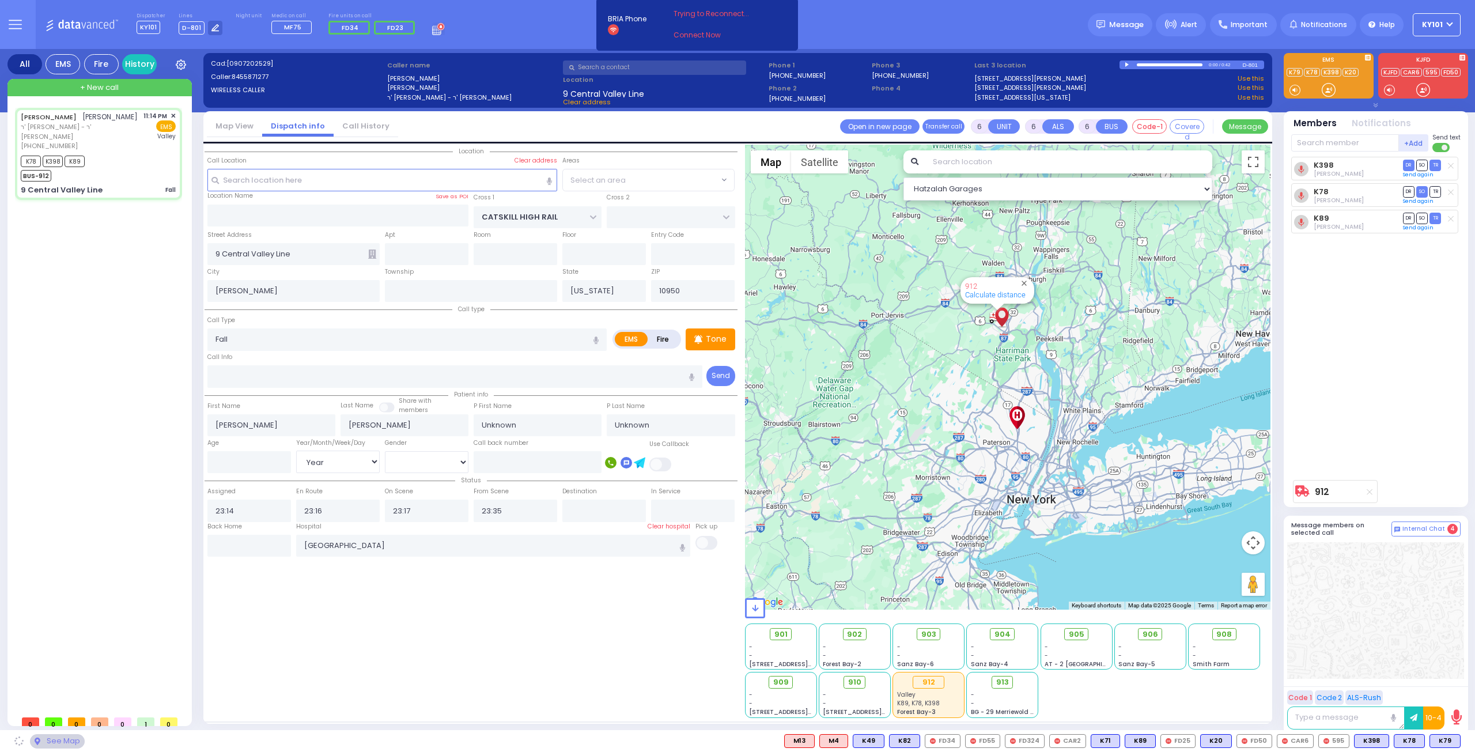
select select "[GEOGRAPHIC_DATA]"
select select
radio input "true"
select select "Year"
type input "23:55"
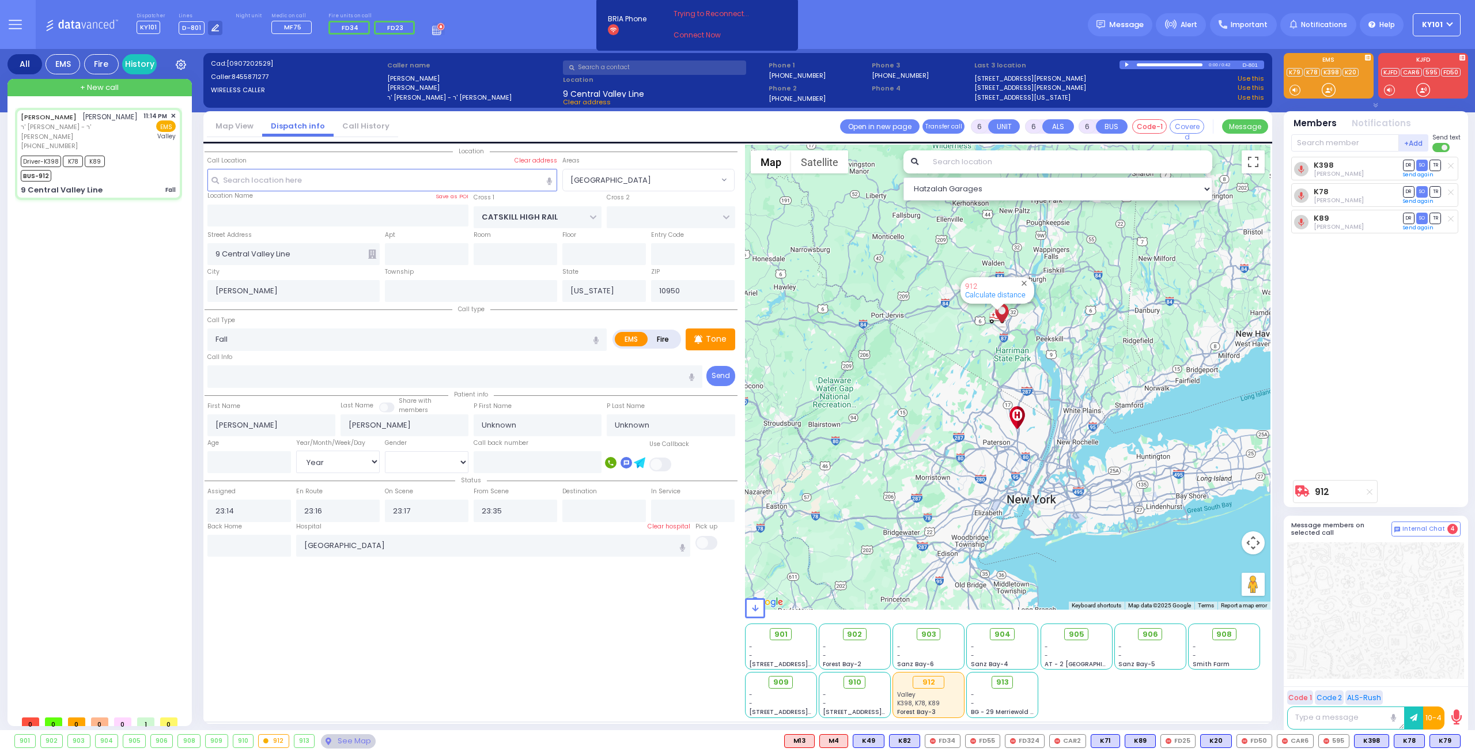
type input "23:59"
select select "Hatzalah Garages"
select select "[GEOGRAPHIC_DATA]"
select select
radio input "true"
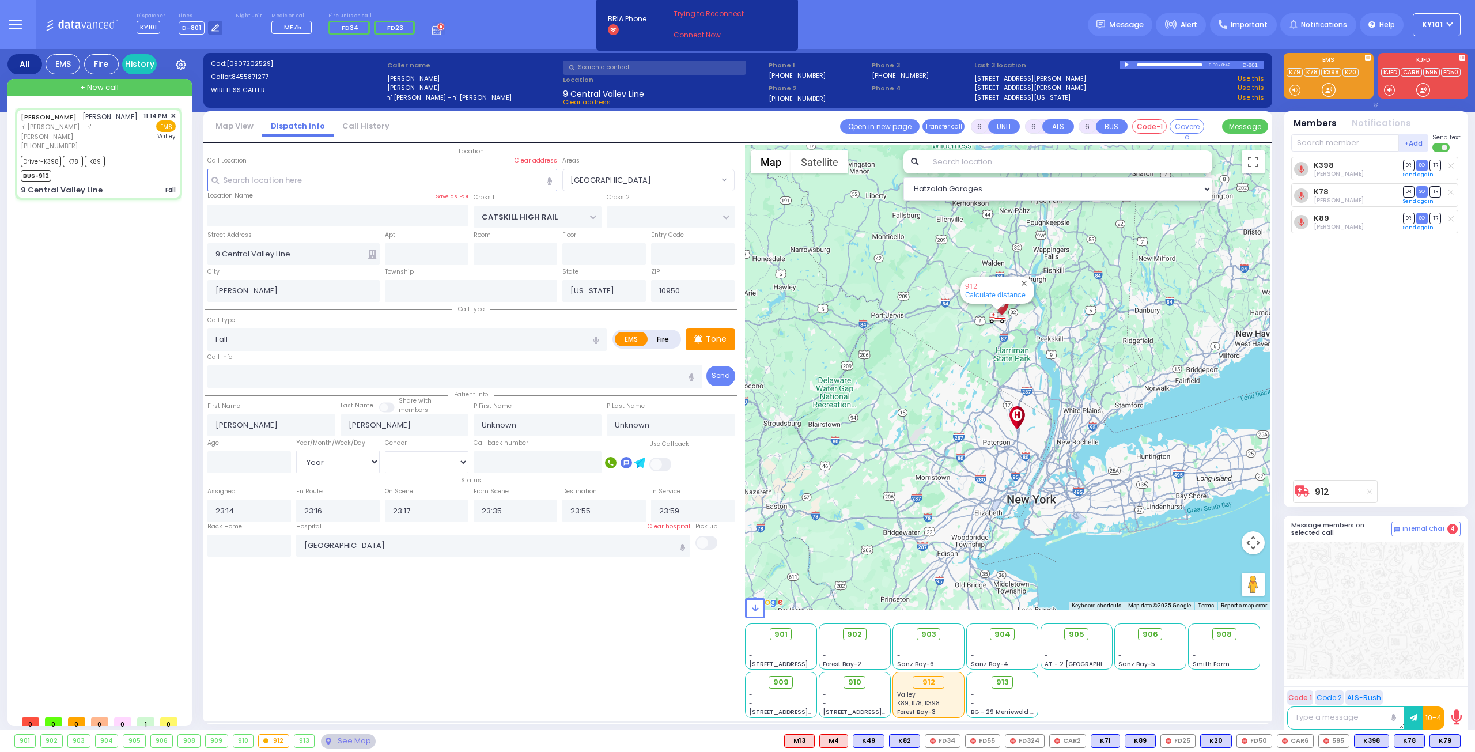
type input "Shloma"
type input "Maleh"
type input "1"
select select "Year"
select select "[DEMOGRAPHIC_DATA]"
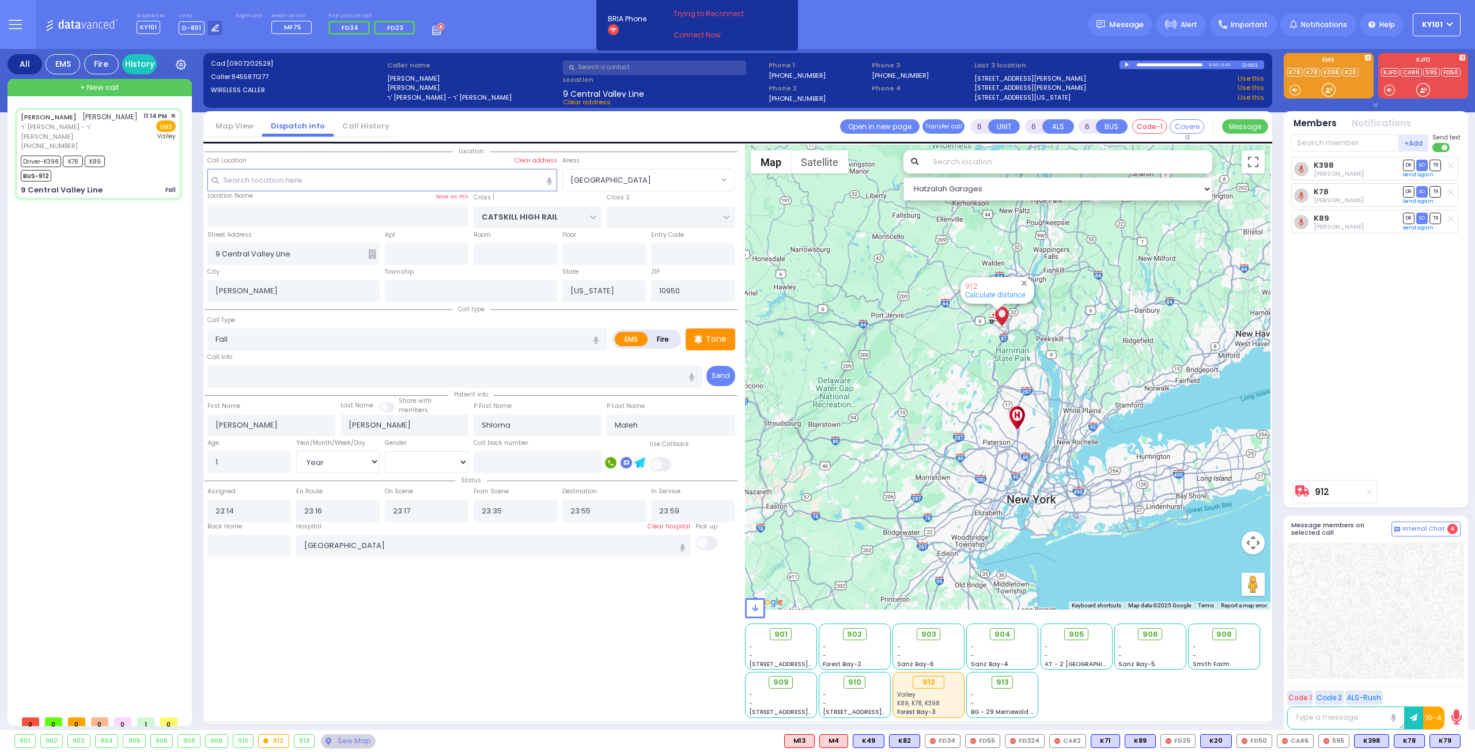
select select "Hatzalah Garages"
select select "[GEOGRAPHIC_DATA]"
select select
radio input "true"
select select "Year"
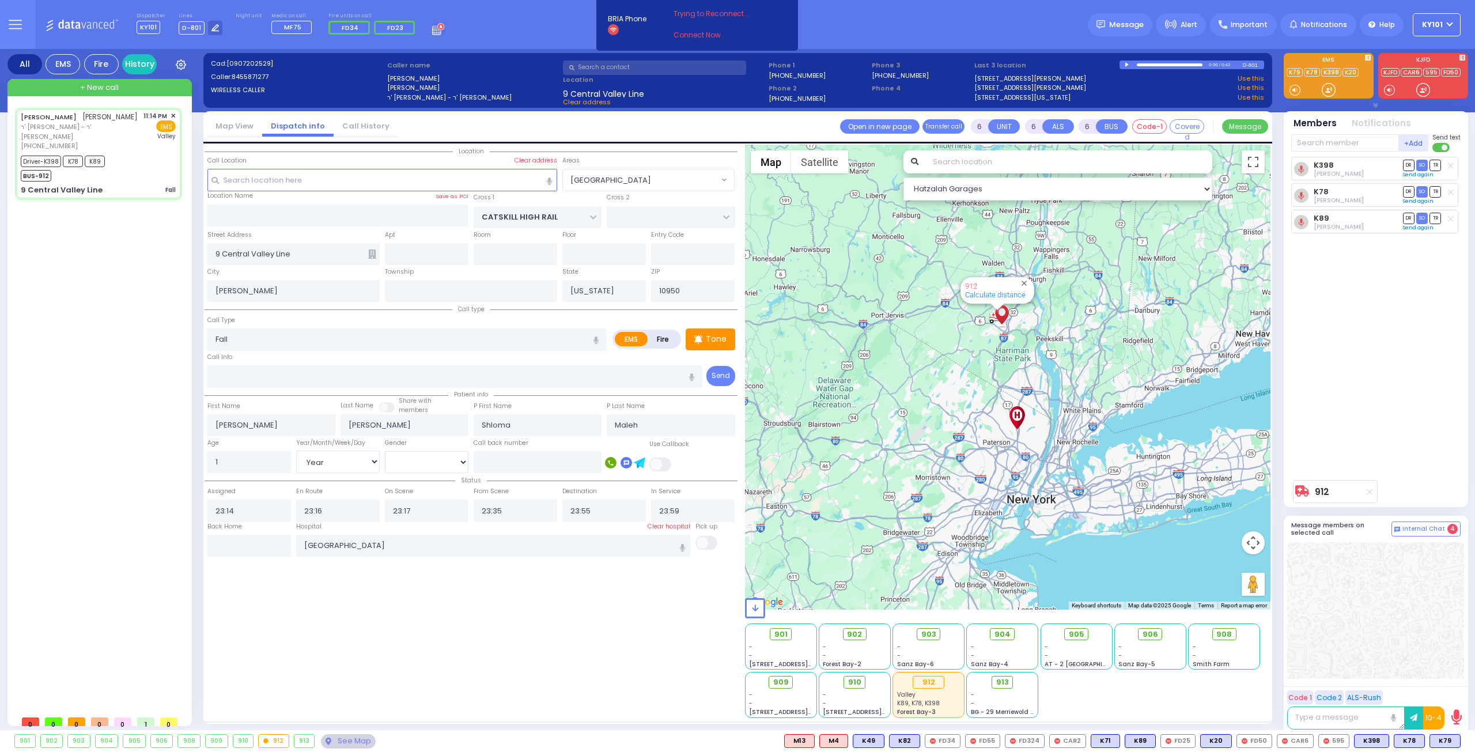
select select "[DEMOGRAPHIC_DATA]"
select select "Hatzalah Garages"
select select "[GEOGRAPHIC_DATA]"
select select
radio input "true"
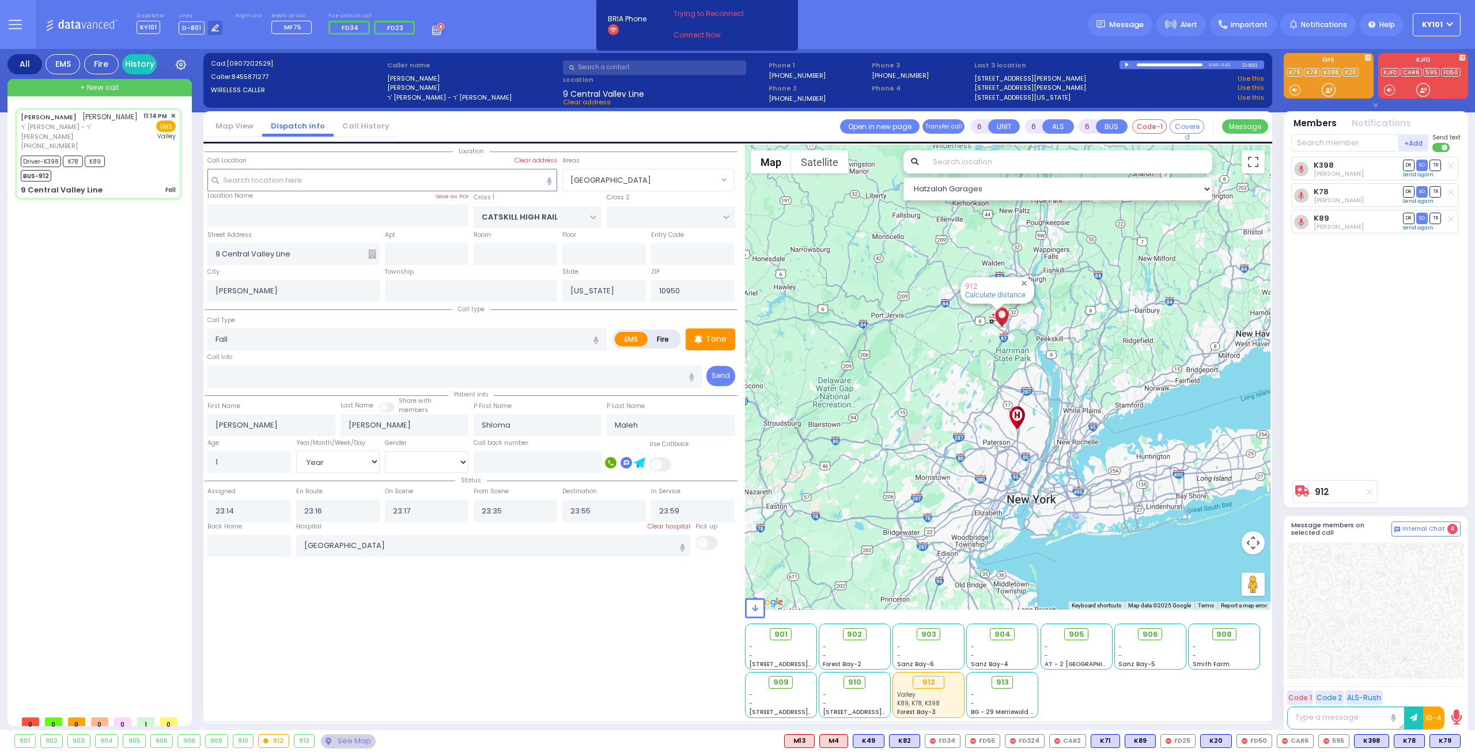
select select "Year"
select select "[DEMOGRAPHIC_DATA]"
select select "Hatzalah Garages"
select select "[GEOGRAPHIC_DATA]"
select select
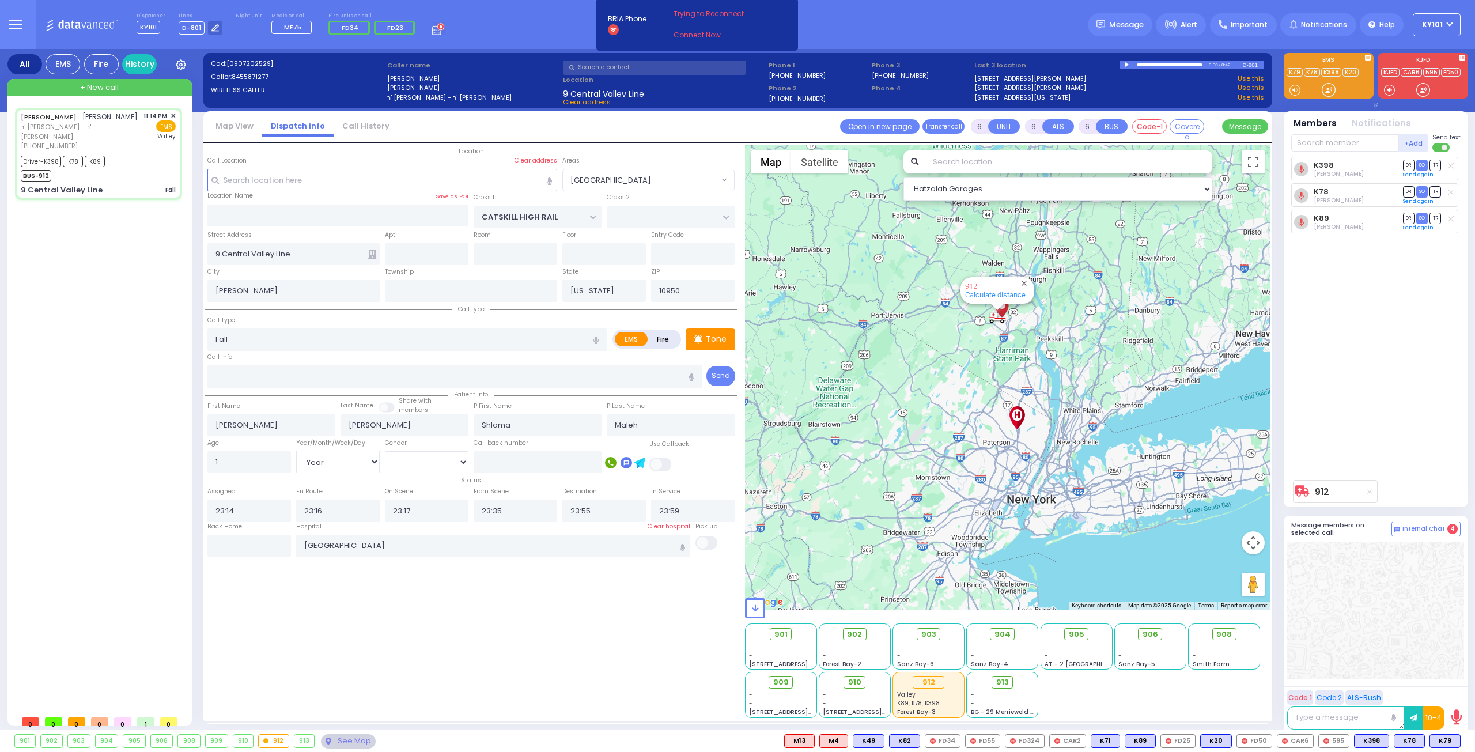
radio input "true"
select select "Year"
select select "[DEMOGRAPHIC_DATA]"
select select "Hatzalah Garages"
select select "[GEOGRAPHIC_DATA]"
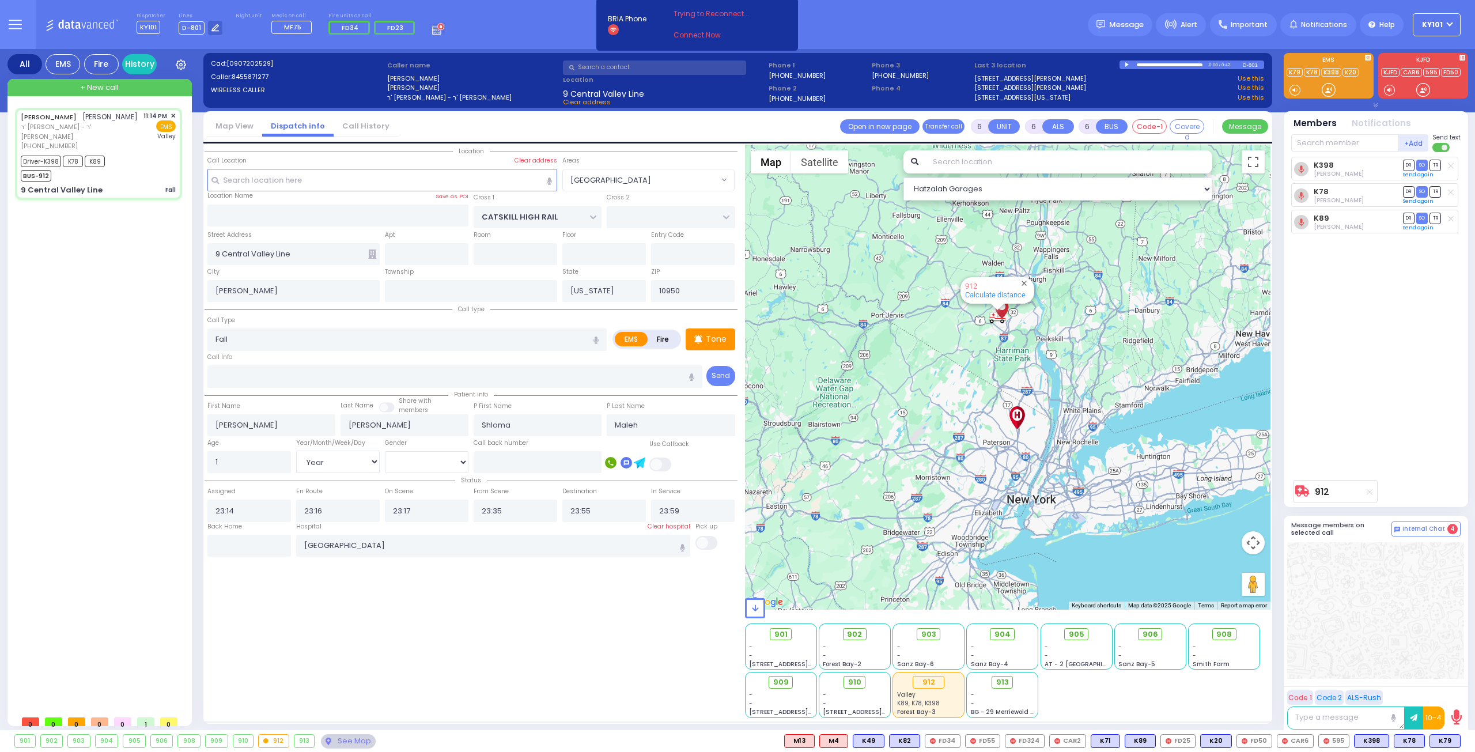
select select
radio input "true"
select select "Year"
select select "[DEMOGRAPHIC_DATA]"
select select "Hatzalah Garages"
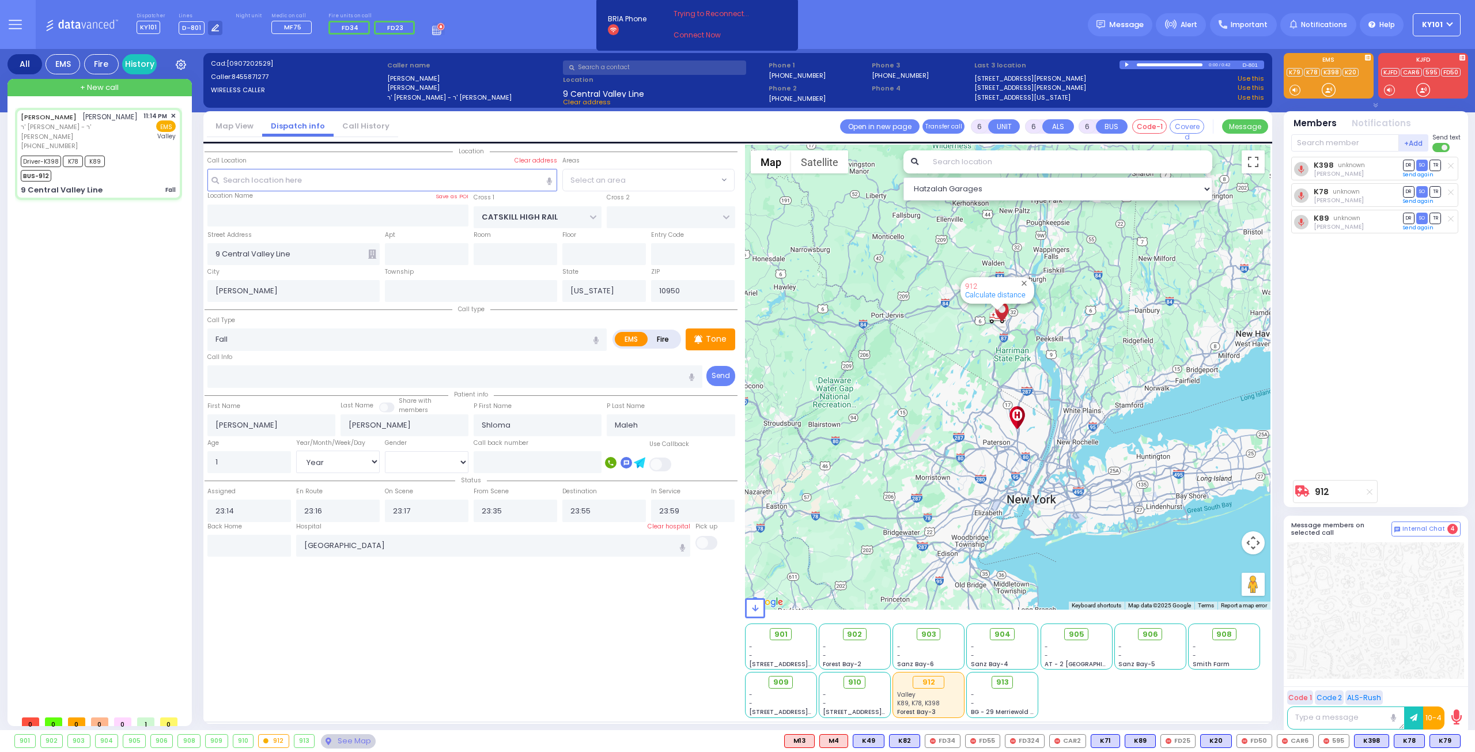
select select "[GEOGRAPHIC_DATA]"
select select
radio input "true"
select select "Year"
select select "[DEMOGRAPHIC_DATA]"
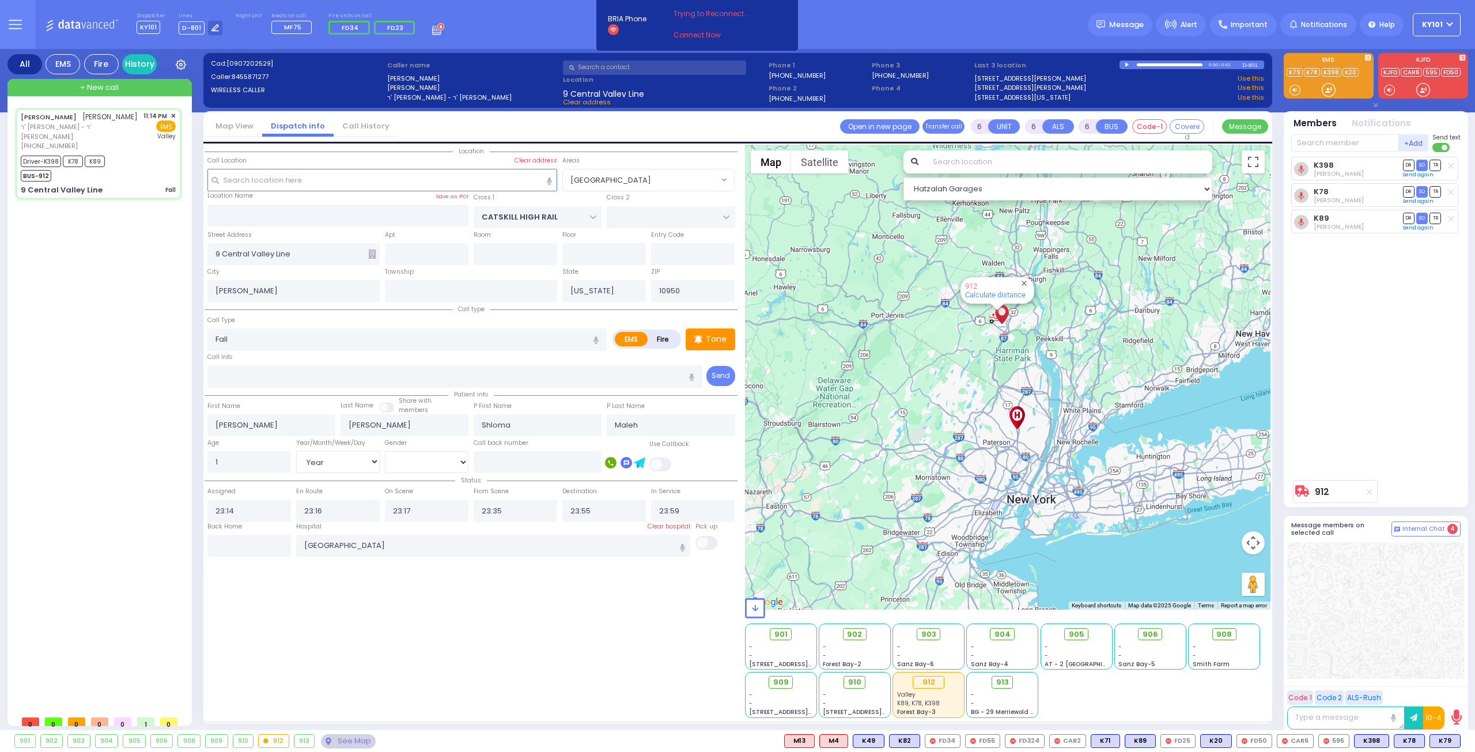
select select "Hatzalah Garages"
select select "[GEOGRAPHIC_DATA]"
select select
radio input "true"
select select "Year"
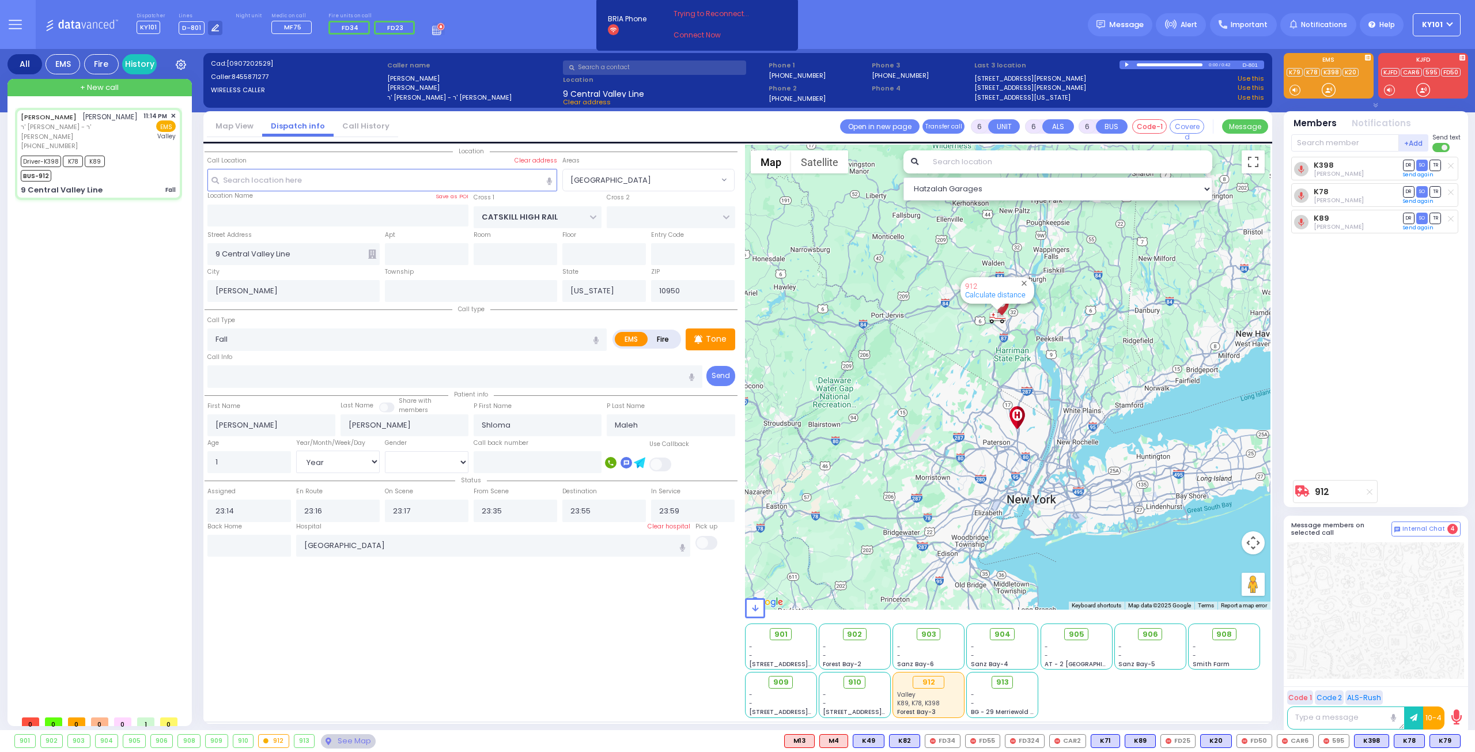
select select "[DEMOGRAPHIC_DATA]"
select select "Hatzalah Garages"
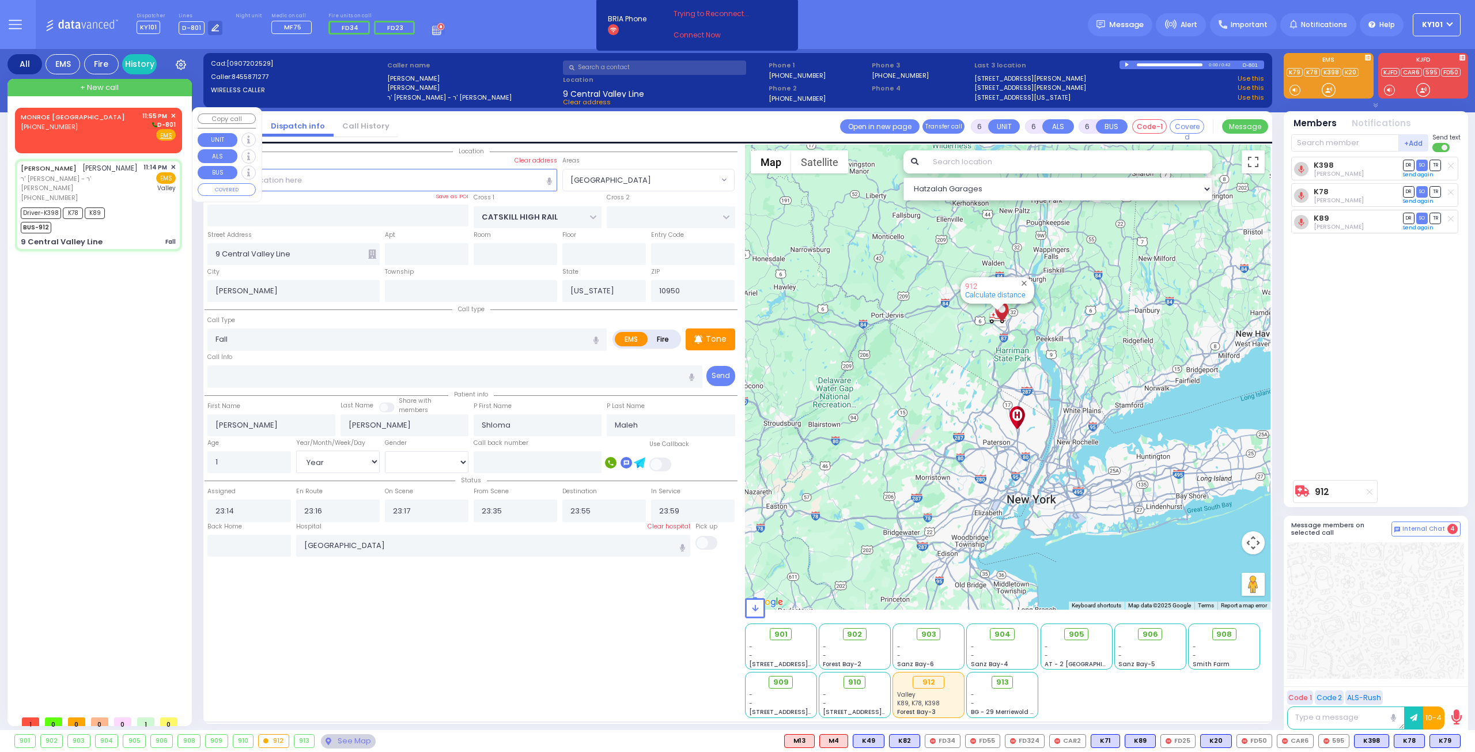
click at [89, 117] on div "MONROE NY (845) 783-1234 11:55 PM ✕ D-801" at bounding box center [98, 126] width 155 height 30
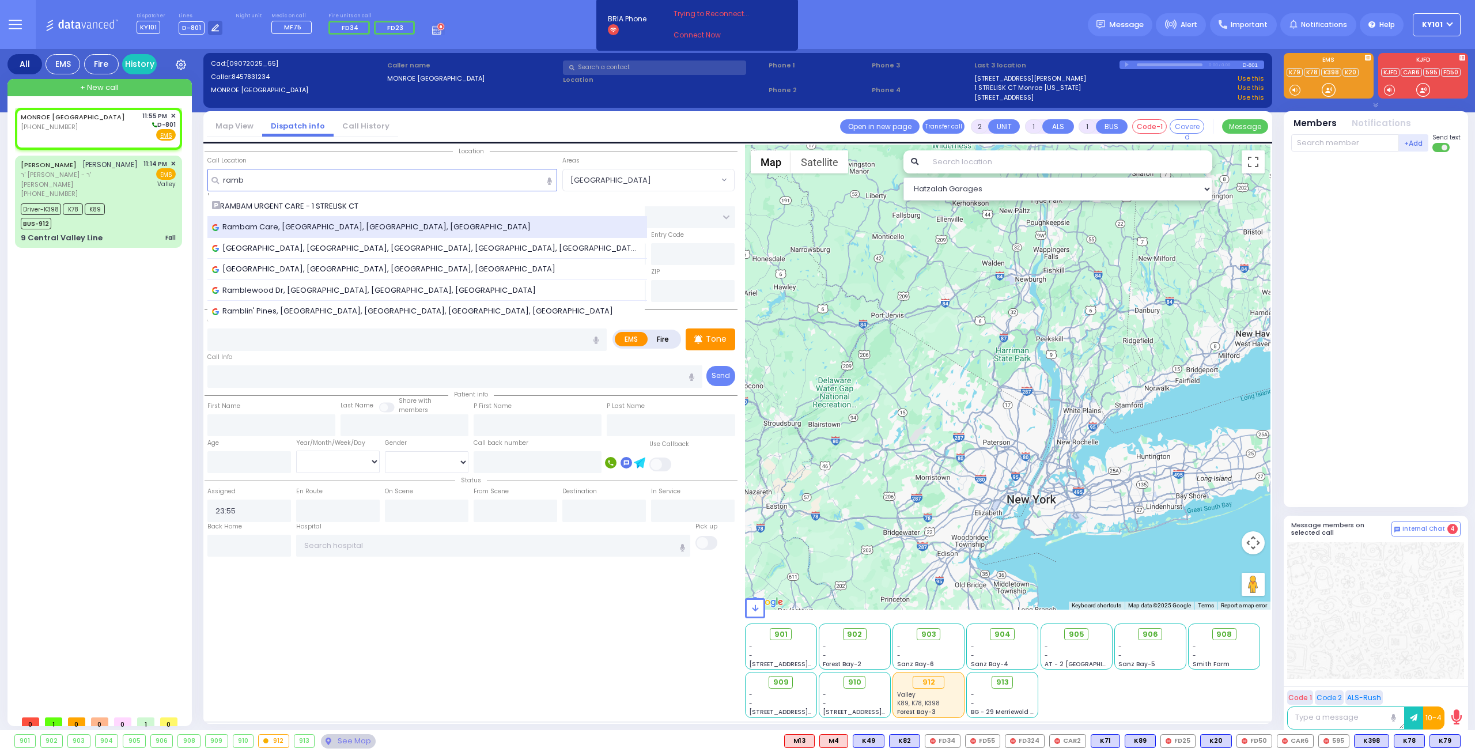
click at [371, 222] on span "Rambam Care, Strelisk Court, Monroe, NY, USA" at bounding box center [373, 227] width 323 height 12
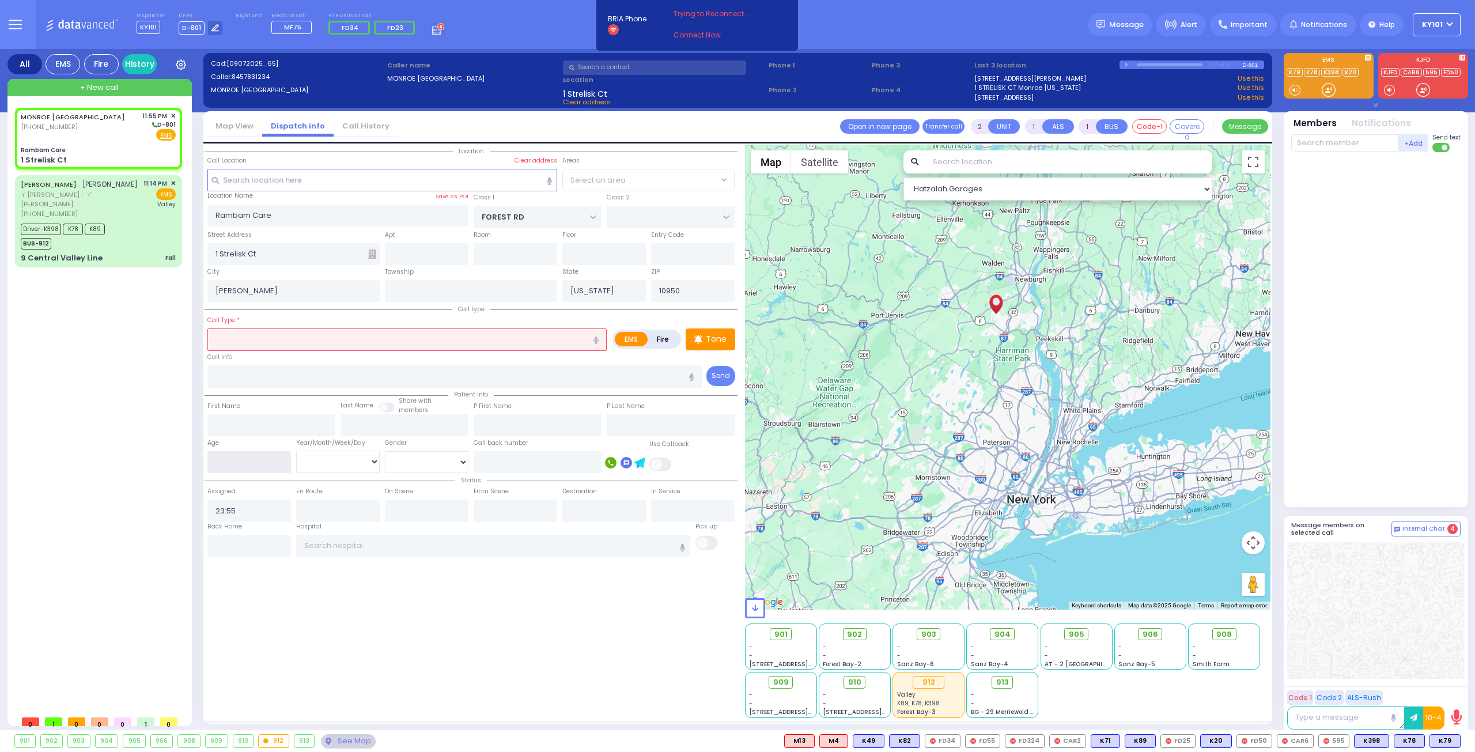
click at [251, 455] on input "number" at bounding box center [249, 462] width 84 height 22
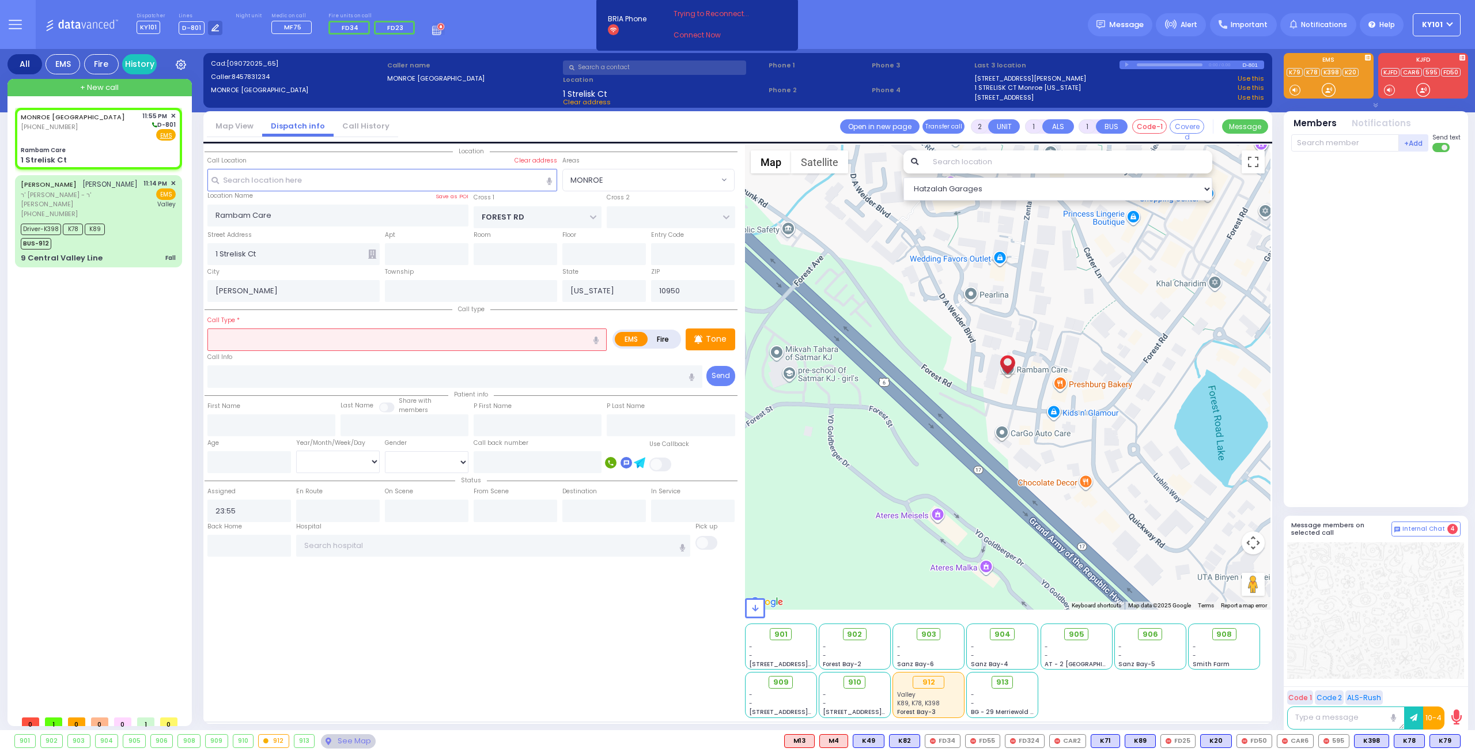
click at [275, 342] on input "text" at bounding box center [406, 339] width 399 height 22
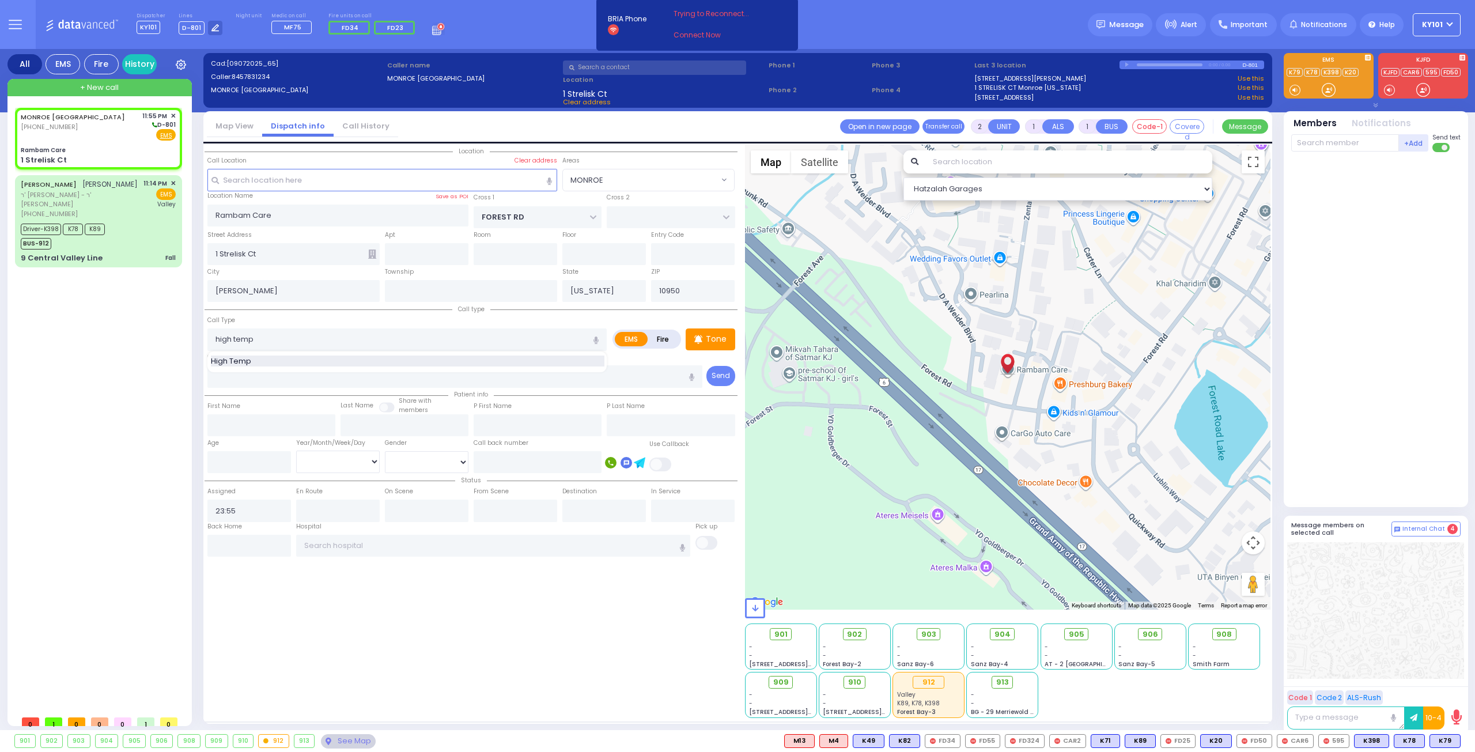
click at [278, 358] on div "High Temp" at bounding box center [407, 361] width 393 height 12
click at [247, 379] on input "text" at bounding box center [454, 376] width 495 height 22
click at [244, 467] on input "number" at bounding box center [249, 462] width 84 height 22
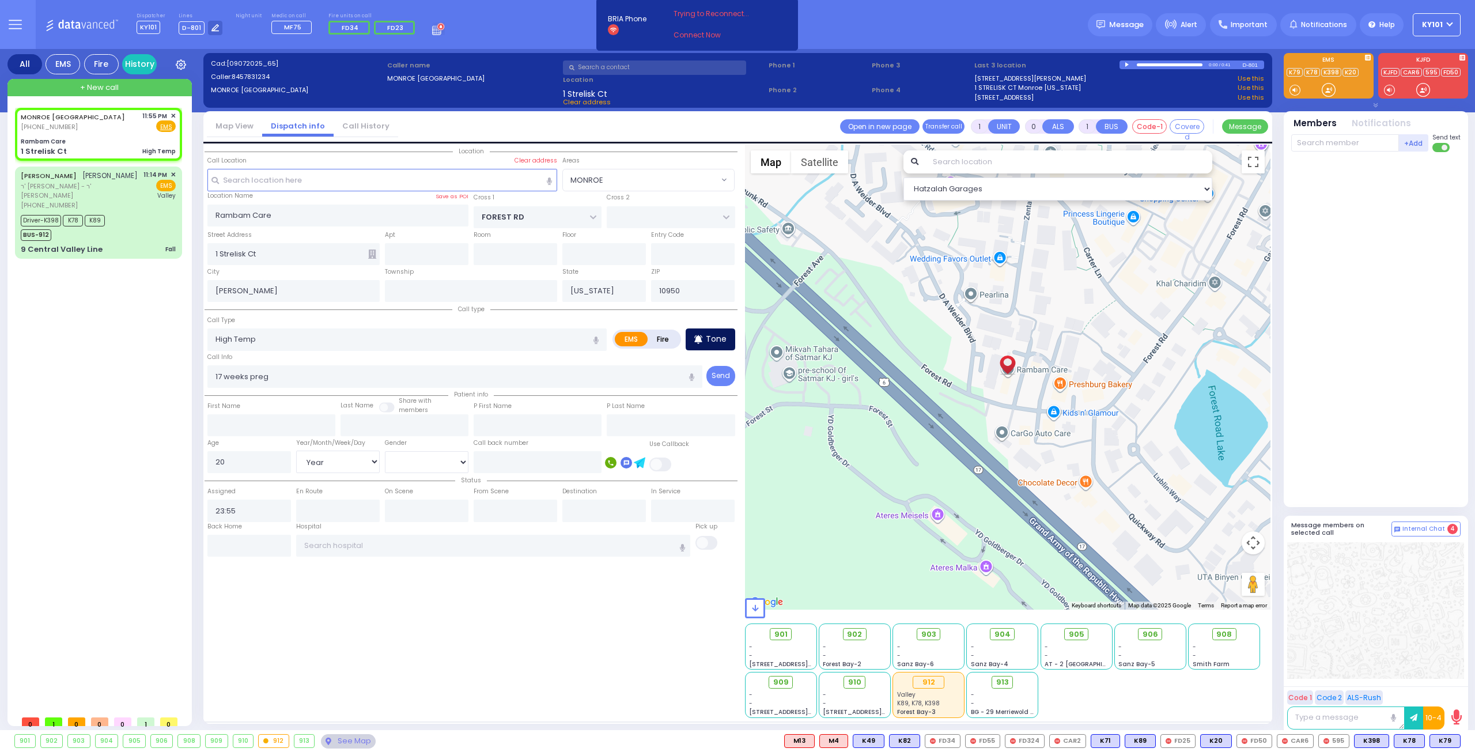
click at [717, 339] on p "Tone" at bounding box center [716, 339] width 21 height 12
click at [1439, 741] on span "K75" at bounding box center [1445, 741] width 30 height 13
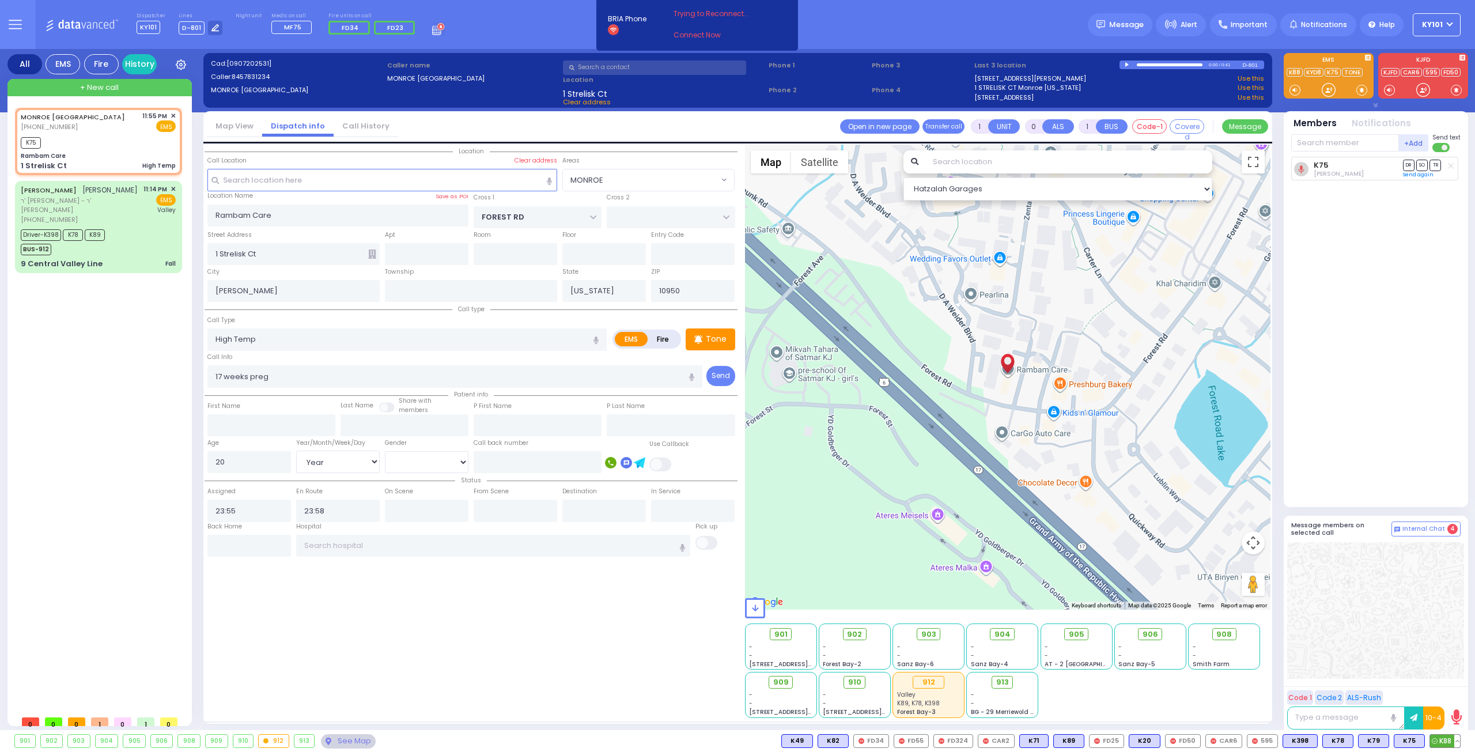
click at [1440, 739] on span "K88" at bounding box center [1445, 741] width 30 height 13
click at [852, 633] on span "902" at bounding box center [859, 635] width 15 height 12
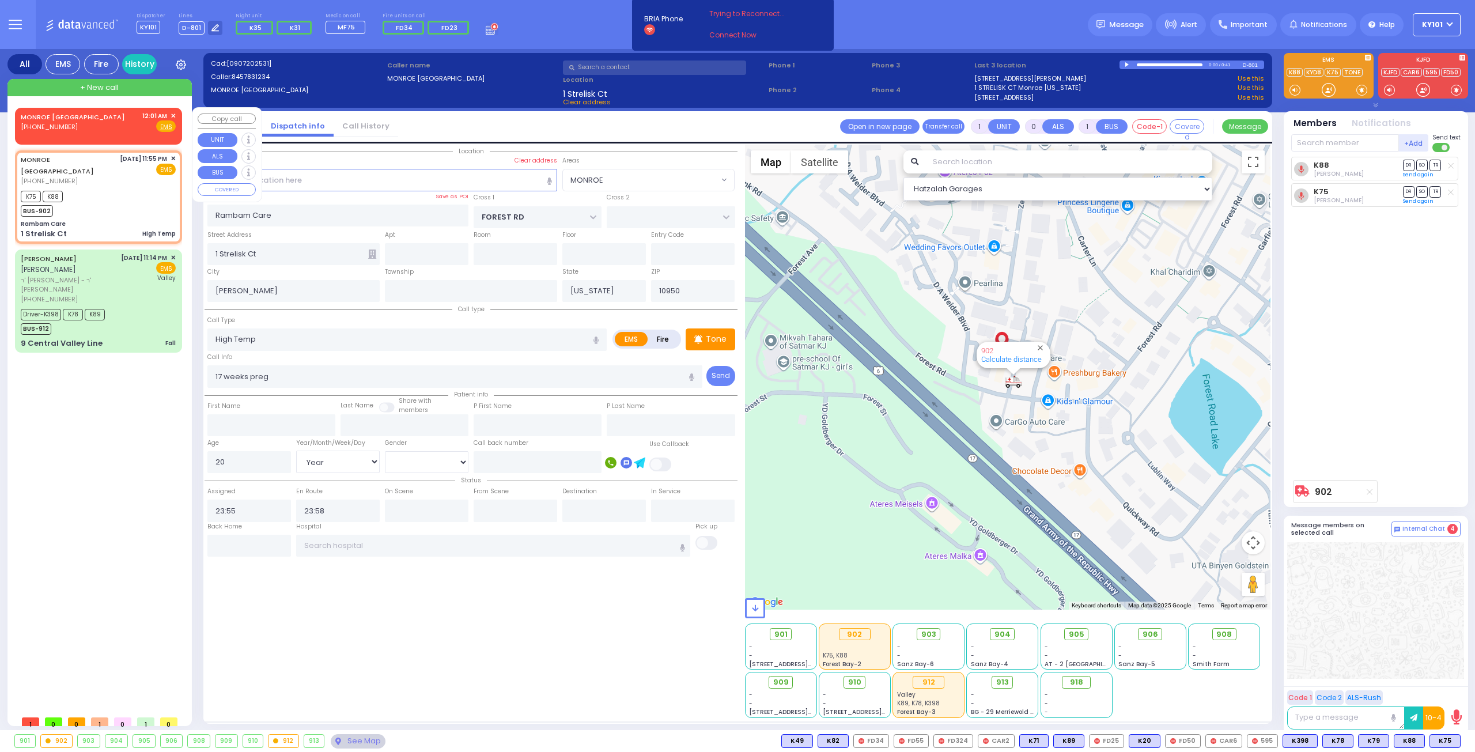
click at [174, 115] on span "✕" at bounding box center [173, 116] width 5 height 10
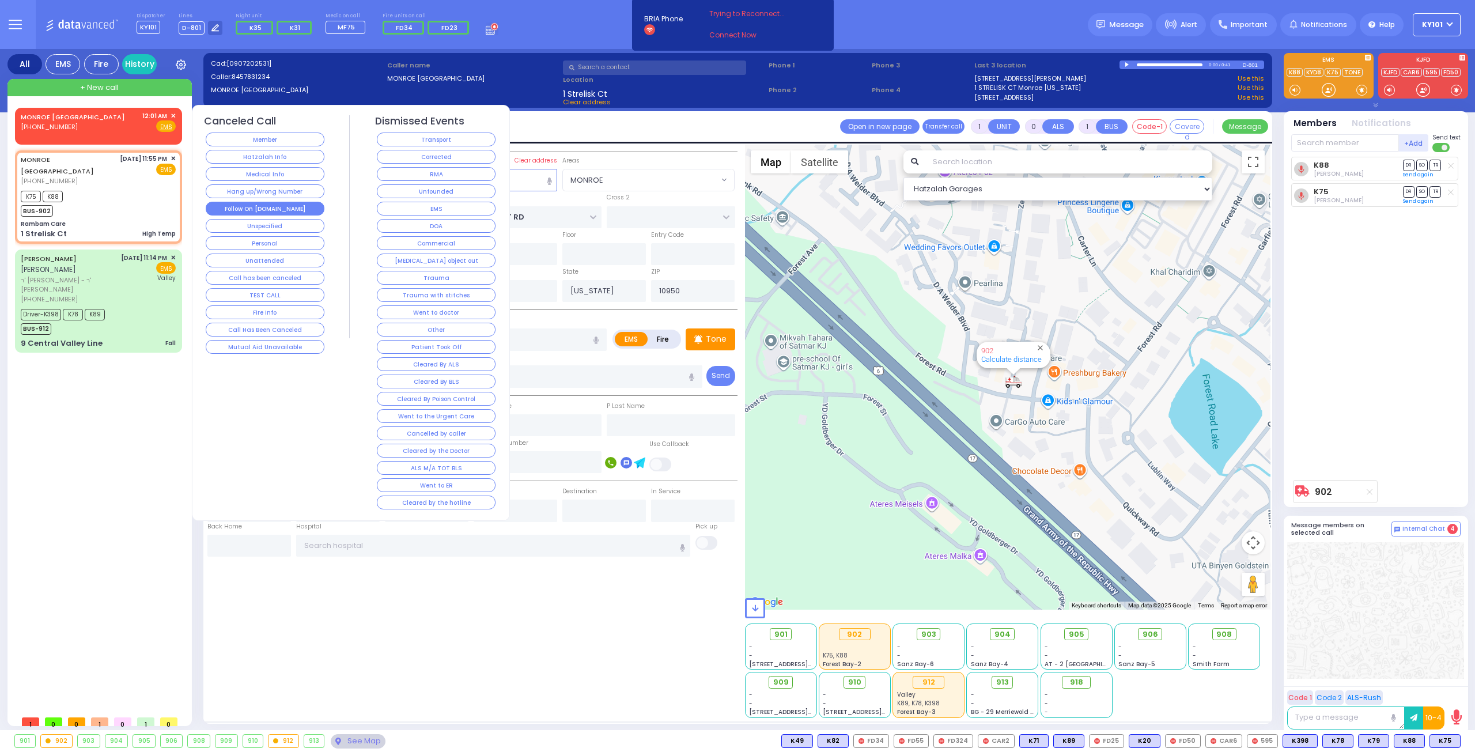
click at [289, 202] on button "Follow On [DOMAIN_NAME]" at bounding box center [265, 209] width 119 height 14
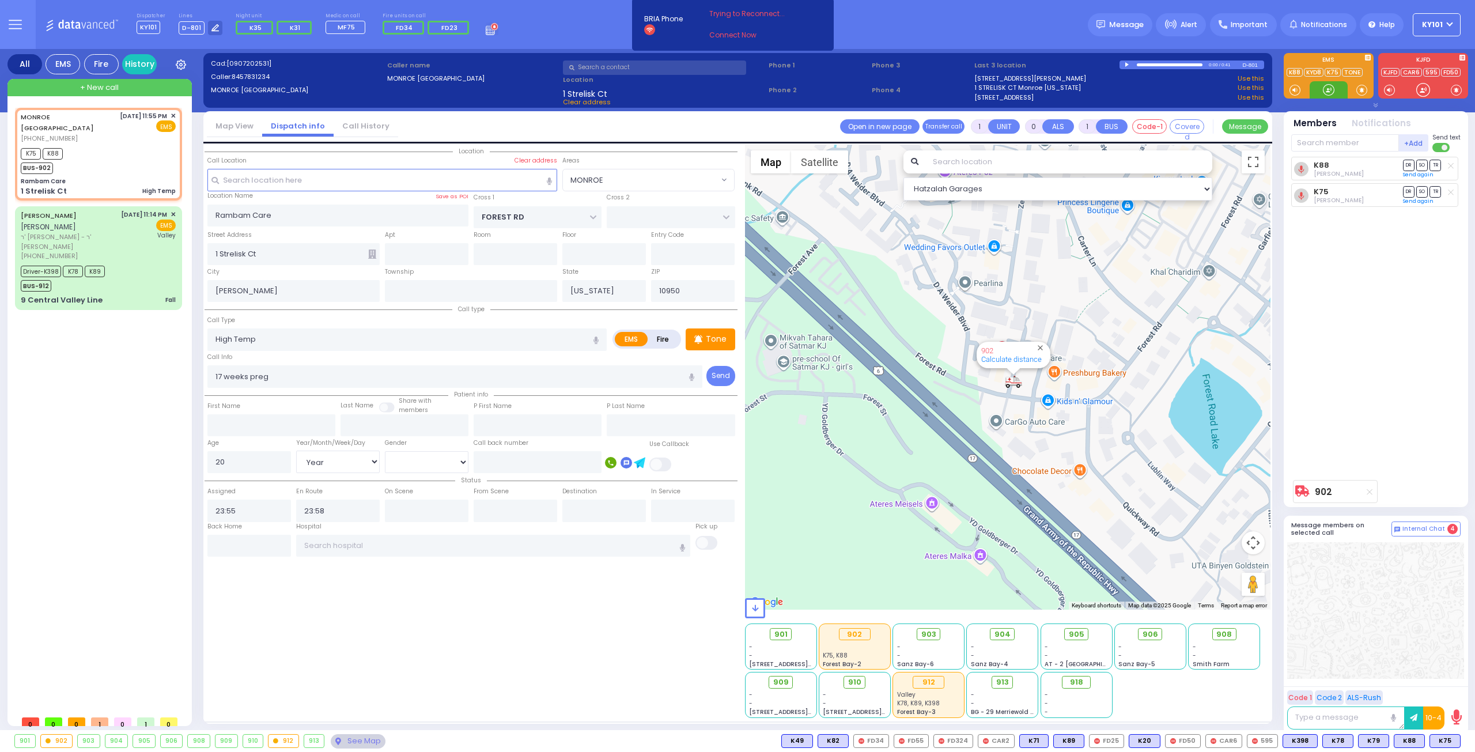
select select "MONROE"
select select "Year"
select select "[DEMOGRAPHIC_DATA]"
click at [1441, 739] on span "MF75" at bounding box center [1442, 741] width 35 height 13
select select
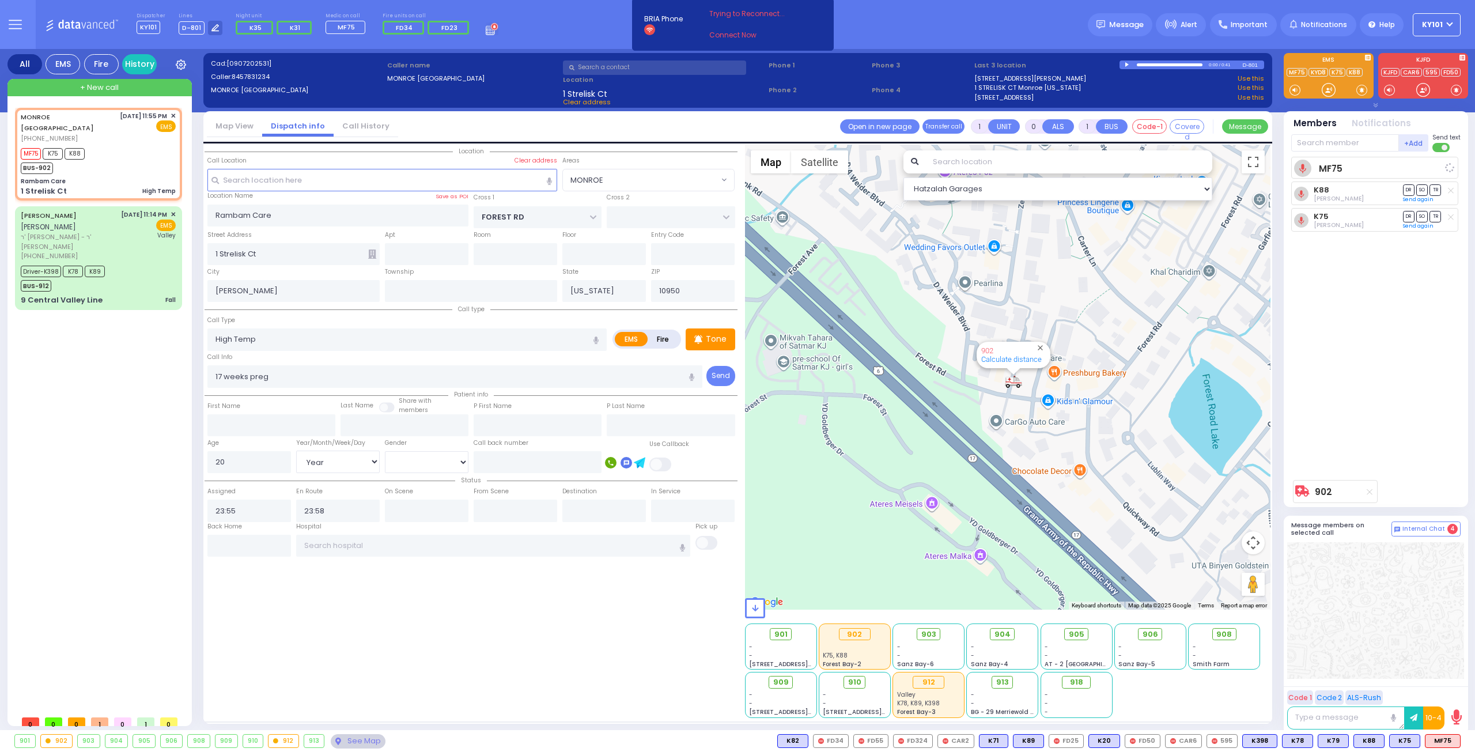
radio input "true"
select select "Year"
select select "[DEMOGRAPHIC_DATA]"
select select "Hatzalah Garages"
select select "MONROE"
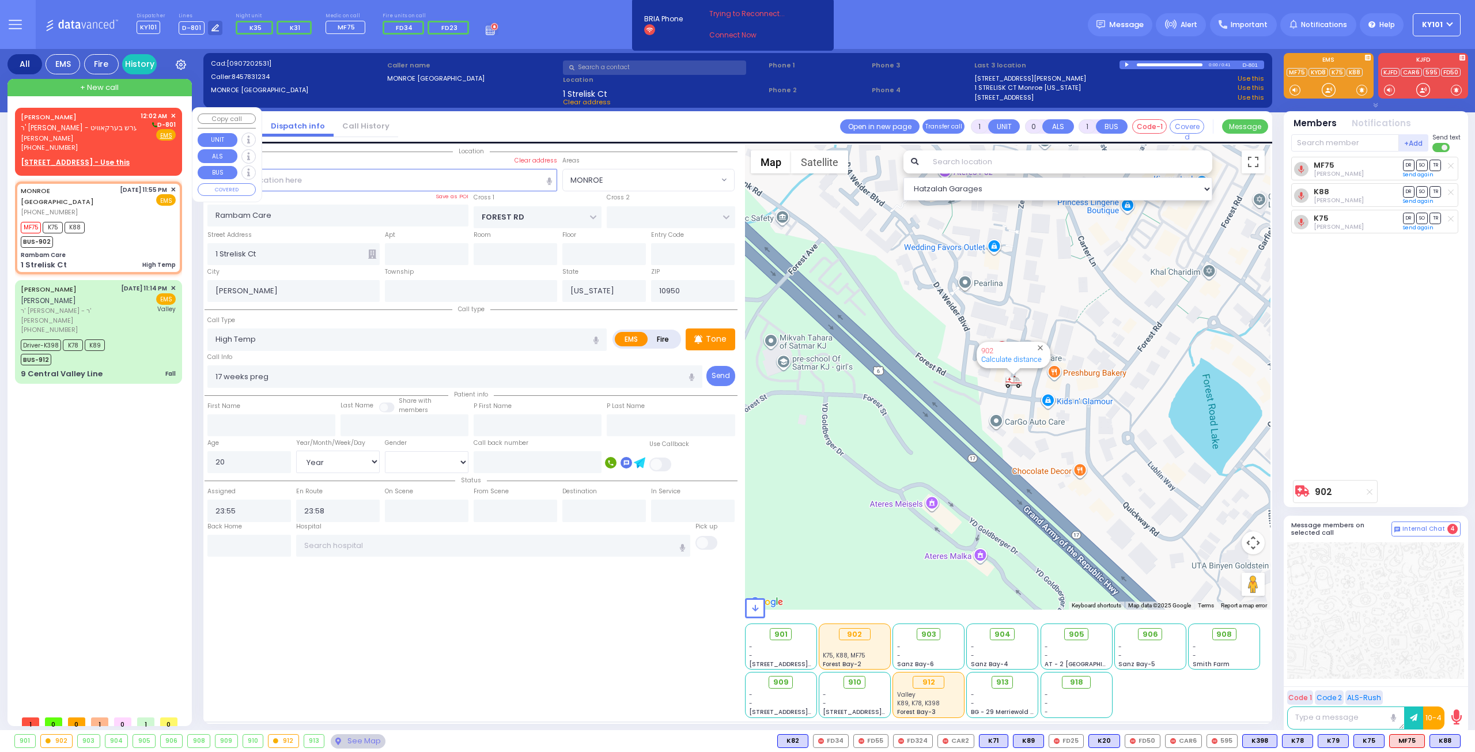
click at [73, 129] on span "ר' אברהם שלום - ר' אייזיק הערש בערקאוויט" at bounding box center [95, 128] width 148 height 10
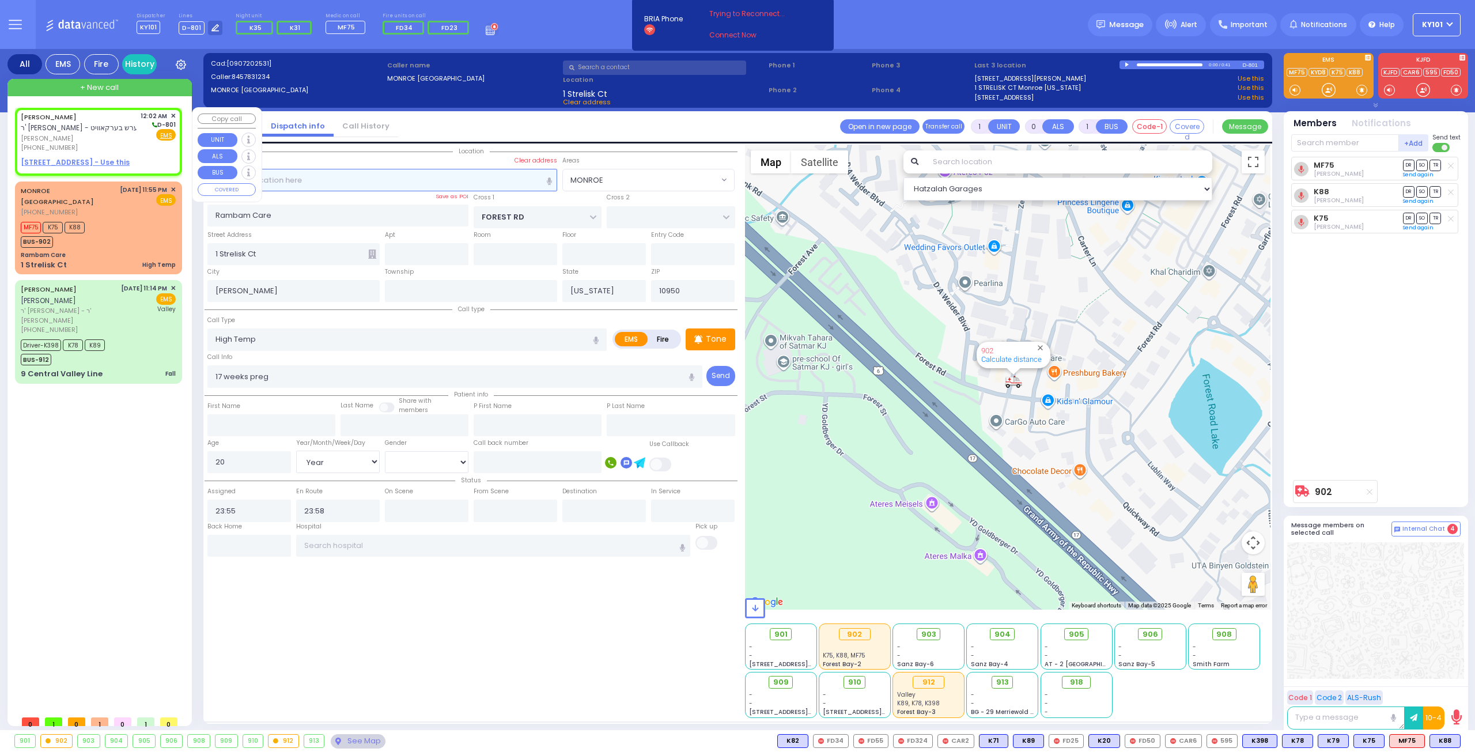
type input "2"
type input "1"
select select
radio input "true"
type input "MOSHE"
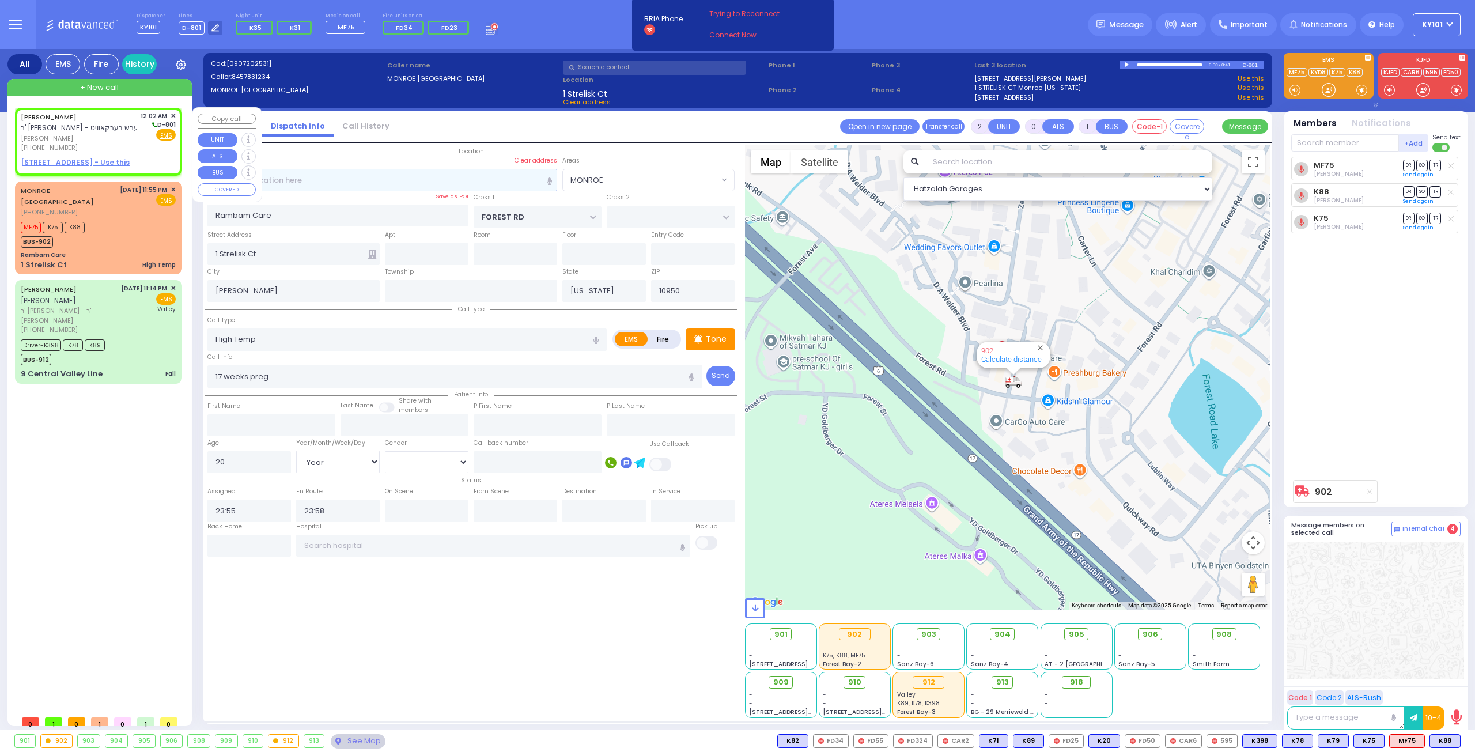
type input "STRULOWITZ"
select select
type input "00:02"
select select "Hatzalah Garages"
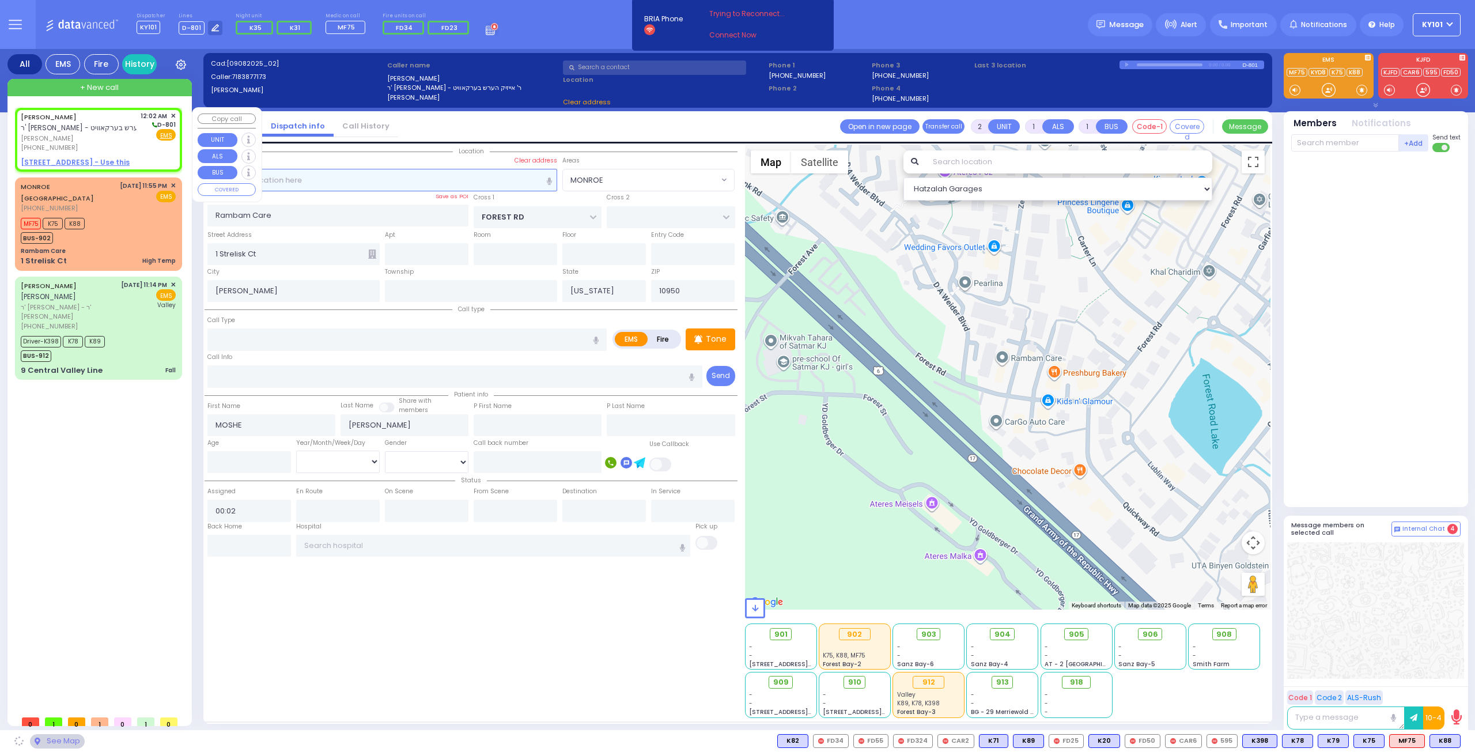
select select
radio input "true"
select select
select select "Hatzalah Garages"
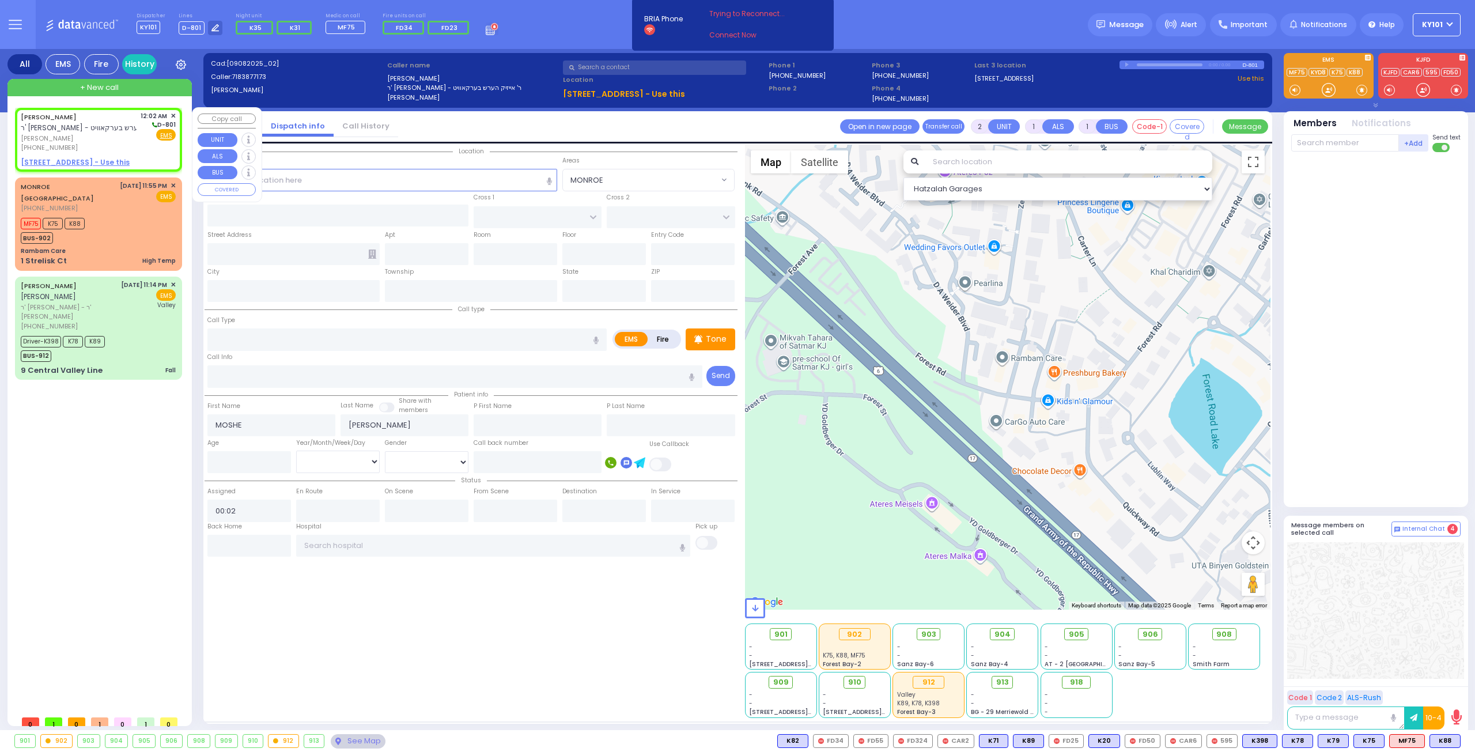
click at [91, 162] on u "10 BEER SHAVA ST 304 - Use this" at bounding box center [75, 162] width 109 height 10
select select
radio input "true"
select select
select select "Hatzalah Garages"
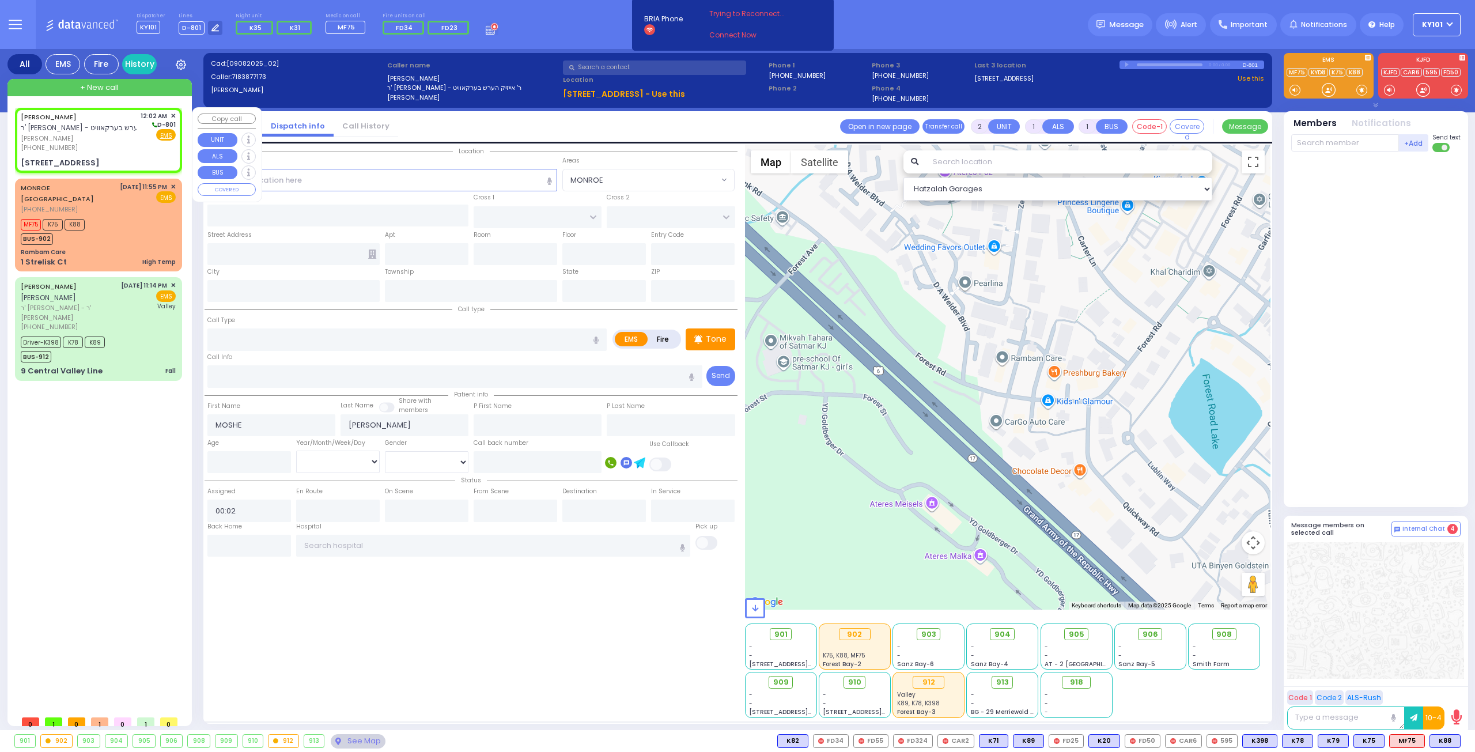
select select
radio input "true"
select select
select select "Hatzalah Garages"
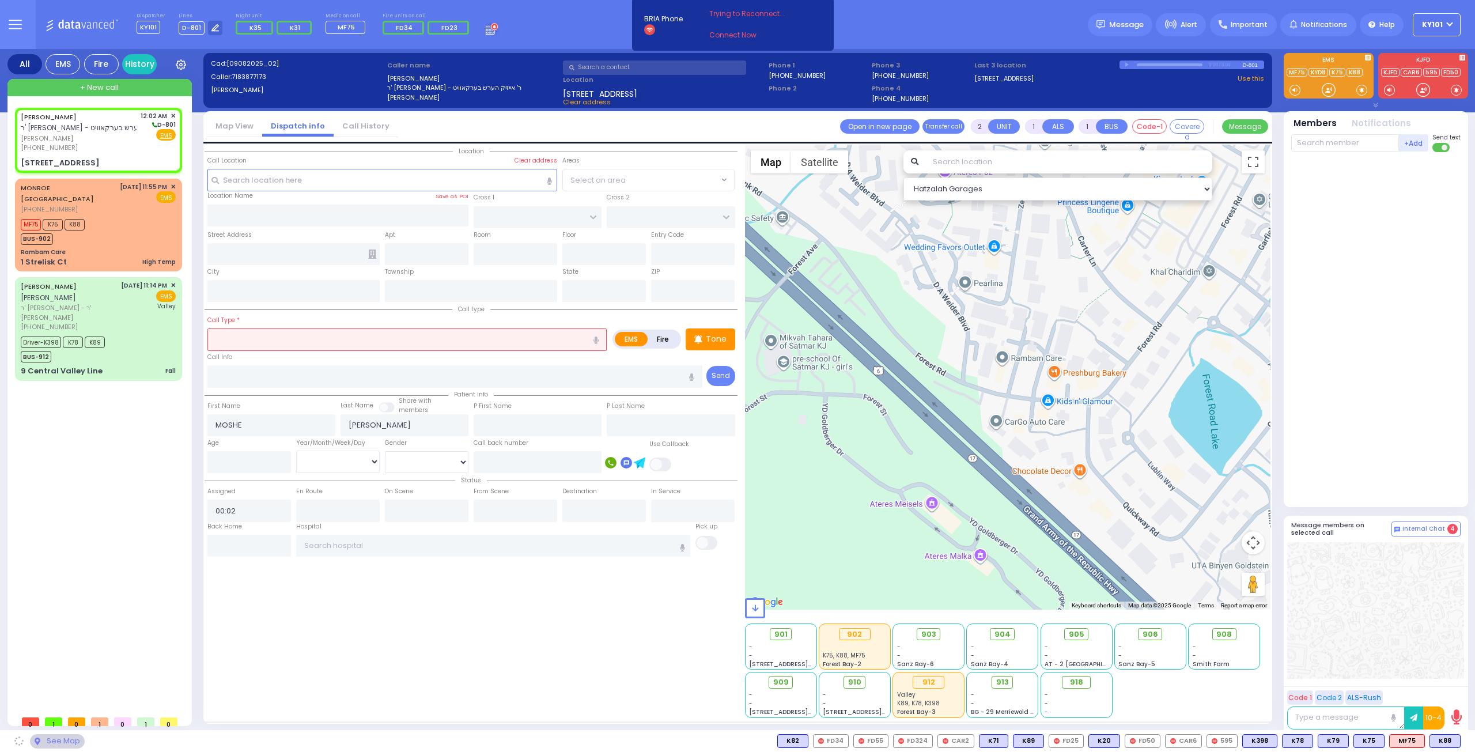
type input "S.M. ROSMER RD"
type input "CHUST RD"
type input "10 BEER SHAVA ST"
type input "304"
type input "Monroe"
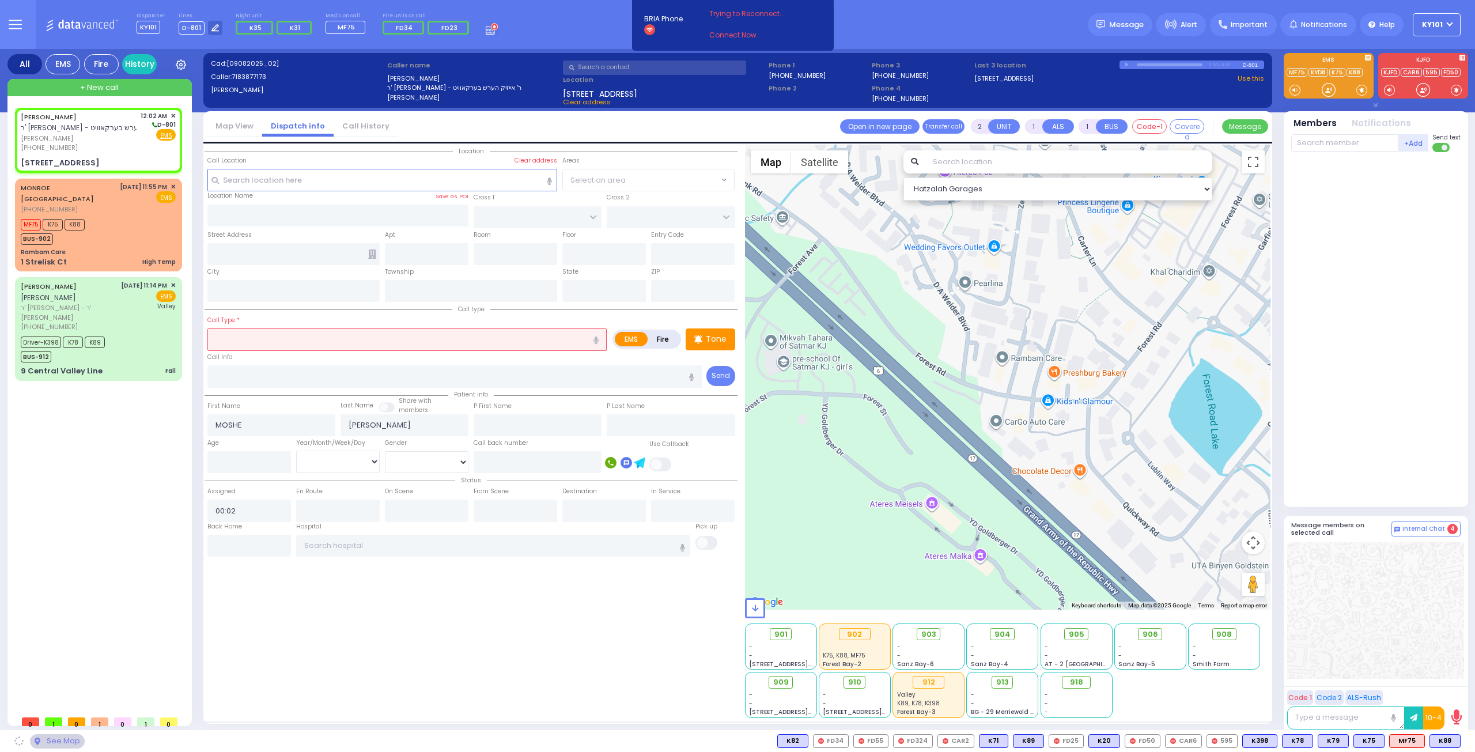
type input "[US_STATE]"
type input "10950"
click at [272, 339] on input "text" at bounding box center [406, 339] width 399 height 22
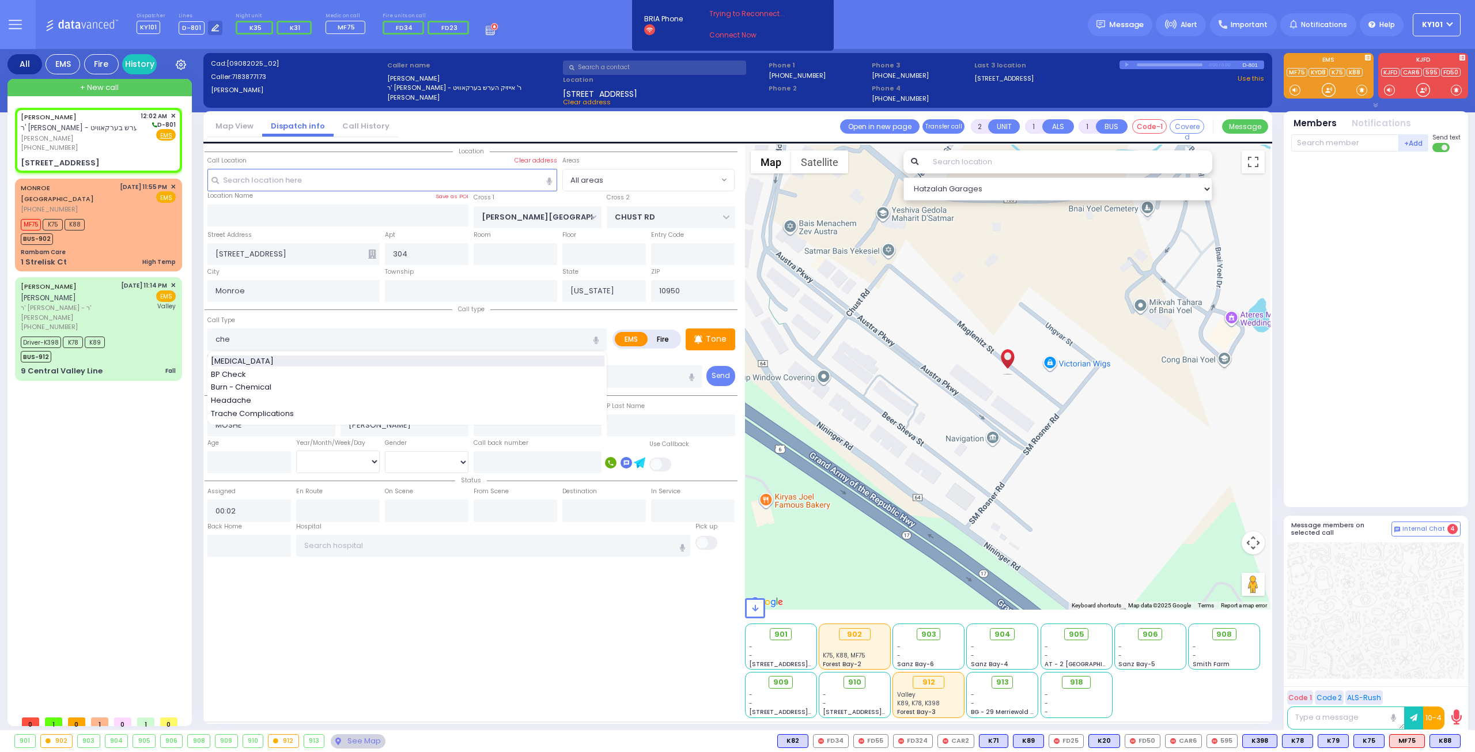
click at [282, 357] on div "Chest Pain" at bounding box center [407, 361] width 393 height 12
type input "Chest Pain"
click at [249, 456] on input "number" at bounding box center [249, 462] width 84 height 22
select select
radio input "true"
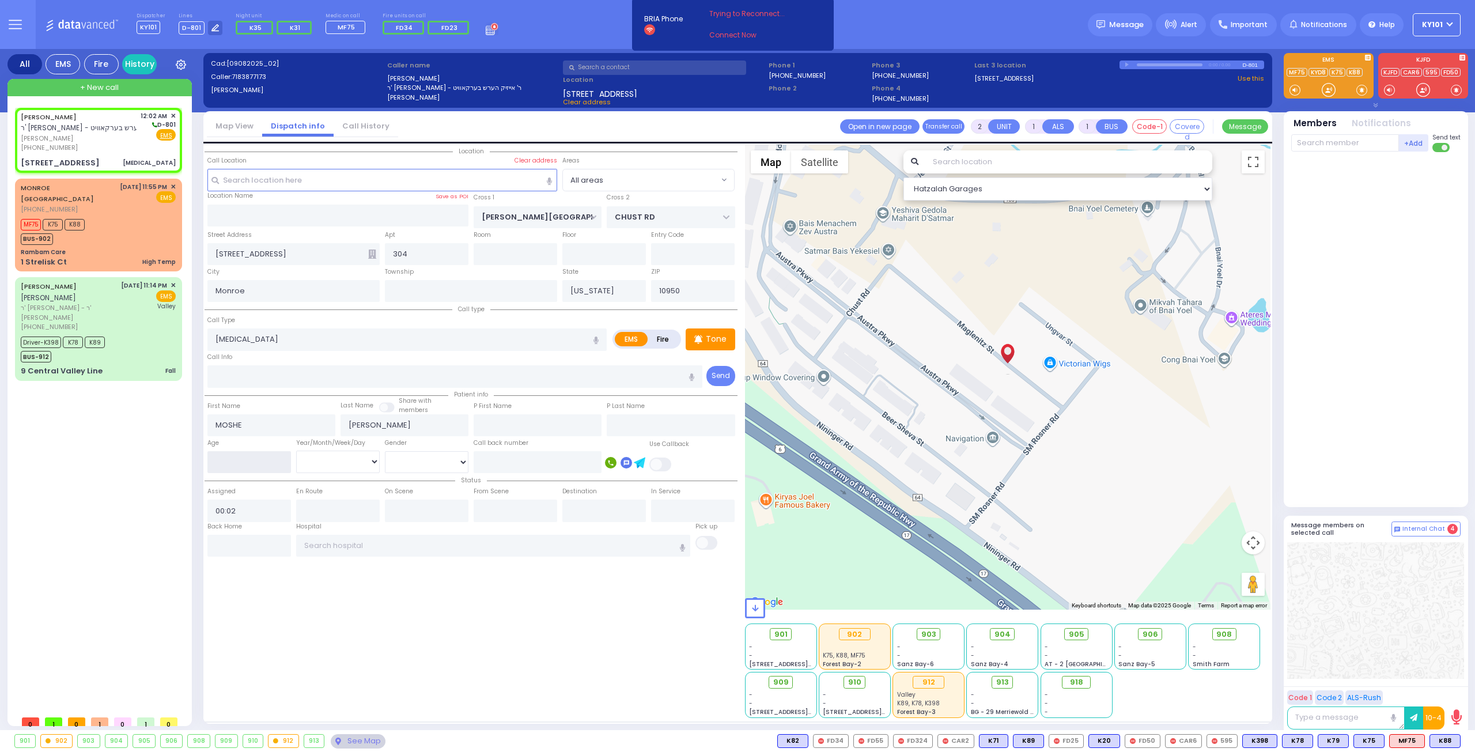
select select
select select "Hatzalah Garages"
type input "18"
select select "Year"
select select
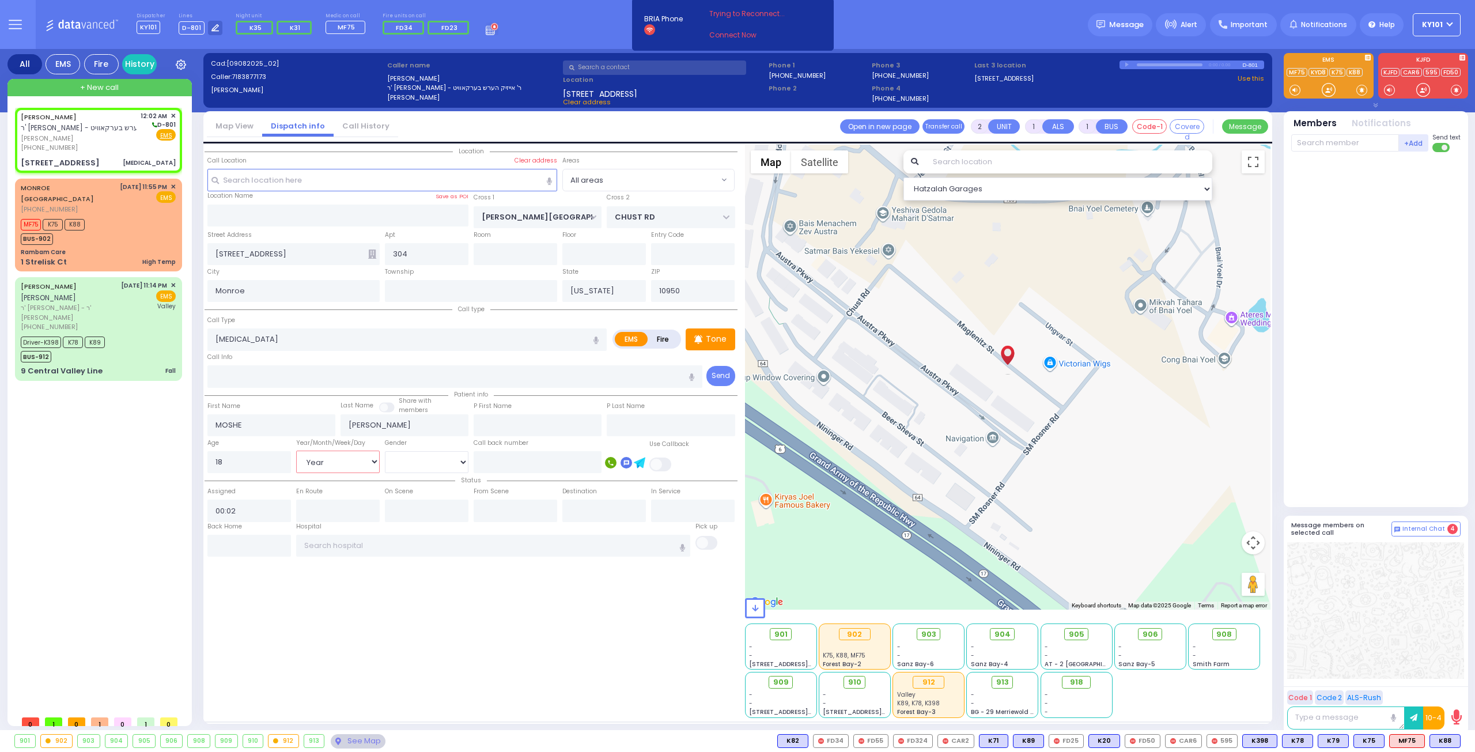
radio input "true"
select select "Year"
select select "Hatzalah Garages"
radio input "true"
select select "Year"
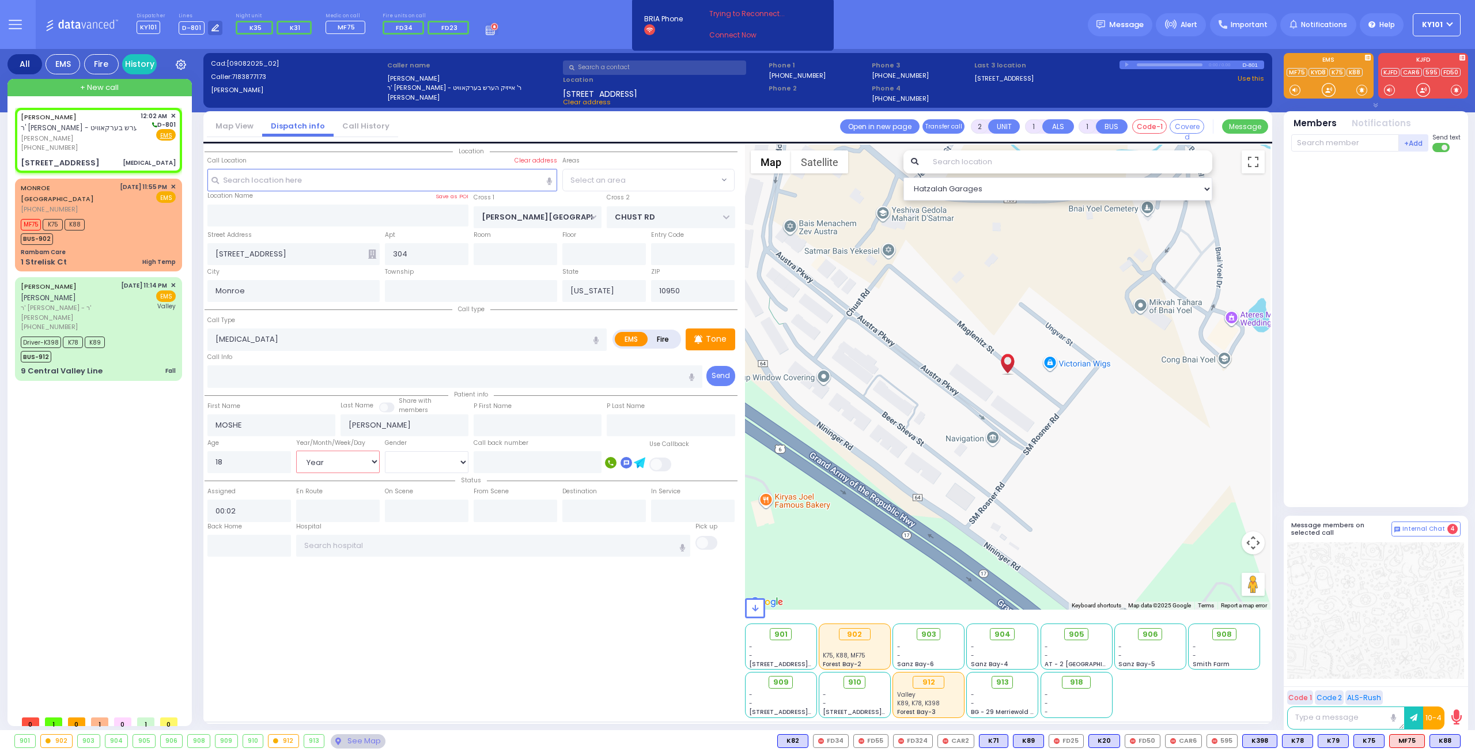
select select
select select "Hatzalah Garages"
click at [427, 463] on select "Male Female" at bounding box center [427, 462] width 84 height 22
select select "[DEMOGRAPHIC_DATA]"
click at [385, 451] on select "Male Female" at bounding box center [427, 462] width 84 height 22
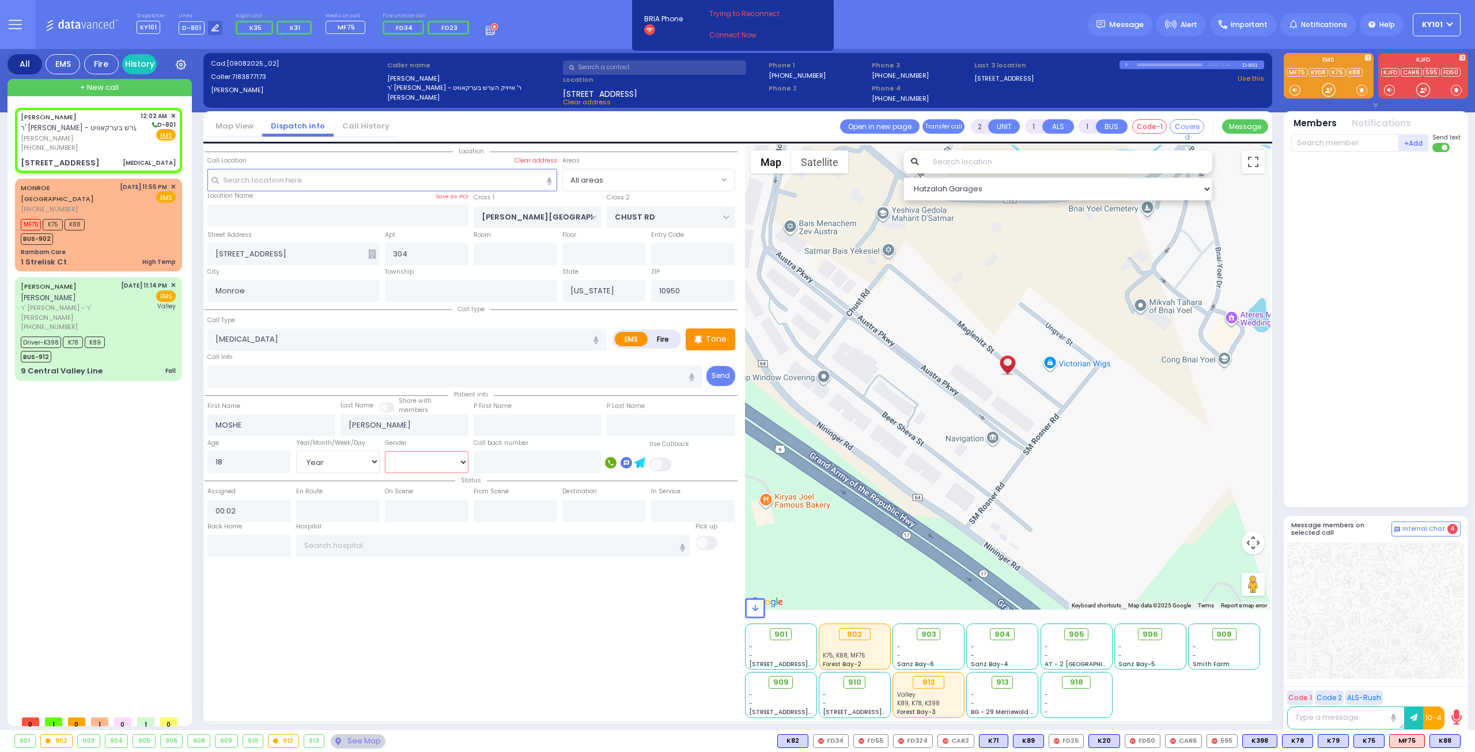
select select
radio input "true"
select select "Year"
select select "[DEMOGRAPHIC_DATA]"
select select "Hatzalah Garages"
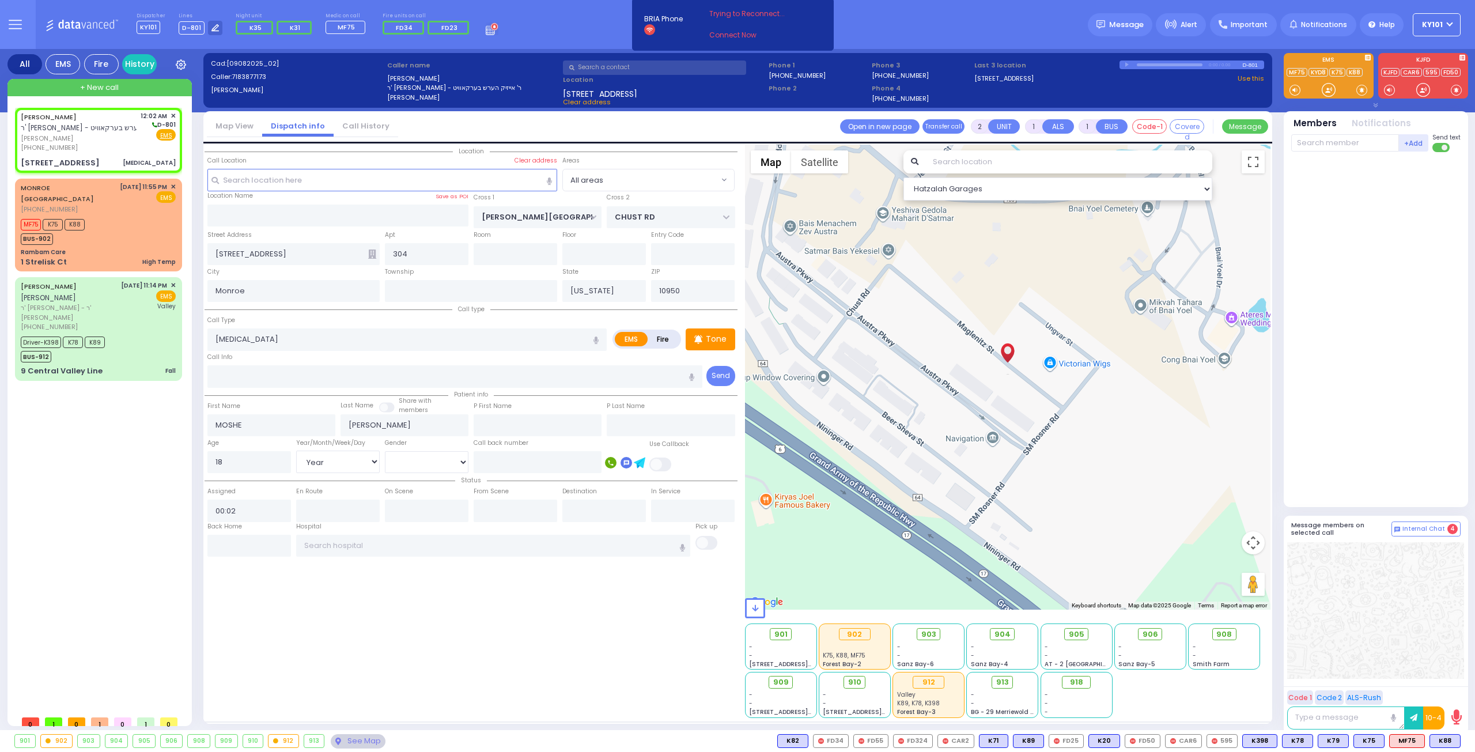
click at [413, 358] on div "Call Info" at bounding box center [454, 369] width 495 height 37
click at [718, 336] on p "Tone" at bounding box center [716, 339] width 21 height 12
select select
radio input "true"
select select "Year"
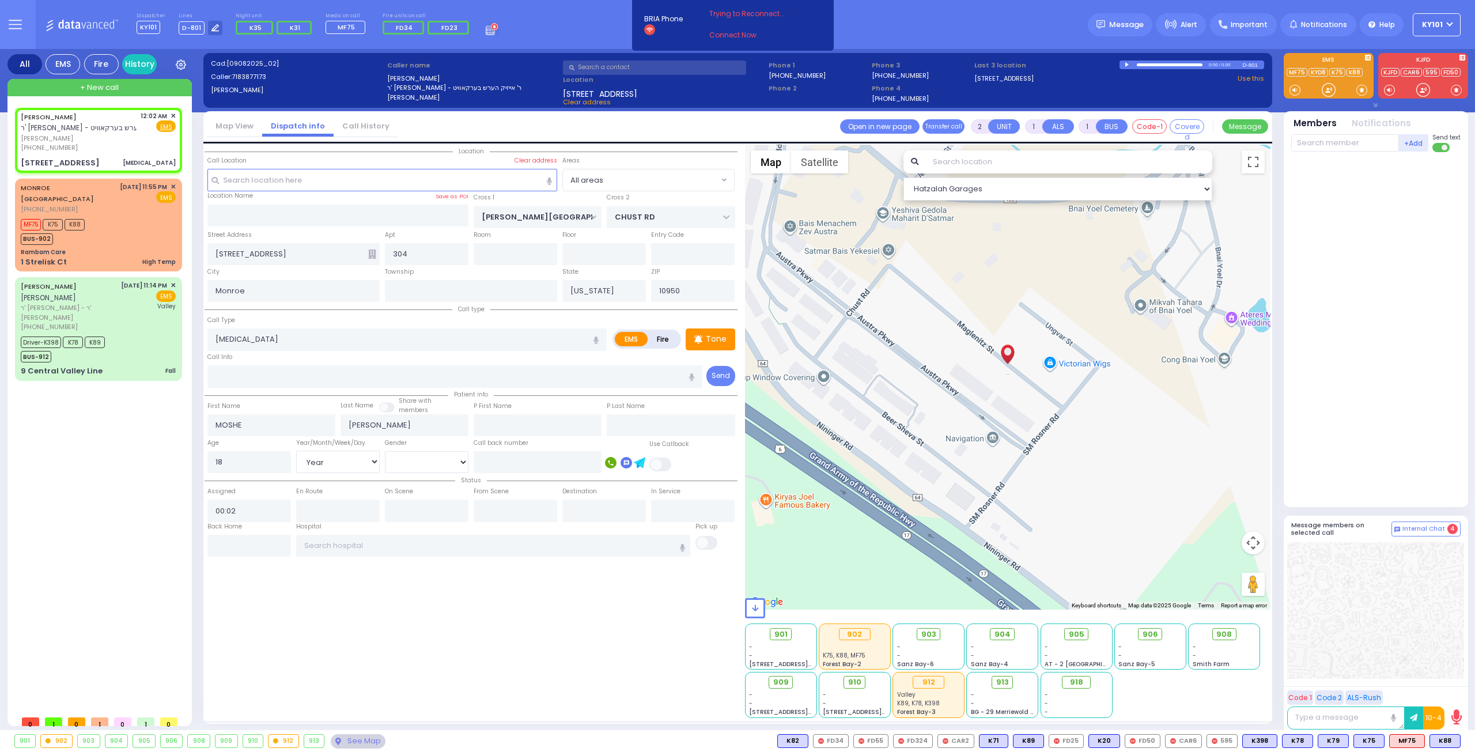
select select "[DEMOGRAPHIC_DATA]"
select select "Hatzalah Garages"
click at [1439, 738] on span "K35" at bounding box center [1445, 741] width 30 height 13
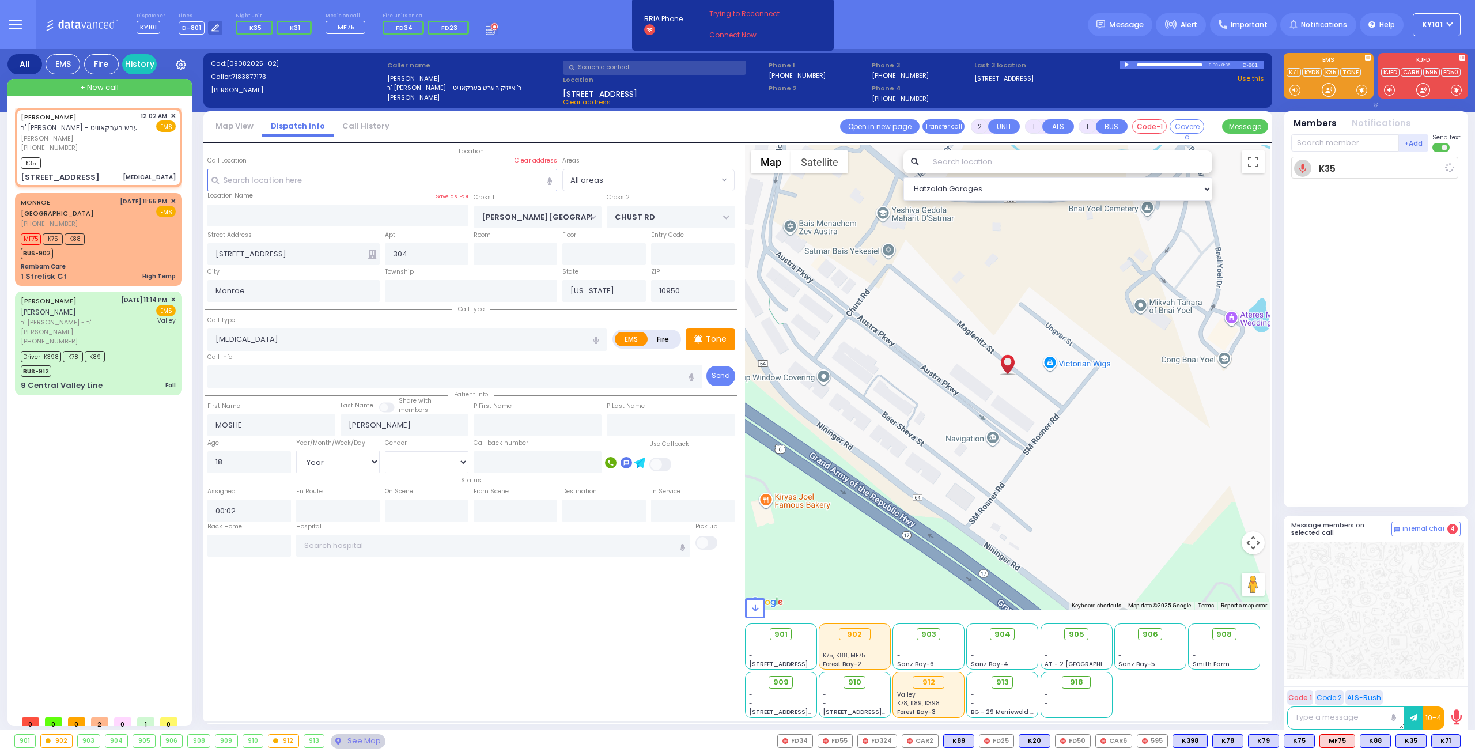
select select
radio input "true"
select select "Year"
select select "[DEMOGRAPHIC_DATA]"
type input "00:04"
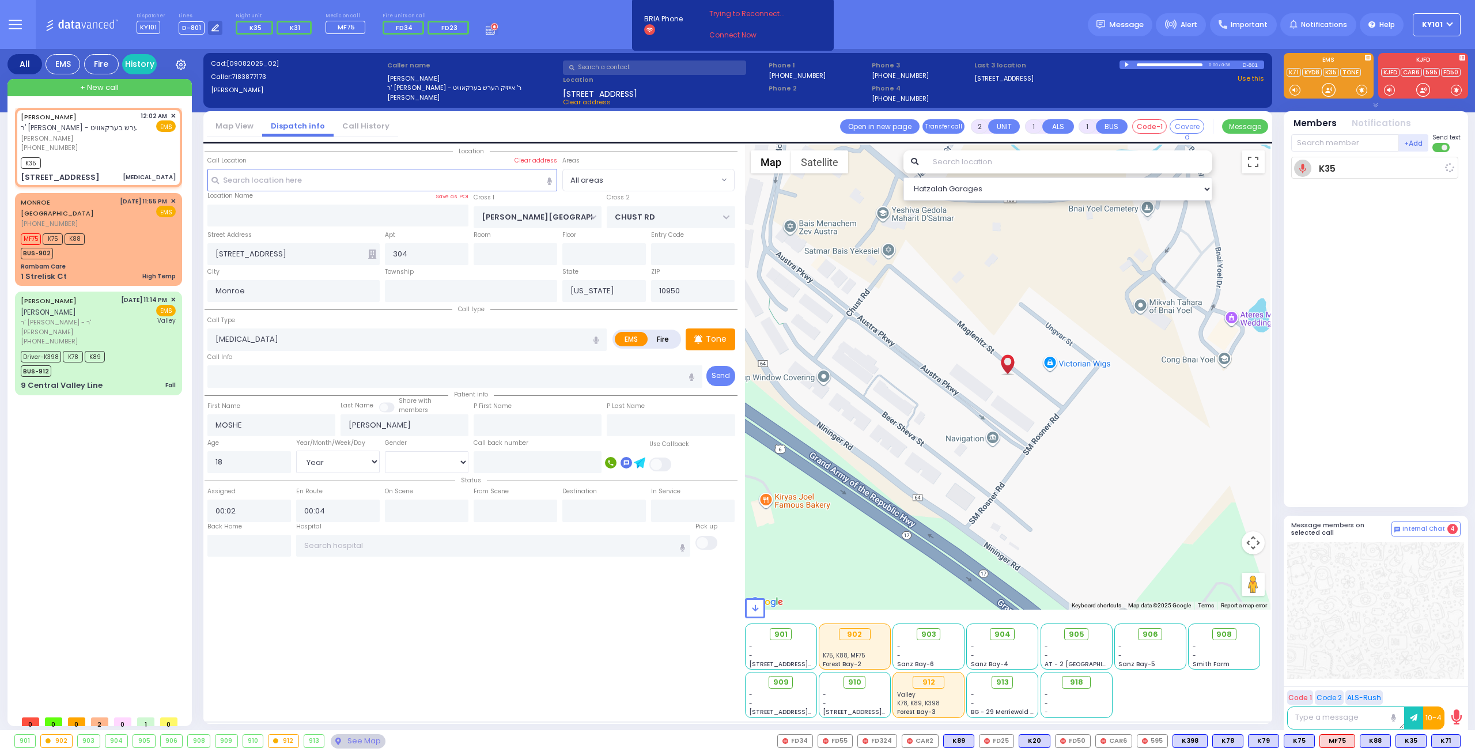
select select "Hatzalah Garages"
click at [1316, 136] on input "text" at bounding box center [1345, 142] width 108 height 17
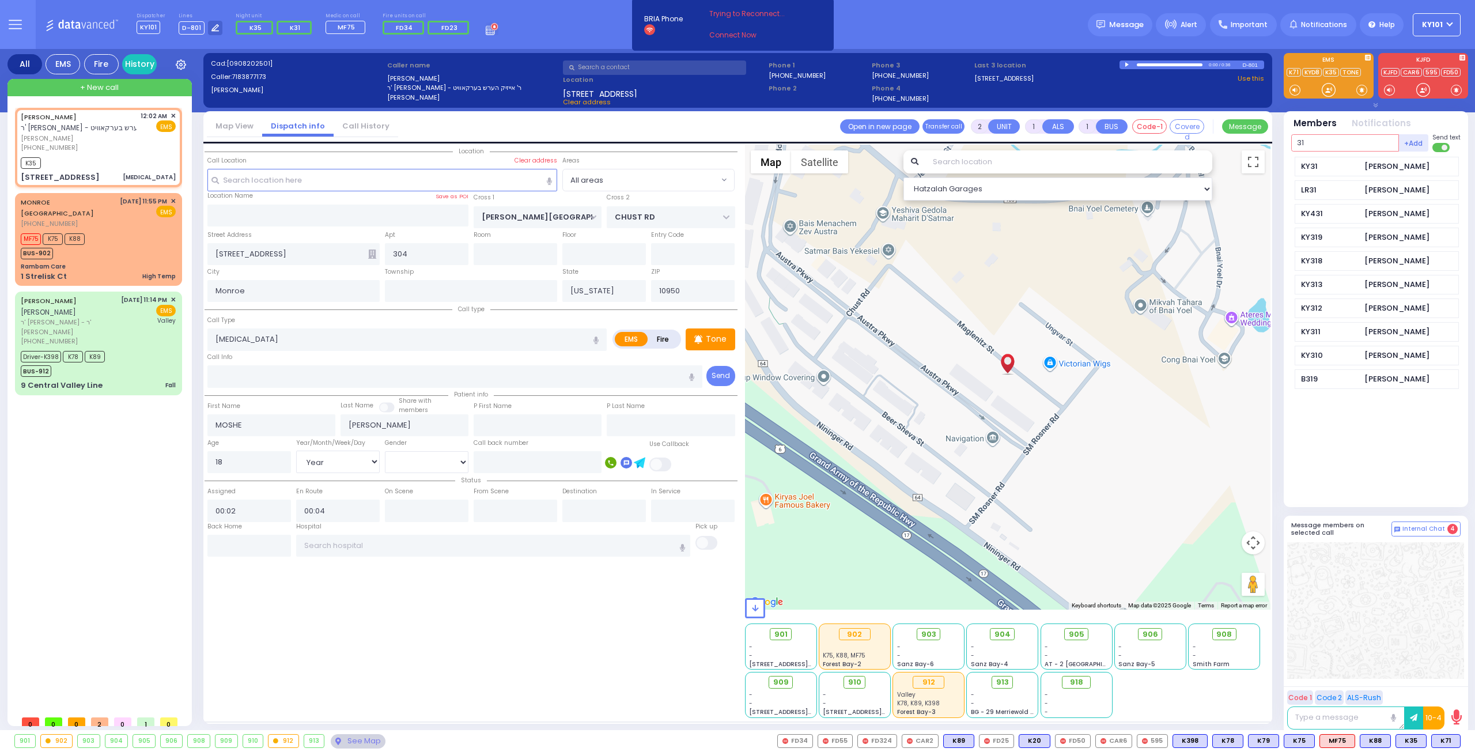
type input "31"
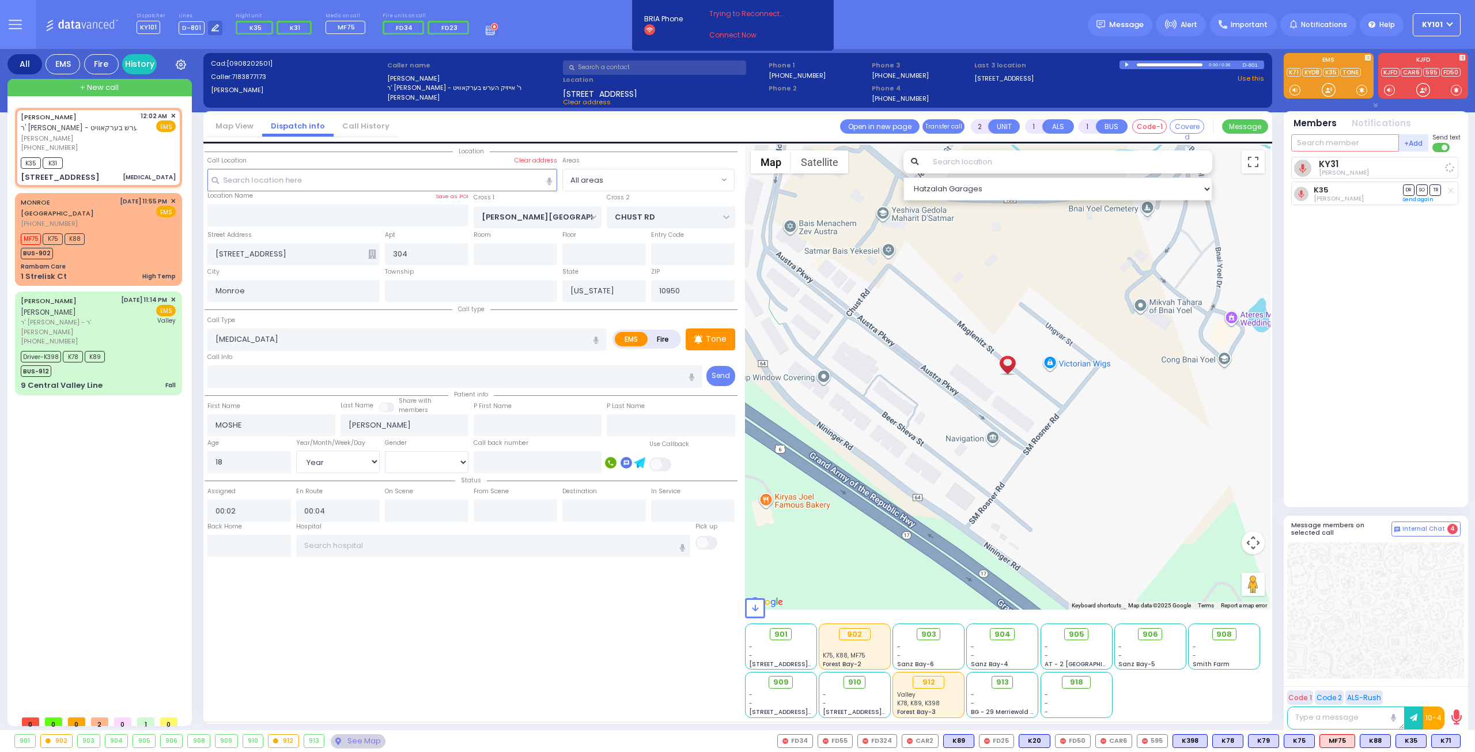
select select
radio input "true"
select select "Year"
select select "[DEMOGRAPHIC_DATA]"
select select "Hatzalah Garages"
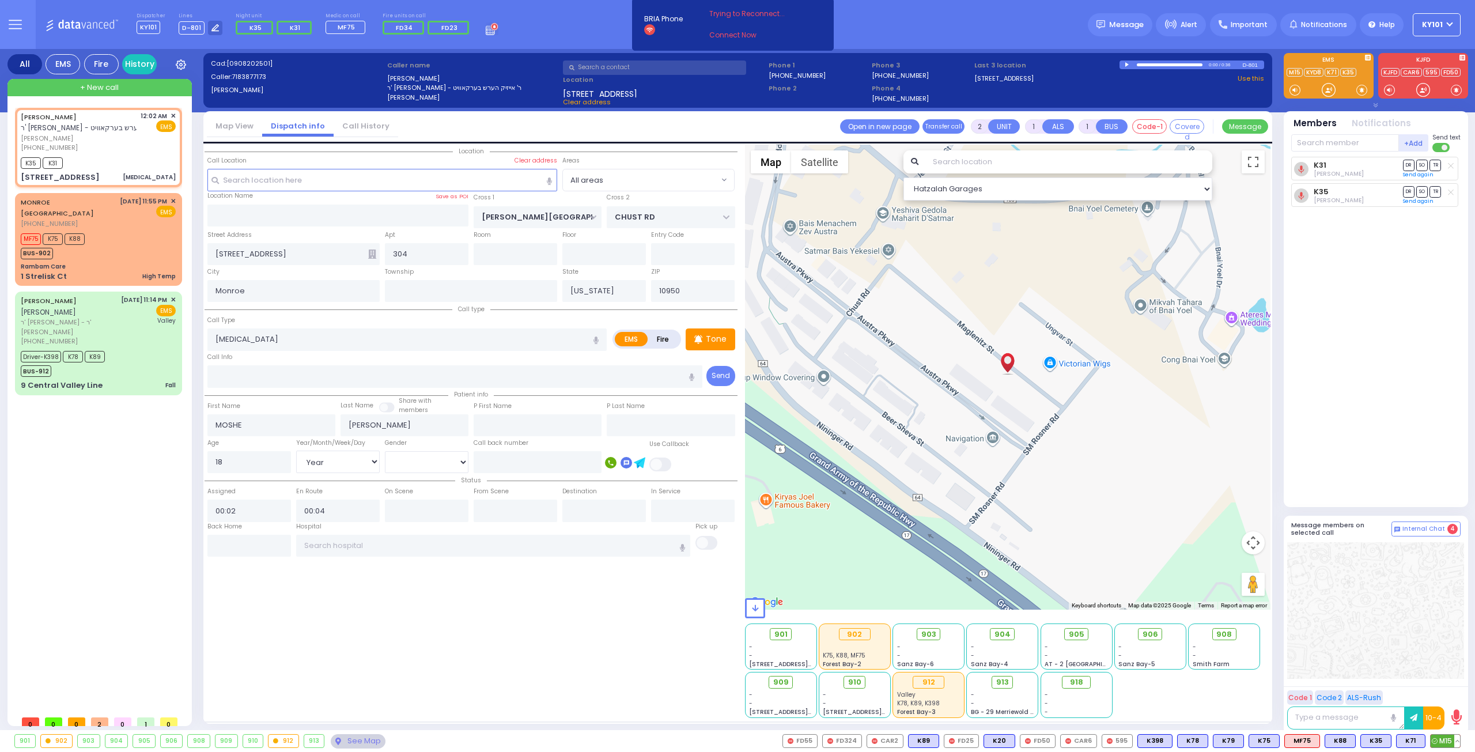
click at [1440, 741] on span "M15" at bounding box center [1445, 741] width 29 height 13
select select
radio input "true"
select select "Year"
select select "[DEMOGRAPHIC_DATA]"
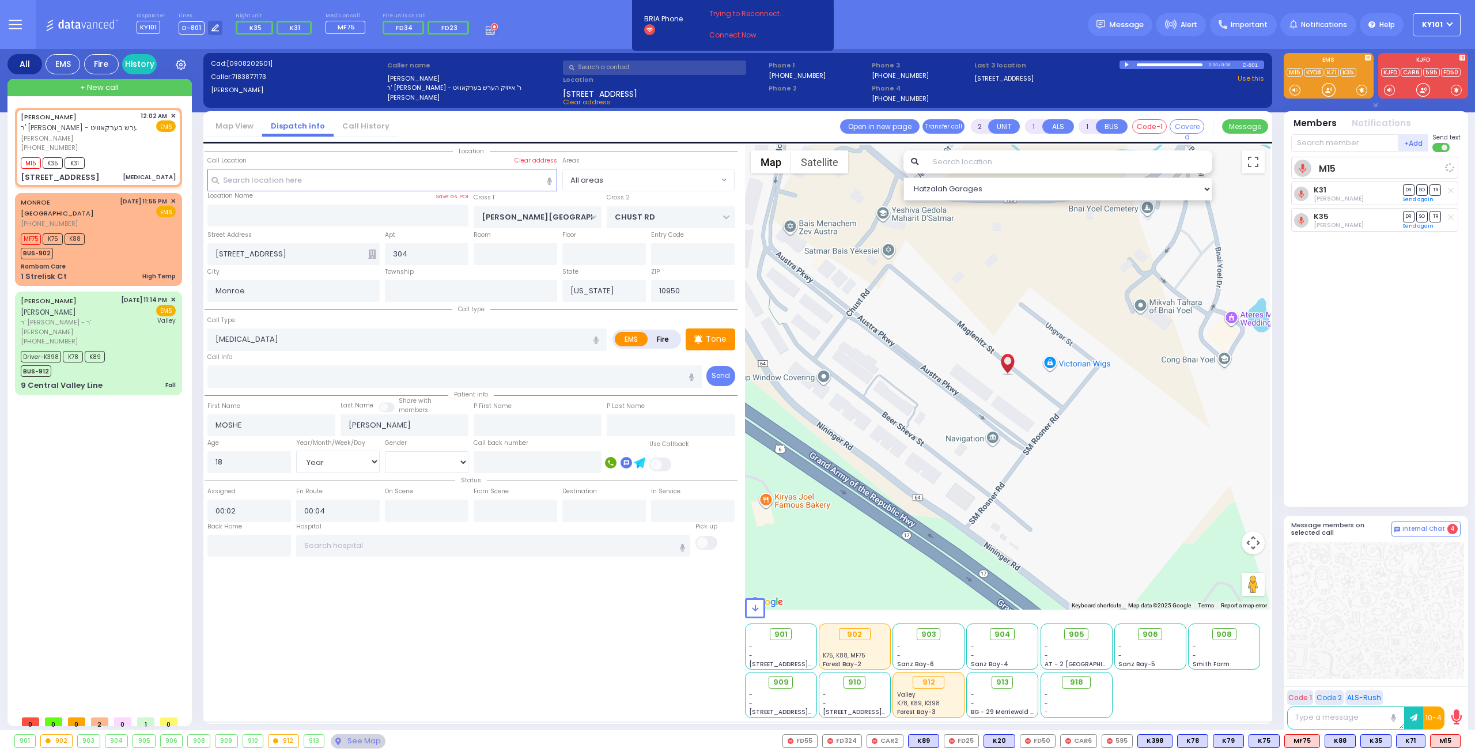
select select "Hatzalah Garages"
click at [1441, 736] on span "K60" at bounding box center [1444, 741] width 31 height 13
select select
radio input "true"
select select "Year"
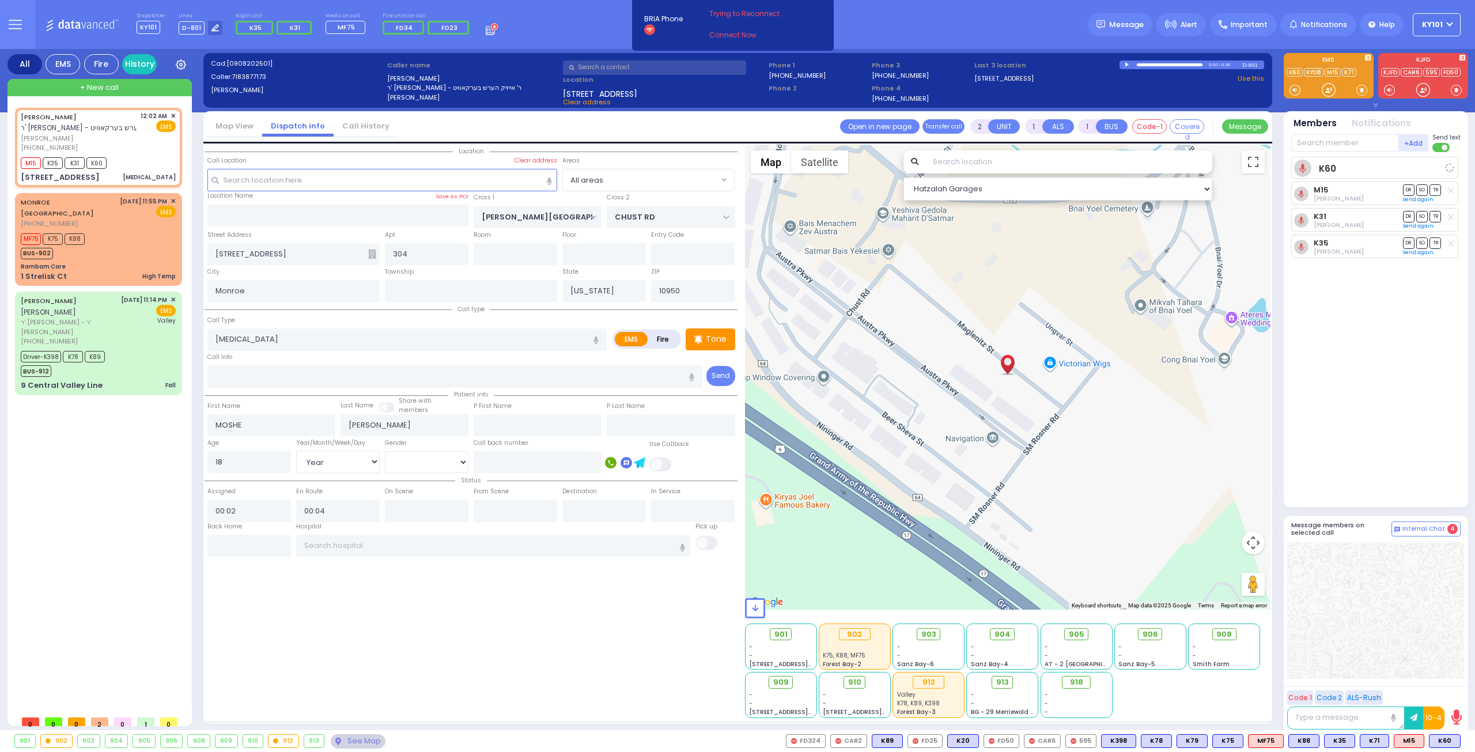
select select "[DEMOGRAPHIC_DATA]"
select select "Hatzalah Garages"
click at [138, 232] on div "MF75 K75 K88 BUS-902" at bounding box center [98, 244] width 155 height 29
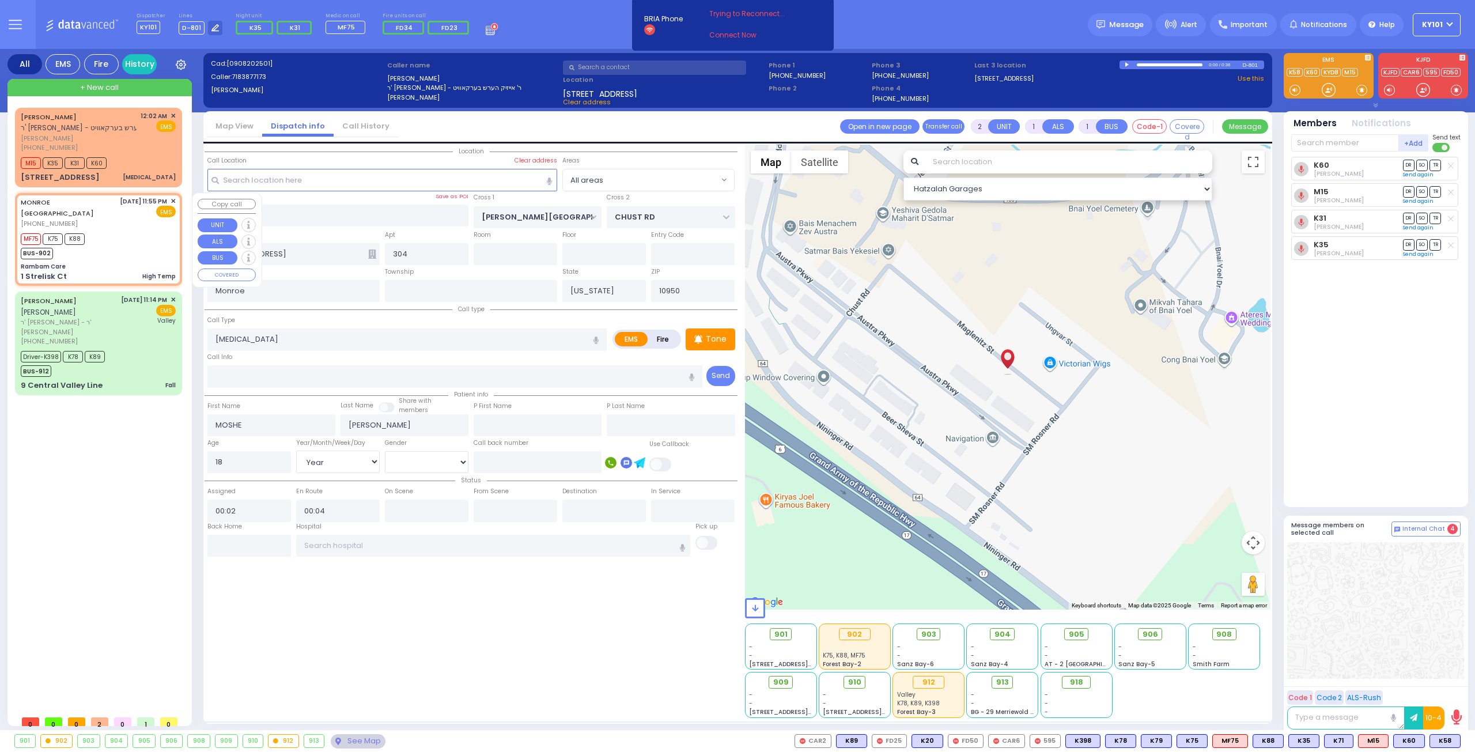
type input "6"
select select
type input "High Temp"
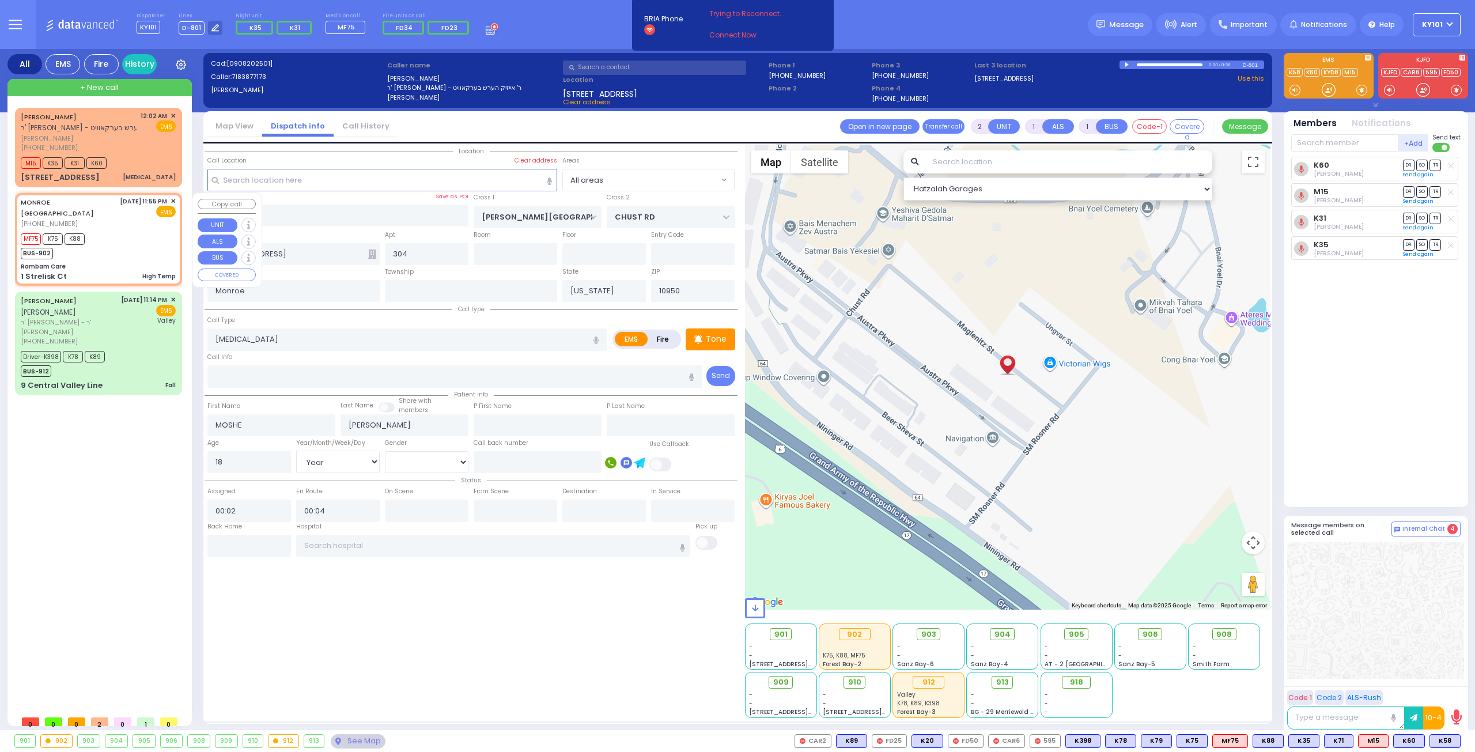
radio input "true"
type input "17 weeks preg"
type input "Unknown"
type input "20"
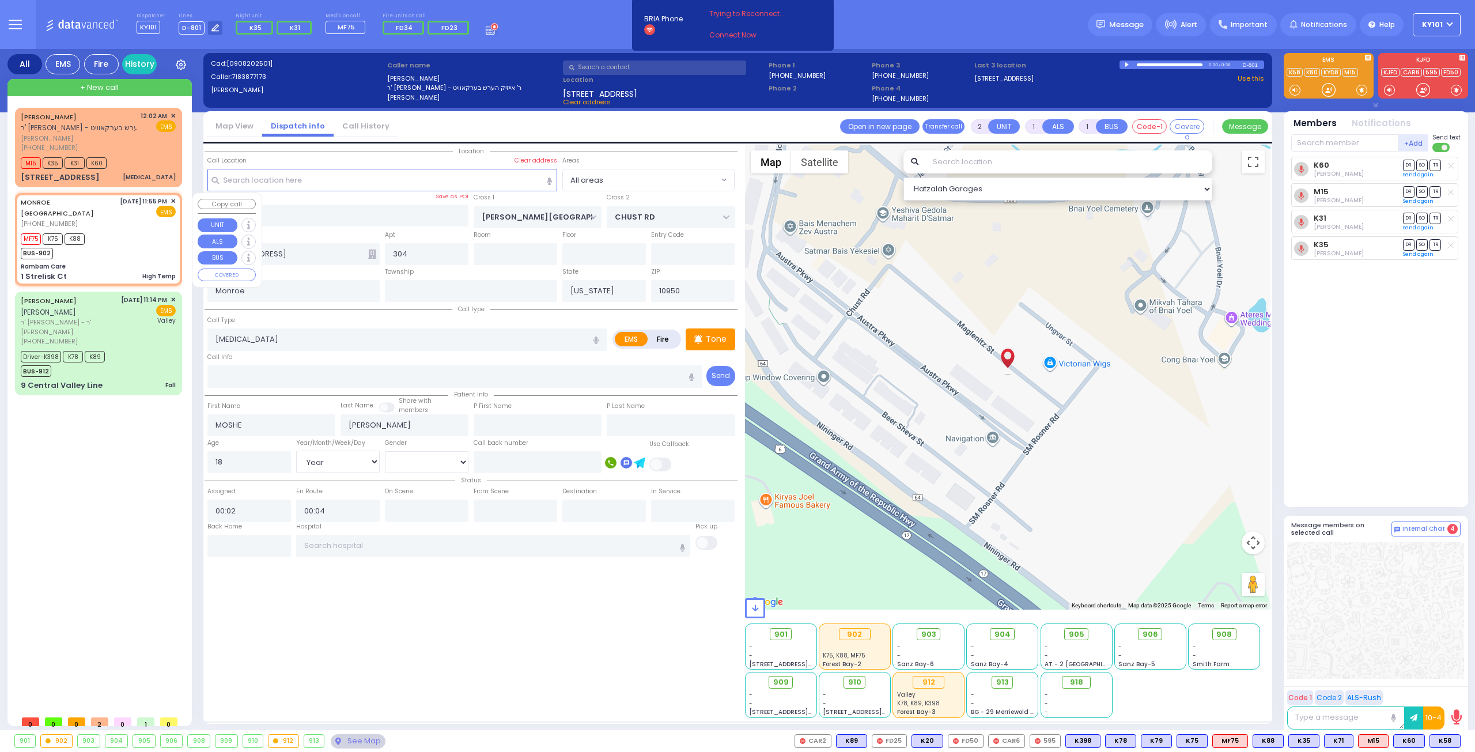
select select "Year"
select select "[DEMOGRAPHIC_DATA]"
type input "23:55"
type input "23:58"
type input "Rambam Care"
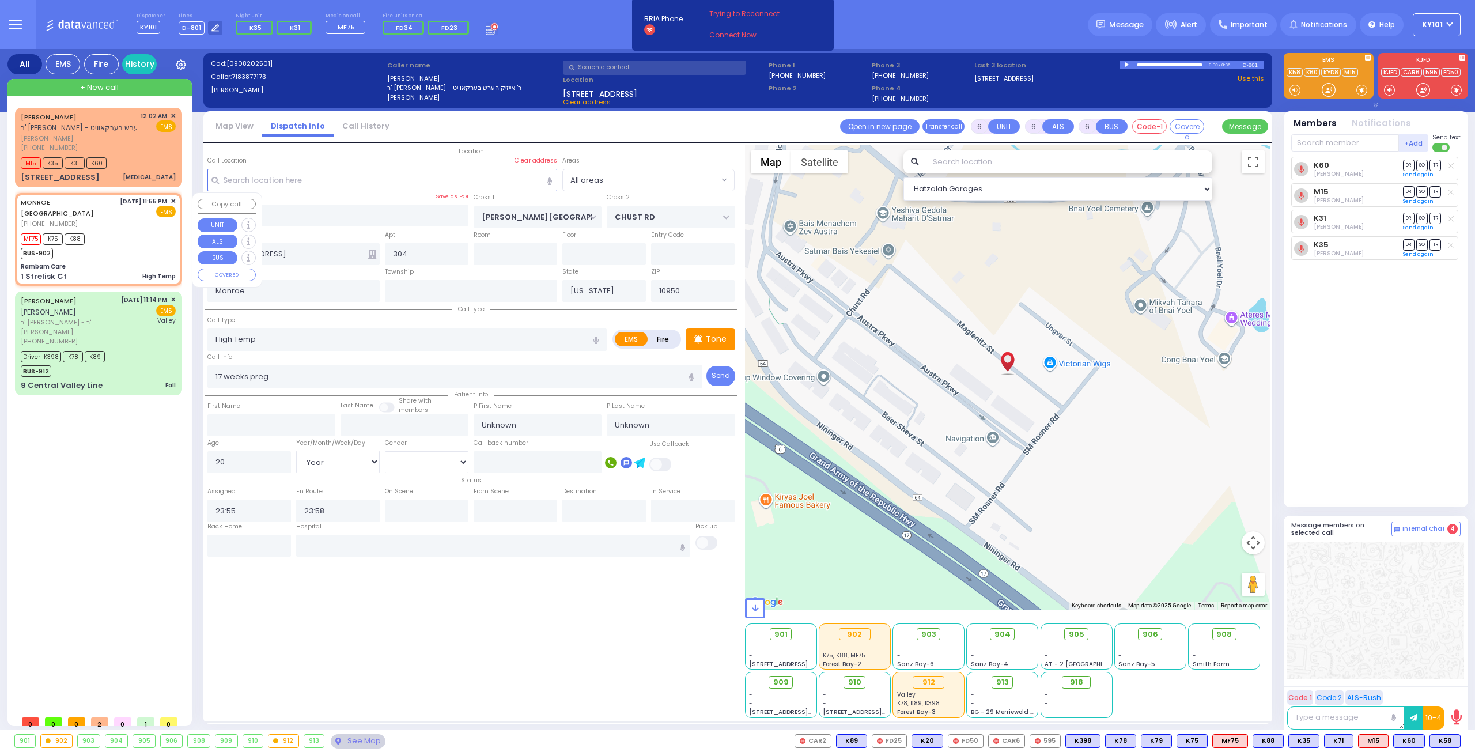
type input "FOREST RD"
type input "1 Strelisk Ct"
type input "[PERSON_NAME]"
select select "Hatzalah Garages"
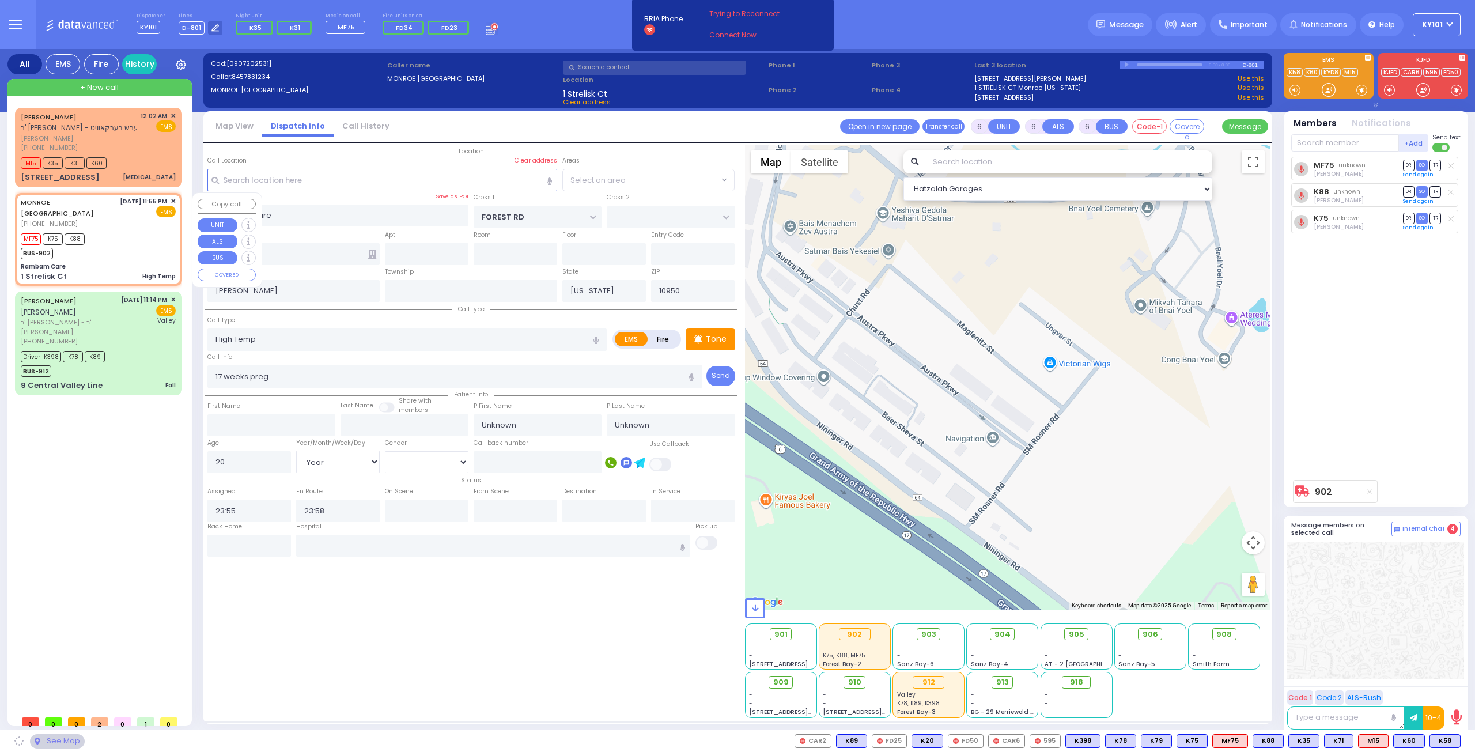
select select "MONROE"
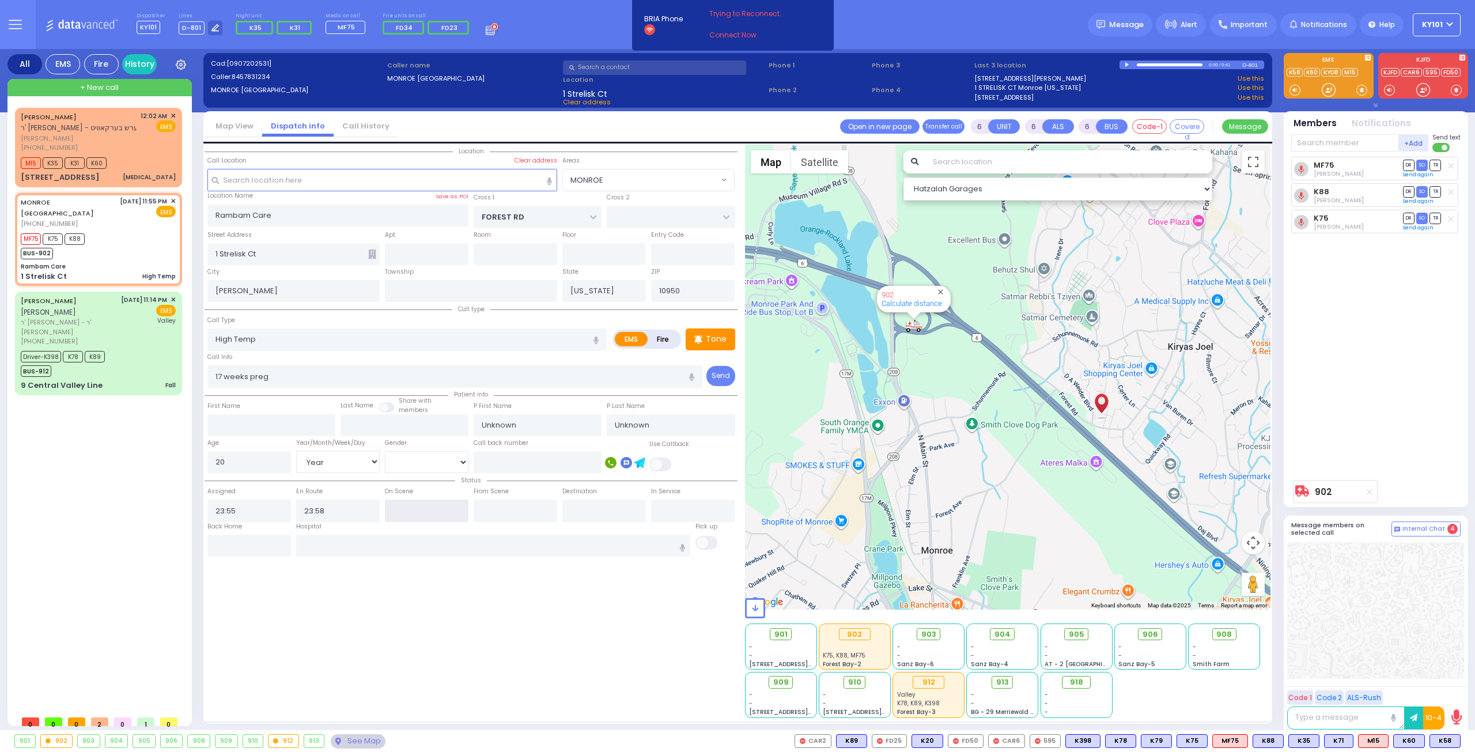
click at [423, 510] on input "text" at bounding box center [427, 510] width 84 height 22
type input "2"
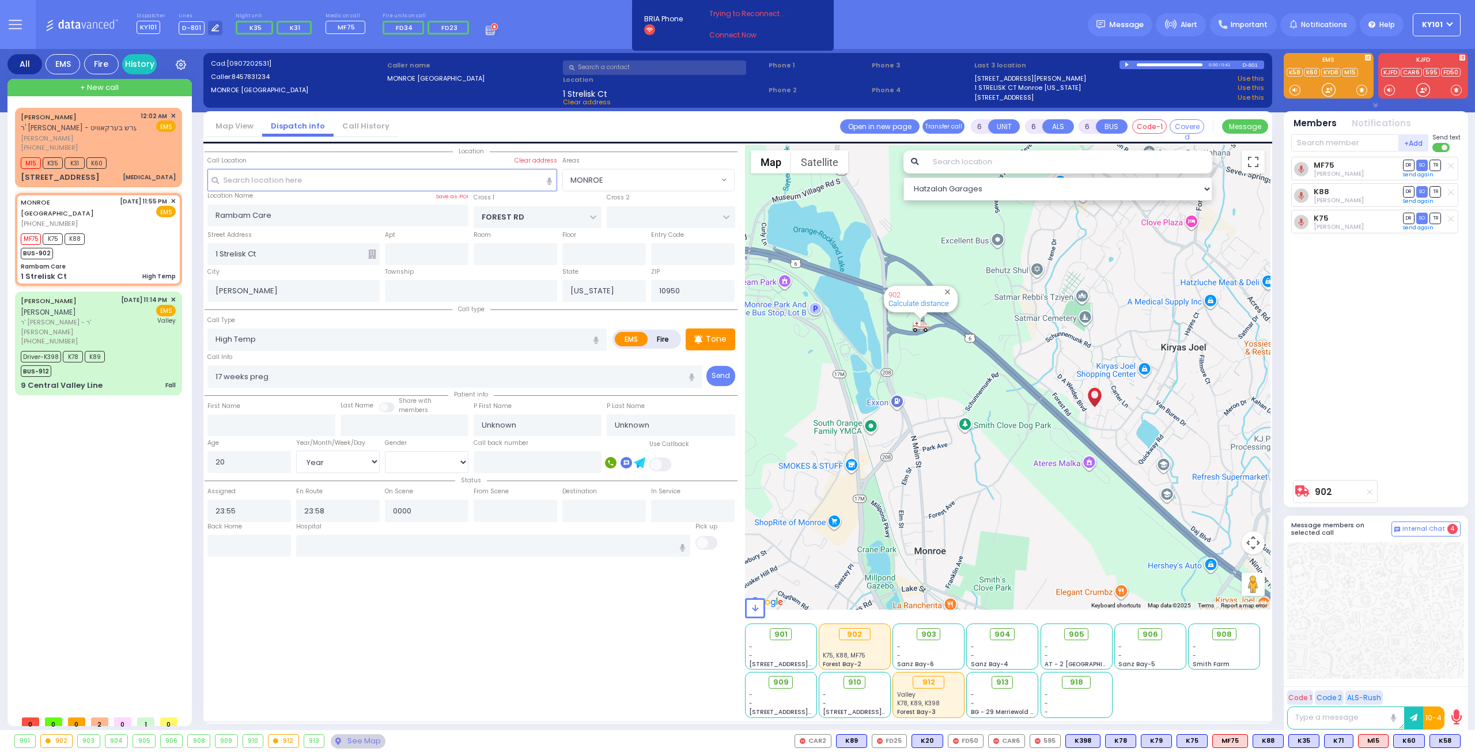
type input "00:00"
select select
radio input "true"
select select "Year"
select select "[DEMOGRAPHIC_DATA]"
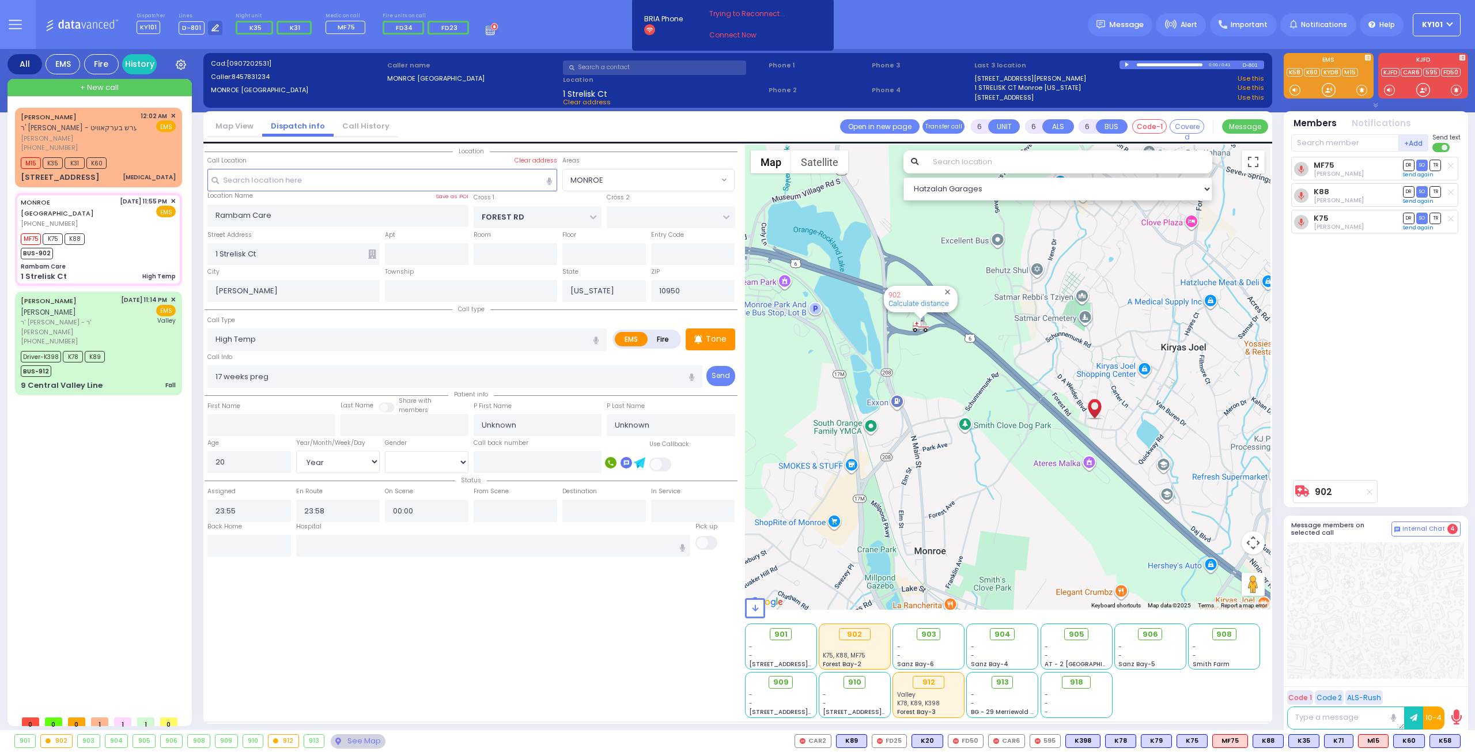
select select "Hatzalah Garages"
select select "MONROE"
click at [415, 544] on input "text" at bounding box center [493, 546] width 395 height 22
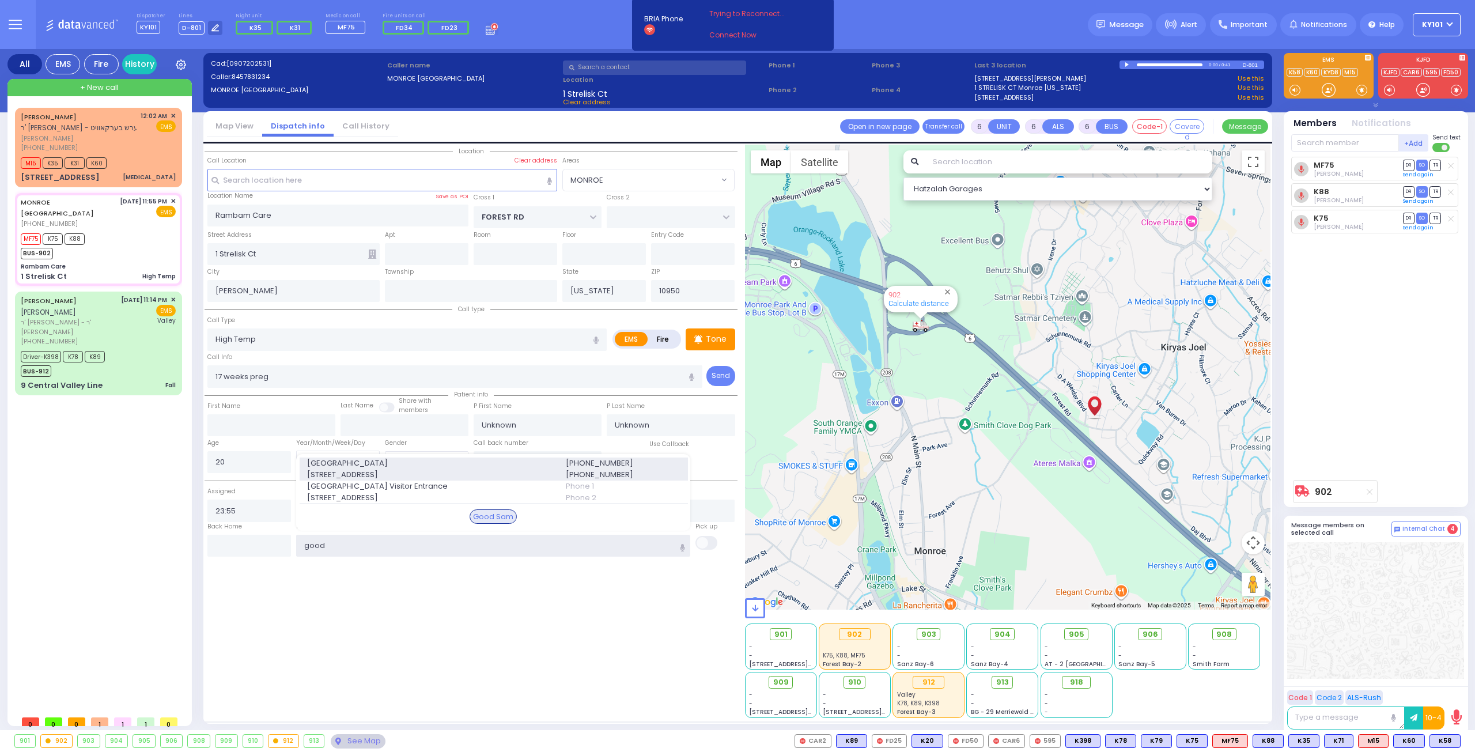
type input "good"
click at [440, 469] on span "255 Lafayette Ave." at bounding box center [429, 475] width 245 height 12
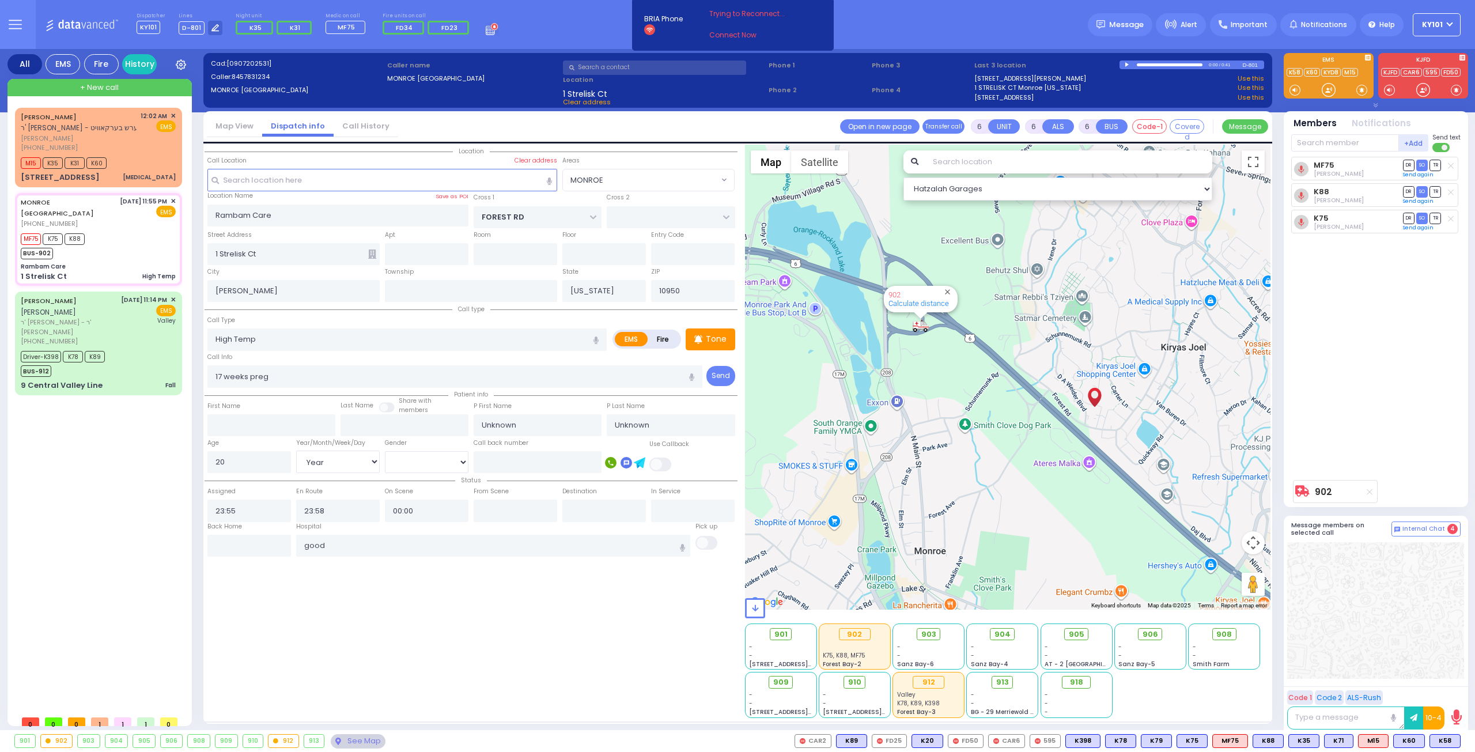
select select
radio input "true"
select select "Year"
select select "[DEMOGRAPHIC_DATA]"
type input "Good Samaritan Hospital"
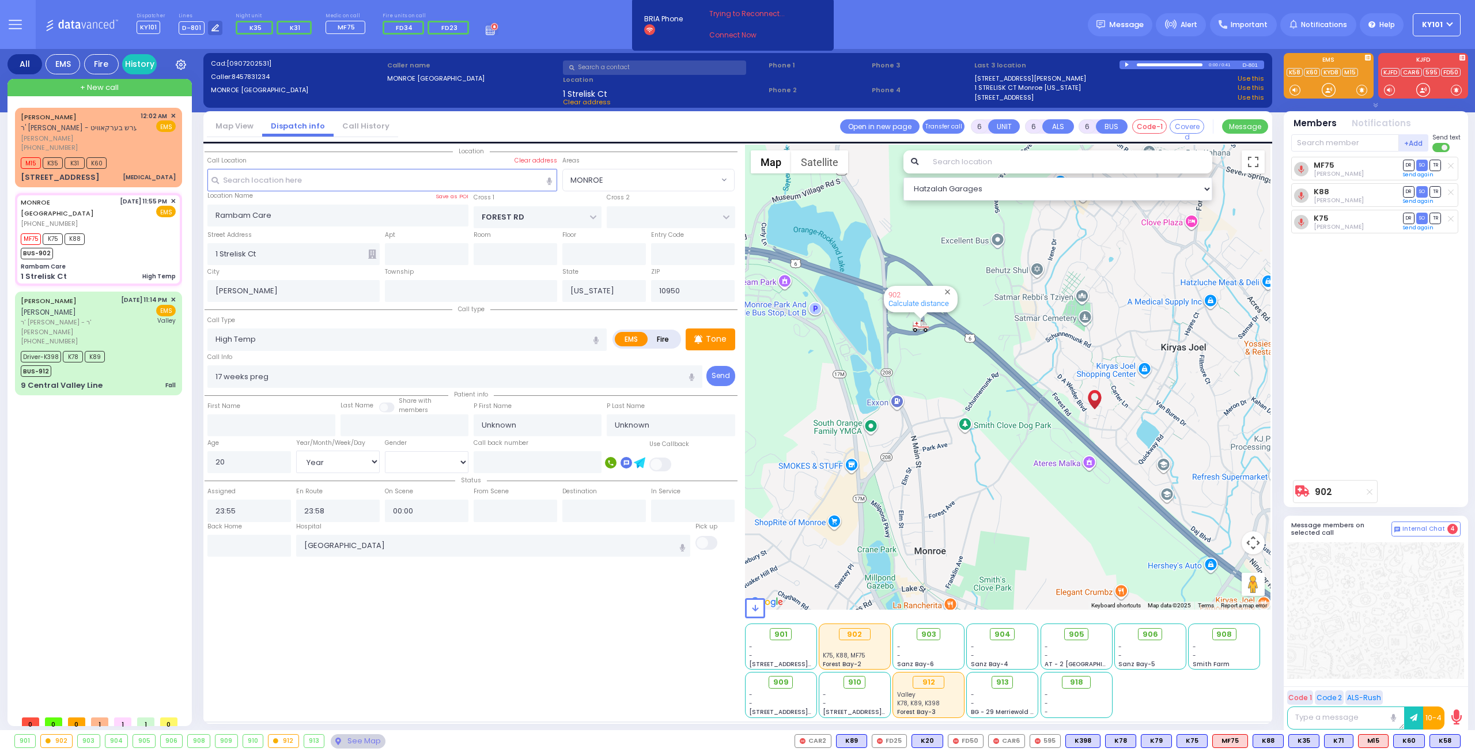
select select "Hatzalah Garages"
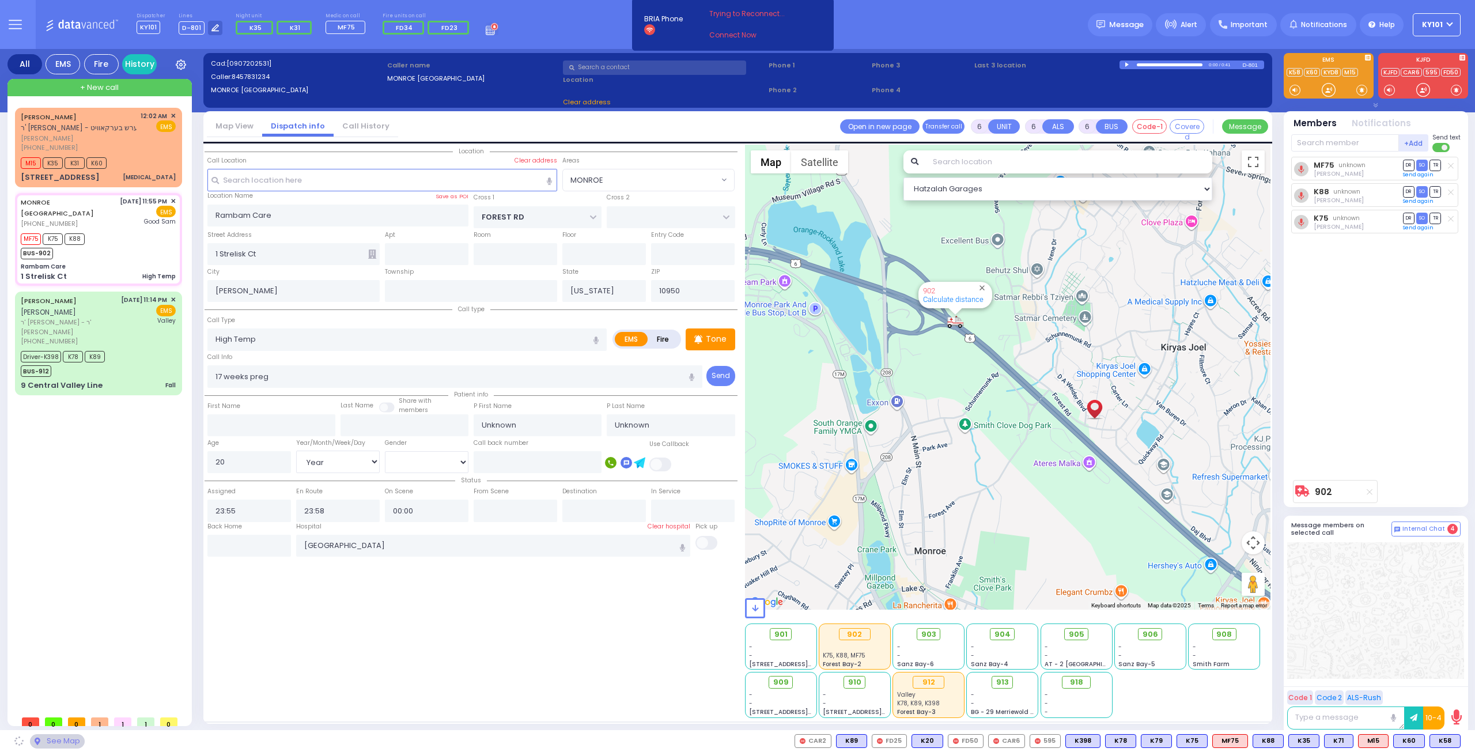
select select "MONROE"
click at [529, 505] on input "text" at bounding box center [516, 510] width 84 height 22
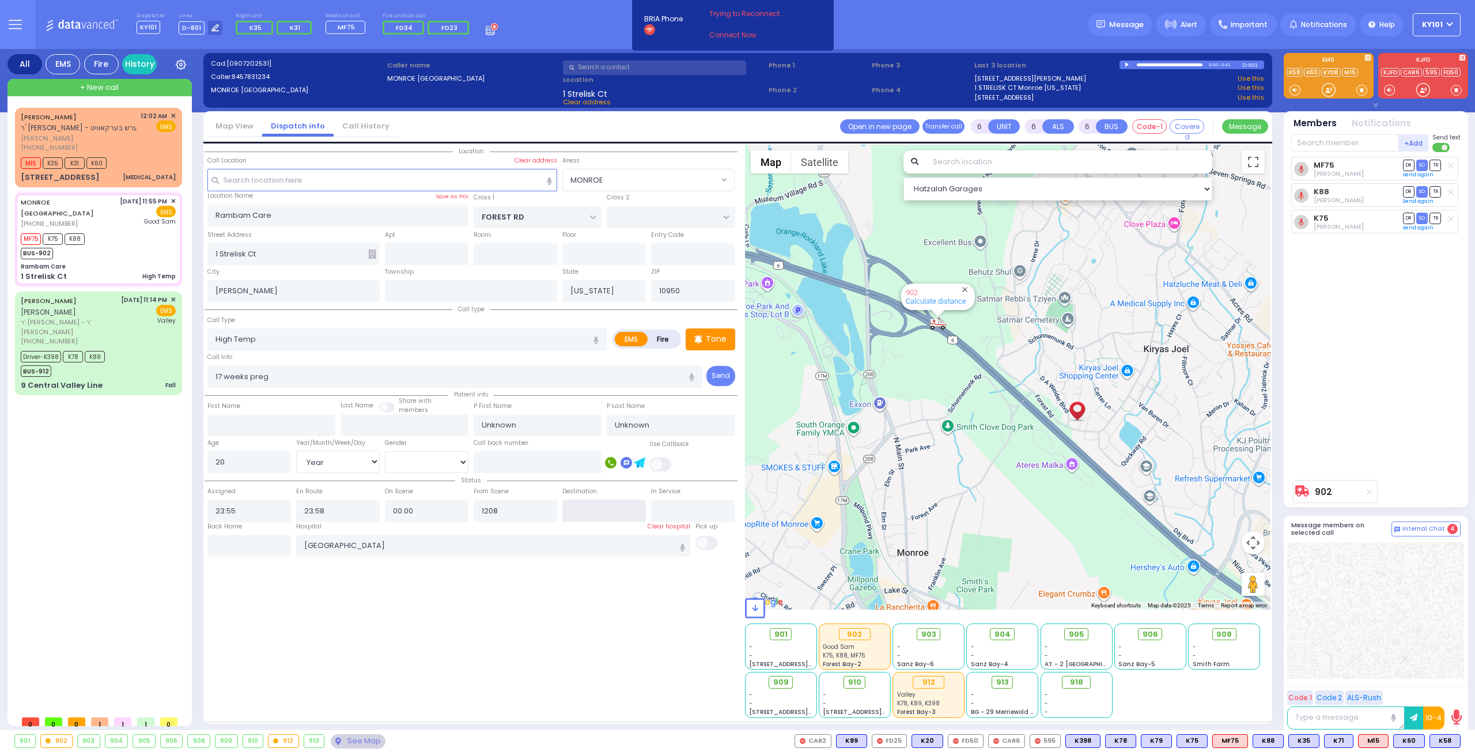
type input "12:08"
select select
radio input "true"
select select "Year"
select select "[DEMOGRAPHIC_DATA]"
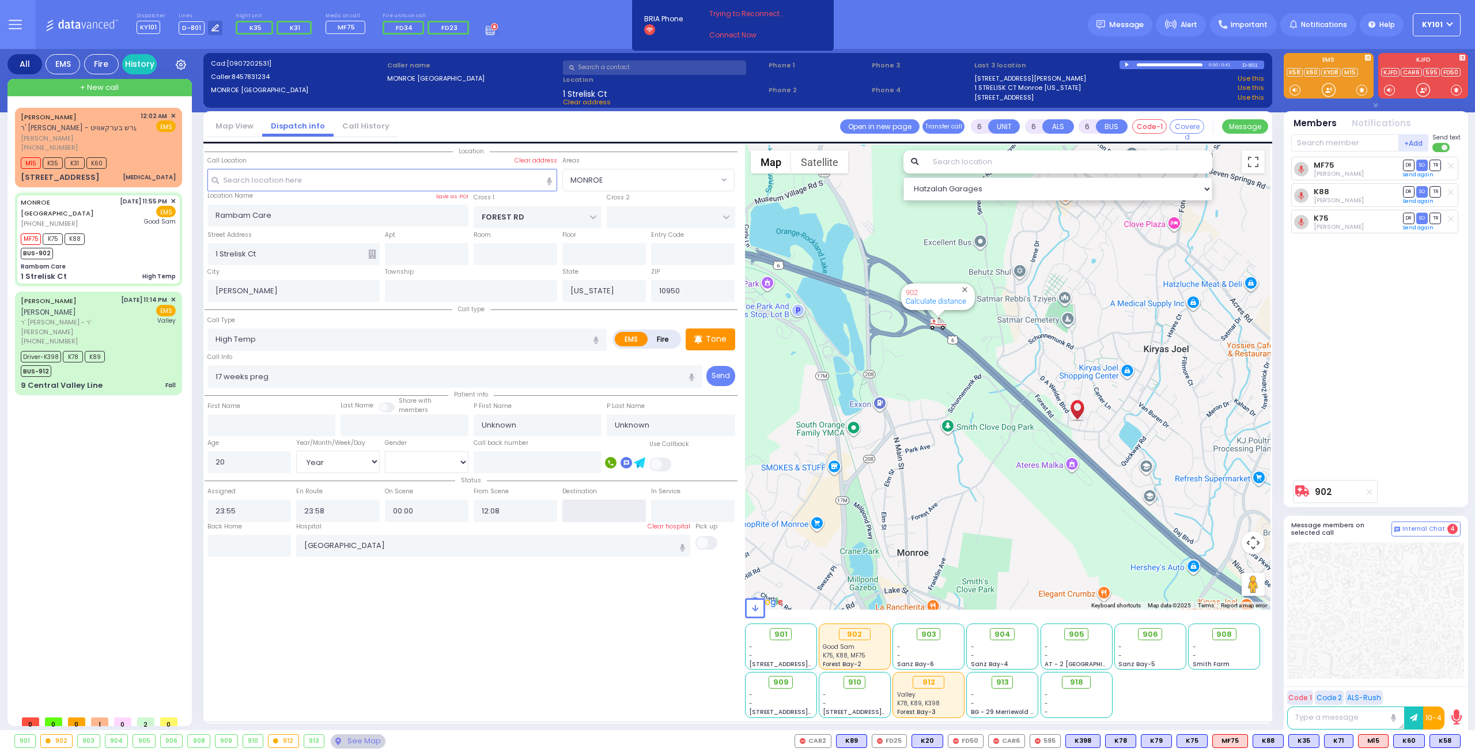
select select "Hatzalah Garages"
select select "MONROE"
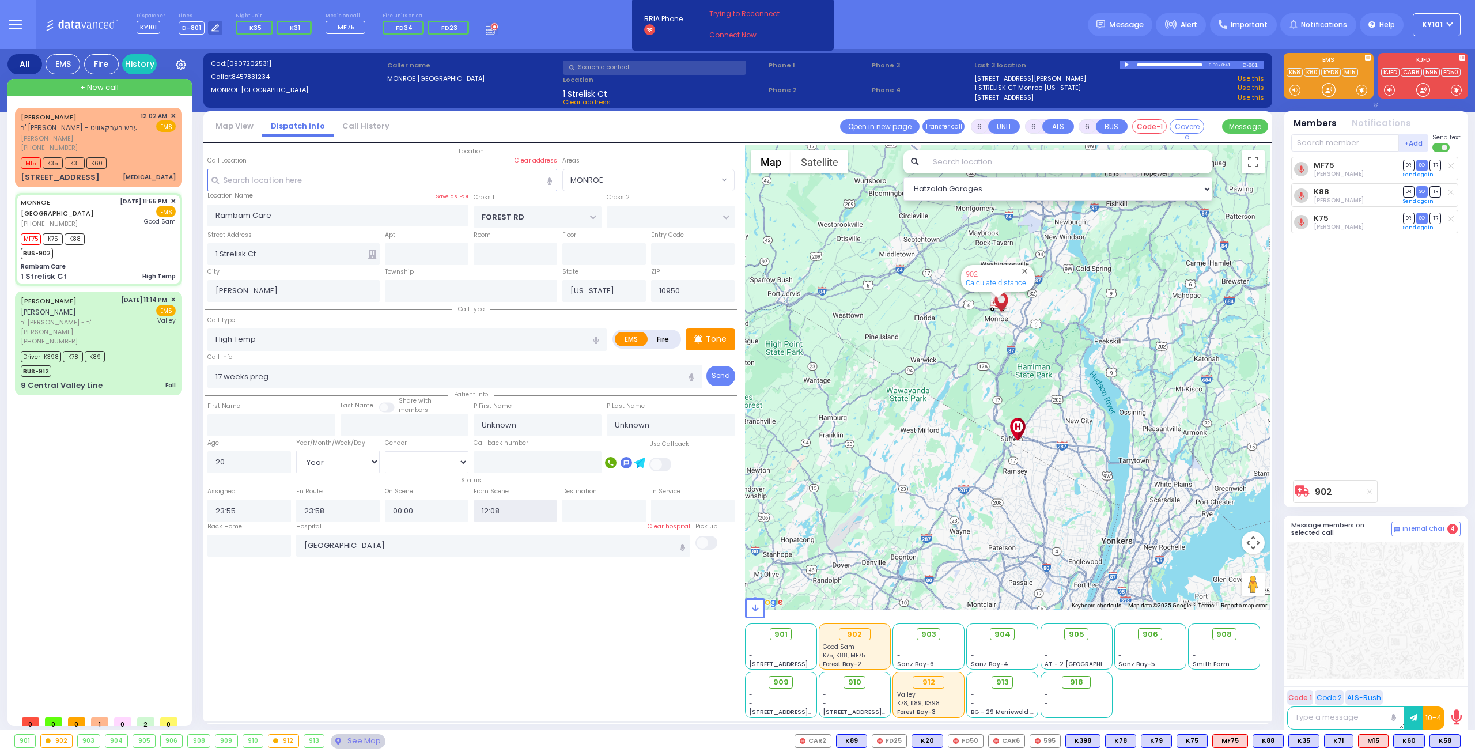
click at [497, 512] on input "12:08" at bounding box center [516, 510] width 84 height 22
type input "12:09"
select select
radio input "true"
select select "Year"
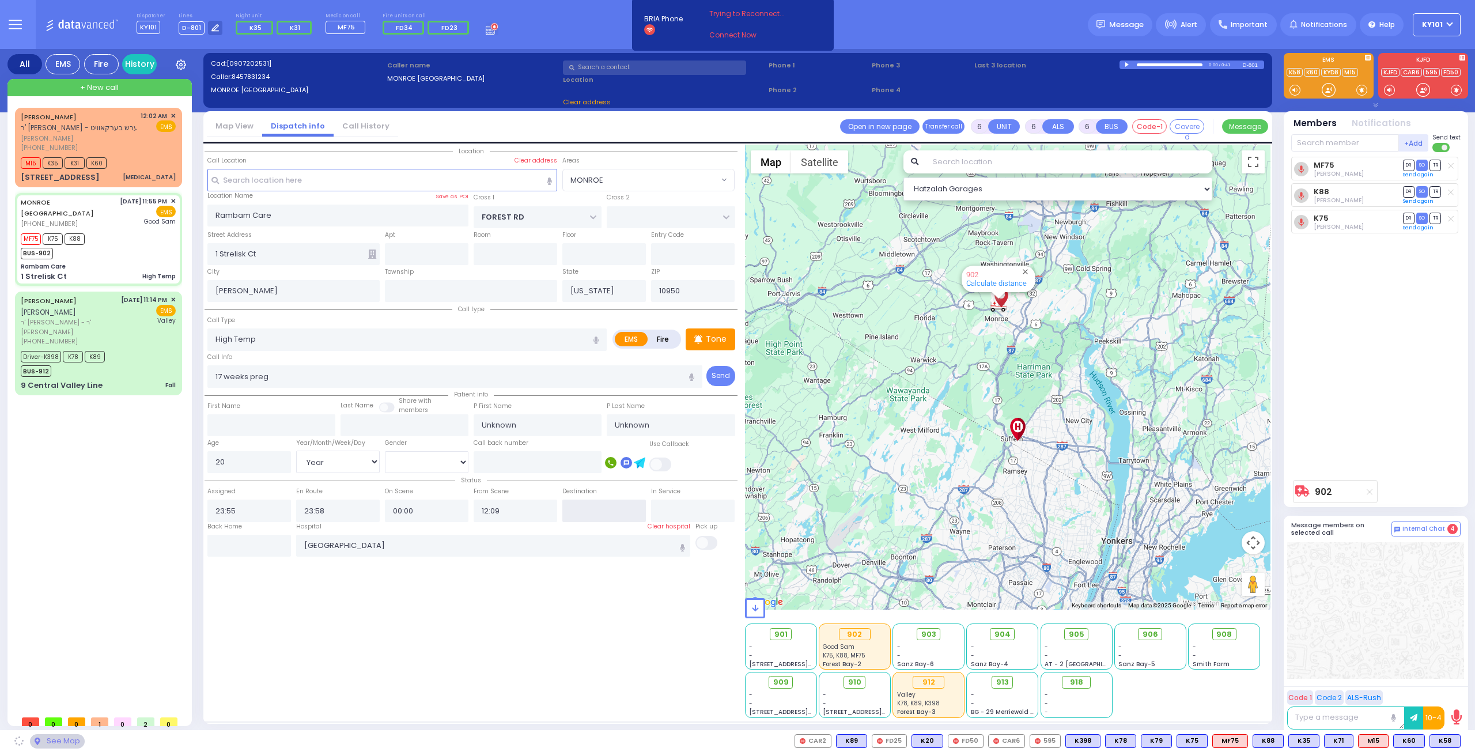
select select "[DEMOGRAPHIC_DATA]"
select select "Hatzalah Garages"
select select "MONROE"
click at [1436, 186] on span "TR" at bounding box center [1435, 191] width 12 height 11
select select
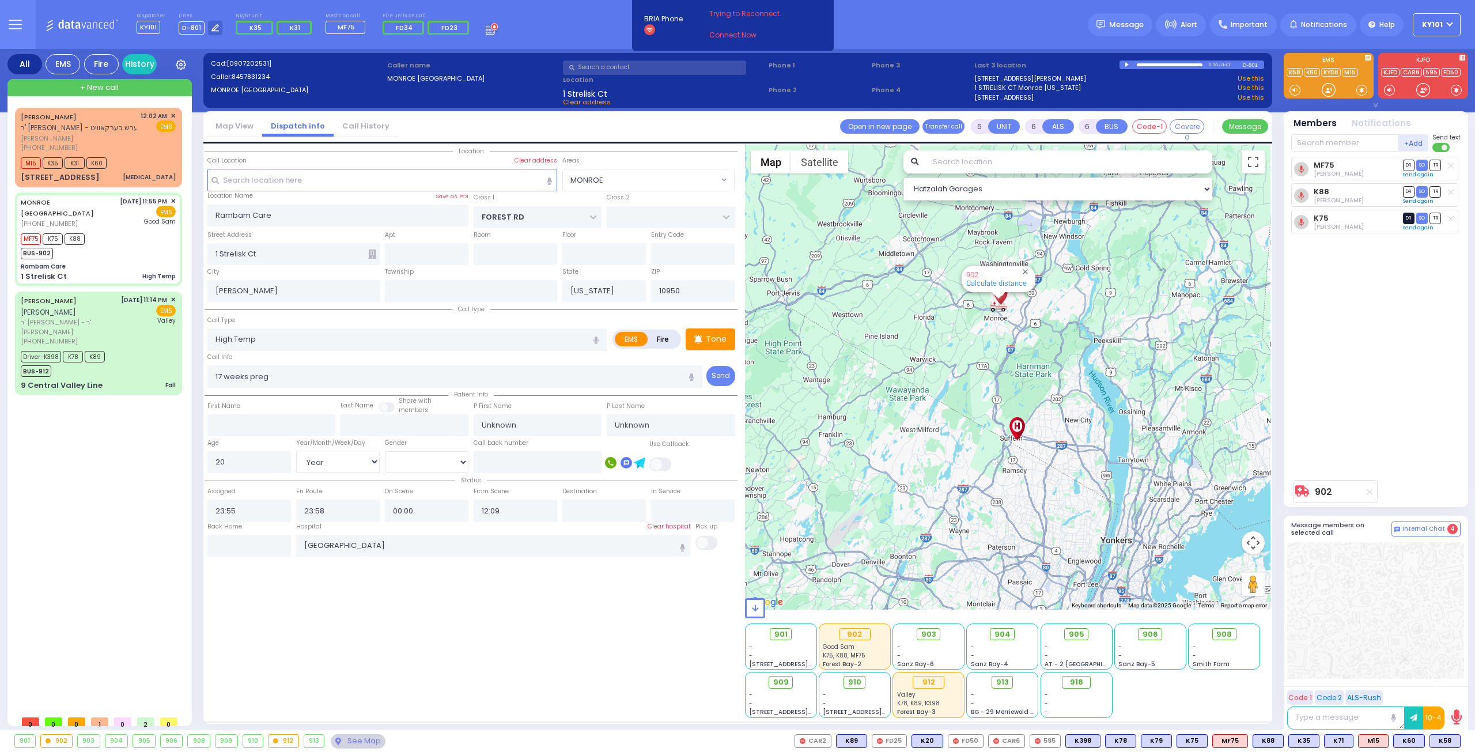
radio input "true"
select select "Year"
select select "[DEMOGRAPHIC_DATA]"
select select "Hatzalah Garages"
select select "MONROE"
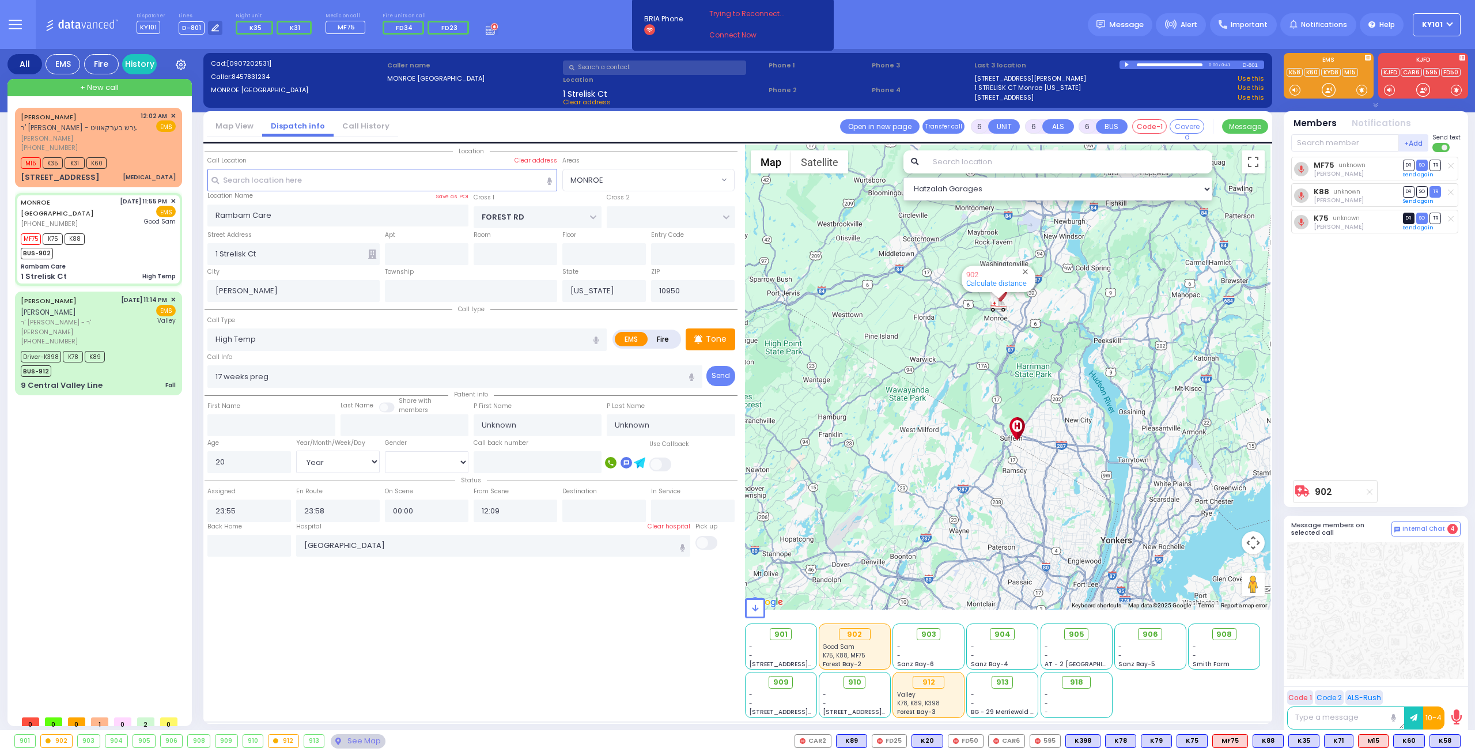
click at [1405, 215] on span "DR" at bounding box center [1409, 218] width 12 height 11
select select
radio input "true"
select select "Year"
select select "[DEMOGRAPHIC_DATA]"
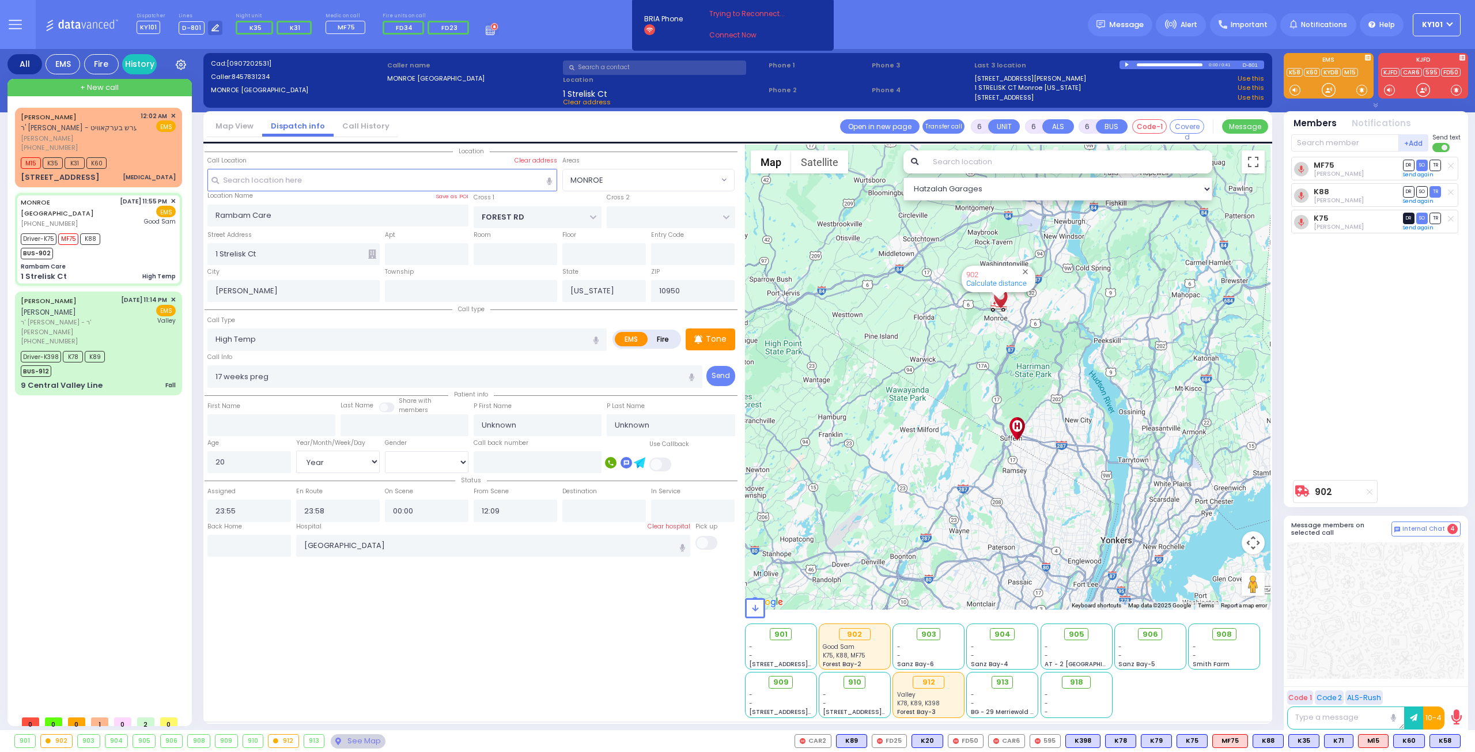
select select "Hatzalah Garages"
select select "MONROE"
click at [1141, 36] on div "Message" at bounding box center [1120, 24] width 65 height 23
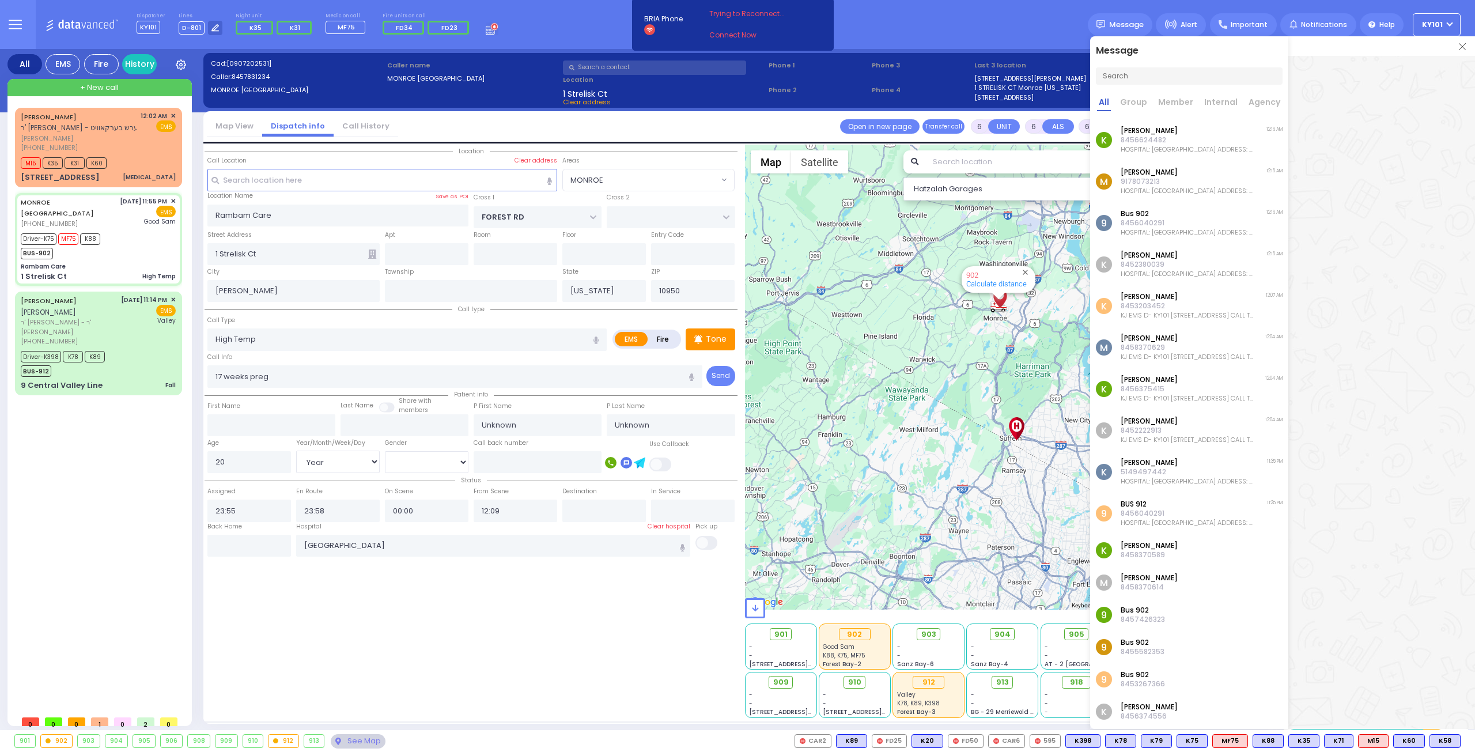
click at [1462, 48] on img at bounding box center [1462, 46] width 7 height 7
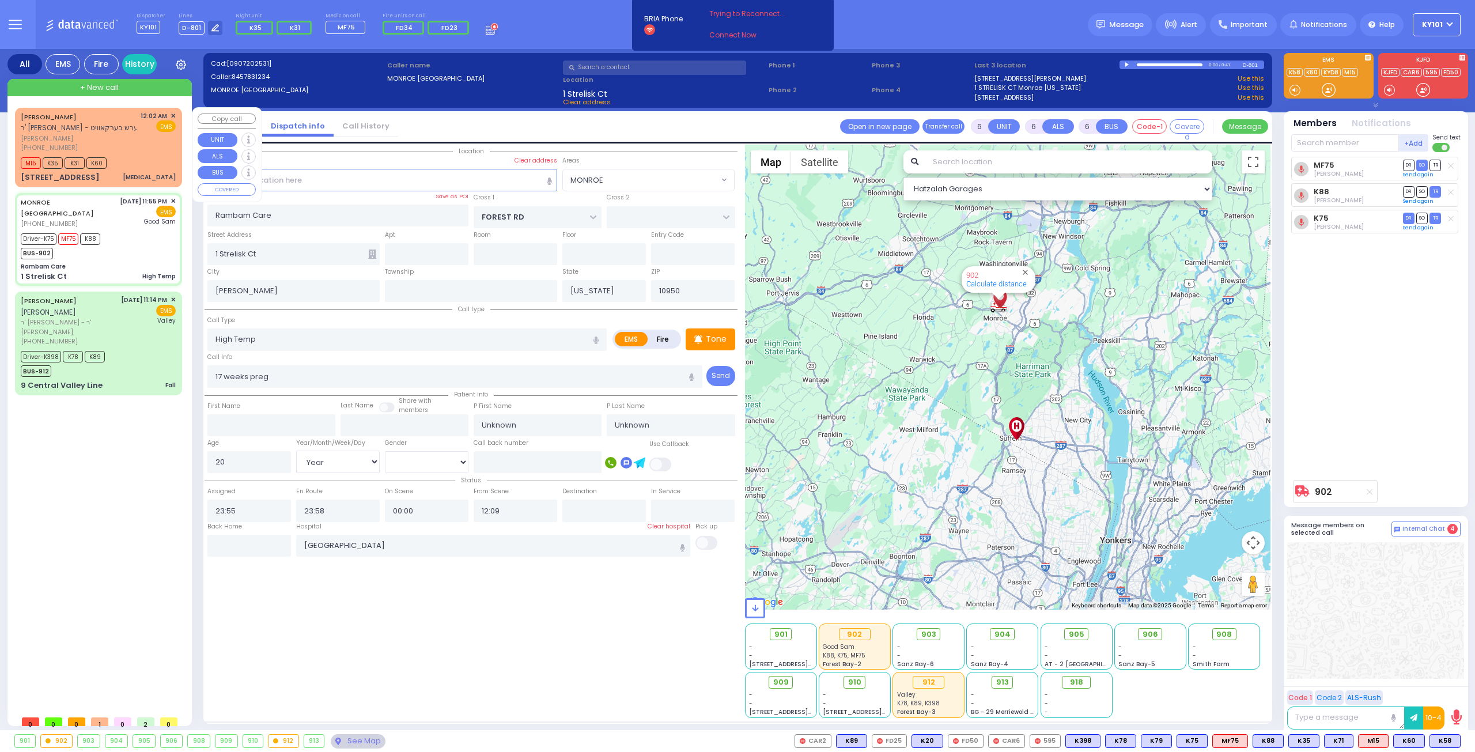
click at [113, 133] on div "MOSHE STRULOWITZ ר' אברהם שלום - ר' אייזיק הערש בערקאוויט" at bounding box center [95, 122] width 148 height 22
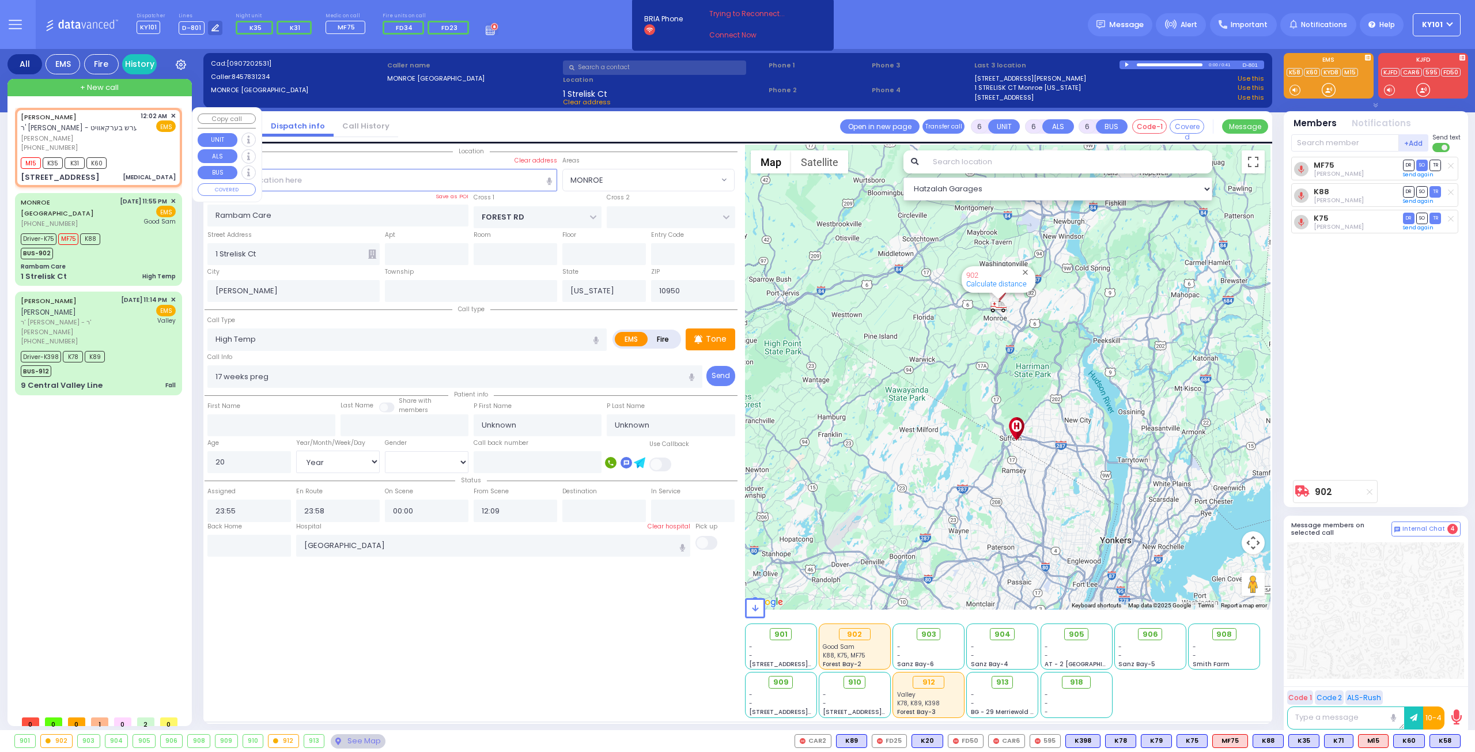
type input "2"
type input "1"
select select
type input "Chest Pain"
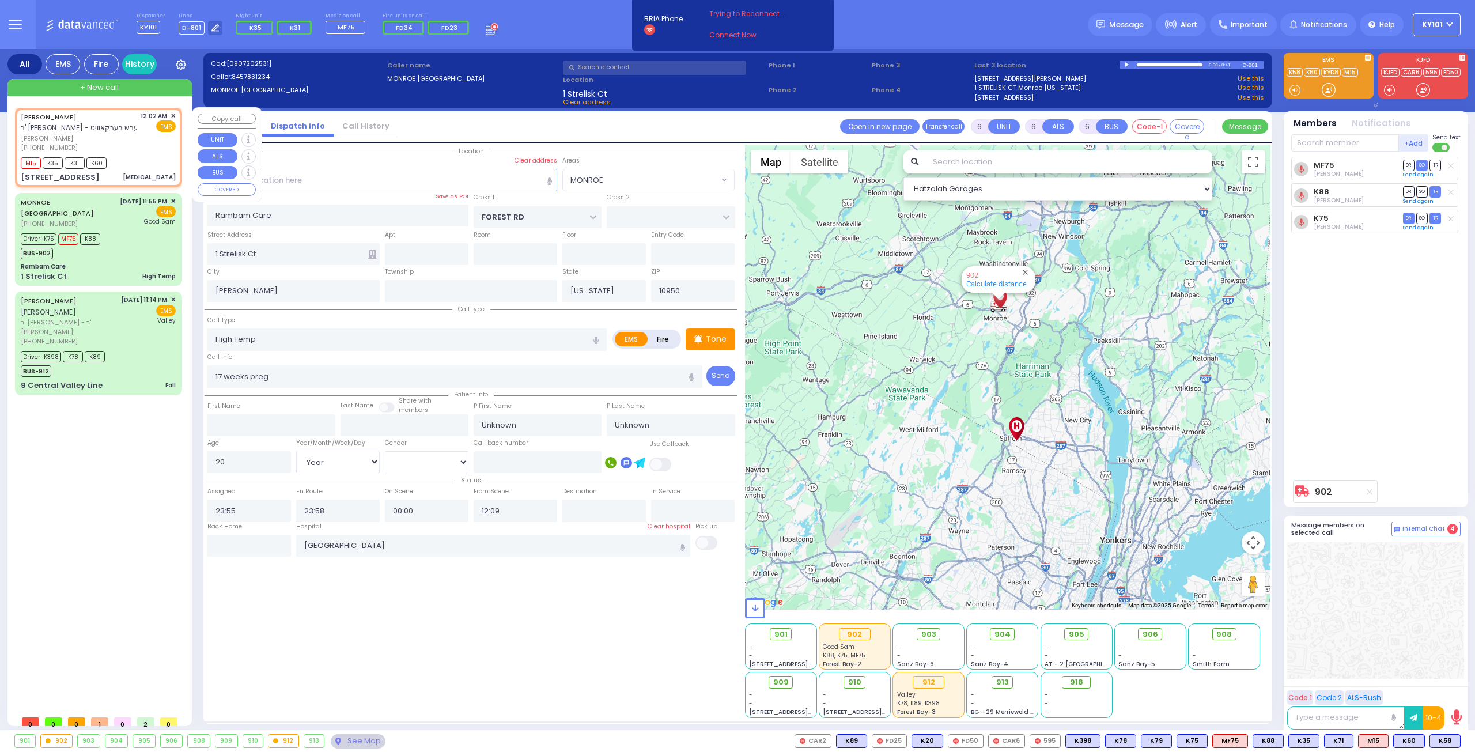
radio input "true"
type input "MOSHE"
type input "STRULOWITZ"
type input "18"
select select "Year"
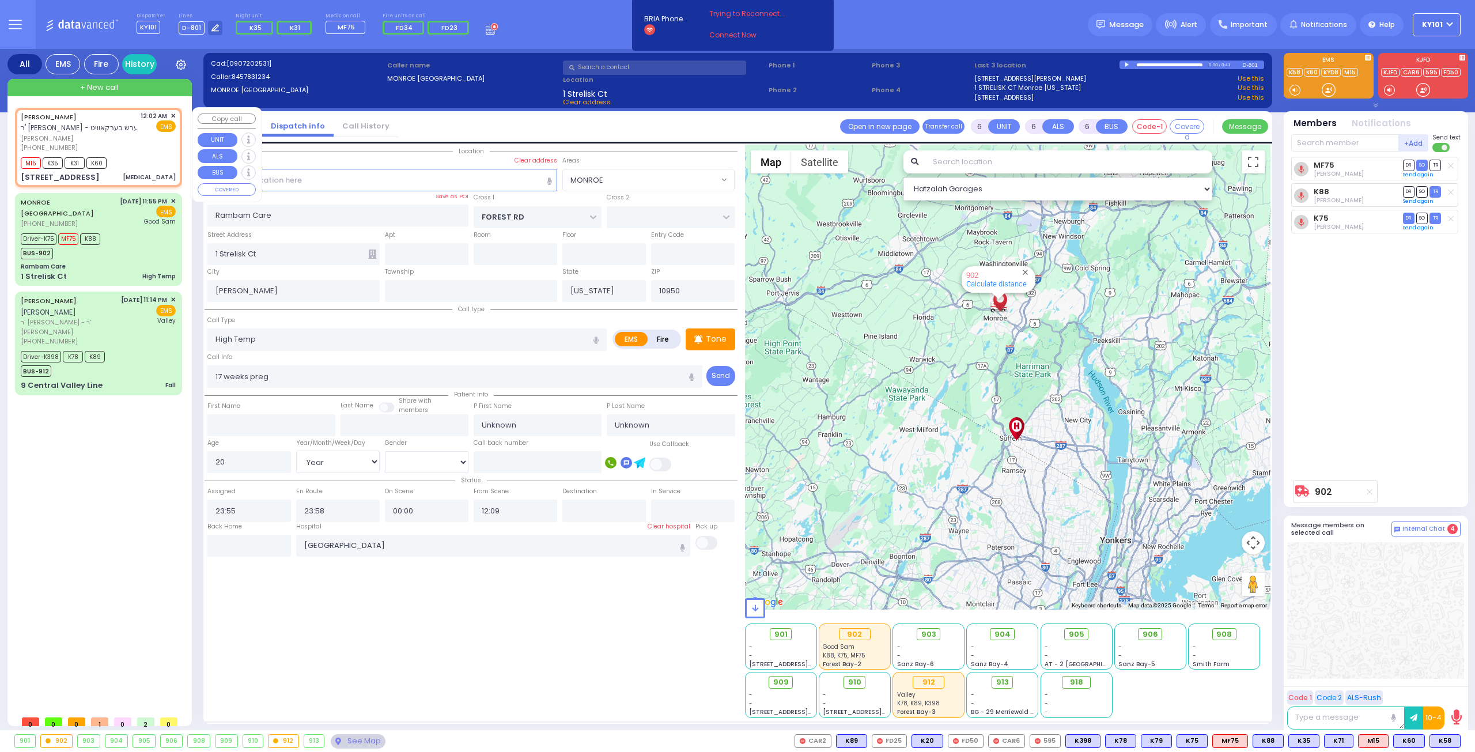
select select "[DEMOGRAPHIC_DATA]"
type input "00:02"
type input "00:04"
select select "Hatzalah Garages"
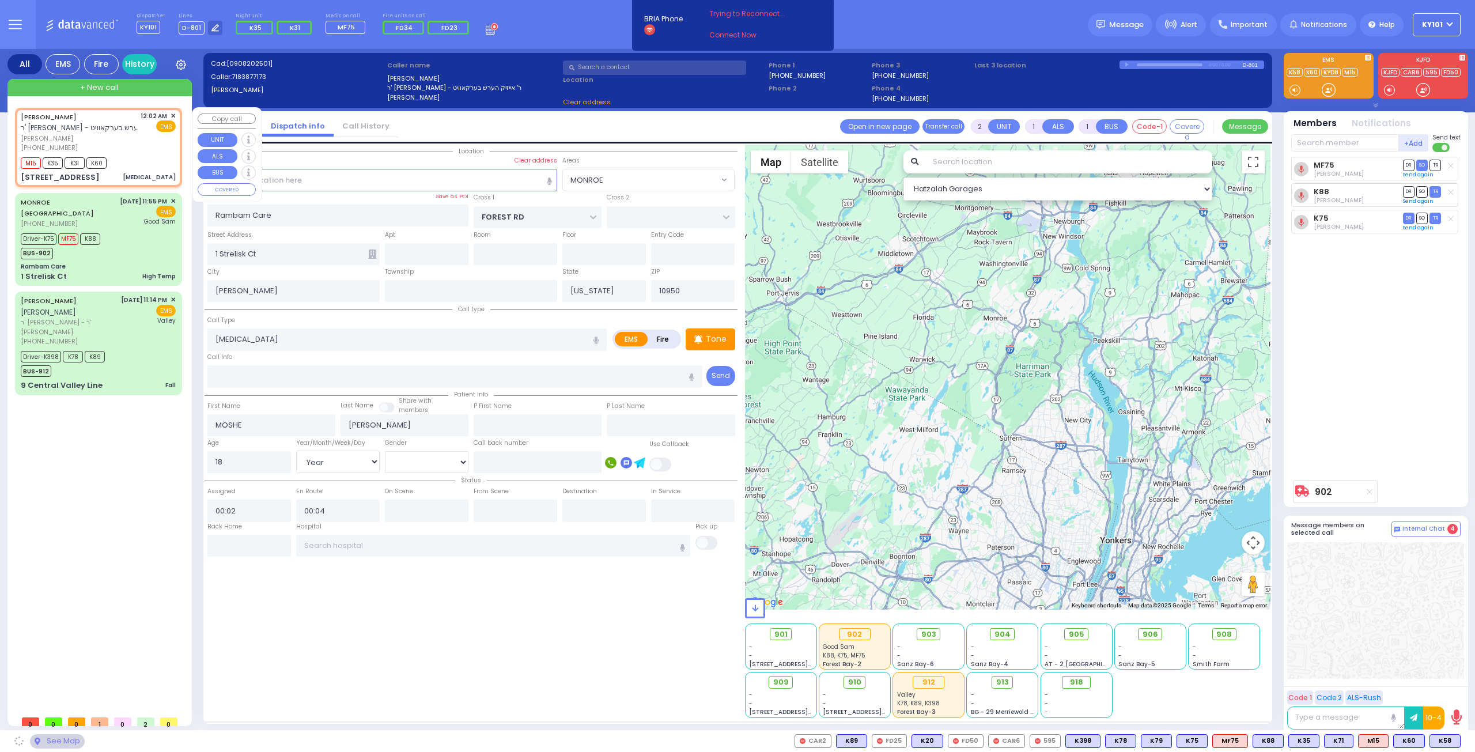
type input "S.M. ROSMER RD"
type input "CHUST RD"
type input "10 BEER SHAVA ST"
type input "304"
type input "Monroe"
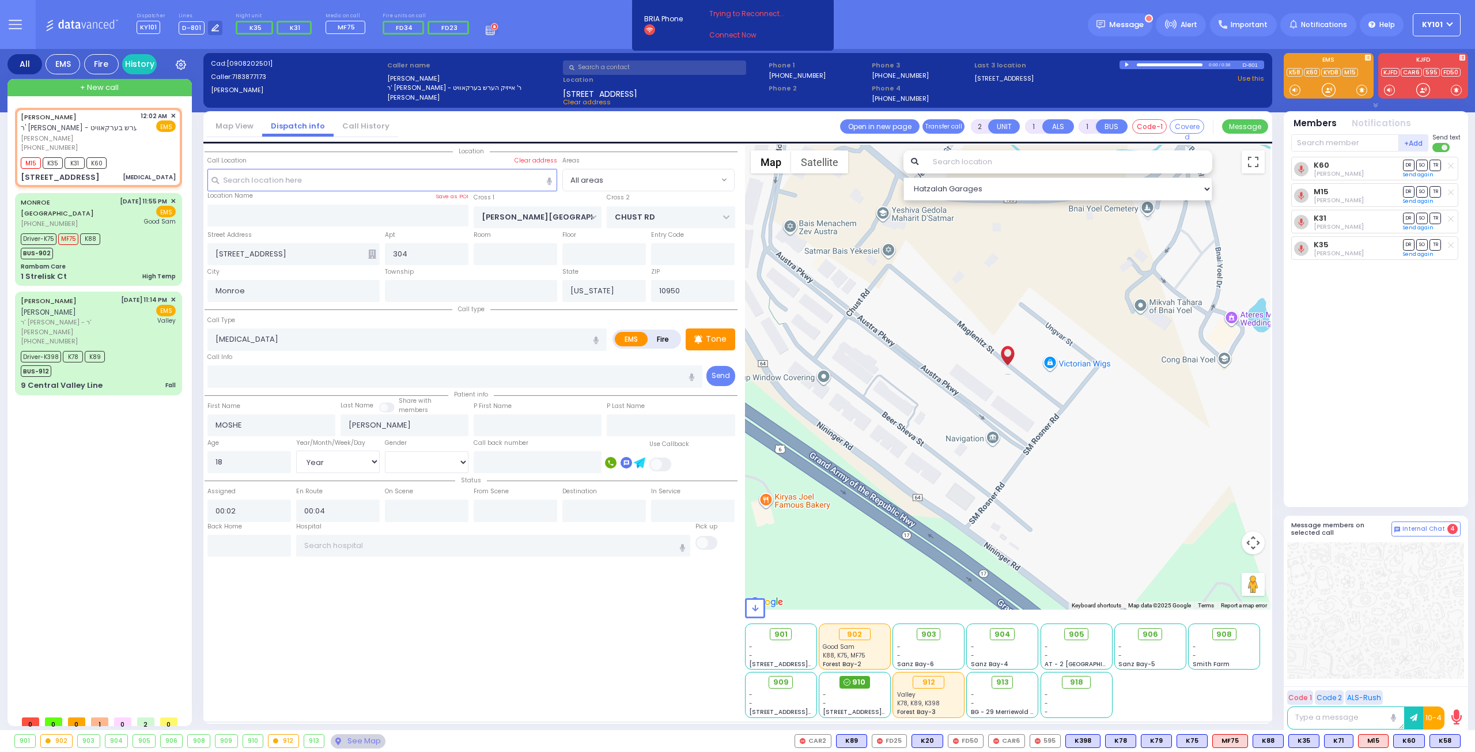
click at [843, 683] on div "910" at bounding box center [854, 682] width 31 height 13
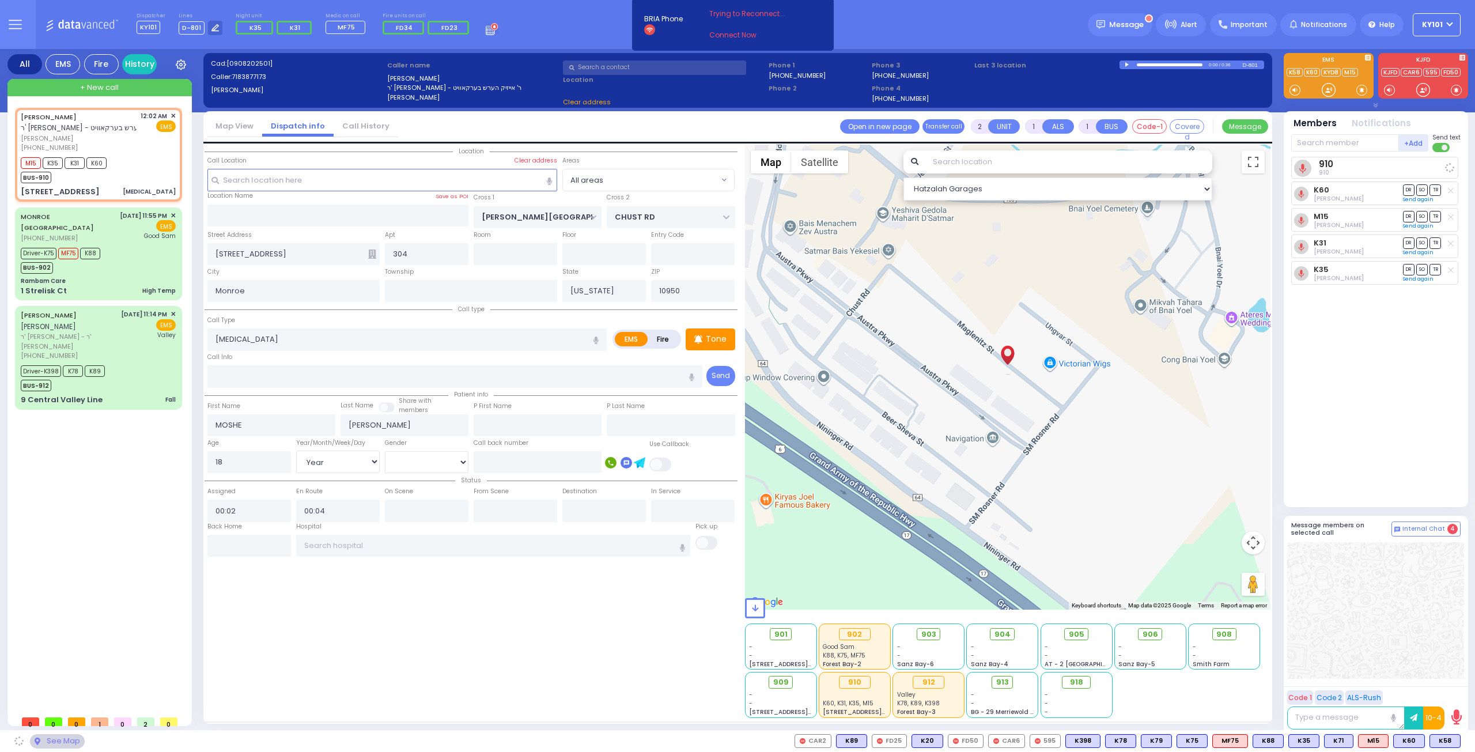
select select
radio input "true"
select select "Year"
select select "[DEMOGRAPHIC_DATA]"
select select "Hatzalah Garages"
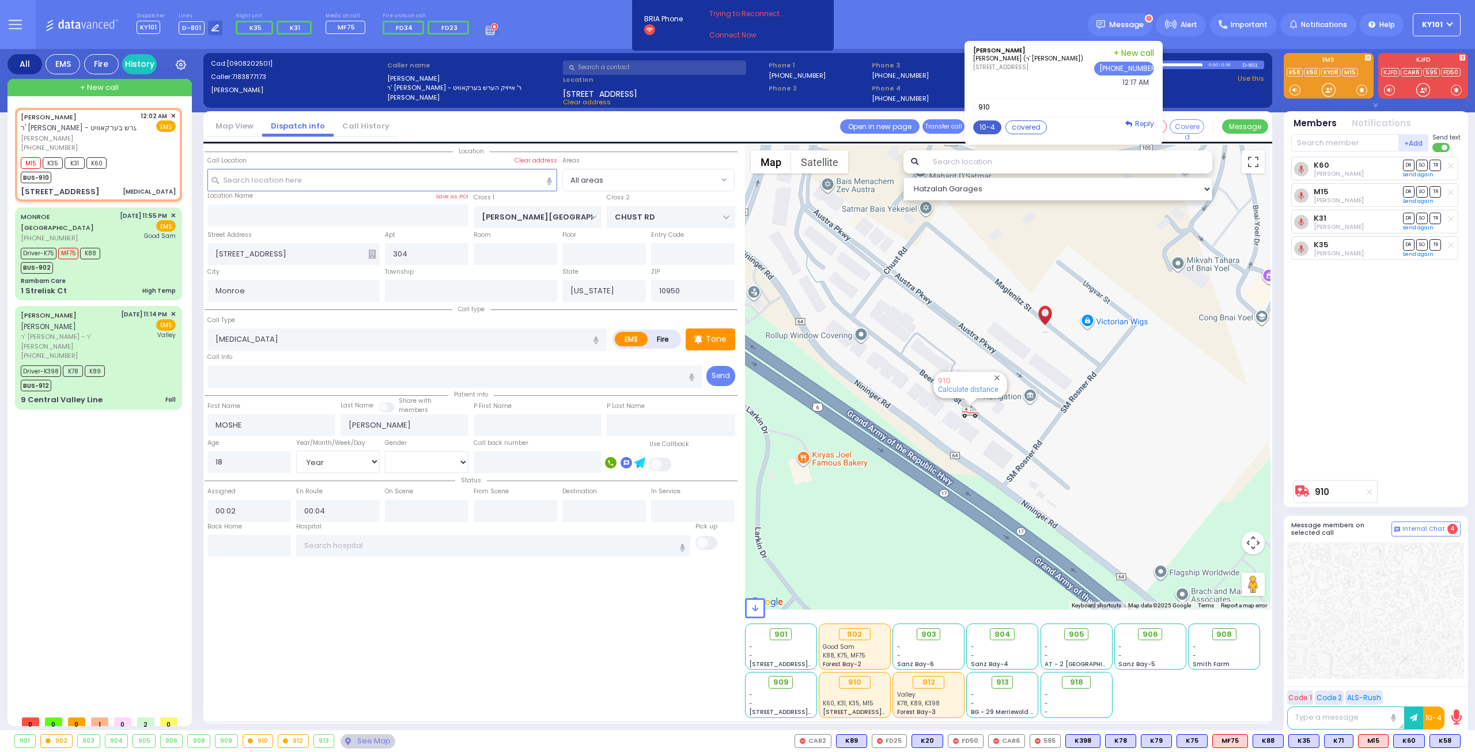
click at [990, 126] on button "10-4" at bounding box center [987, 127] width 28 height 14
type textarea "10-4 thank you"
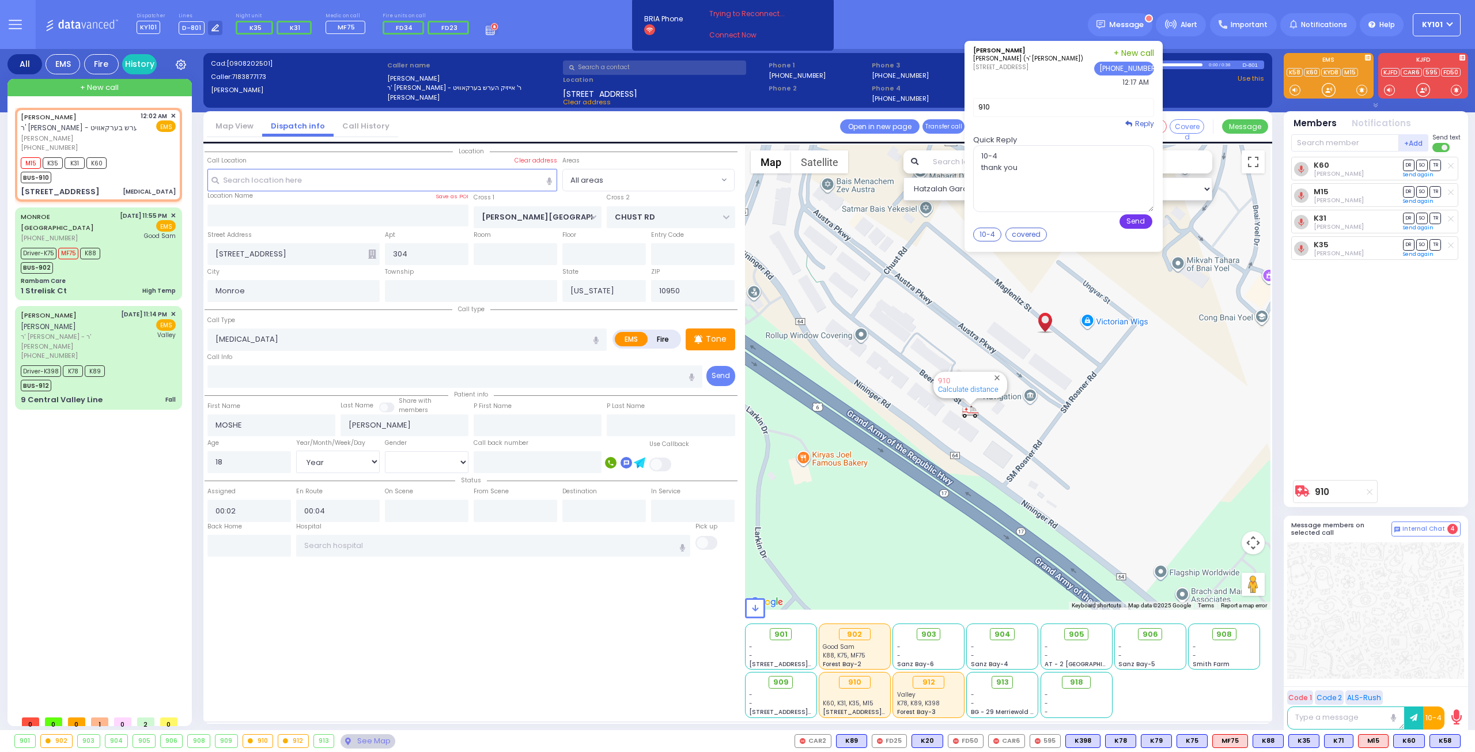
click at [1142, 223] on button "Send" at bounding box center [1135, 221] width 33 height 14
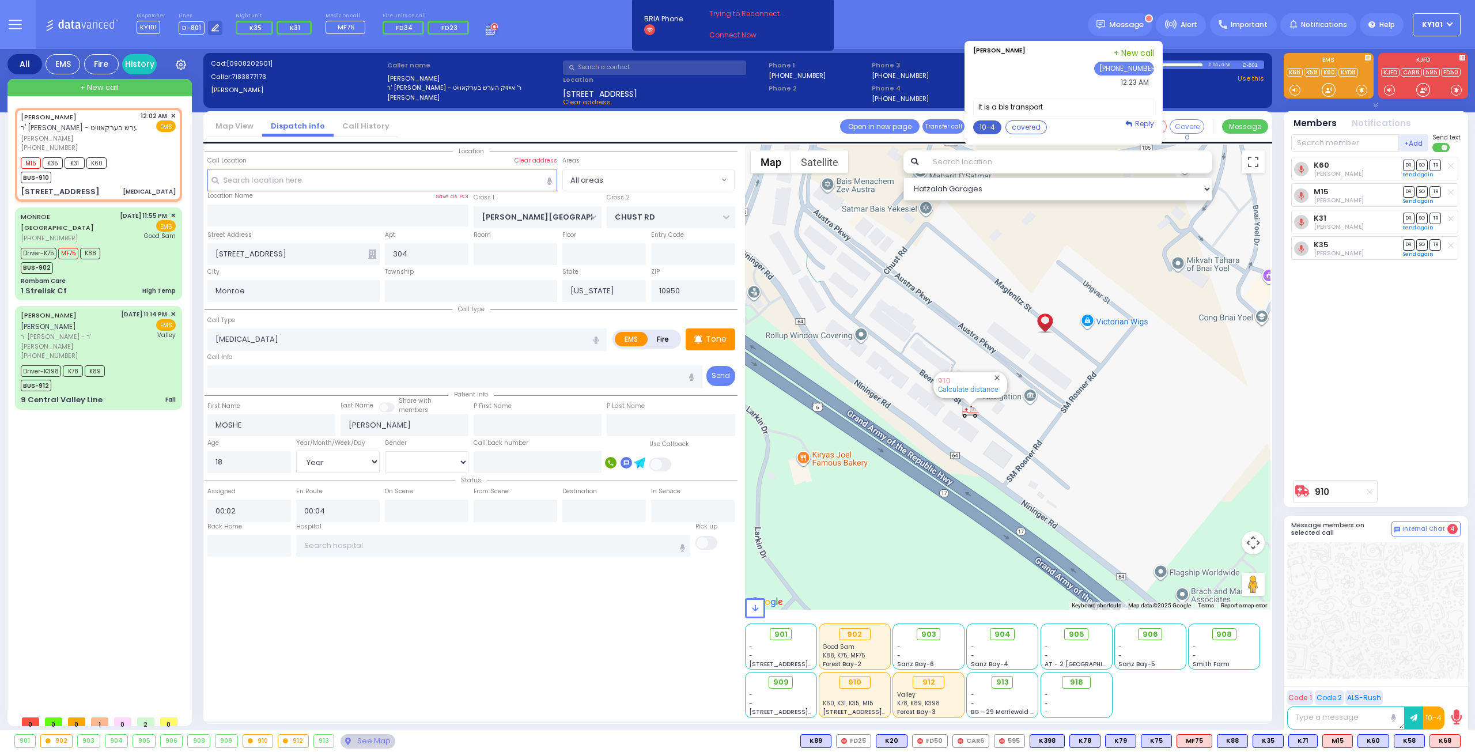
click at [1000, 124] on button "10-4" at bounding box center [987, 127] width 28 height 14
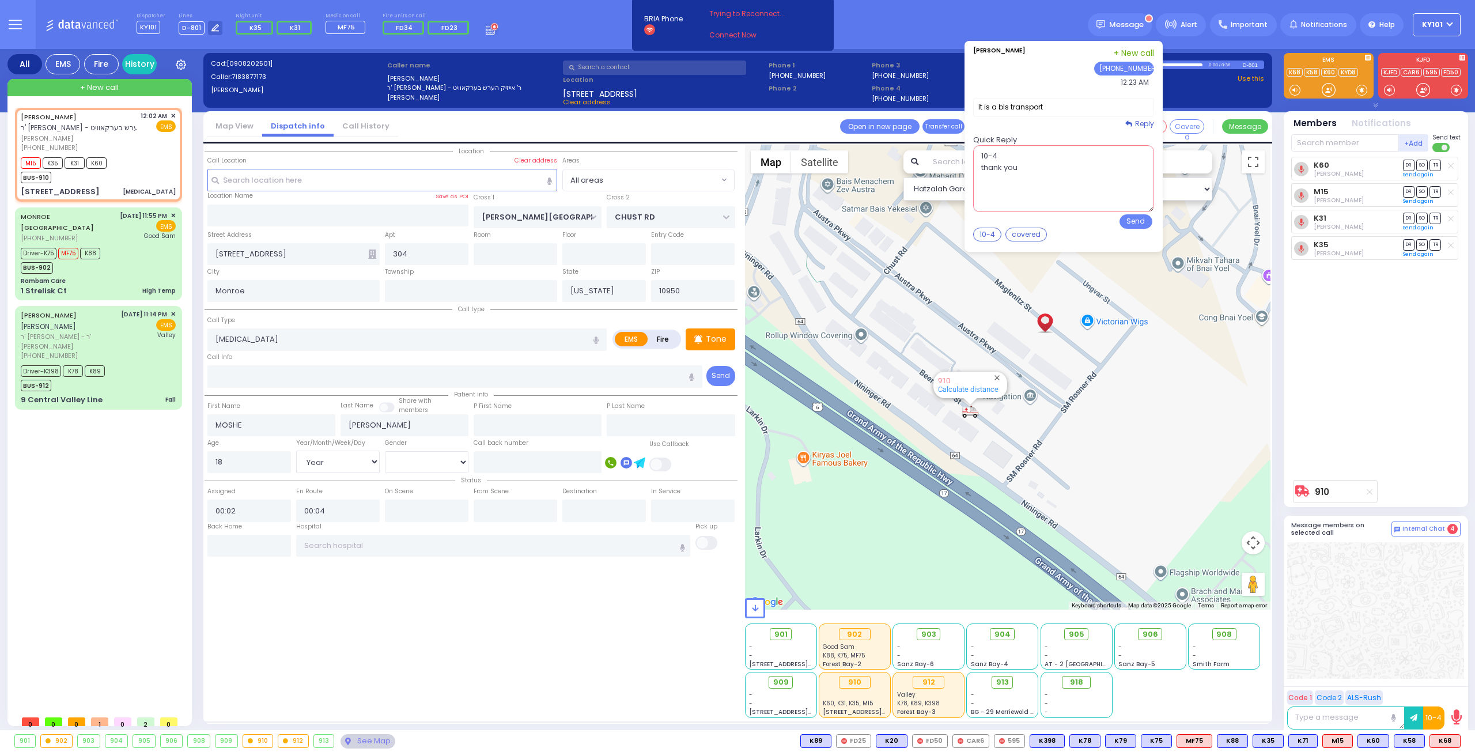
drag, startPoint x: 1036, startPoint y: 172, endPoint x: 990, endPoint y: 172, distance: 46.1
click at [990, 172] on textarea "10-4 thank you" at bounding box center [1063, 178] width 181 height 67
type textarea "10-4 need additional? going whrere?"
click at [1140, 218] on button "Send" at bounding box center [1135, 221] width 33 height 14
click at [991, 124] on button "10-4" at bounding box center [987, 127] width 28 height 14
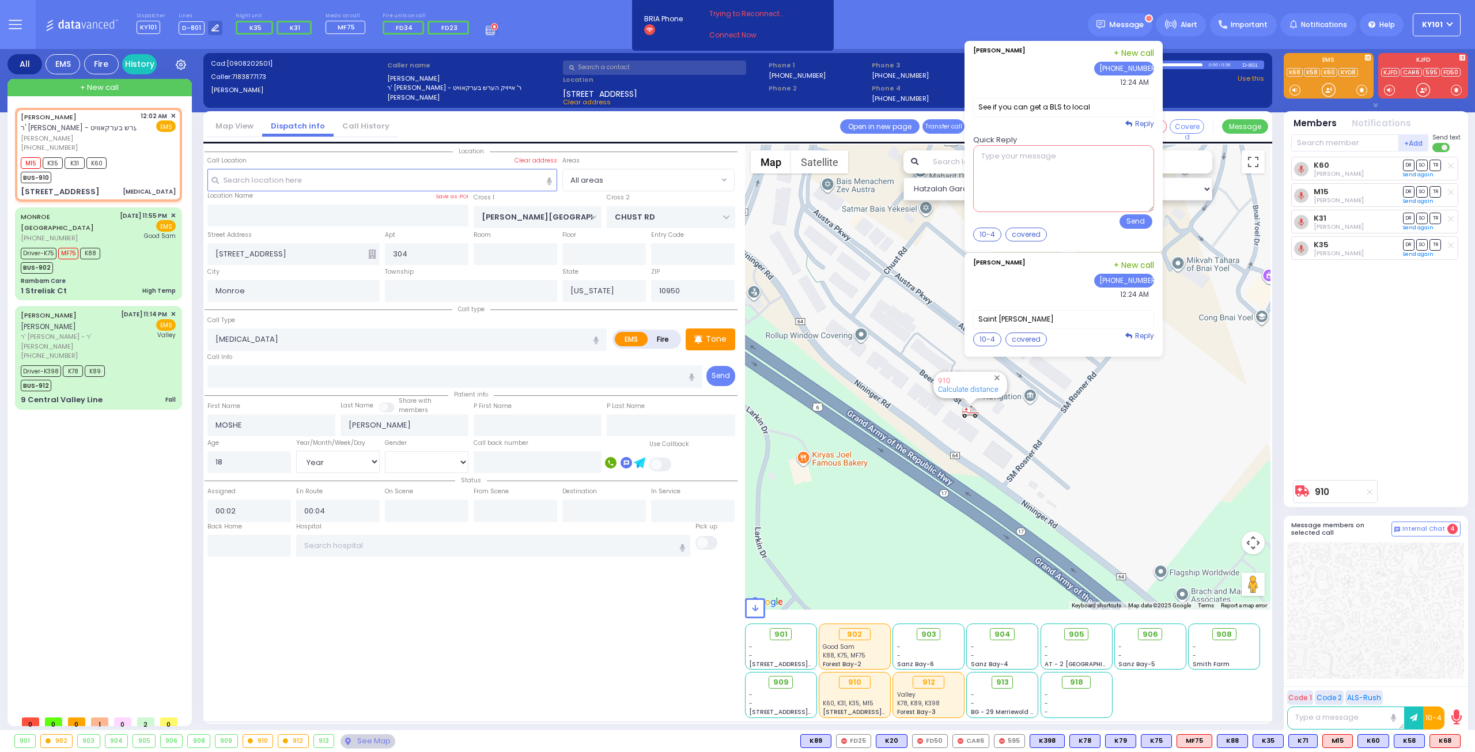
type textarea "10-4 thank you"
click at [1148, 222] on button "Send" at bounding box center [1135, 221] width 33 height 14
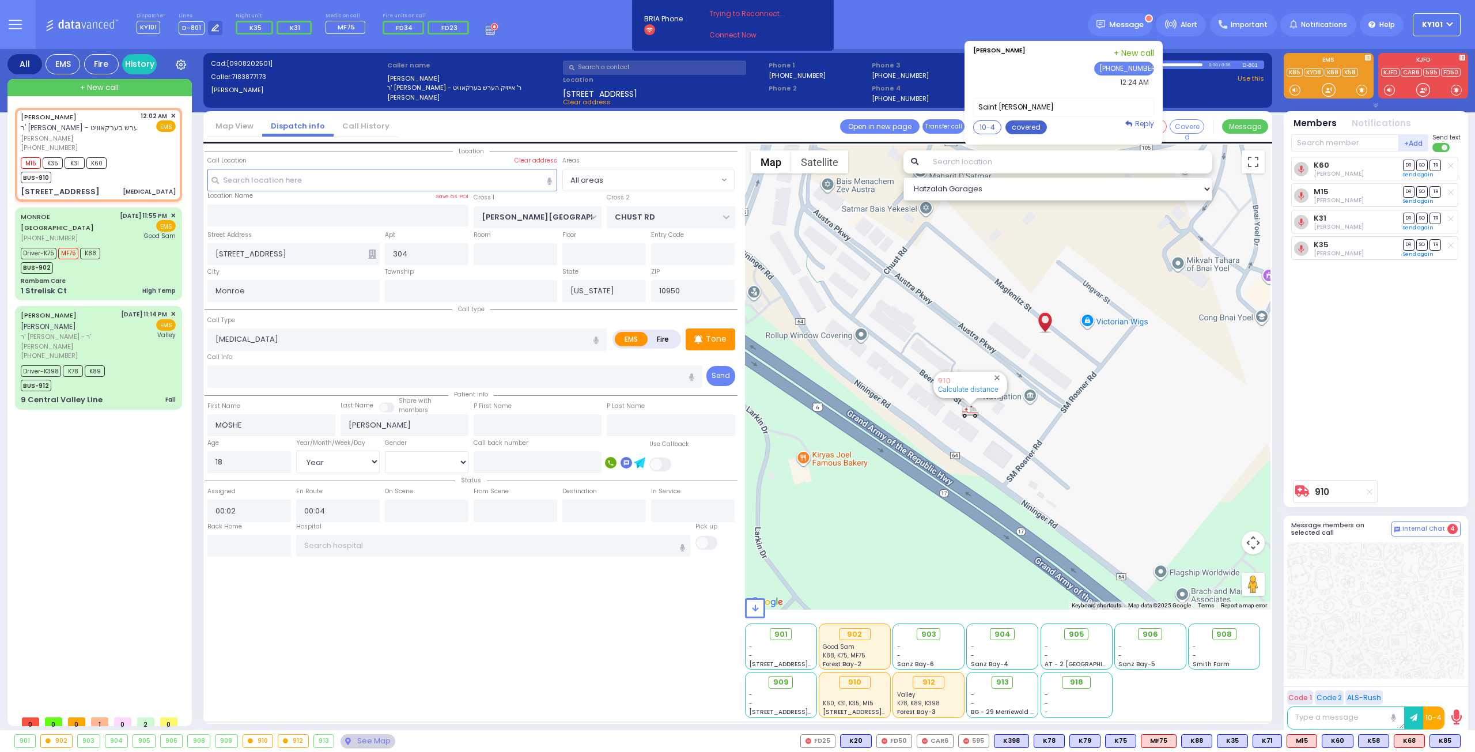
click at [1039, 120] on button "covered" at bounding box center [1025, 127] width 41 height 14
type textarea "call is covered thanks for all the replies"
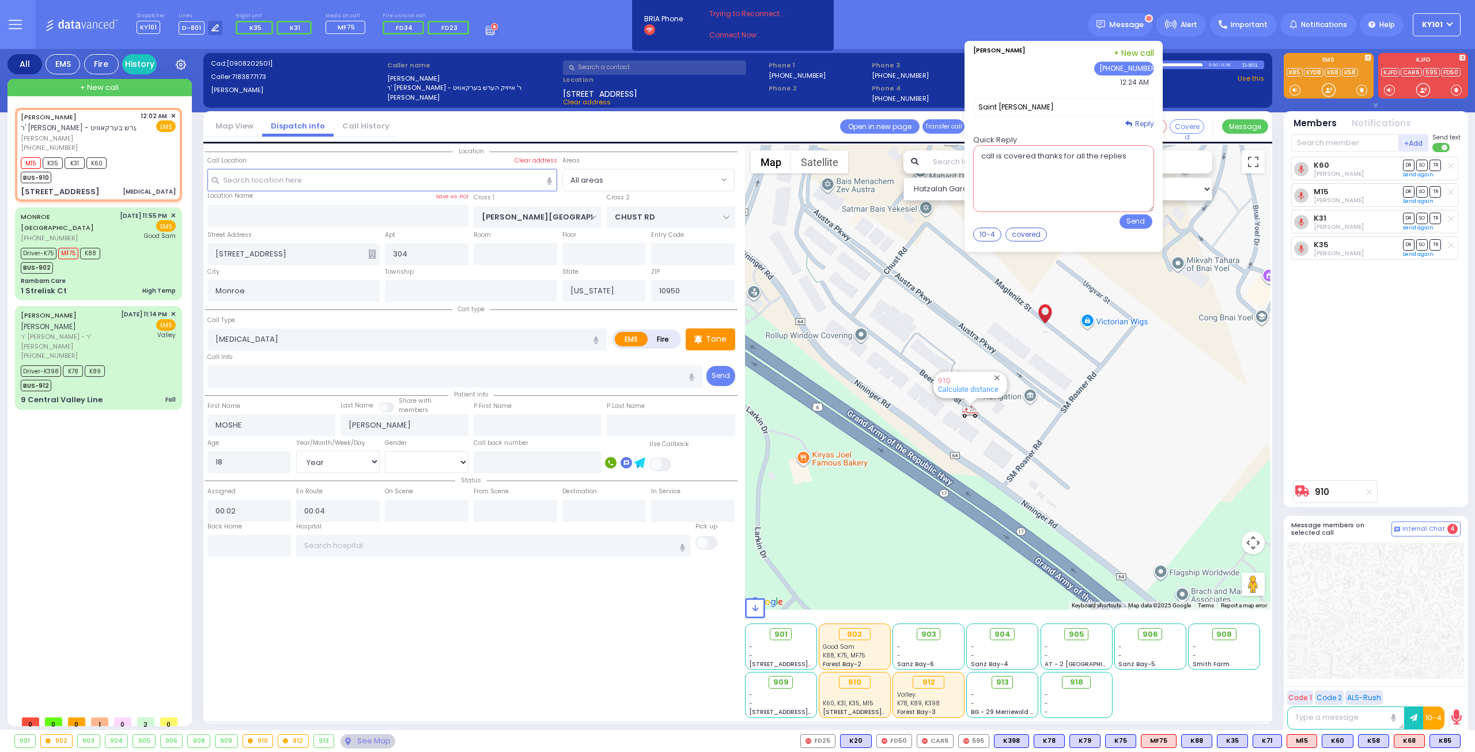
drag, startPoint x: 1149, startPoint y: 165, endPoint x: 978, endPoint y: 163, distance: 170.5
click at [978, 163] on div "Jacob Friedman phone1 phone2 phone3 phone4 phone5 phone6 Reply" at bounding box center [1063, 146] width 198 height 211
click at [1132, 21] on span "Message" at bounding box center [1126, 25] width 35 height 12
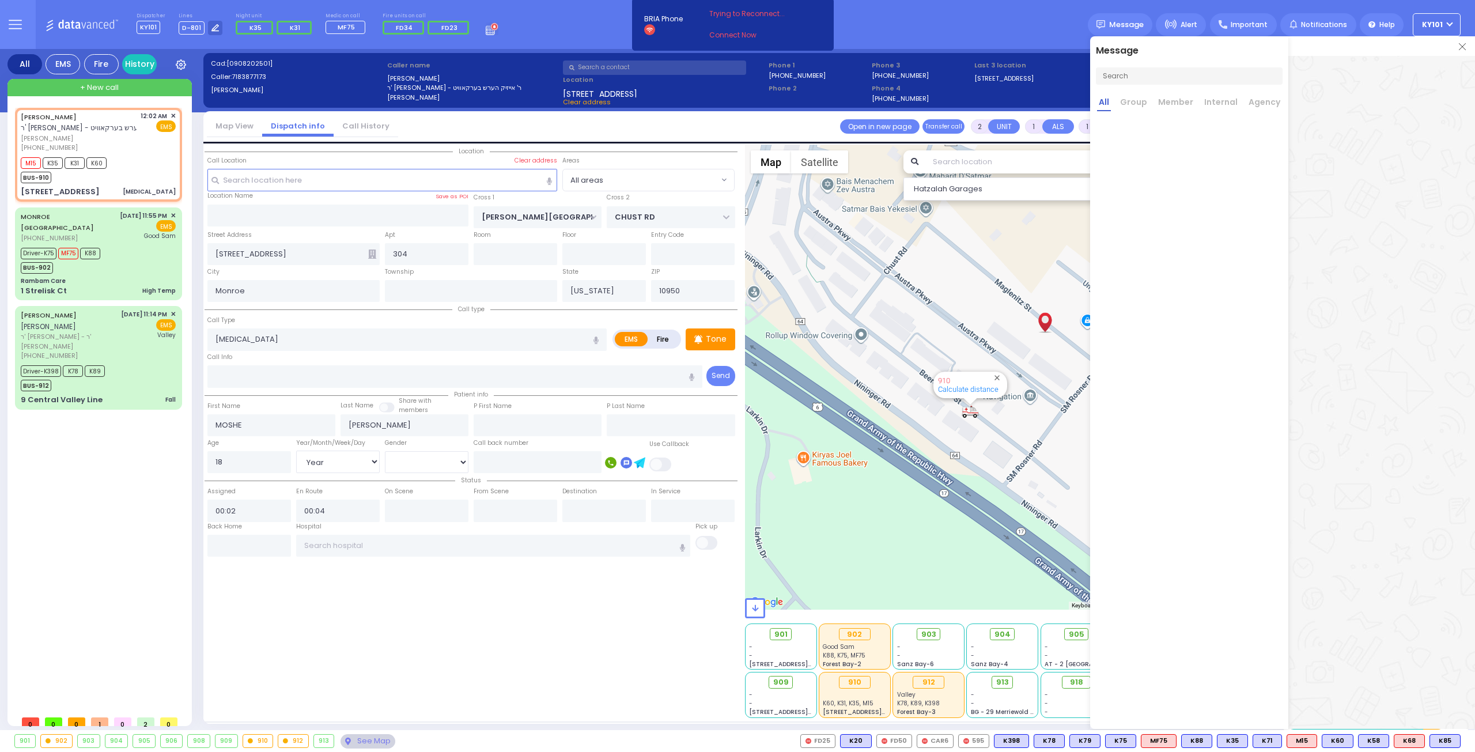
click at [1021, 18] on div "Dispatcher KY101 shift has started. Are you ? Lines D-801" at bounding box center [737, 24] width 1475 height 49
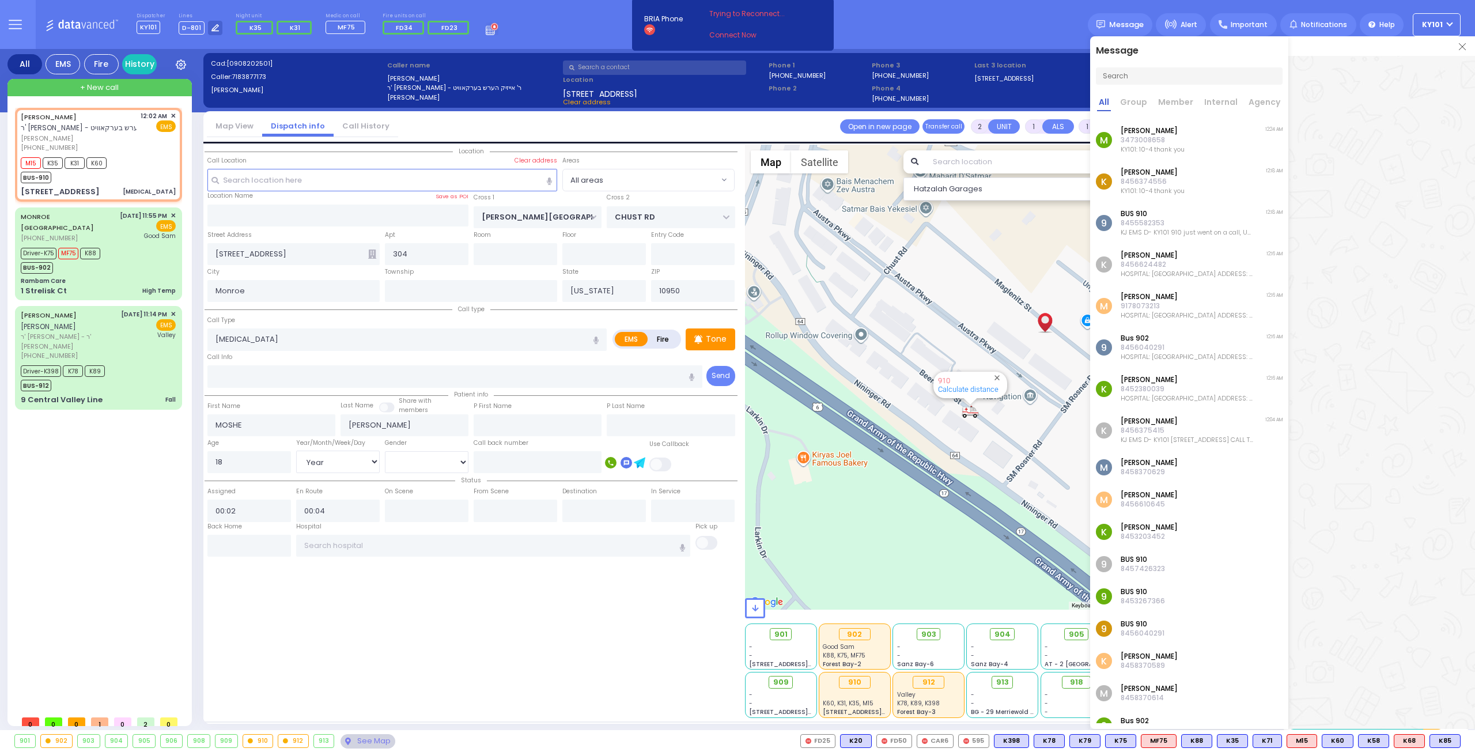
click at [1021, 18] on div "Dispatcher KY101 shift has started. Are you ? Lines D-801" at bounding box center [737, 24] width 1475 height 49
click at [1461, 50] on img at bounding box center [1462, 46] width 7 height 7
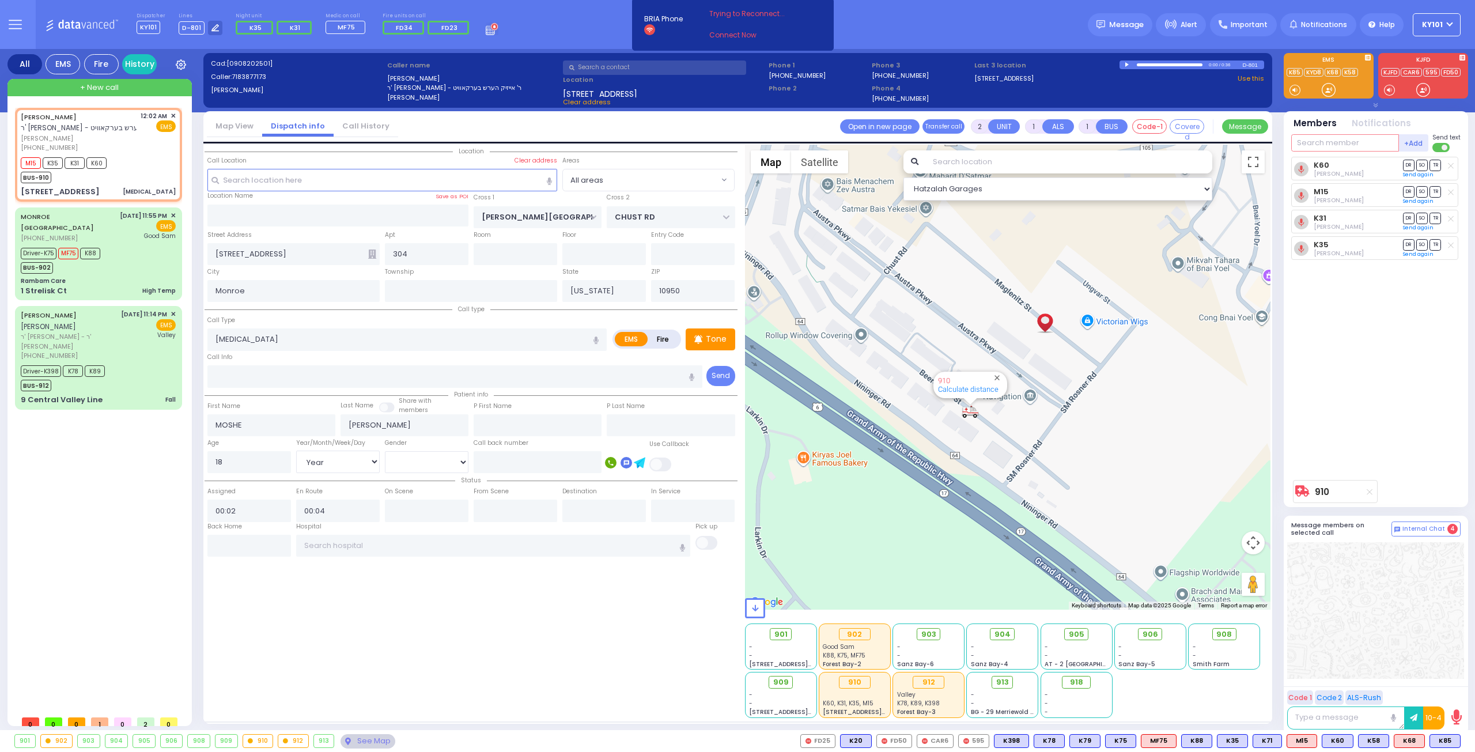
click at [1318, 144] on input "text" at bounding box center [1345, 142] width 108 height 17
click at [403, 512] on input "text" at bounding box center [427, 510] width 84 height 22
click at [444, 549] on input "text" at bounding box center [493, 546] width 395 height 22
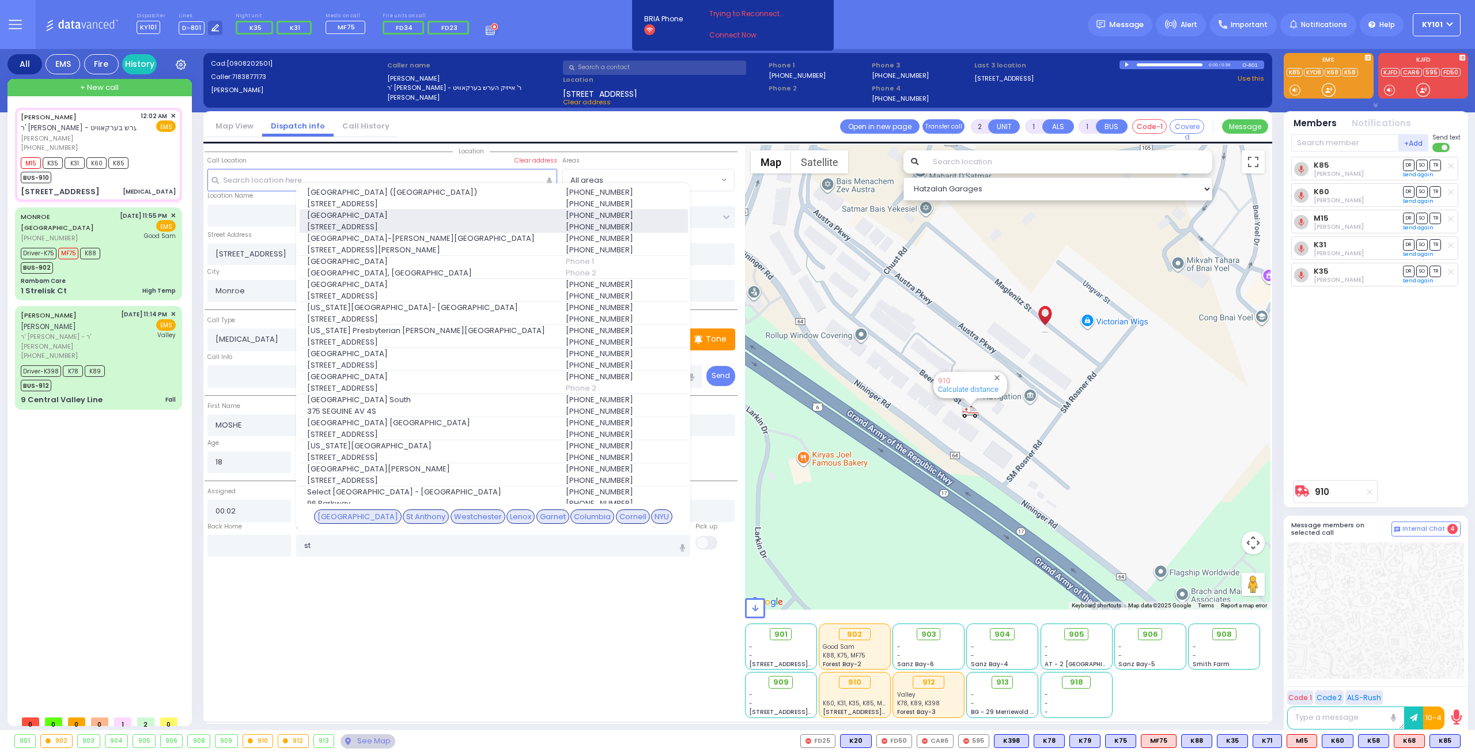
click at [466, 224] on span "15 Maple Avenue" at bounding box center [429, 227] width 245 height 12
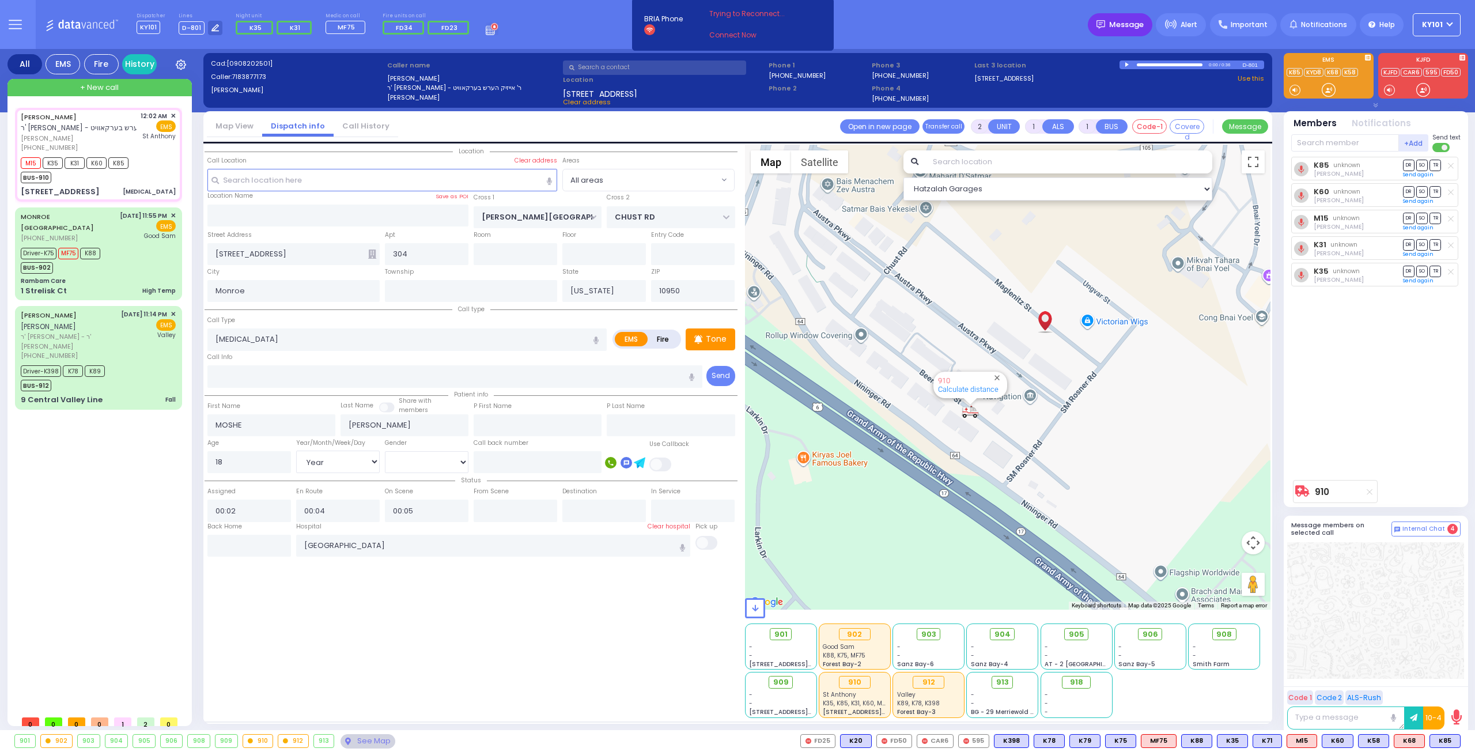
click at [1123, 21] on span "Message" at bounding box center [1126, 25] width 35 height 12
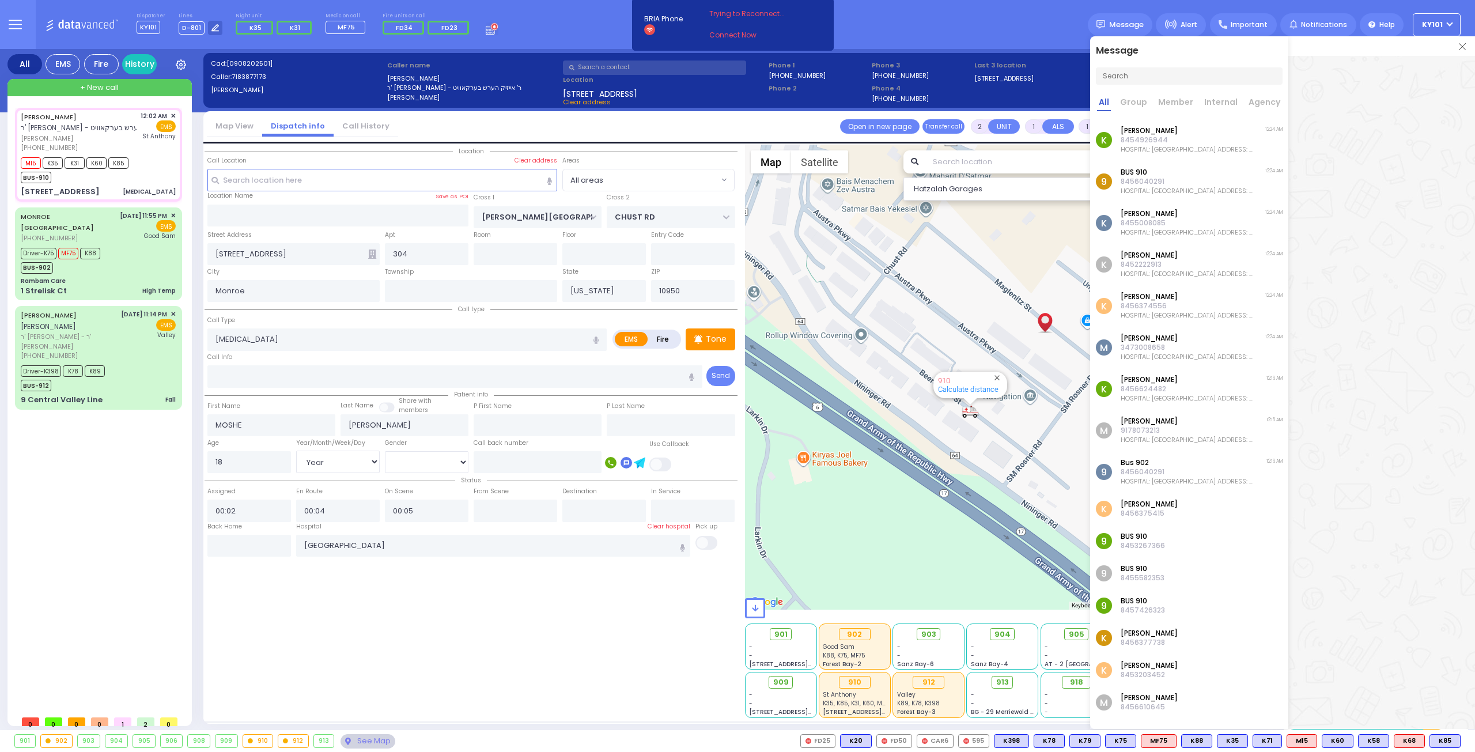
click at [1464, 47] on img at bounding box center [1462, 46] width 7 height 7
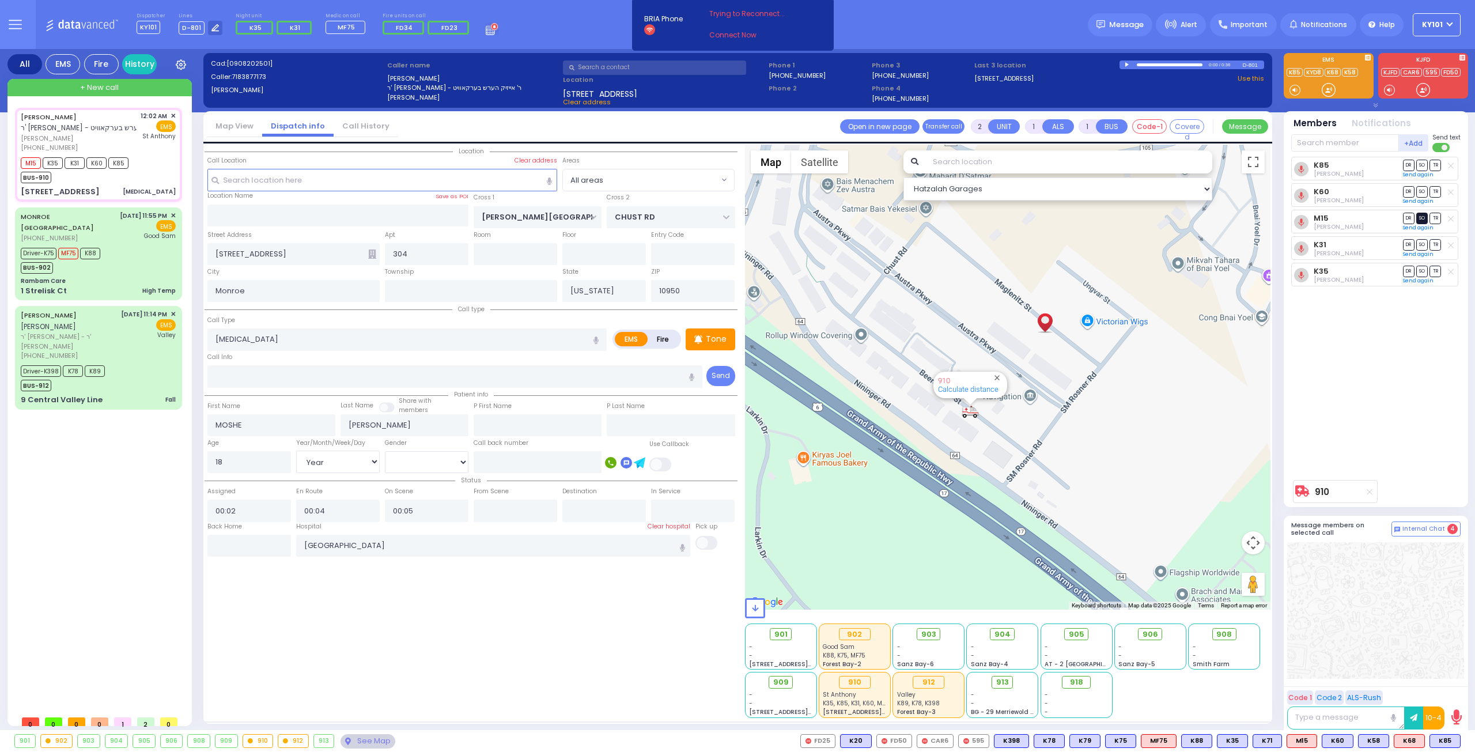
click at [1421, 217] on span "SO" at bounding box center [1422, 218] width 12 height 11
click at [1422, 239] on span "SO" at bounding box center [1422, 244] width 12 height 11
click at [1423, 266] on span "SO" at bounding box center [1422, 271] width 12 height 11
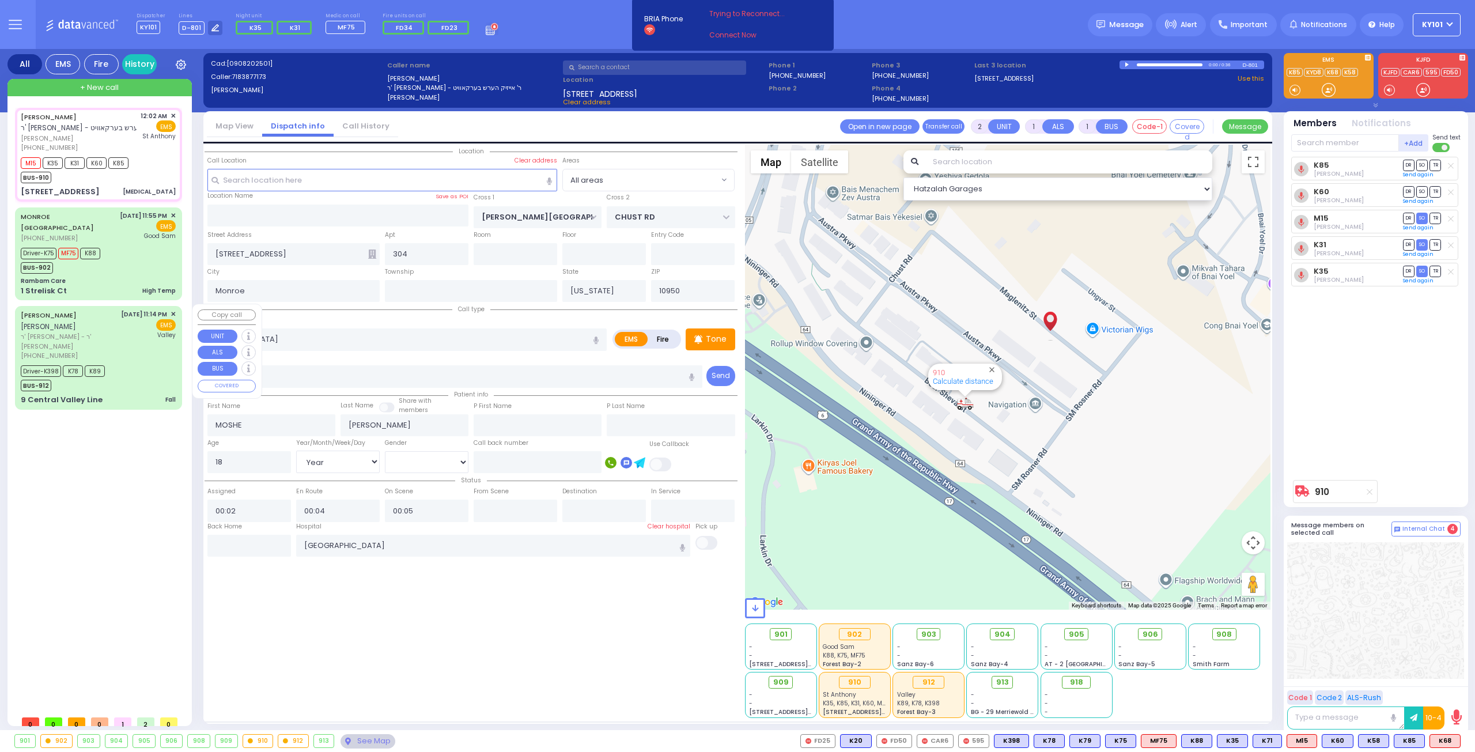
click at [91, 320] on div "[PERSON_NAME] [PERSON_NAME]" at bounding box center [69, 320] width 96 height 22
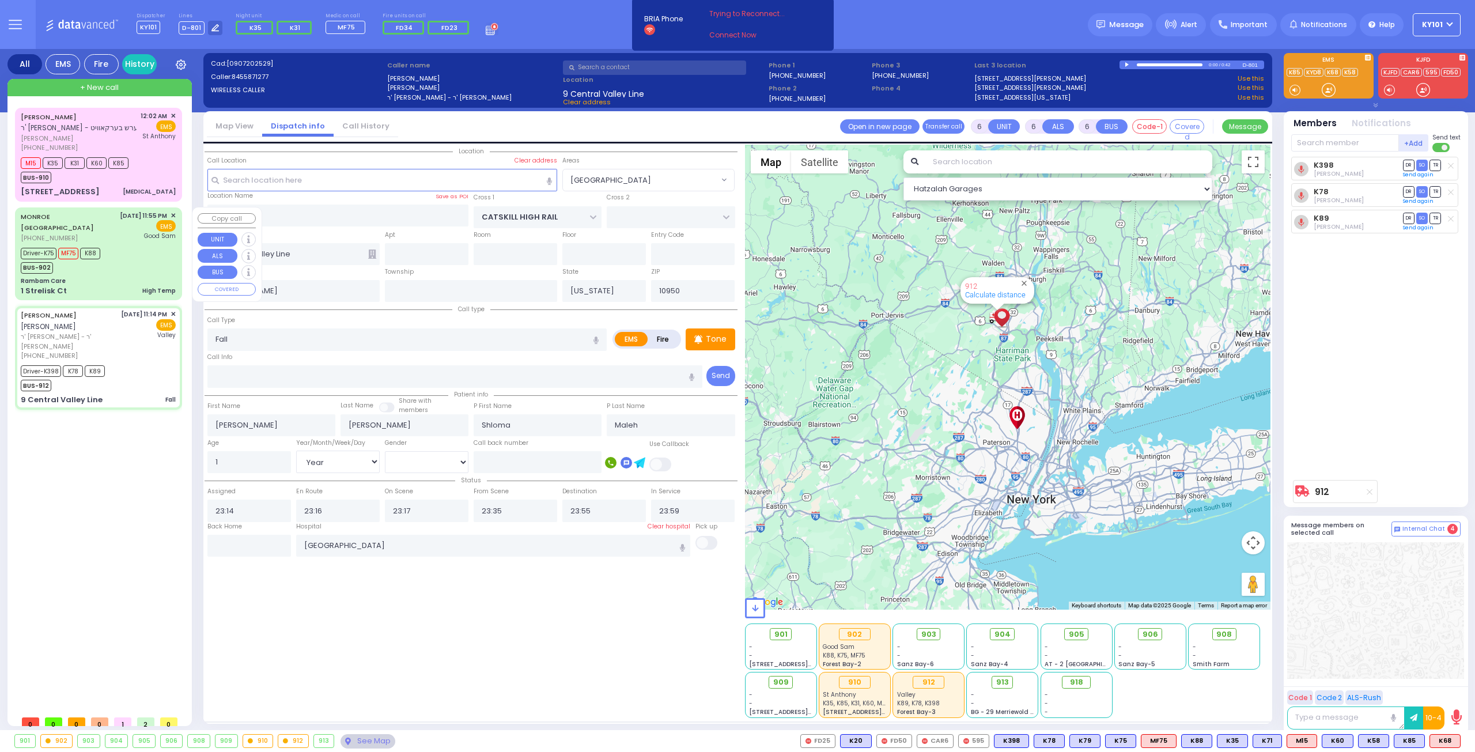
click at [108, 273] on div "MONROE NY (845) 783-1234 9/7/2025 11:55 PM ✕ EMS Driver-K75" at bounding box center [98, 253] width 162 height 89
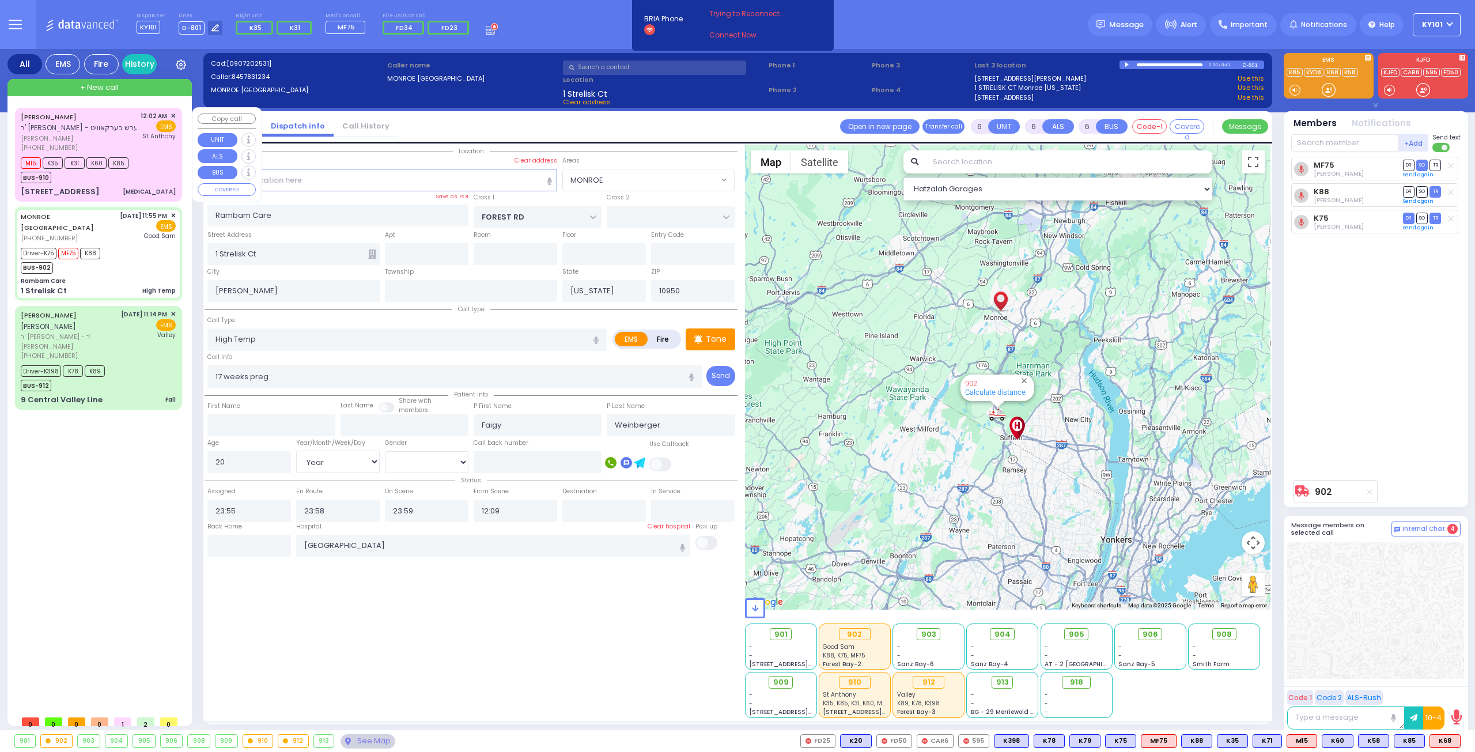
click at [103, 186] on div "MOSHE STRULOWITZ ר' אברהם שלום - ר' אייזיק הערש בערקאוויט משה סטרולאוויטש (718)…" at bounding box center [98, 154] width 162 height 90
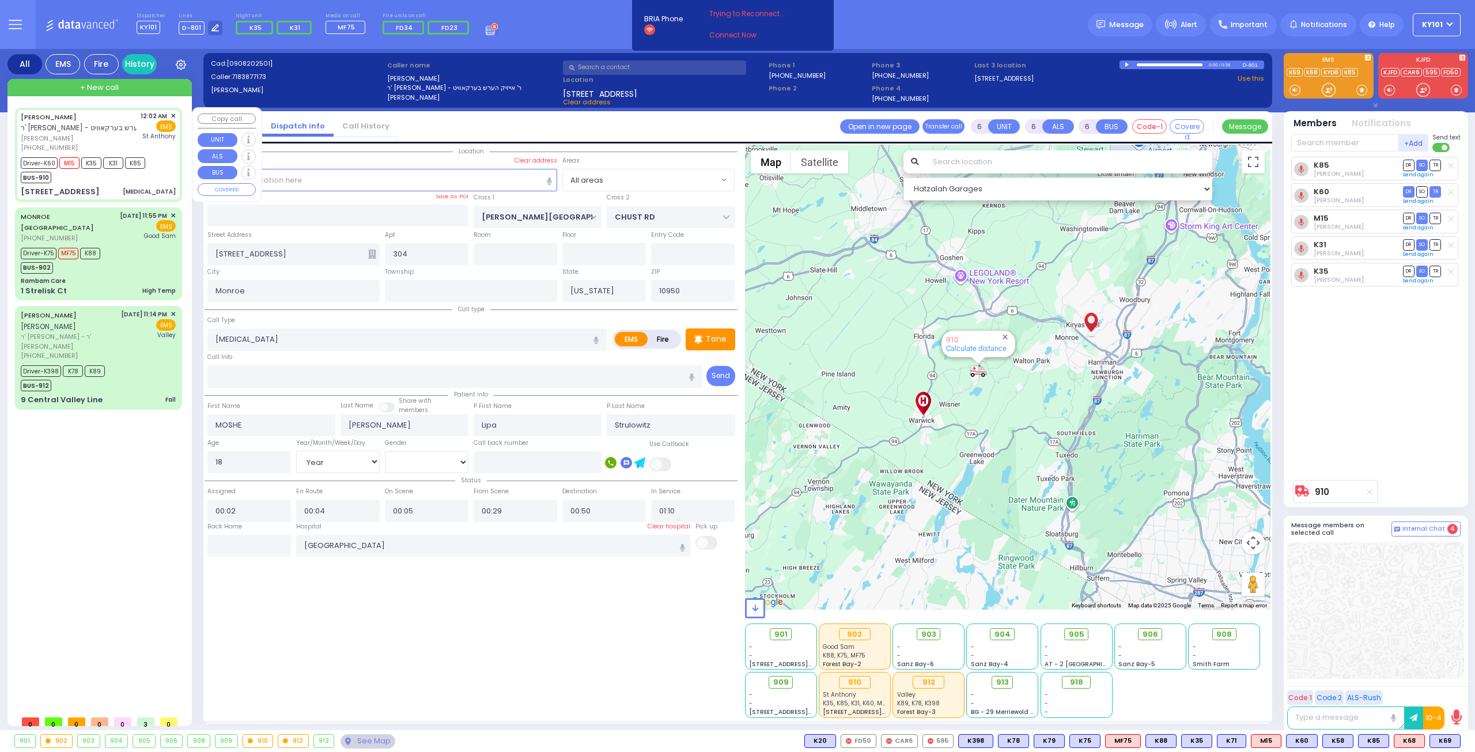
select select "Year"
select select "[DEMOGRAPHIC_DATA]"
select select
radio input "true"
select select "Year"
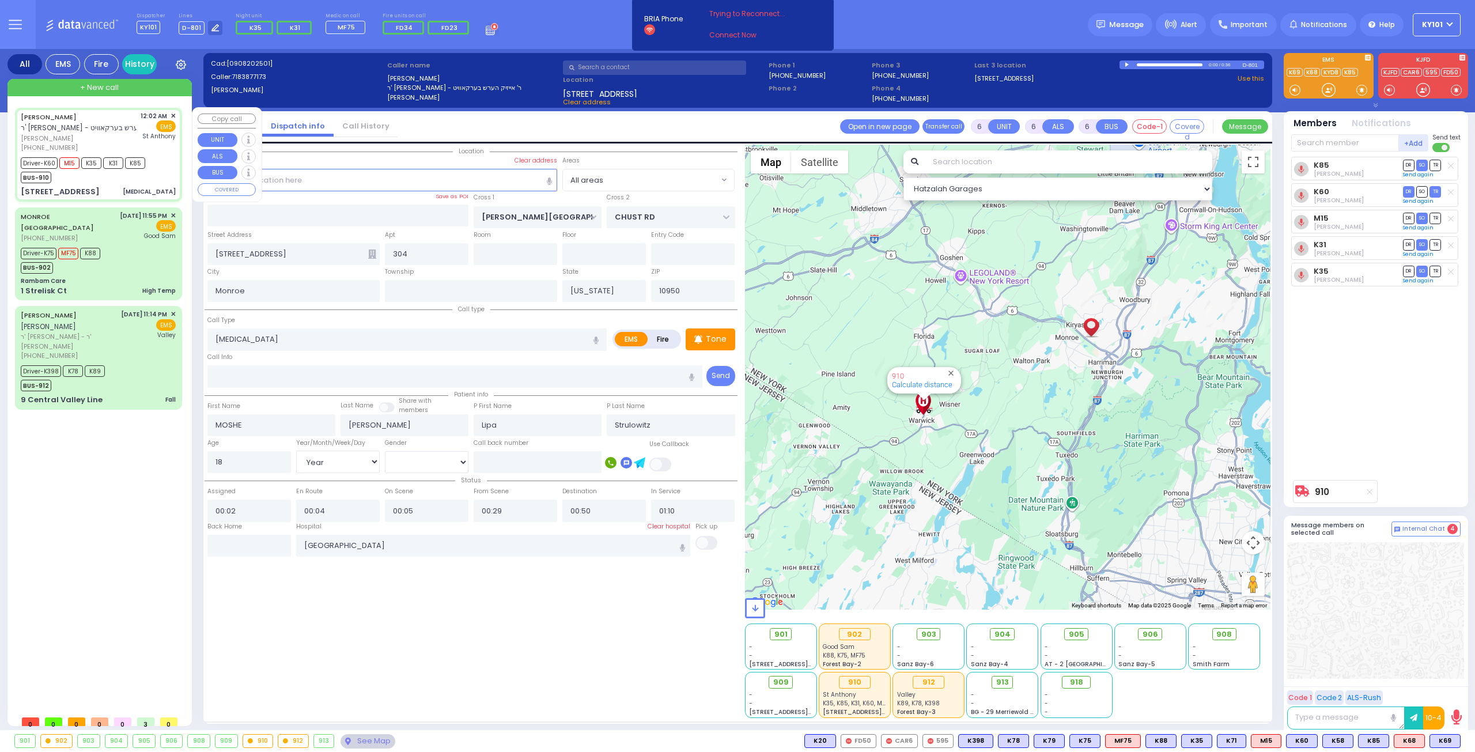
select select "[DEMOGRAPHIC_DATA]"
select select "Hatzalah Garages"
select select
radio input "true"
select select "Year"
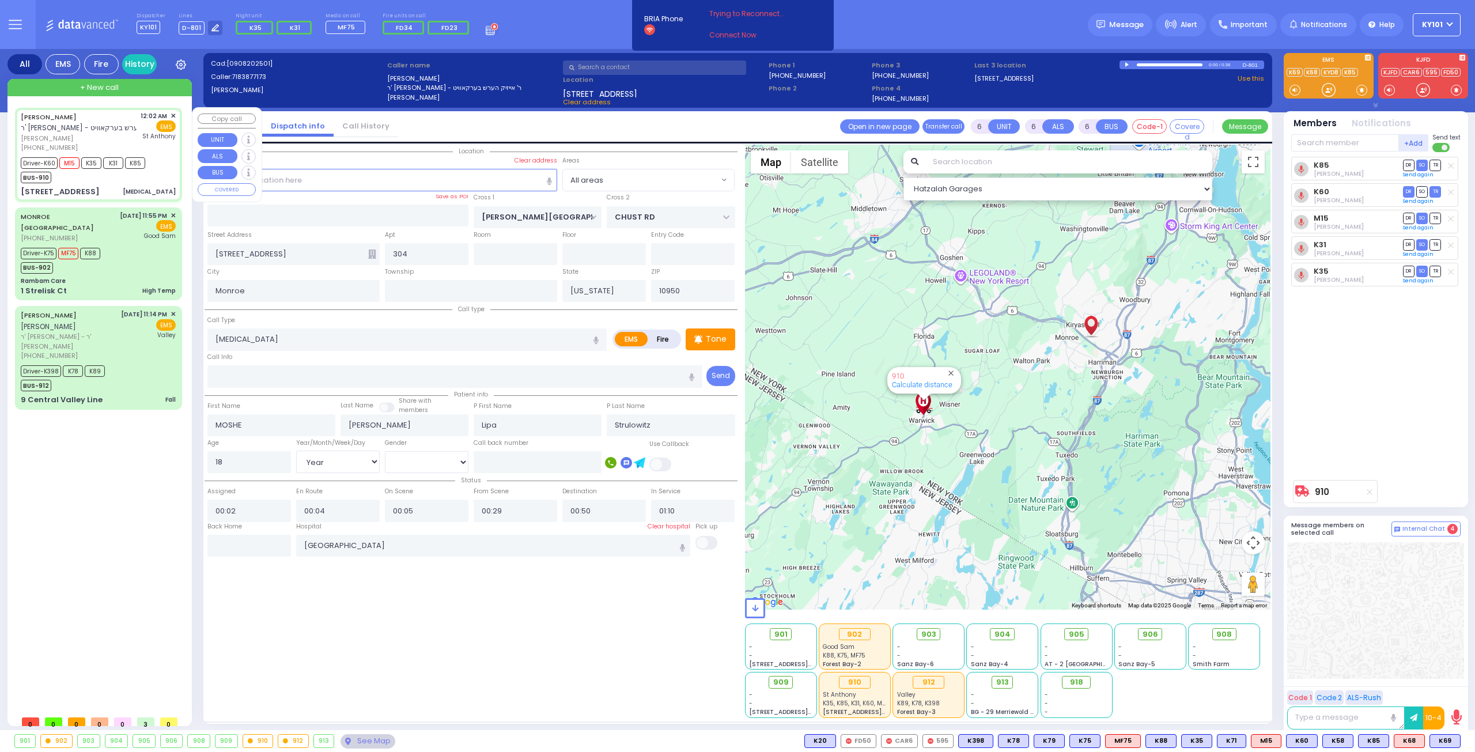
select select "[DEMOGRAPHIC_DATA]"
select select "Hatzalah Garages"
select select
radio input "true"
select select "Year"
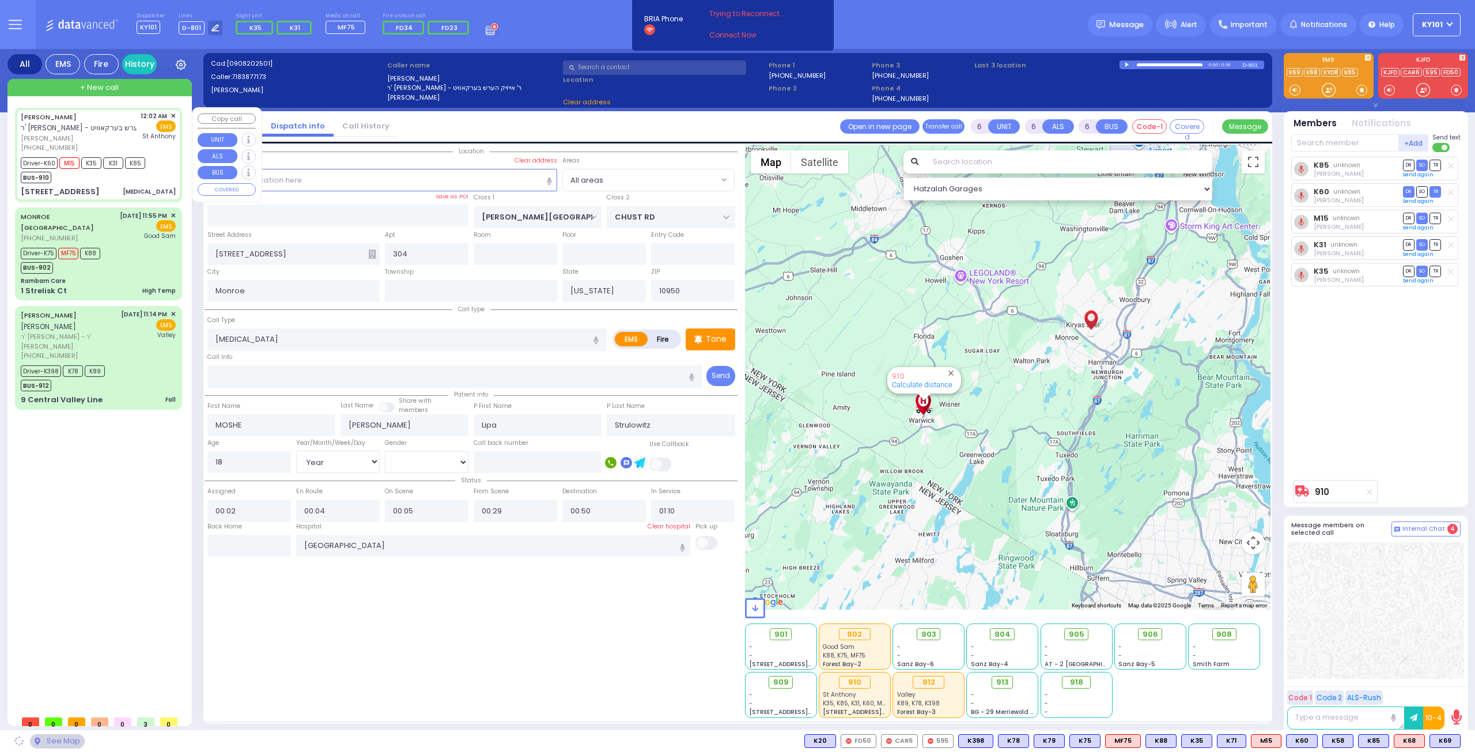
select select "[DEMOGRAPHIC_DATA]"
select select "Hatzalah Garages"
select select
radio input "true"
select select "Year"
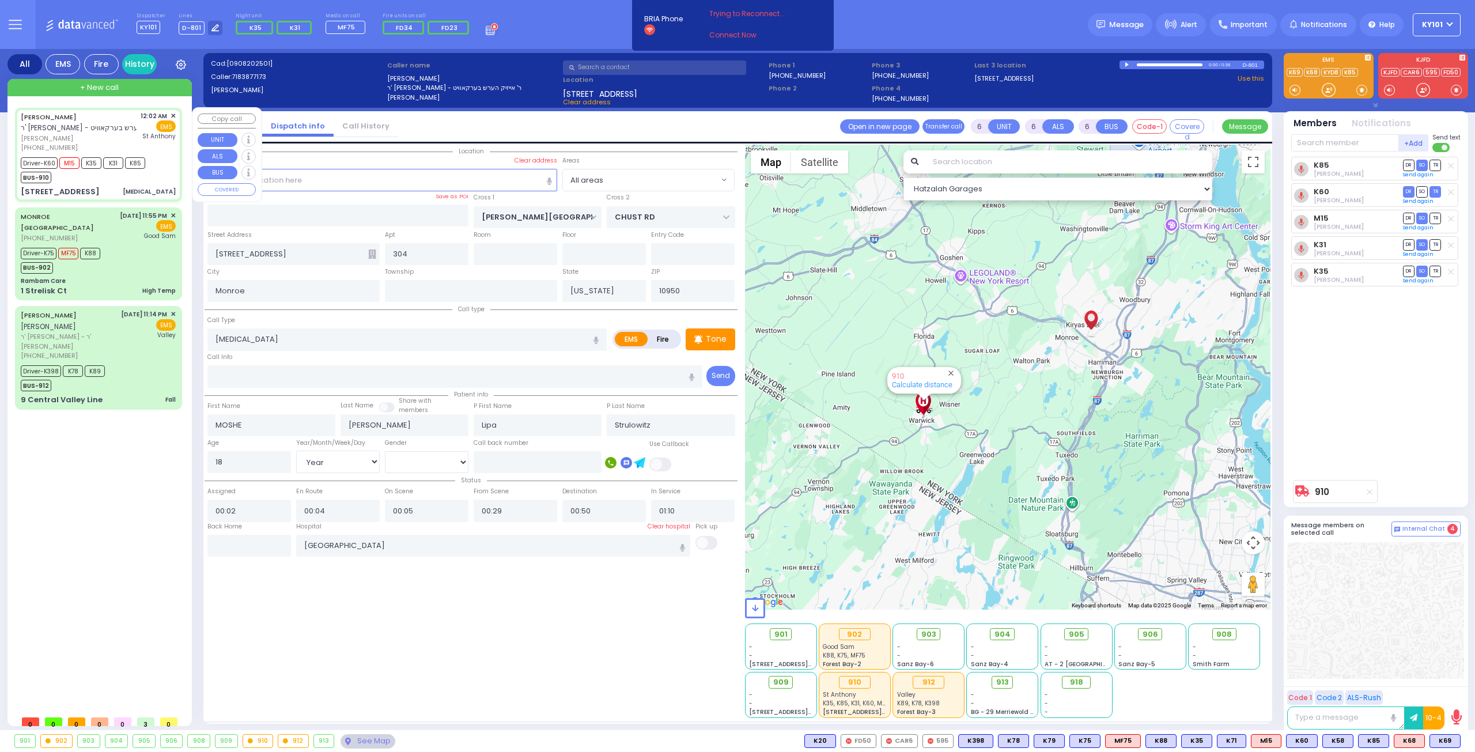
select select "[DEMOGRAPHIC_DATA]"
select select "Hatzalah Garages"
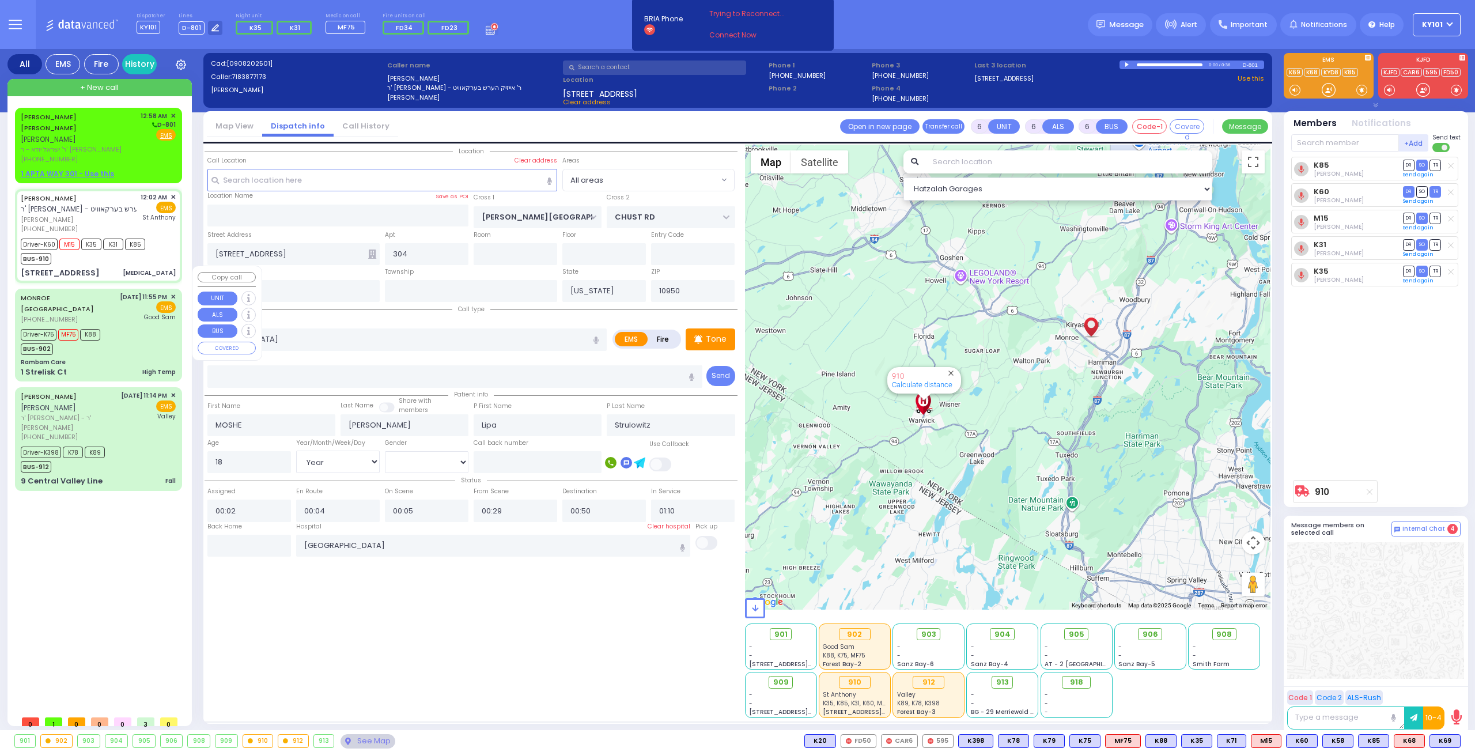
click at [134, 326] on div "Driver-K75 MF75 K88 BUS-902" at bounding box center [98, 340] width 155 height 29
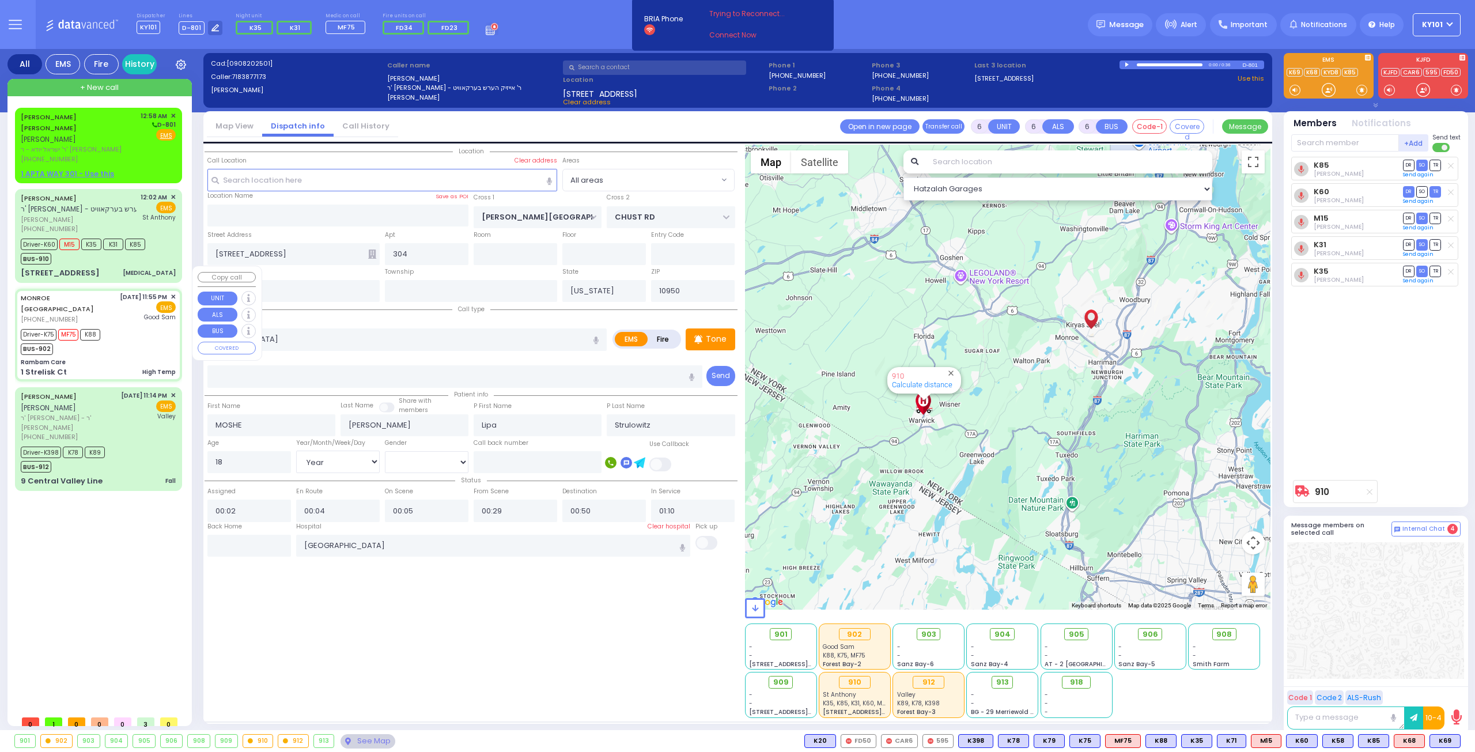
select select
type input "High Temp"
radio input "true"
type input "17 weeks preg"
type input "Faigy"
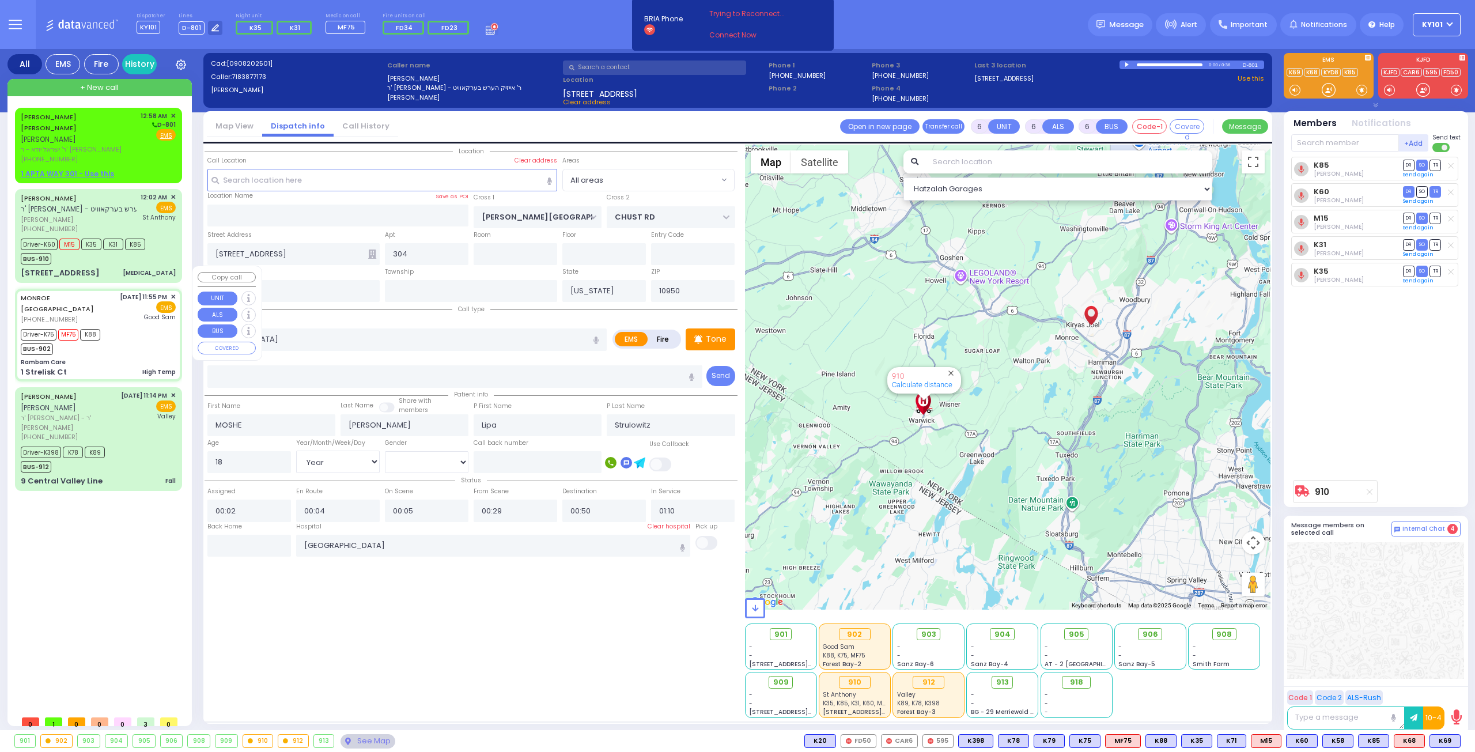
type input "Weinberger"
type input "20"
select select "Year"
select select "[DEMOGRAPHIC_DATA]"
type input "23:55"
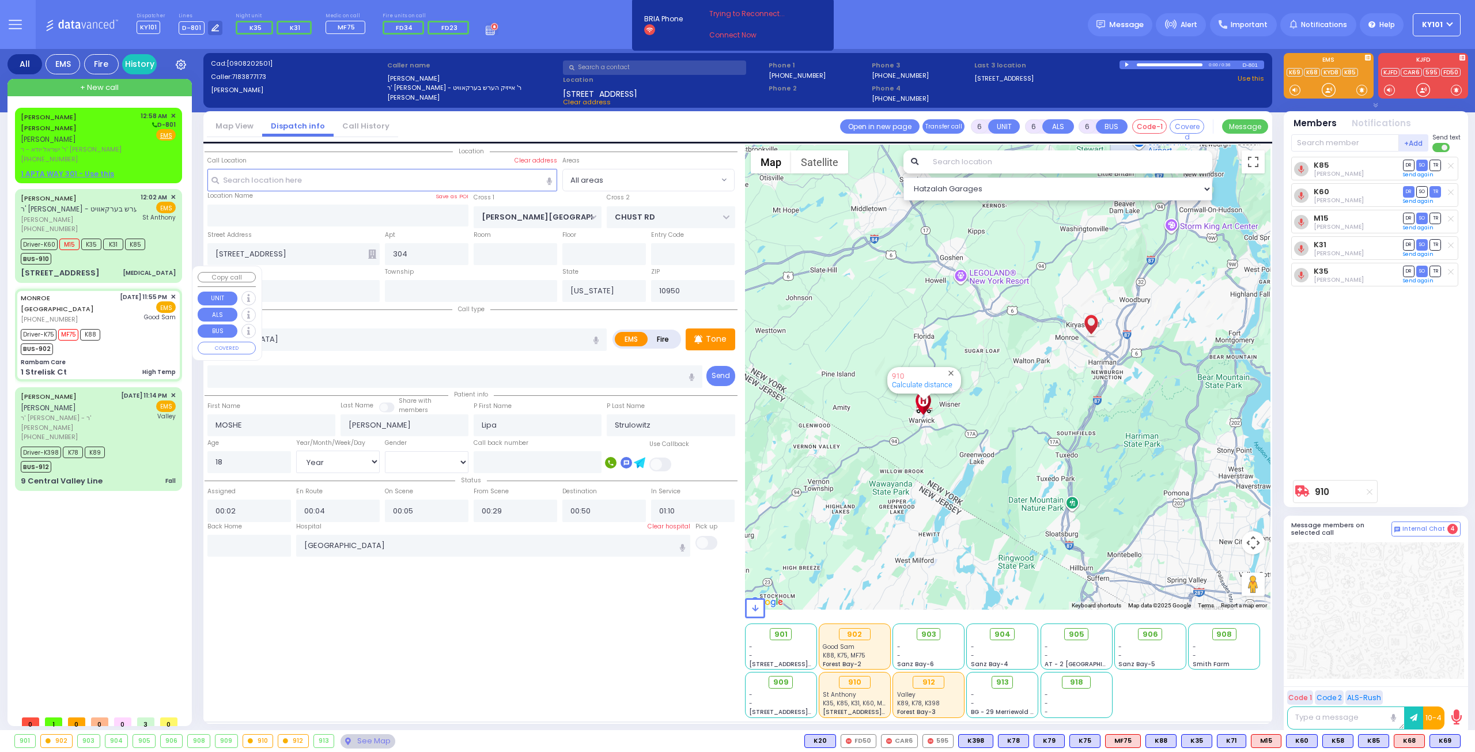
type input "23:58"
type input "23:59"
type input "00:09"
type input "00:20"
type input "00:55"
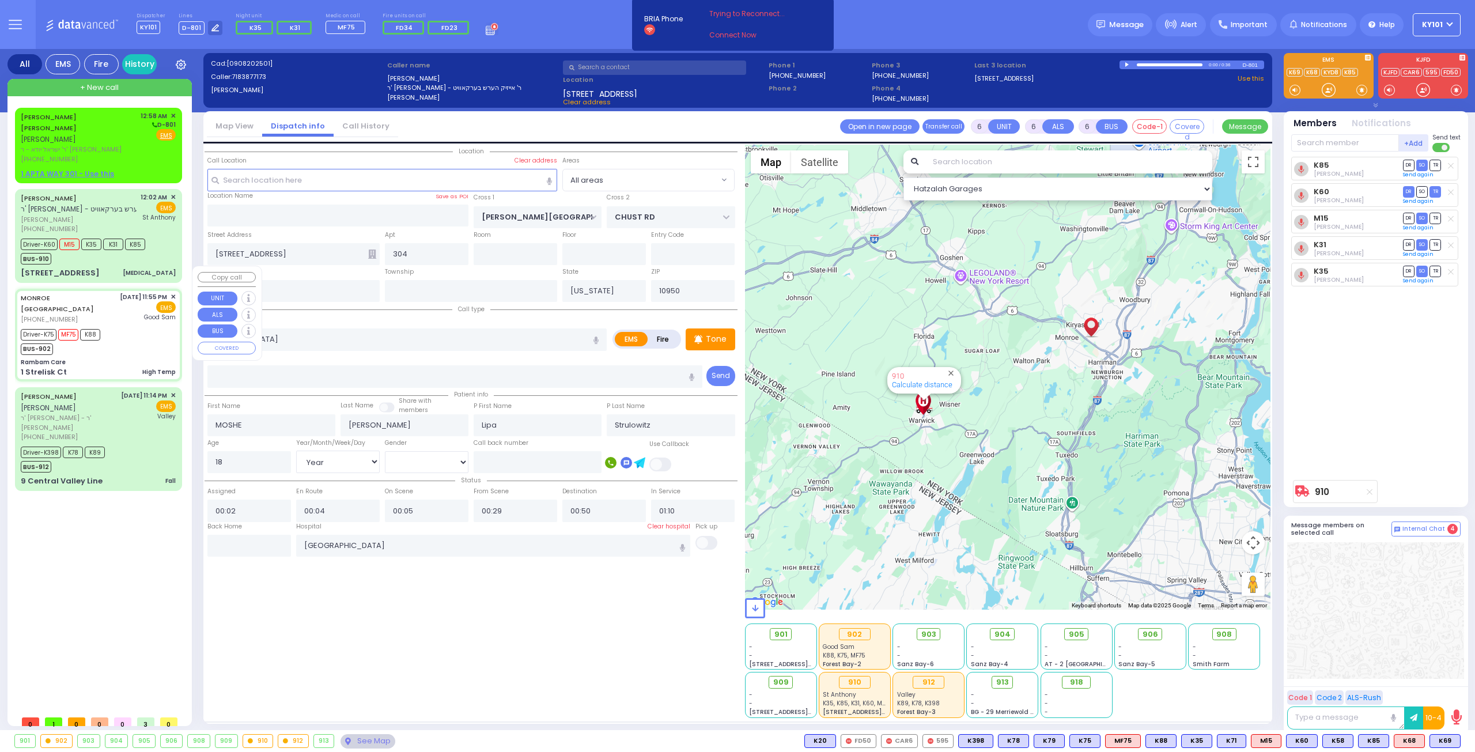
type input "Good Samaritan Hospital"
select select "Hatzalah Garages"
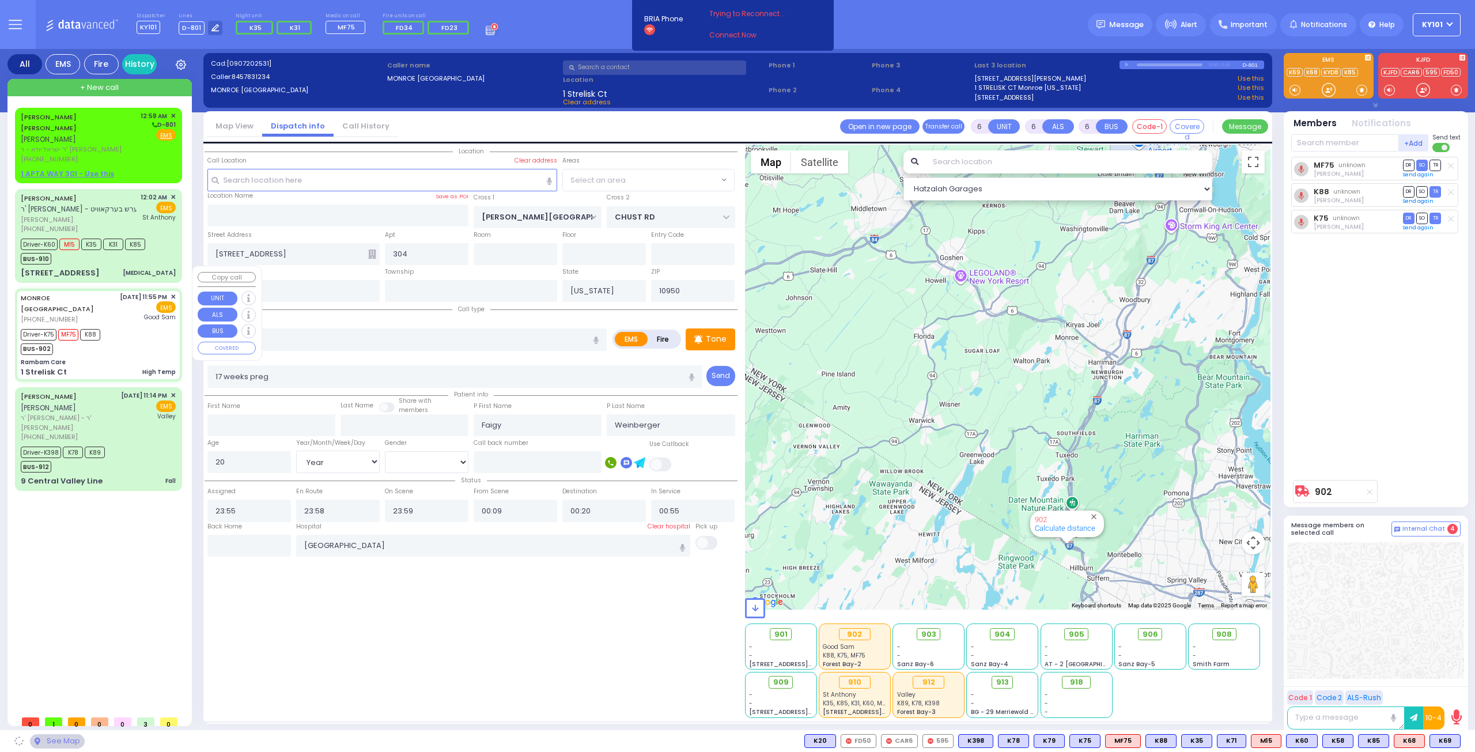
type input "Rambam Care"
type input "FOREST RD"
type input "1 Strelisk Ct"
type input "[PERSON_NAME]"
select select "MONROE"
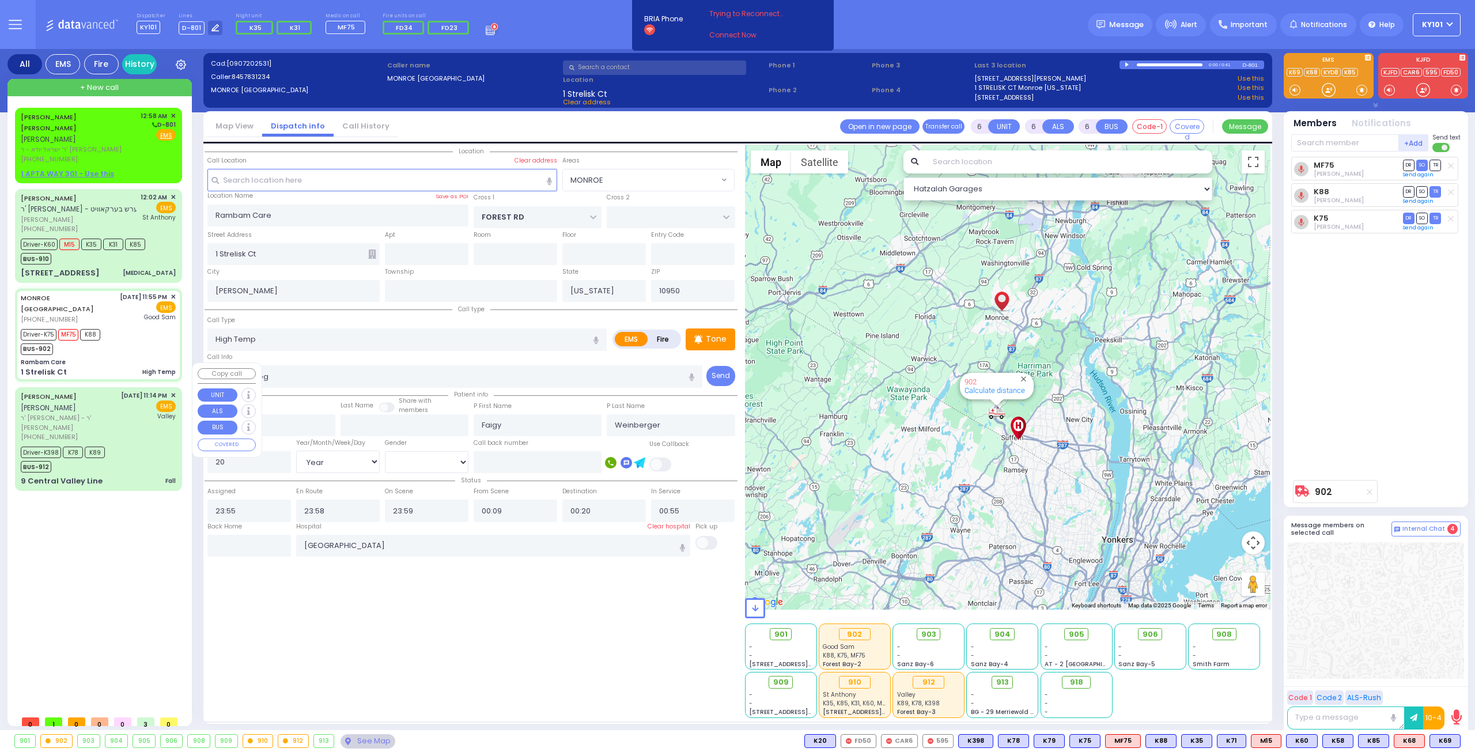
click at [97, 391] on div "[PERSON_NAME] [PERSON_NAME]" at bounding box center [69, 402] width 96 height 22
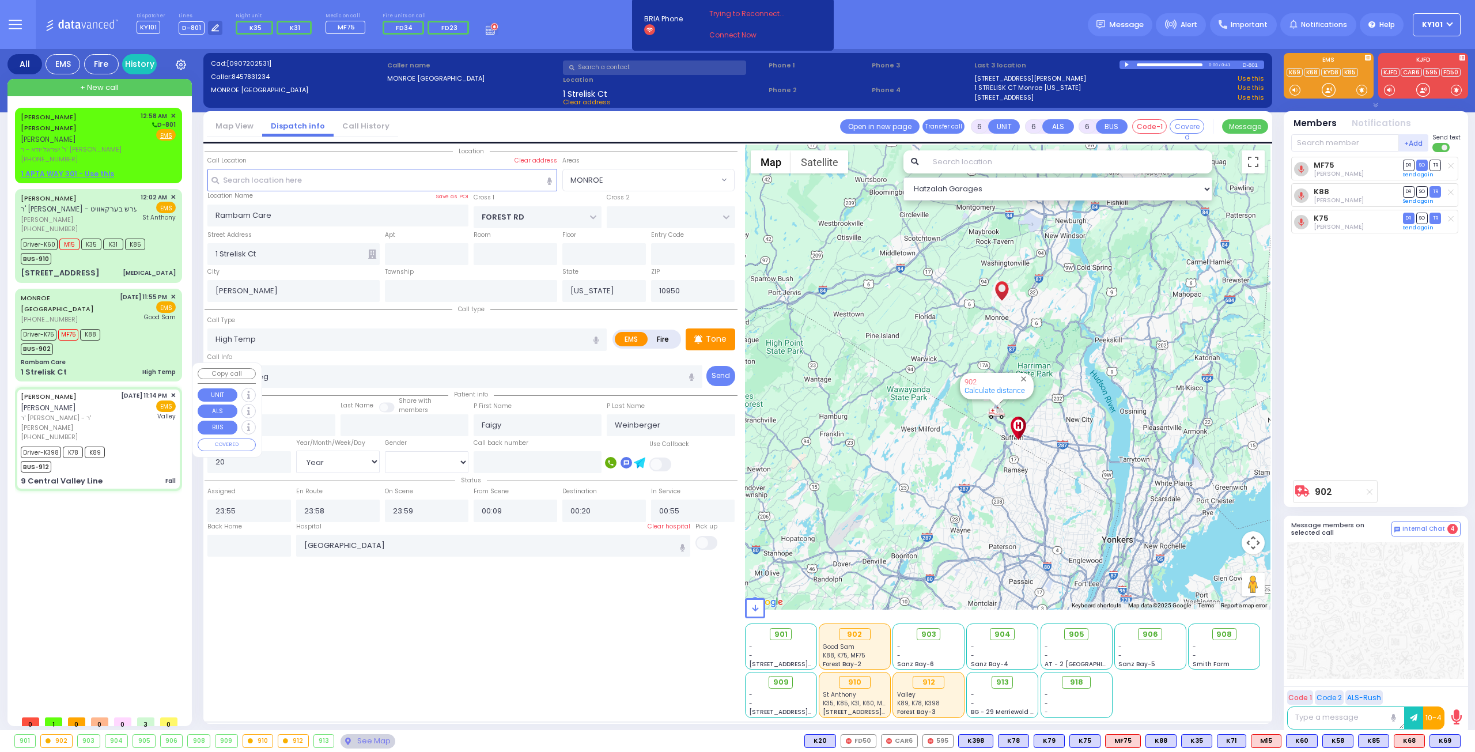
select select
type input "Fall"
radio input "true"
type input "[PERSON_NAME]"
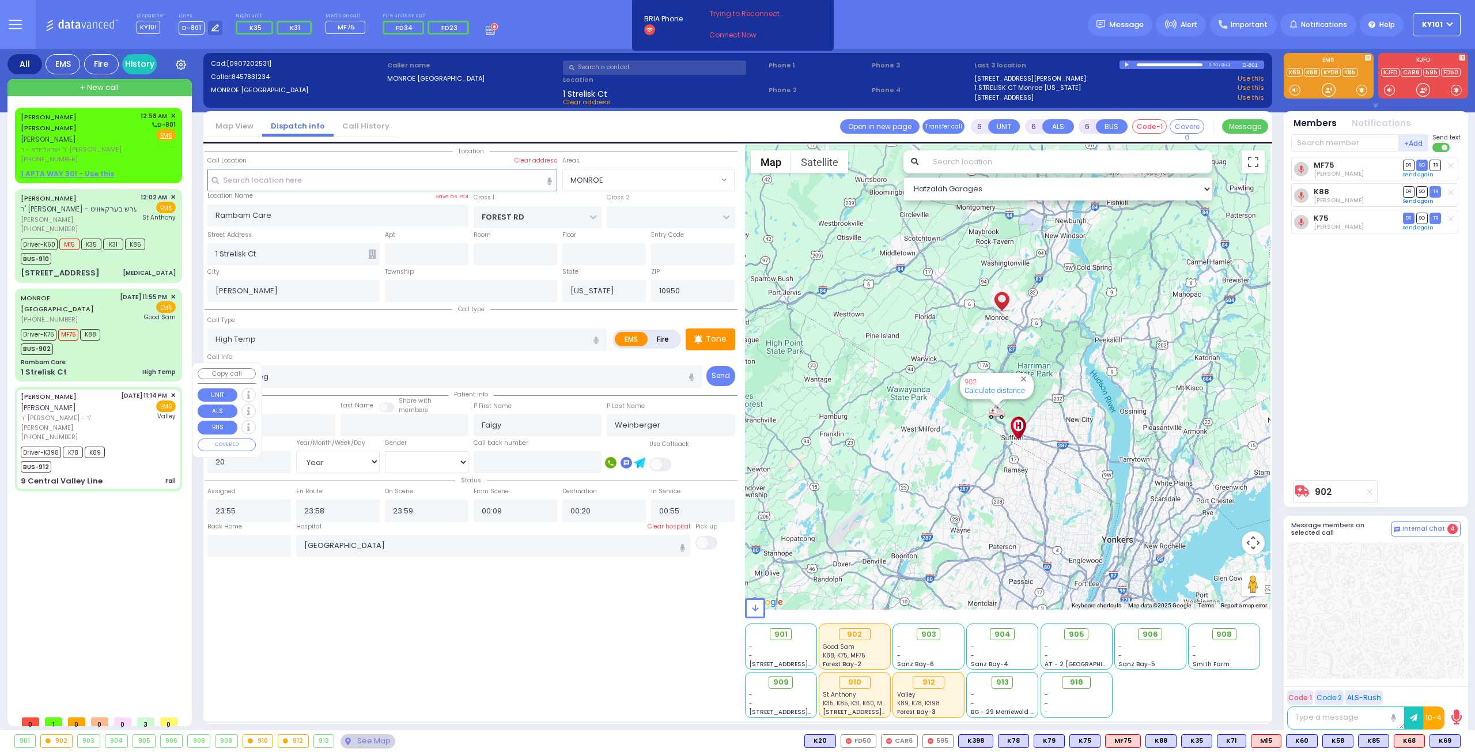
type input "Shloma"
type input "Maleh"
type input "1"
select select "Year"
select select "[DEMOGRAPHIC_DATA]"
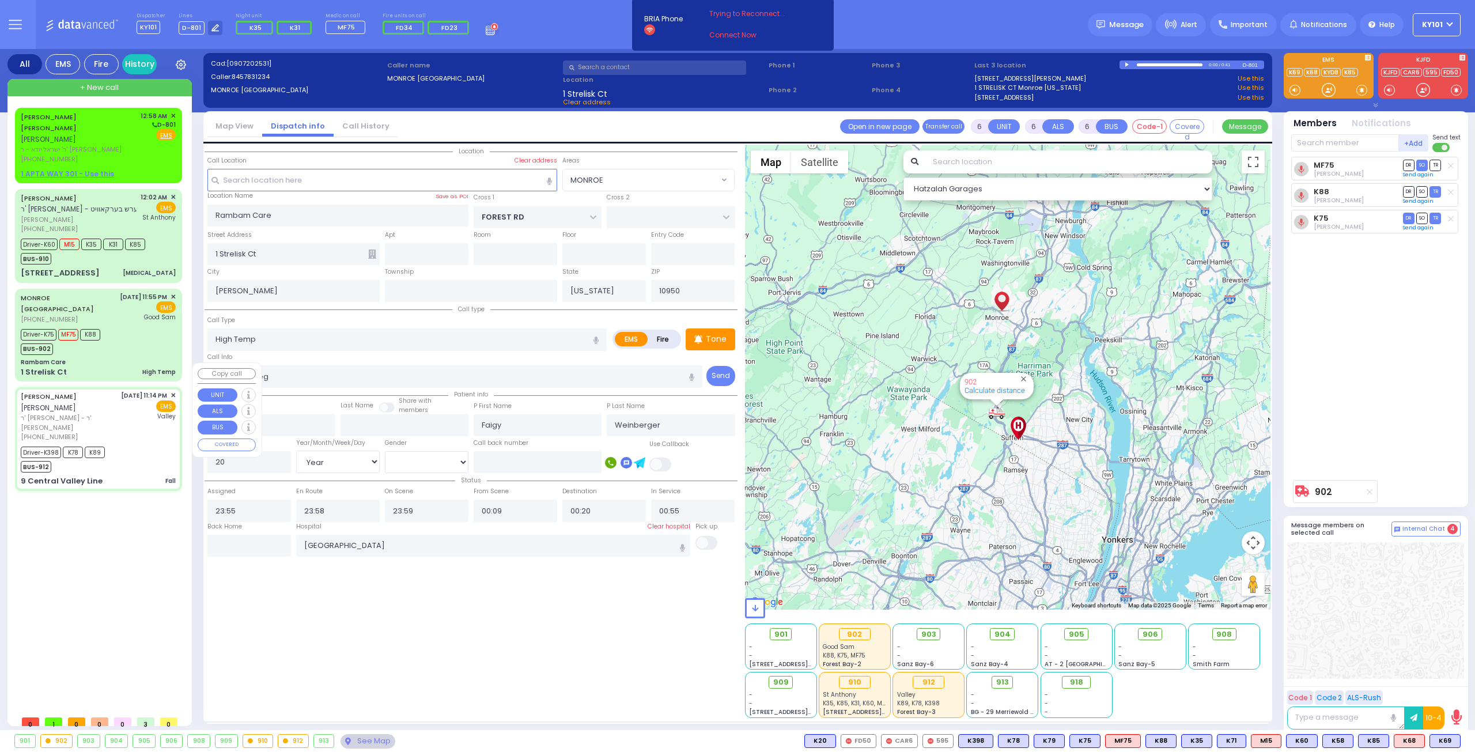
type input "23:14"
type input "23:16"
type input "23:17"
type input "23:35"
type input "23:55"
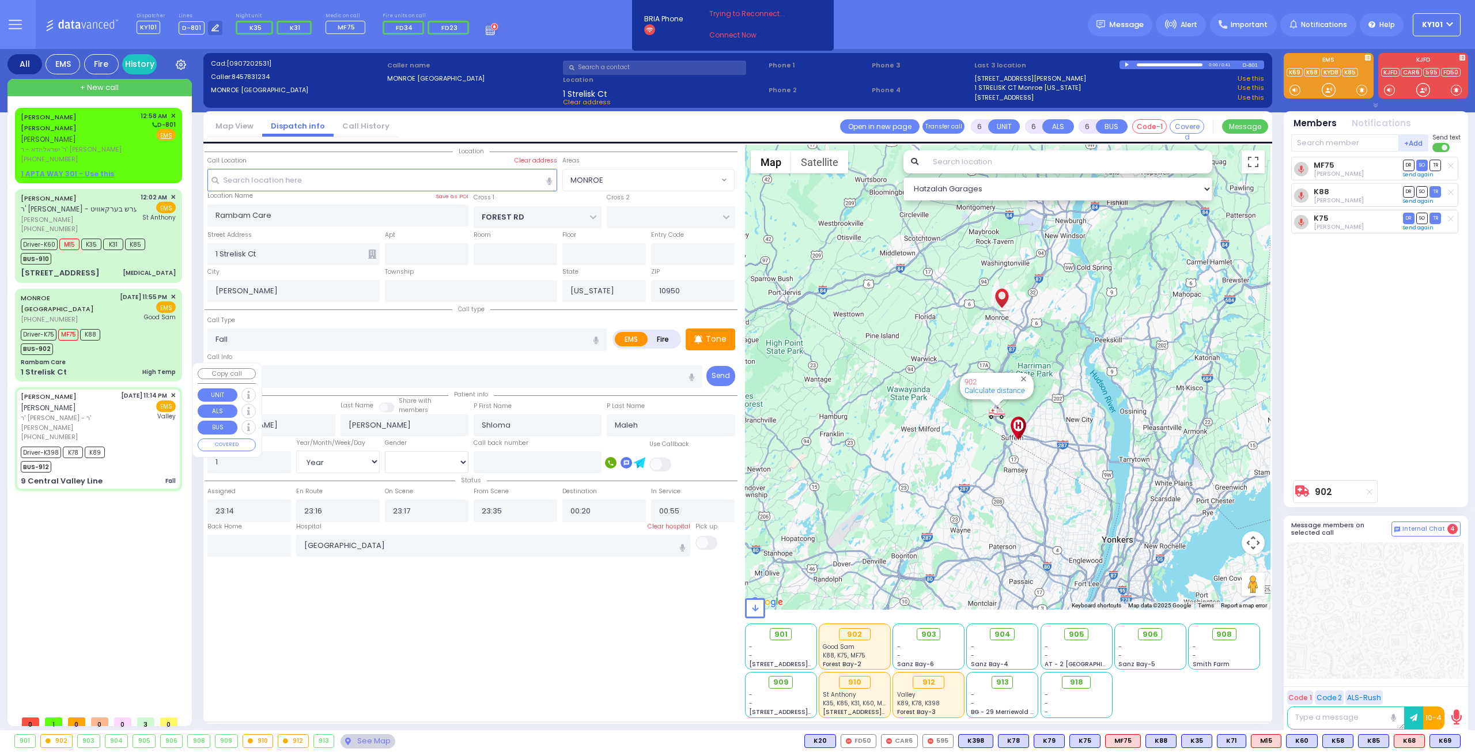
type input "23:59"
type input "Valley Hospital"
type input "CATSKILL HIGH RAIL"
type input "9 Central Valley Line"
select select "Hatzalah Garages"
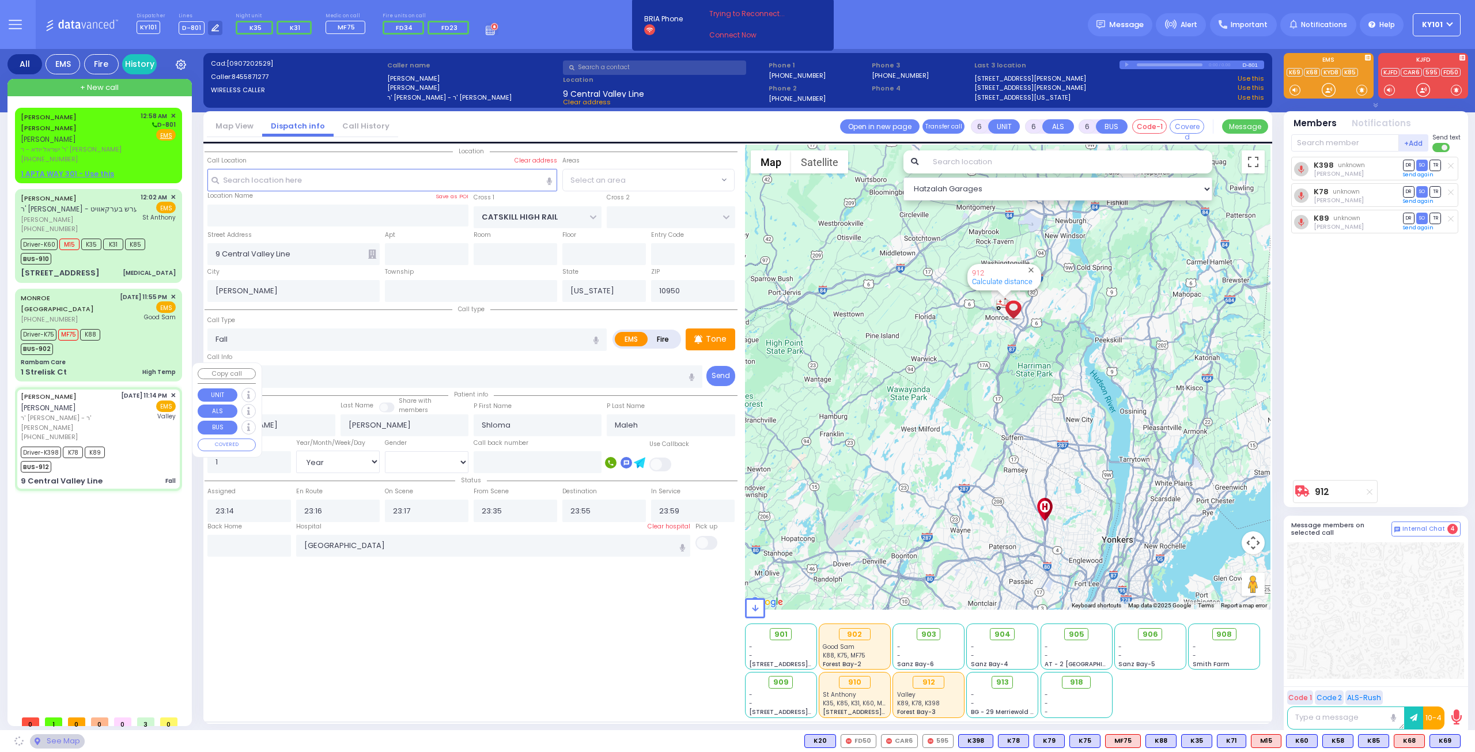
select select "[GEOGRAPHIC_DATA]"
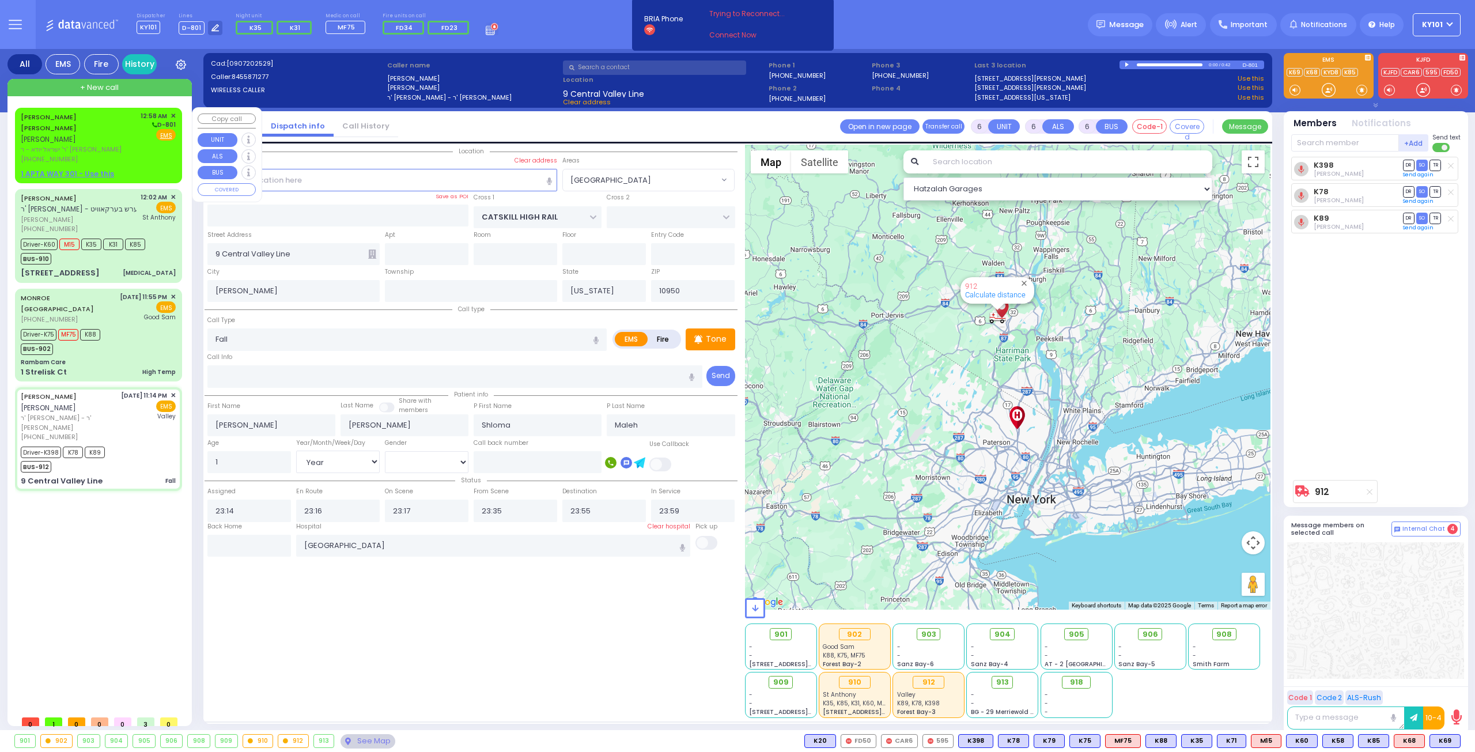
click at [85, 145] on span "ר' ישראל יודא - ר' דוד האראוויץ" at bounding box center [79, 150] width 116 height 10
type input "2"
type input "1"
select select
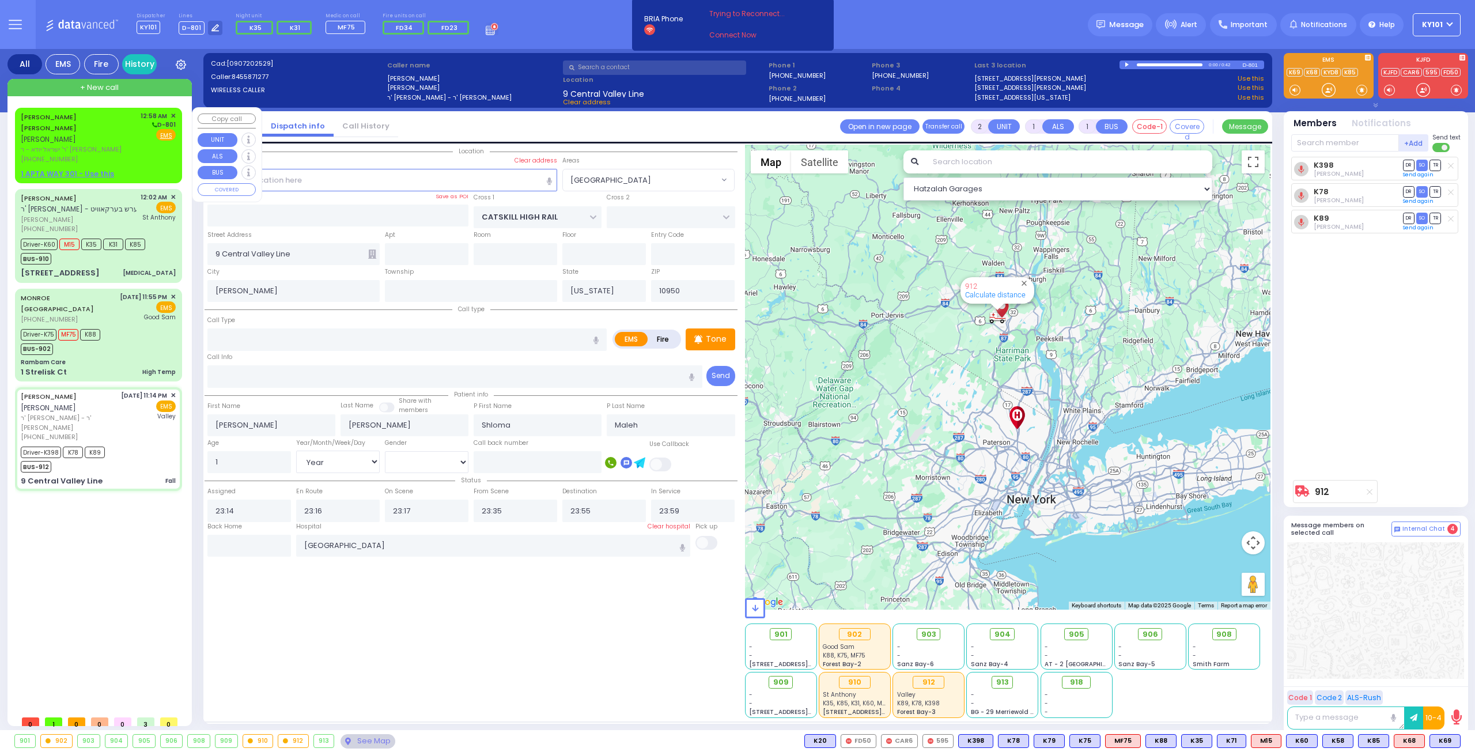
radio input "true"
type input "USHER"
type input "NEUMAN"
select select
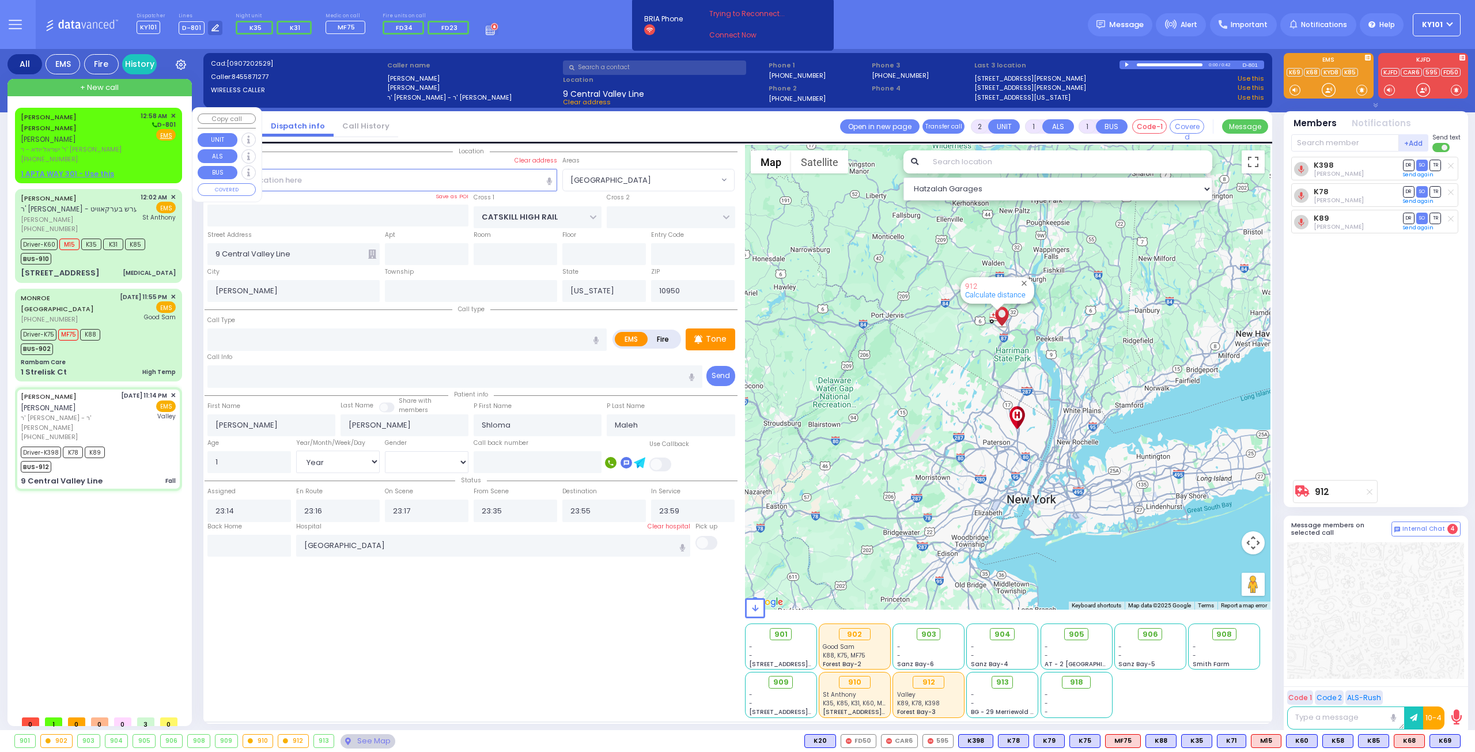
type input "00:58"
select select "Hatzalah Garages"
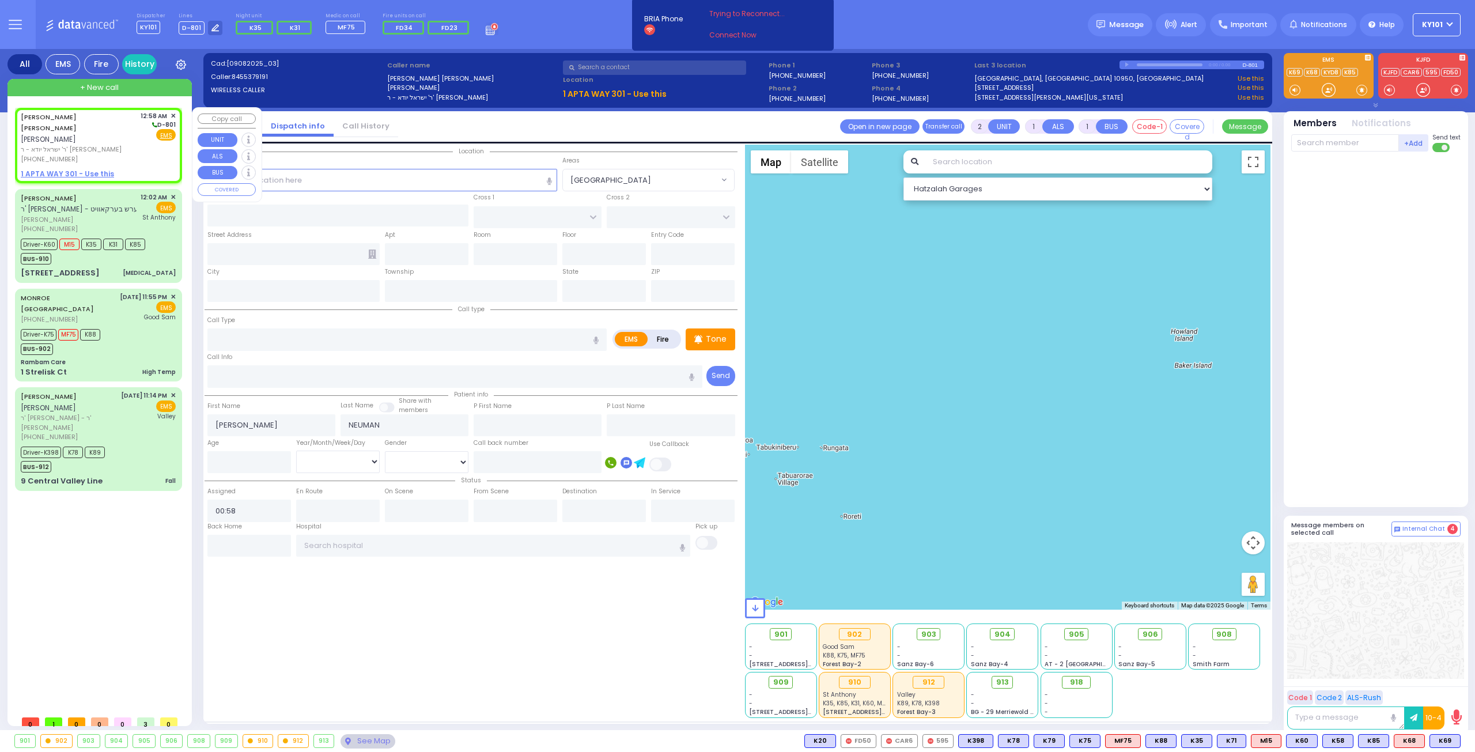
click at [173, 114] on span "✕" at bounding box center [173, 116] width 5 height 10
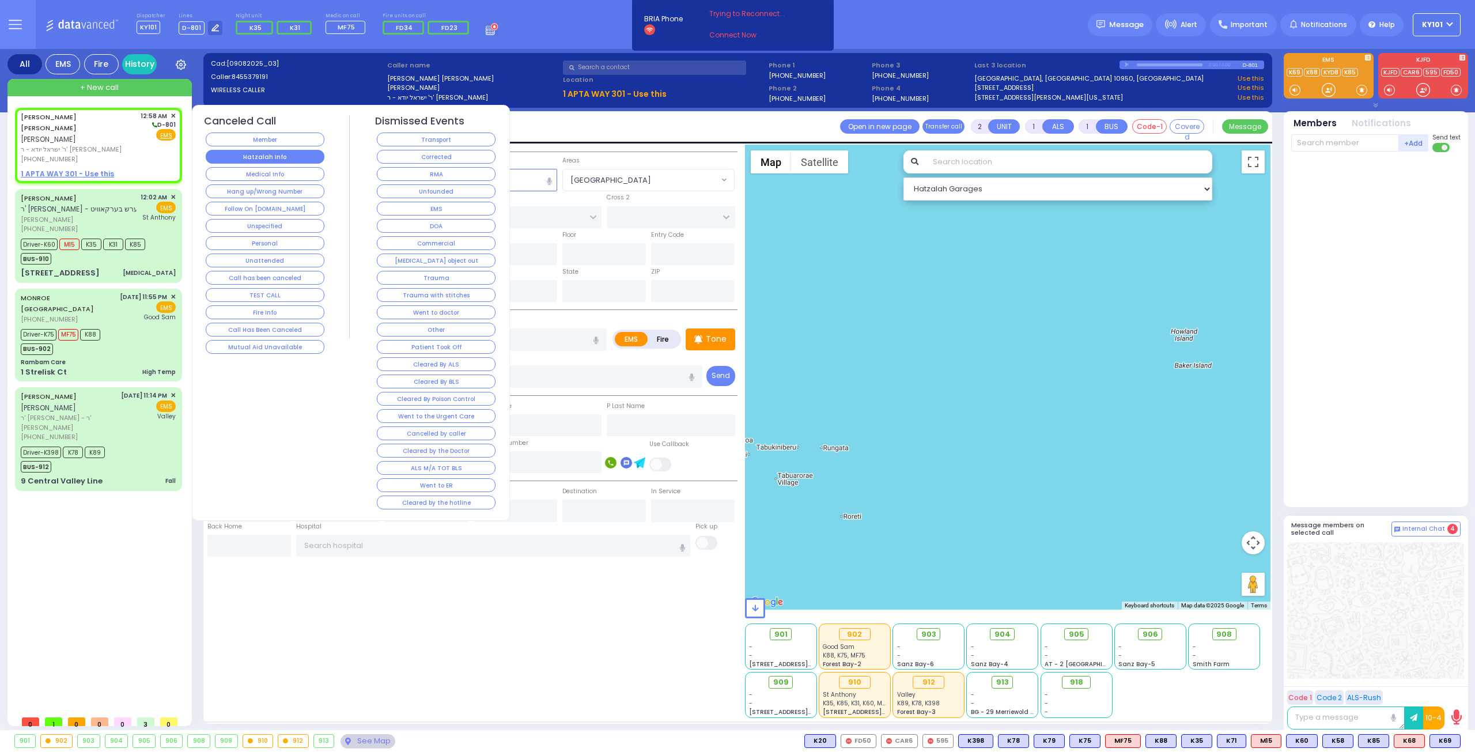
click at [274, 150] on button "Hatzalah Info" at bounding box center [265, 157] width 119 height 14
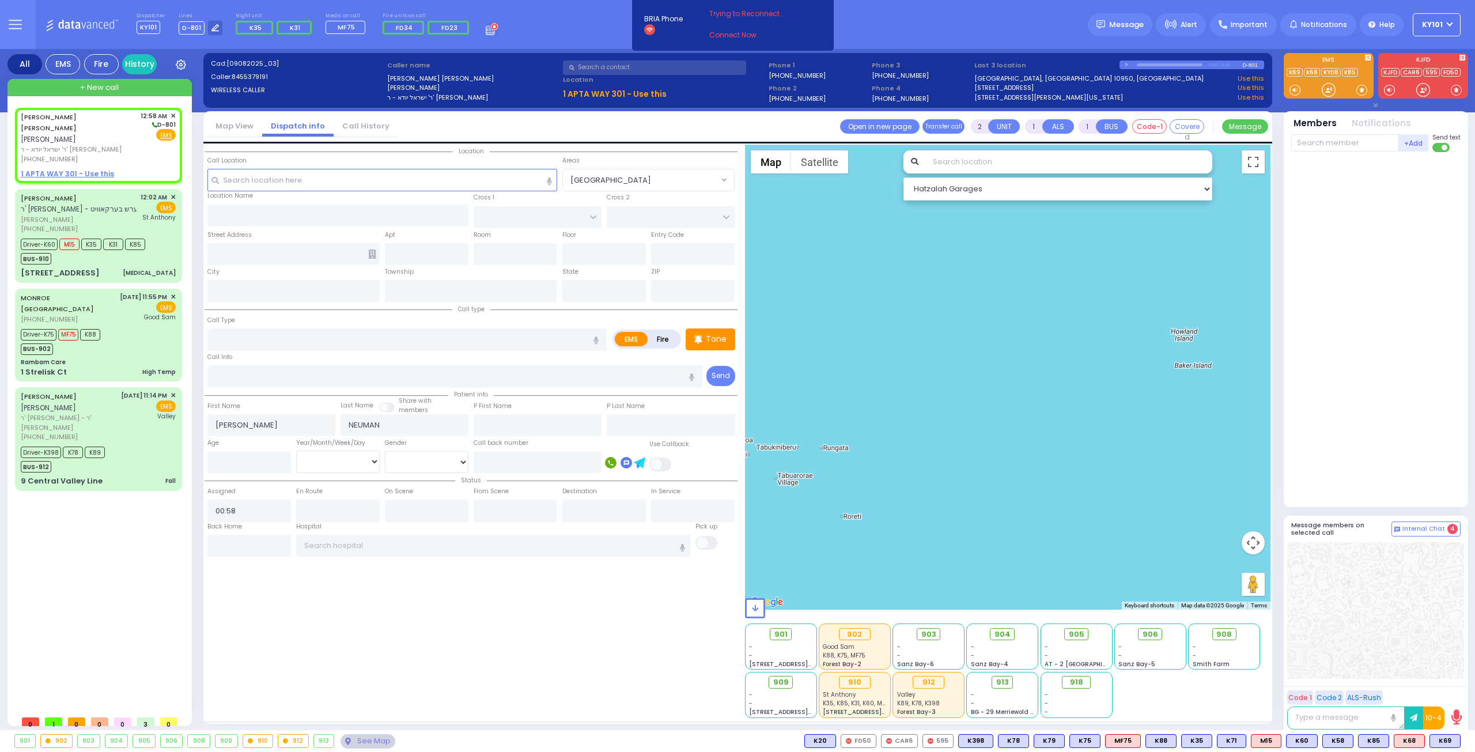
select select
radio input "true"
select select
